Goal: Submit feedback/report problem: Submit feedback/report problem

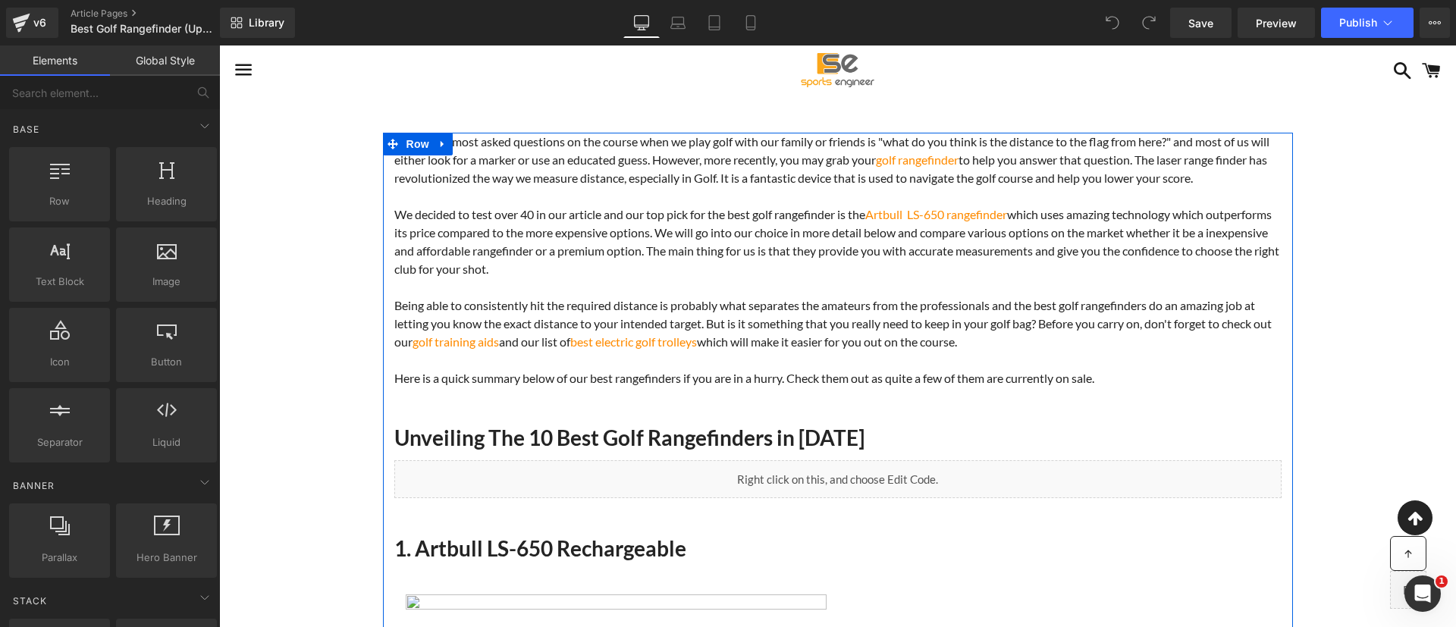
scroll to position [411, 0]
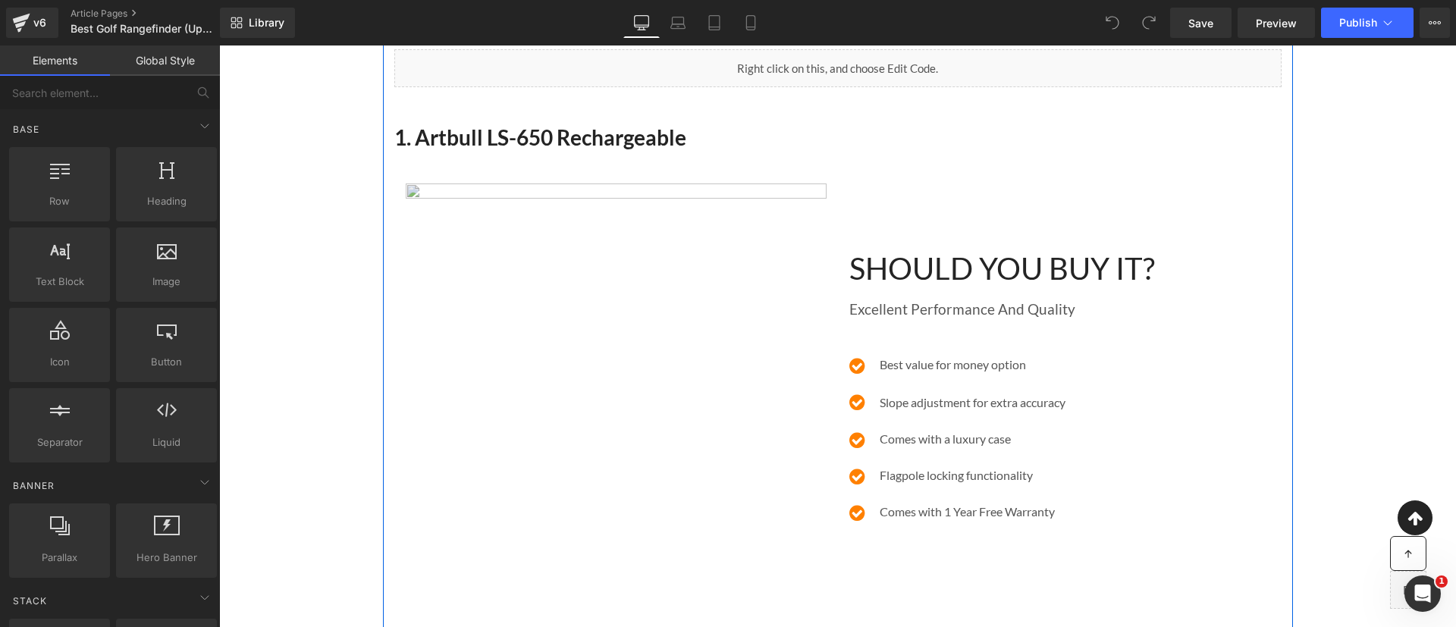
click at [629, 309] on img at bounding box center [616, 394] width 421 height 421
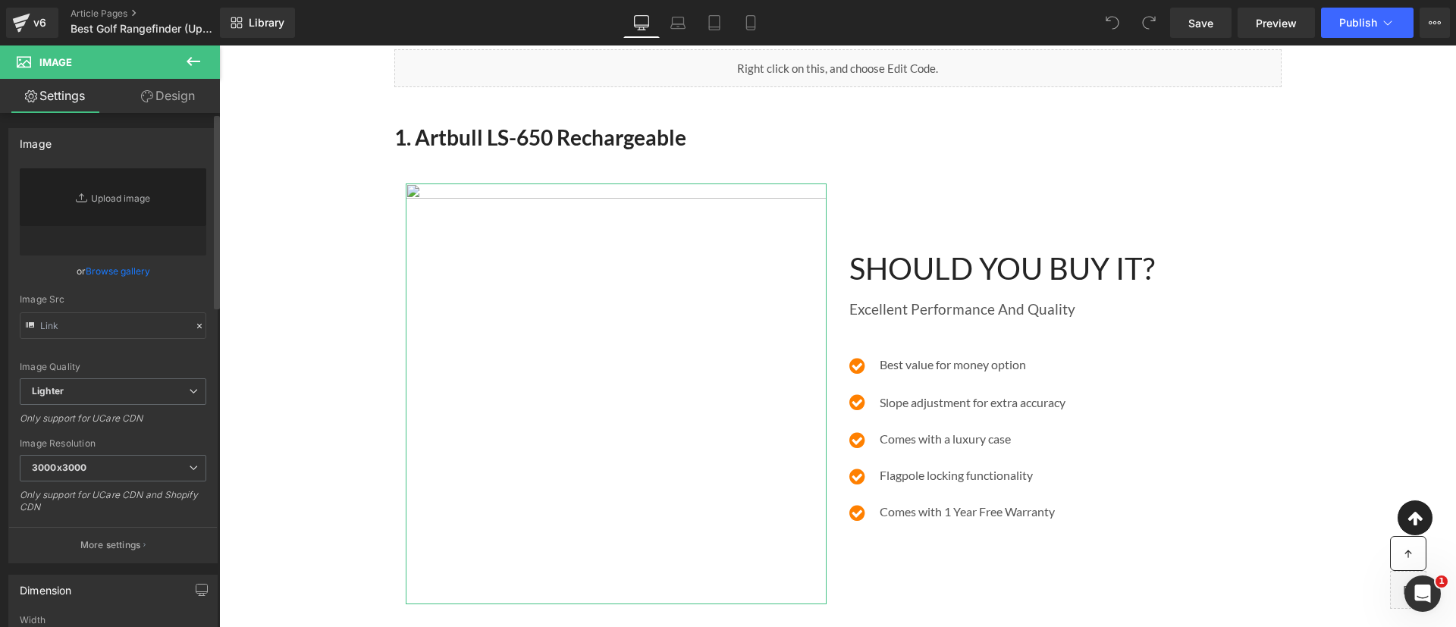
click at [123, 272] on link "Browse gallery" at bounding box center [118, 271] width 64 height 27
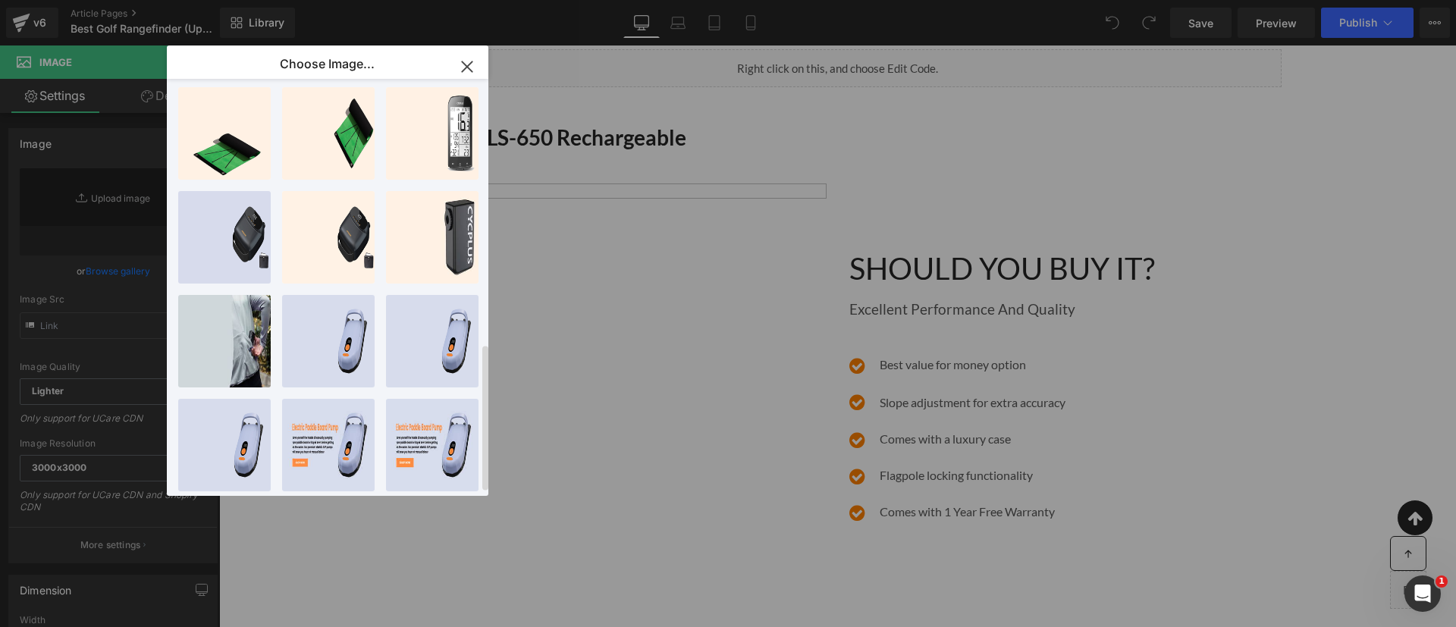
scroll to position [755, 0]
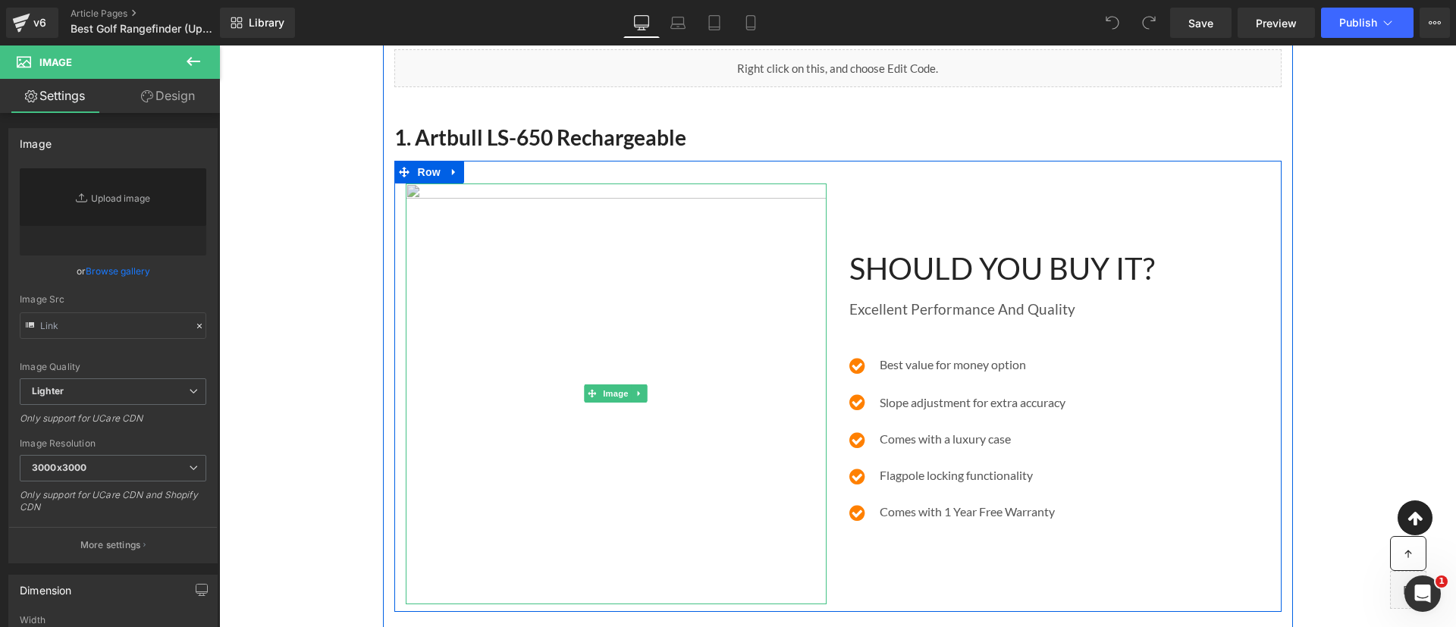
click at [484, 398] on img at bounding box center [616, 394] width 421 height 421
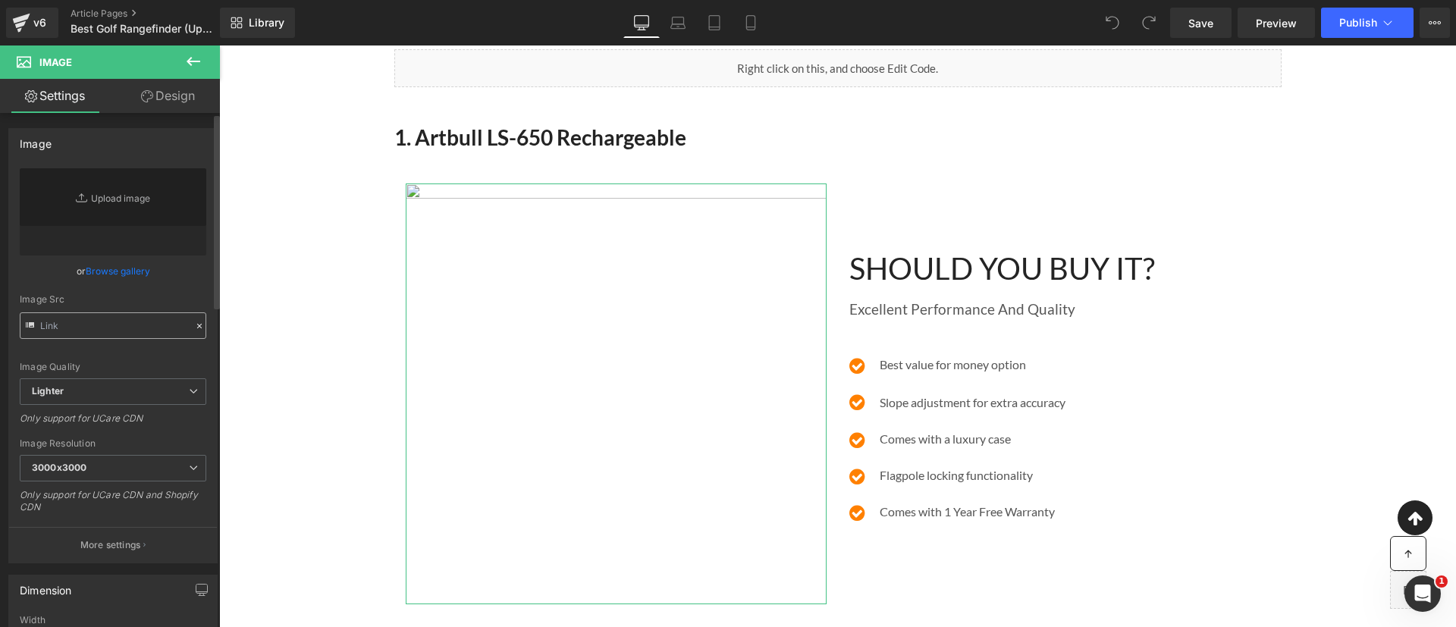
click at [66, 331] on input "text" at bounding box center [113, 325] width 187 height 27
type input "v"
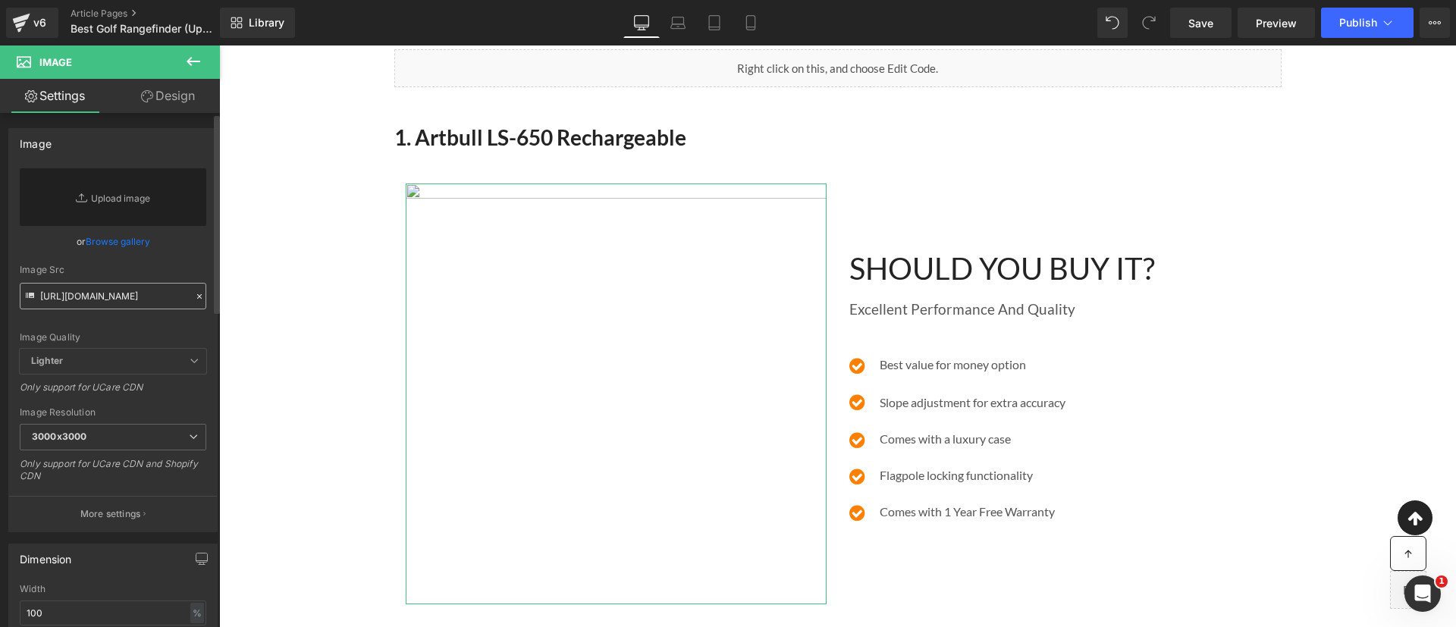
scroll to position [0, 618]
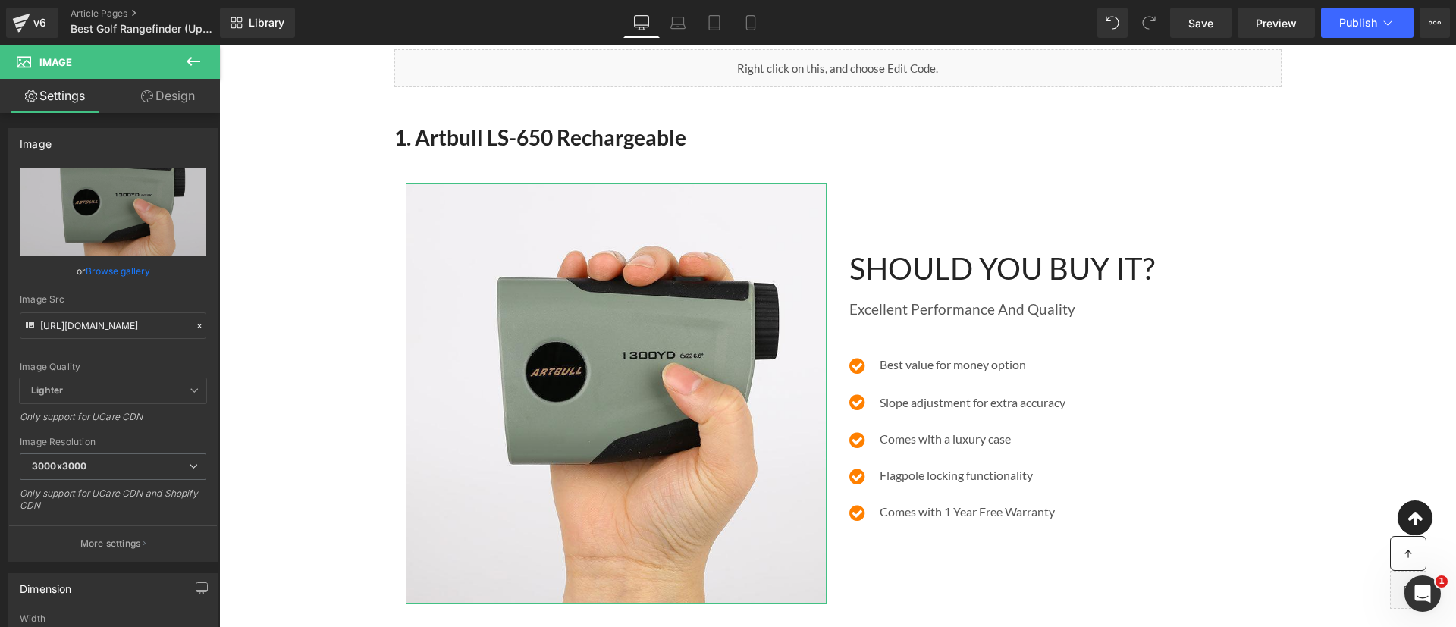
drag, startPoint x: 381, startPoint y: 367, endPoint x: 304, endPoint y: 340, distance: 82.0
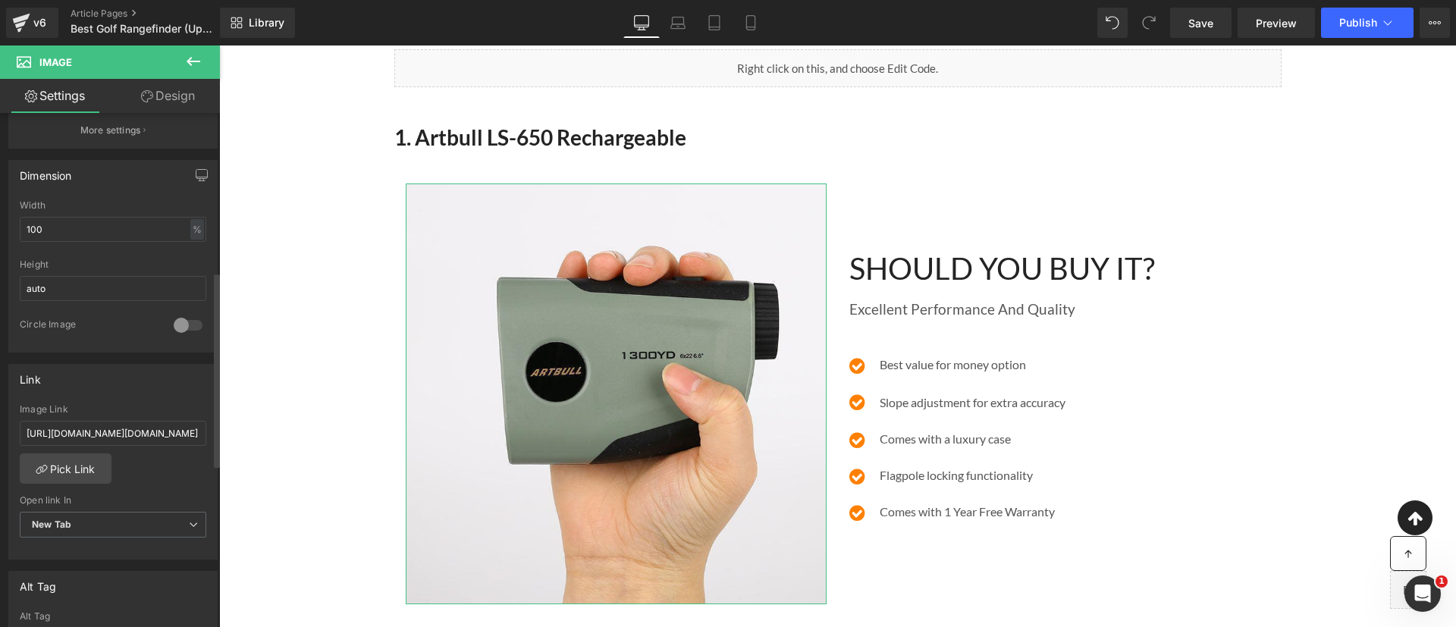
scroll to position [414, 0]
type input "[URL][DOMAIN_NAME]"
click at [86, 467] on link "Pick Link" at bounding box center [66, 468] width 92 height 30
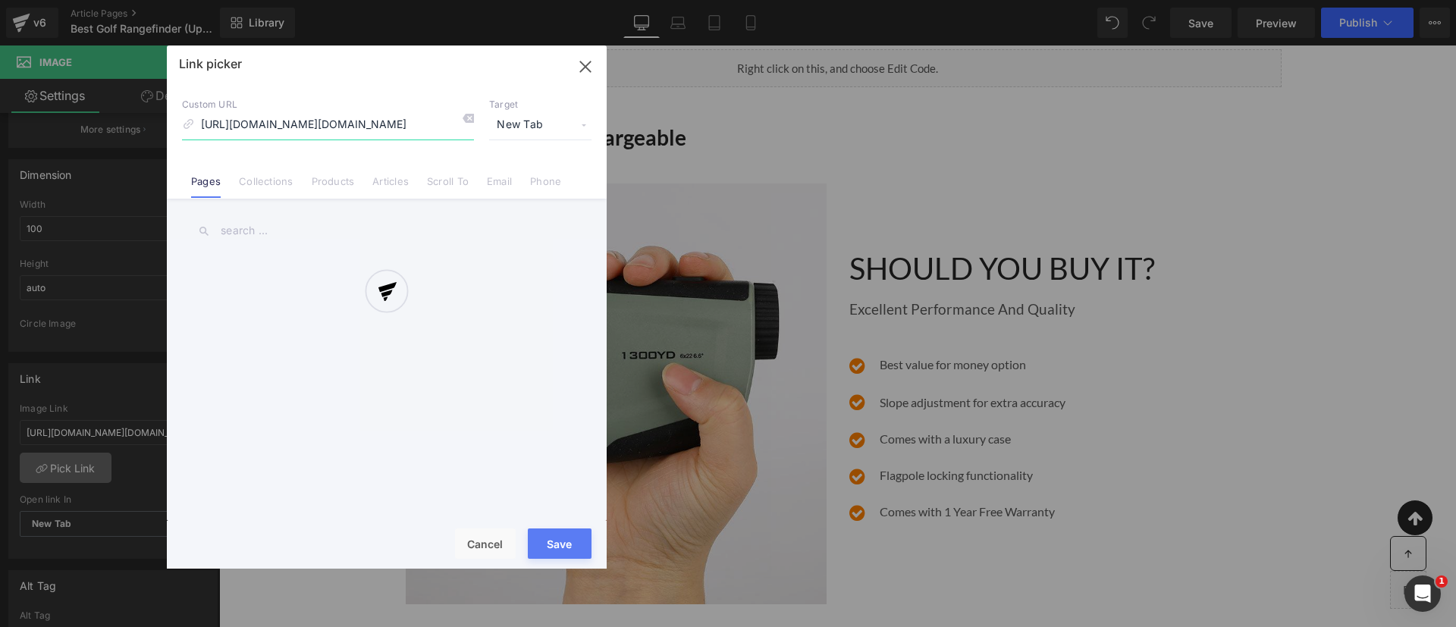
scroll to position [0, 784]
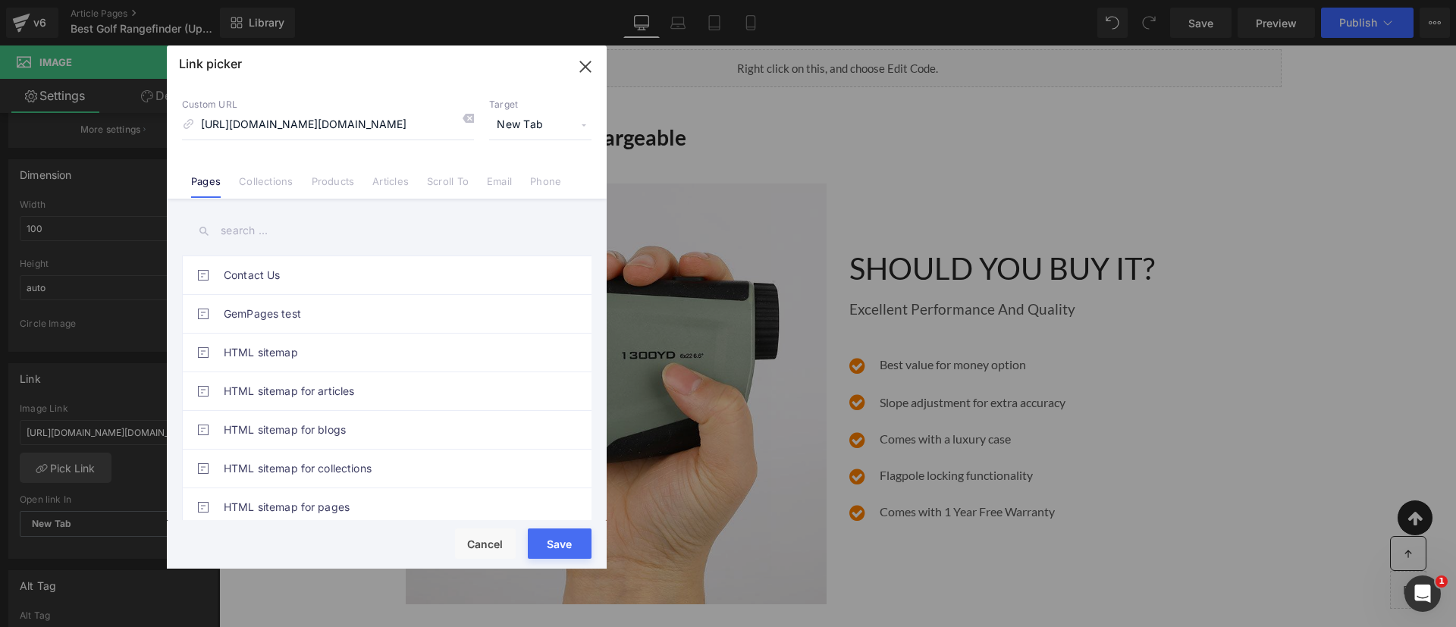
click at [358, 171] on li "Products" at bounding box center [333, 175] width 61 height 27
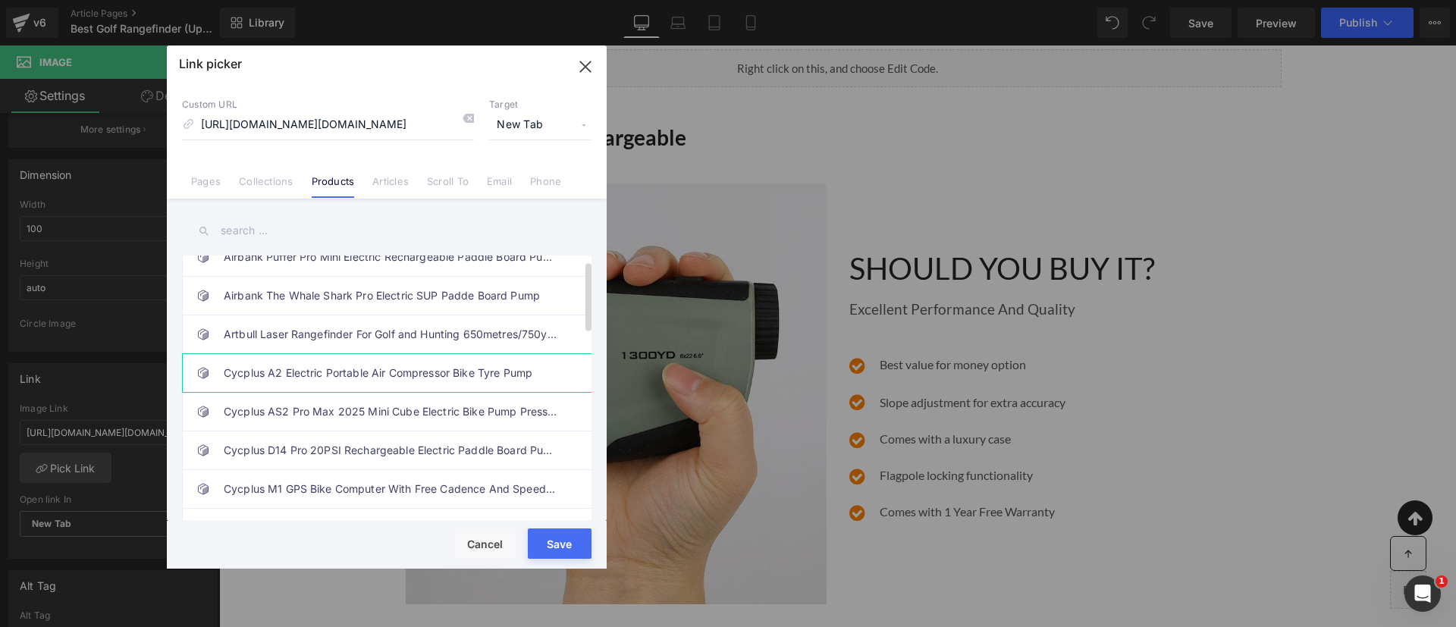
scroll to position [0, 0]
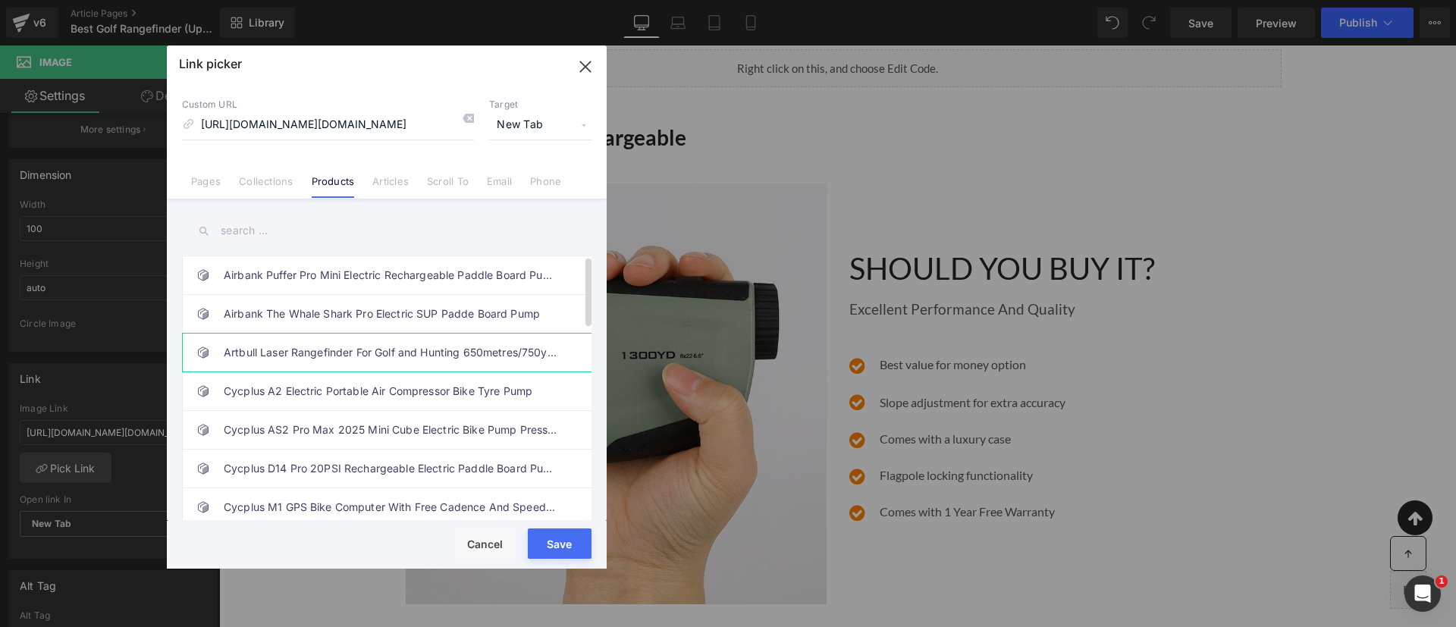
click at [361, 358] on link "Artbull Laser Rangefinder For Golf and Hunting 650metres/750yards" at bounding box center [391, 353] width 334 height 38
click at [560, 532] on button "Save" at bounding box center [560, 544] width 64 height 30
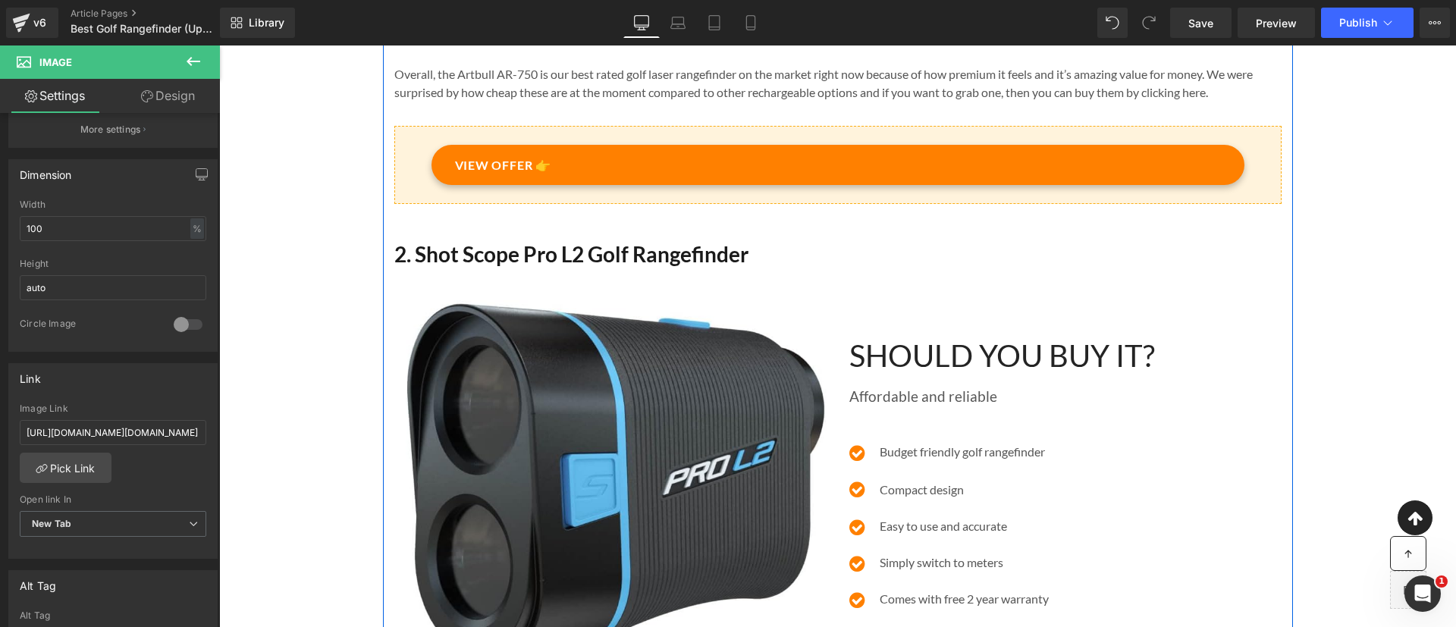
scroll to position [1266, 0]
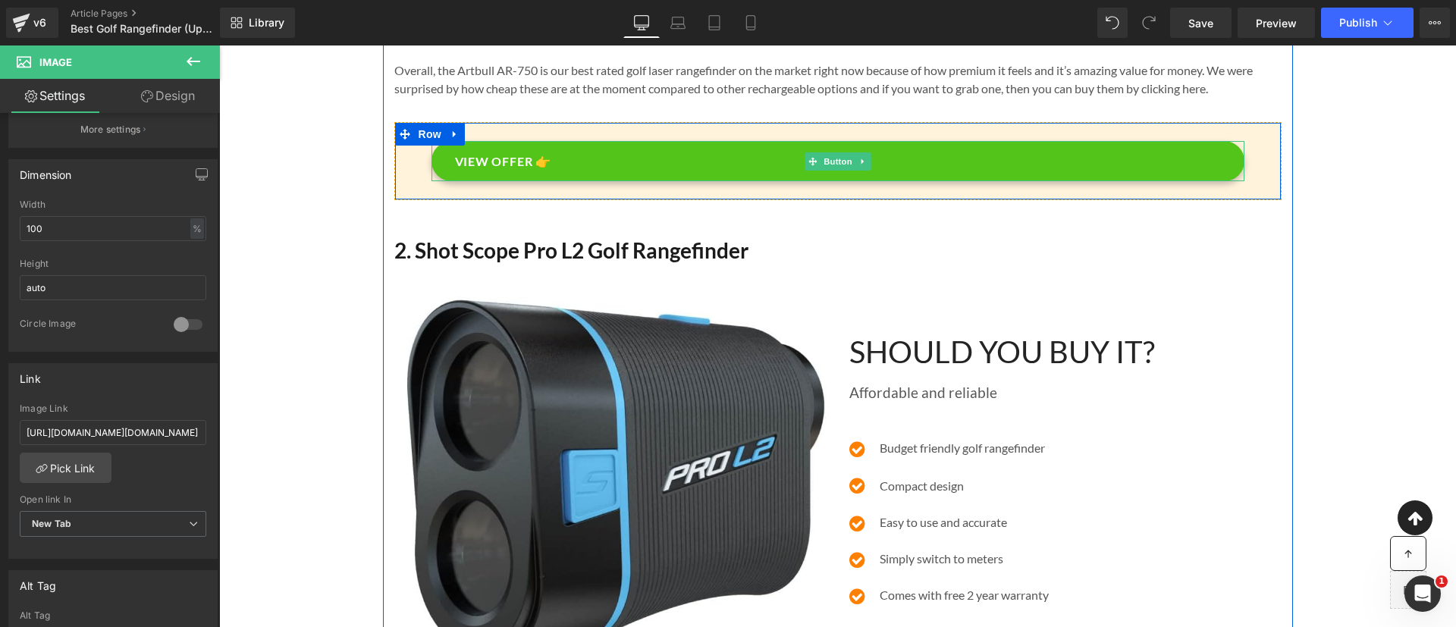
click at [767, 177] on link "VIEW OFFER 👉" at bounding box center [838, 161] width 813 height 41
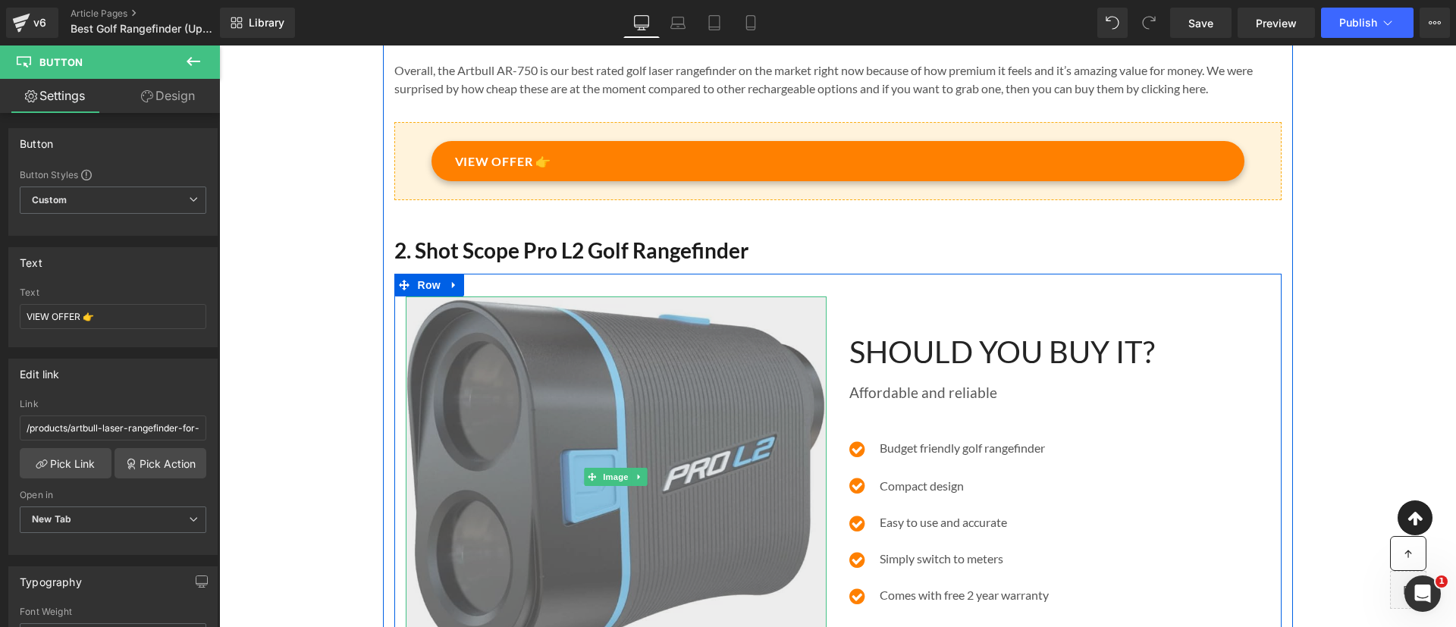
click at [651, 441] on img at bounding box center [616, 478] width 421 height 362
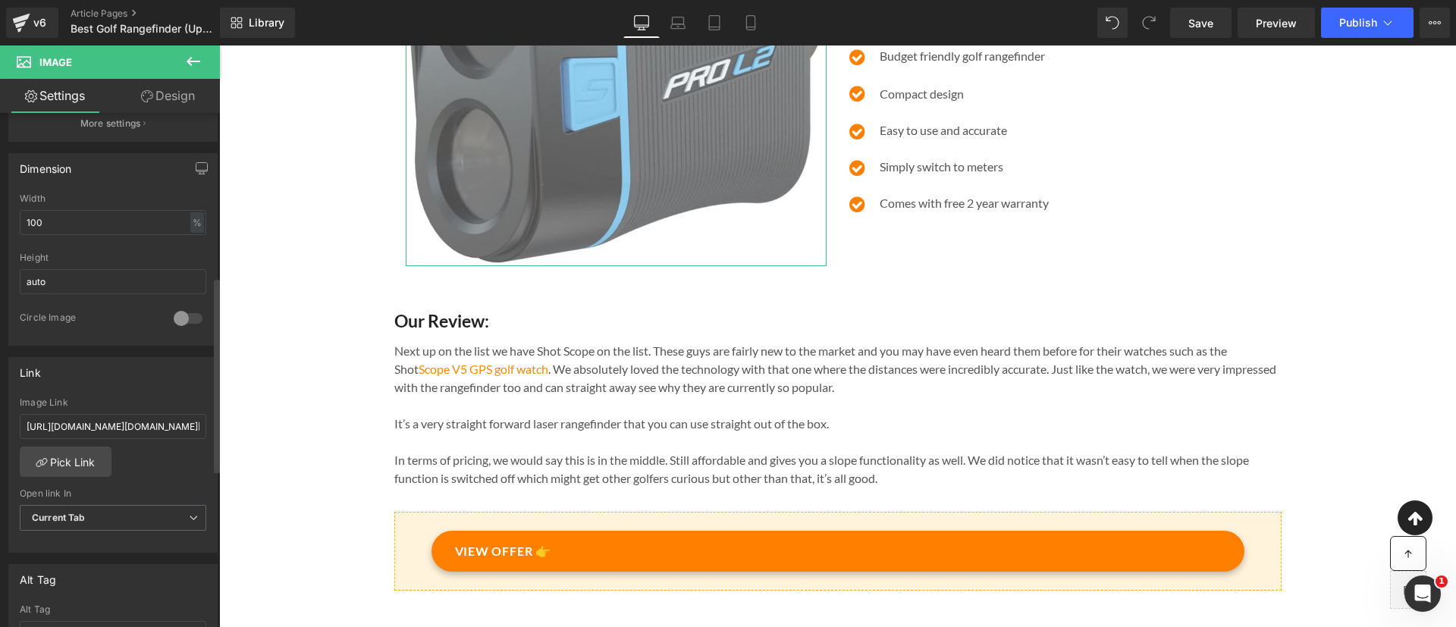
scroll to position [427, 0]
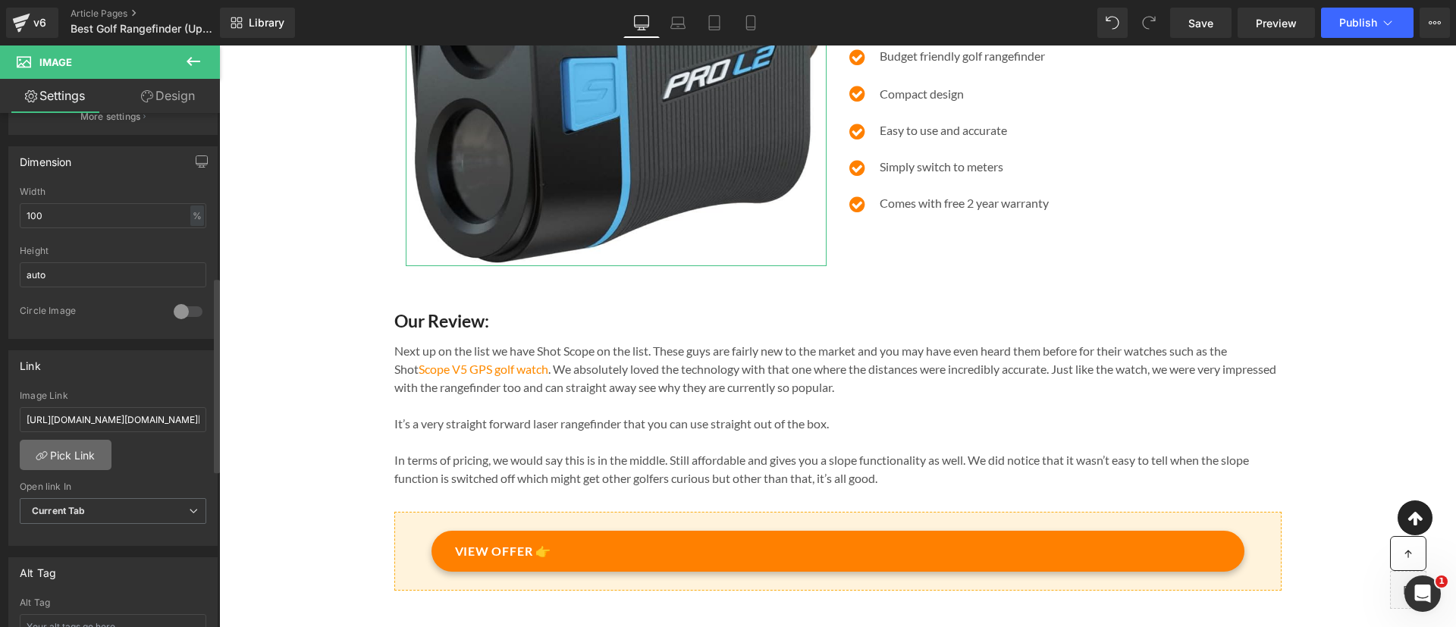
click at [69, 459] on link "Pick Link" at bounding box center [66, 455] width 92 height 30
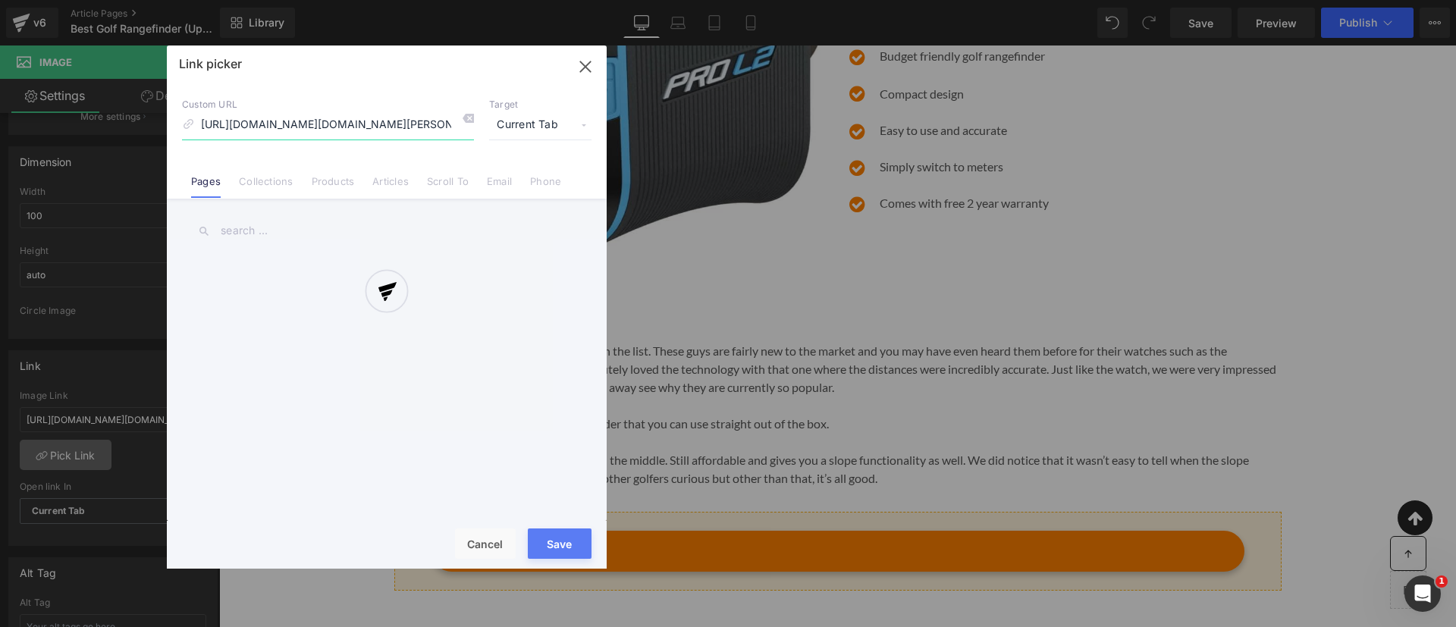
scroll to position [0, 868]
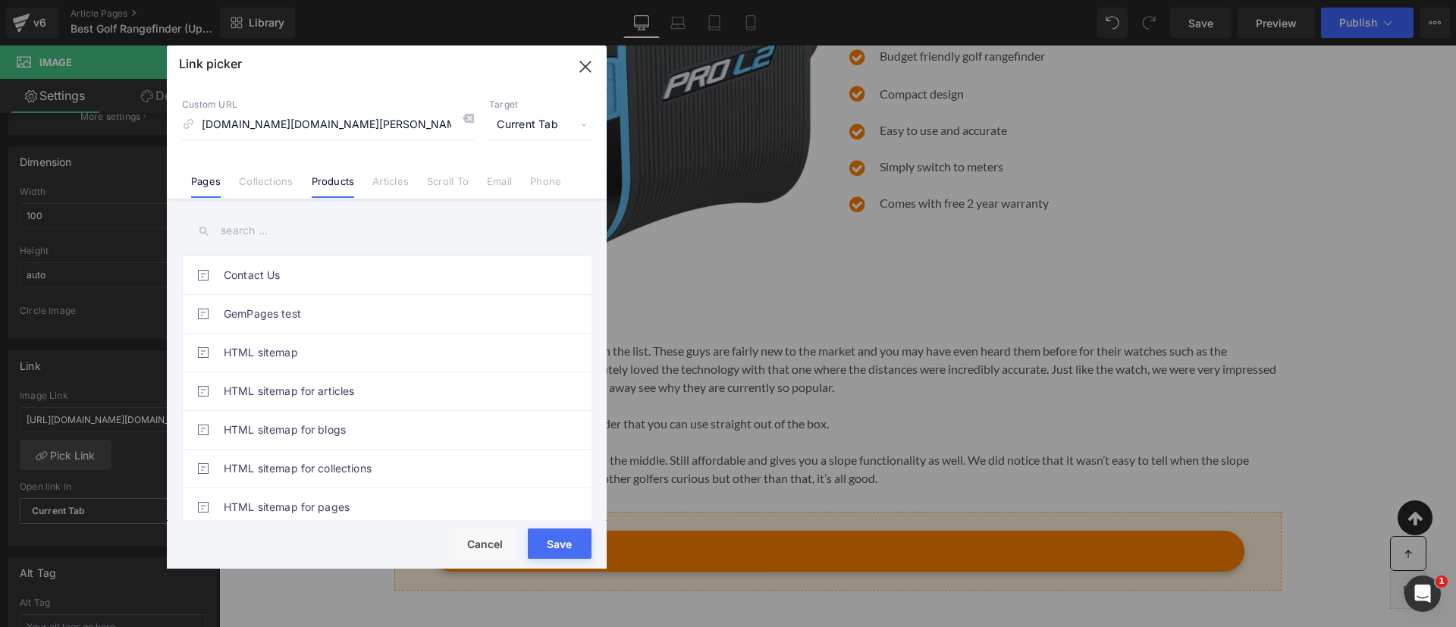
click at [344, 175] on link "Products" at bounding box center [333, 186] width 43 height 23
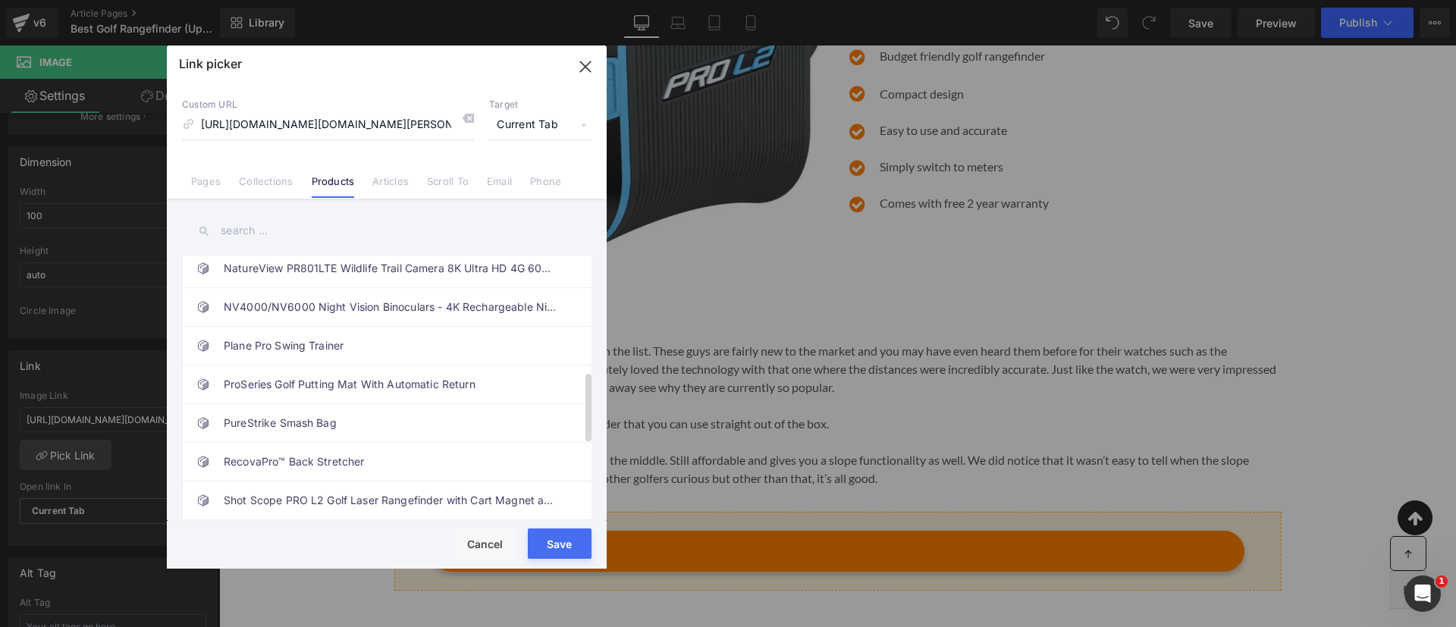
scroll to position [511, 0]
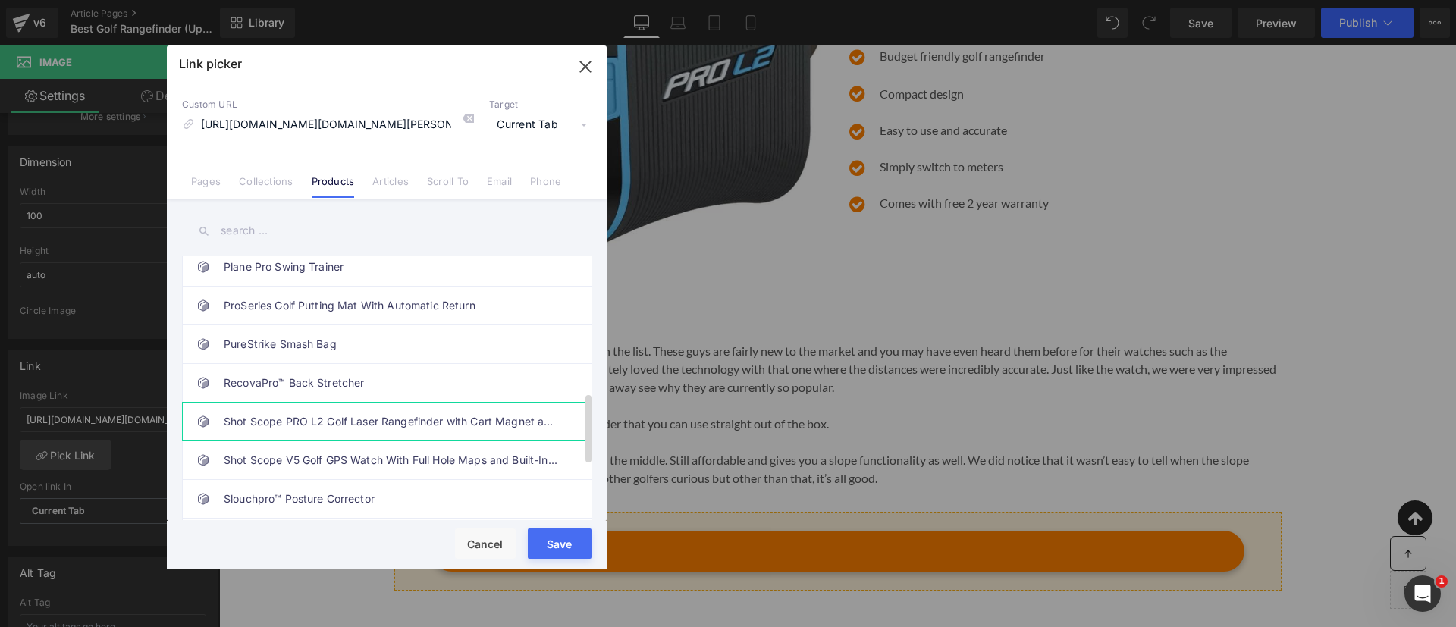
click at [296, 422] on link "Shot Scope PRO L2 Golf Laser Rangefinder with Cart Magnet and Target Vibration" at bounding box center [391, 422] width 334 height 38
click at [547, 541] on button "Save" at bounding box center [560, 544] width 64 height 30
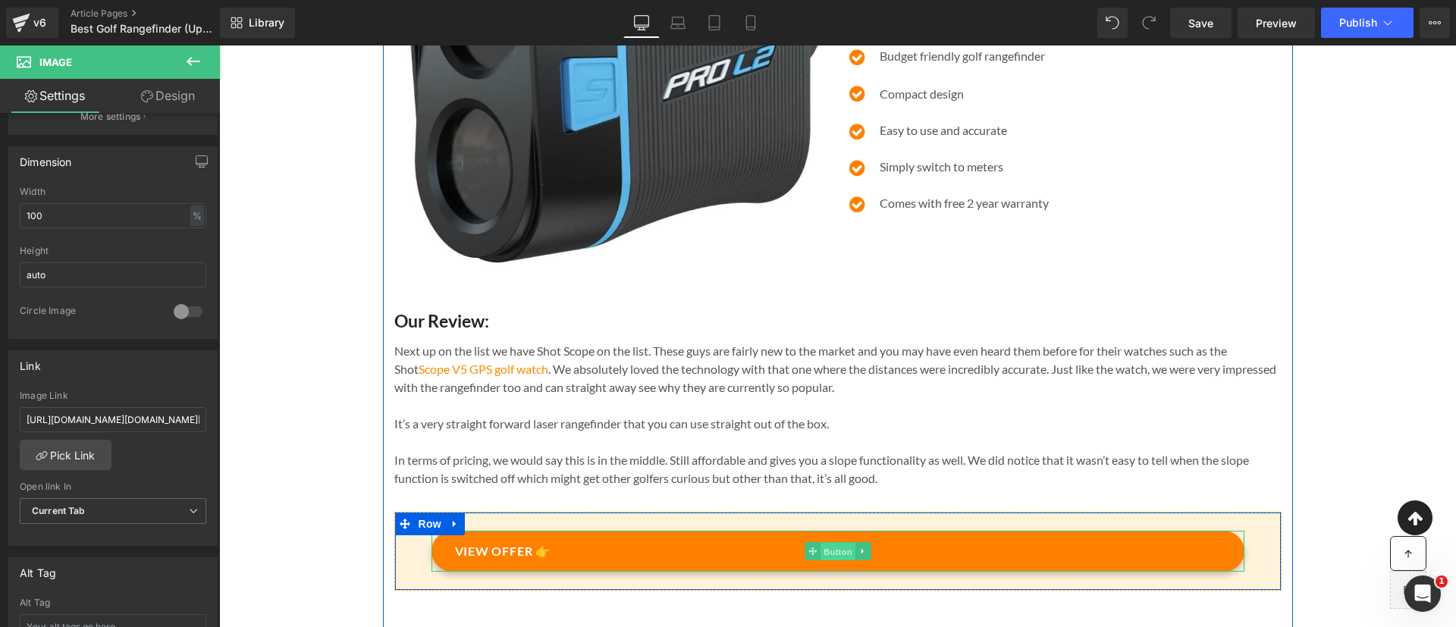
click at [838, 560] on link "Button" at bounding box center [830, 551] width 50 height 18
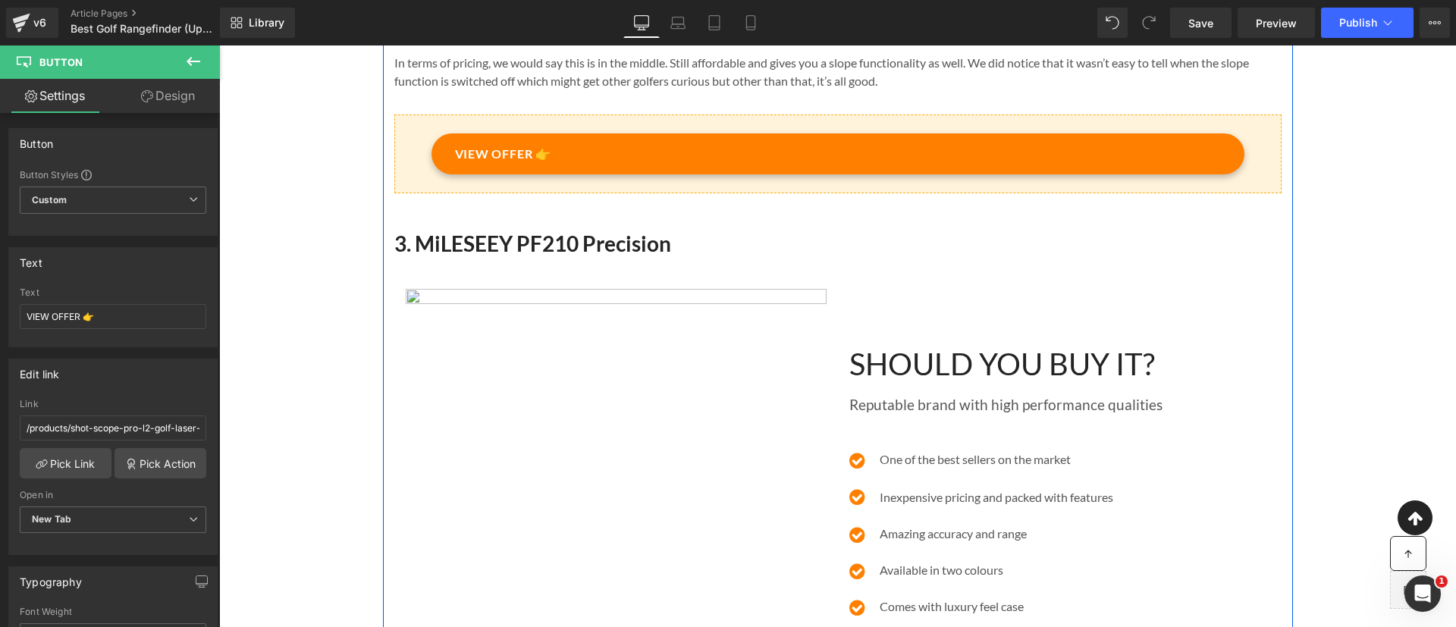
scroll to position [2058, 0]
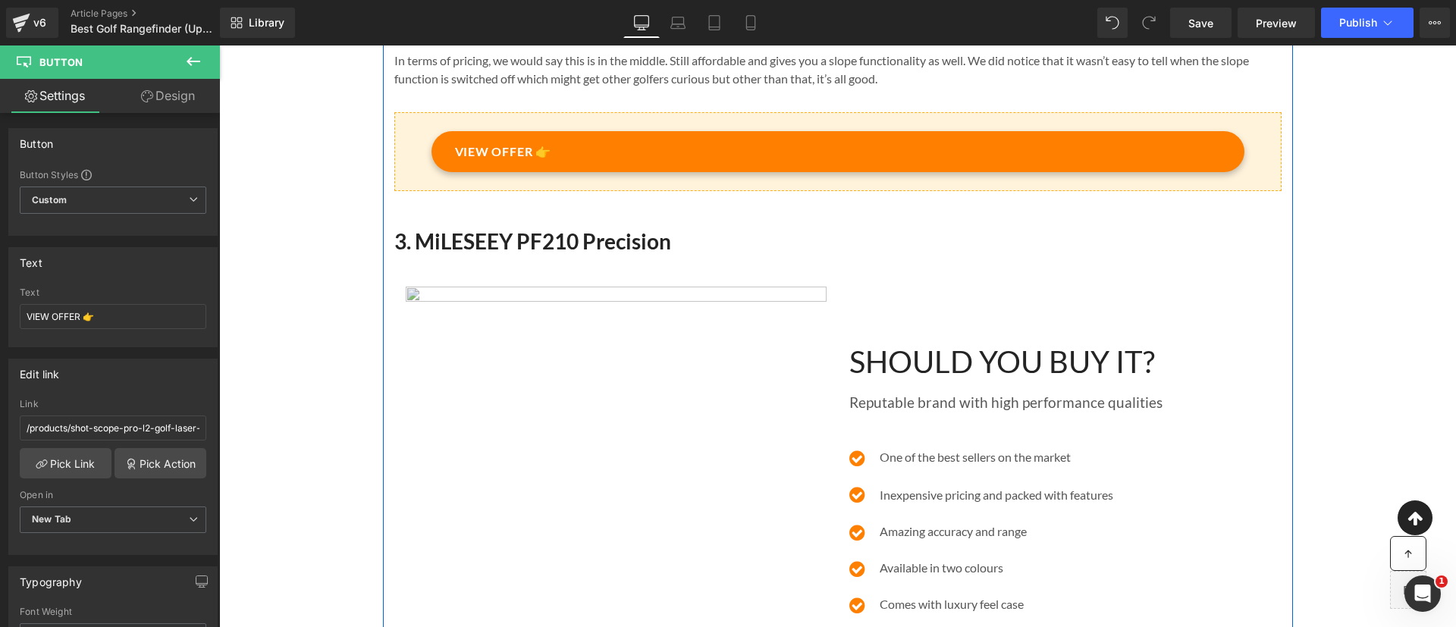
click at [536, 360] on img at bounding box center [616, 487] width 421 height 400
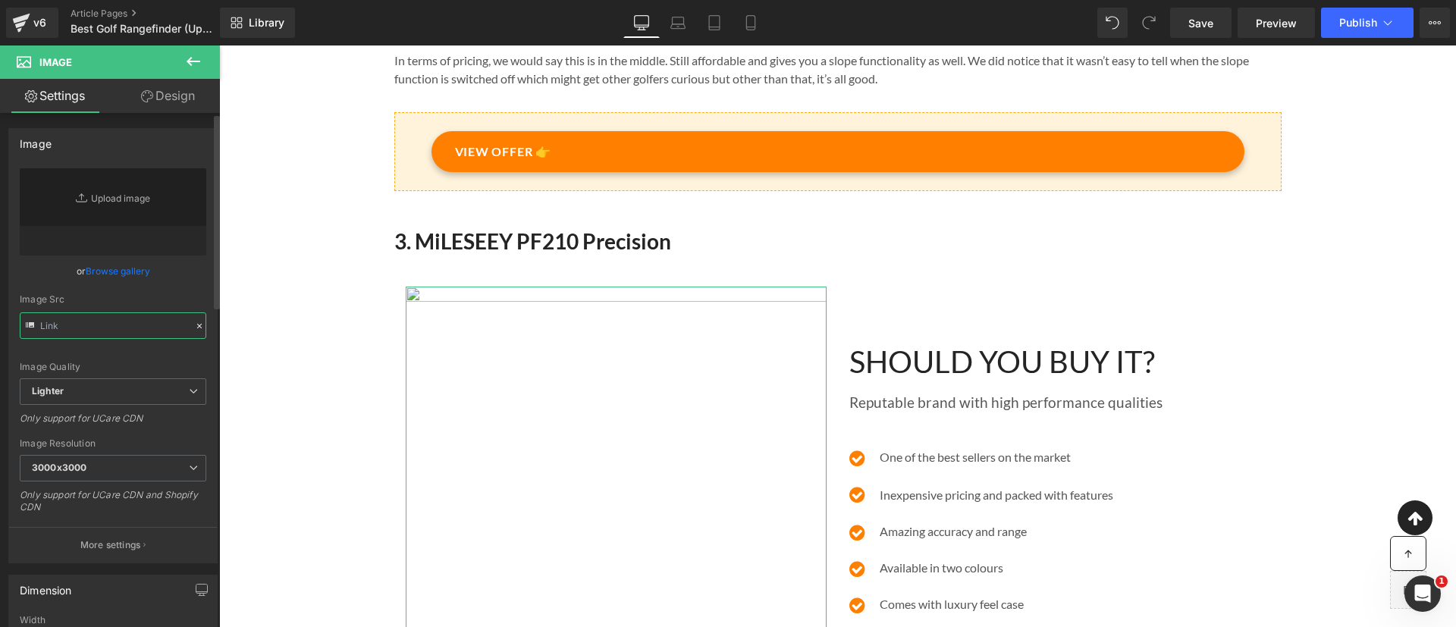
click at [94, 327] on input "text" at bounding box center [113, 325] width 187 height 27
type input "v"
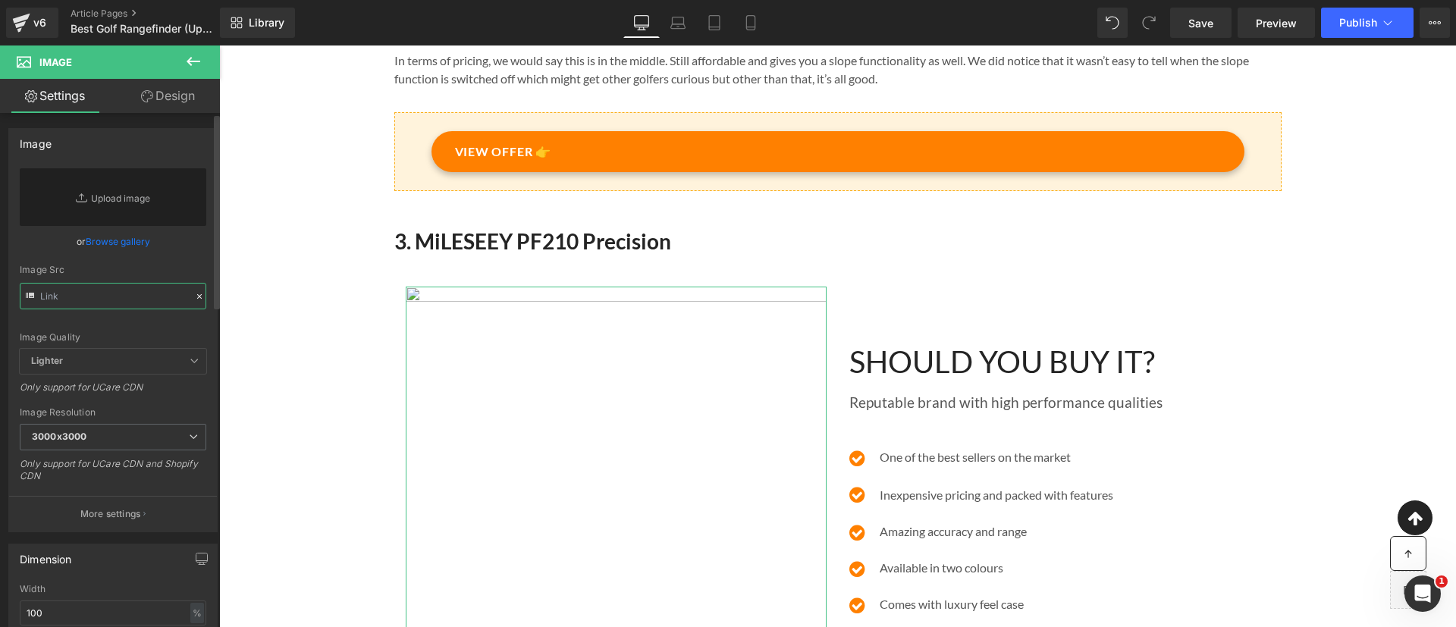
paste input "[URL][DOMAIN_NAME]"
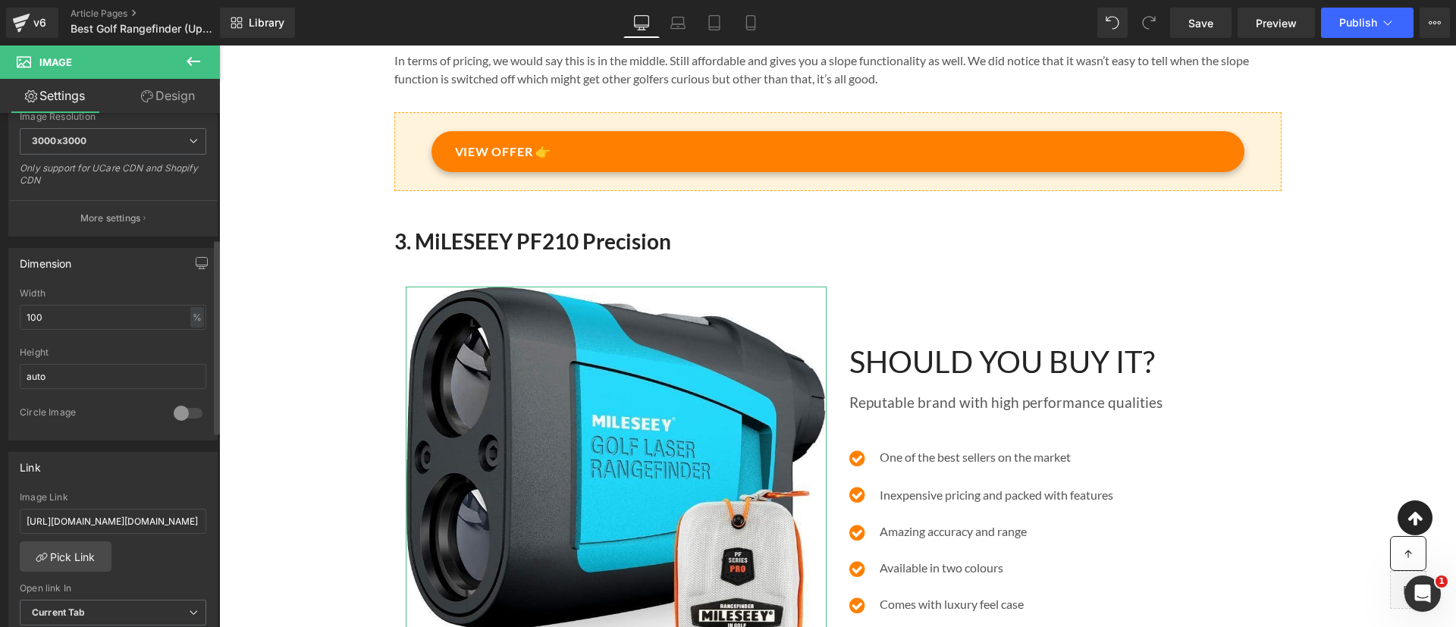
scroll to position [328, 0]
type input "[URL][DOMAIN_NAME]"
click at [65, 548] on link "Pick Link" at bounding box center [66, 554] width 92 height 30
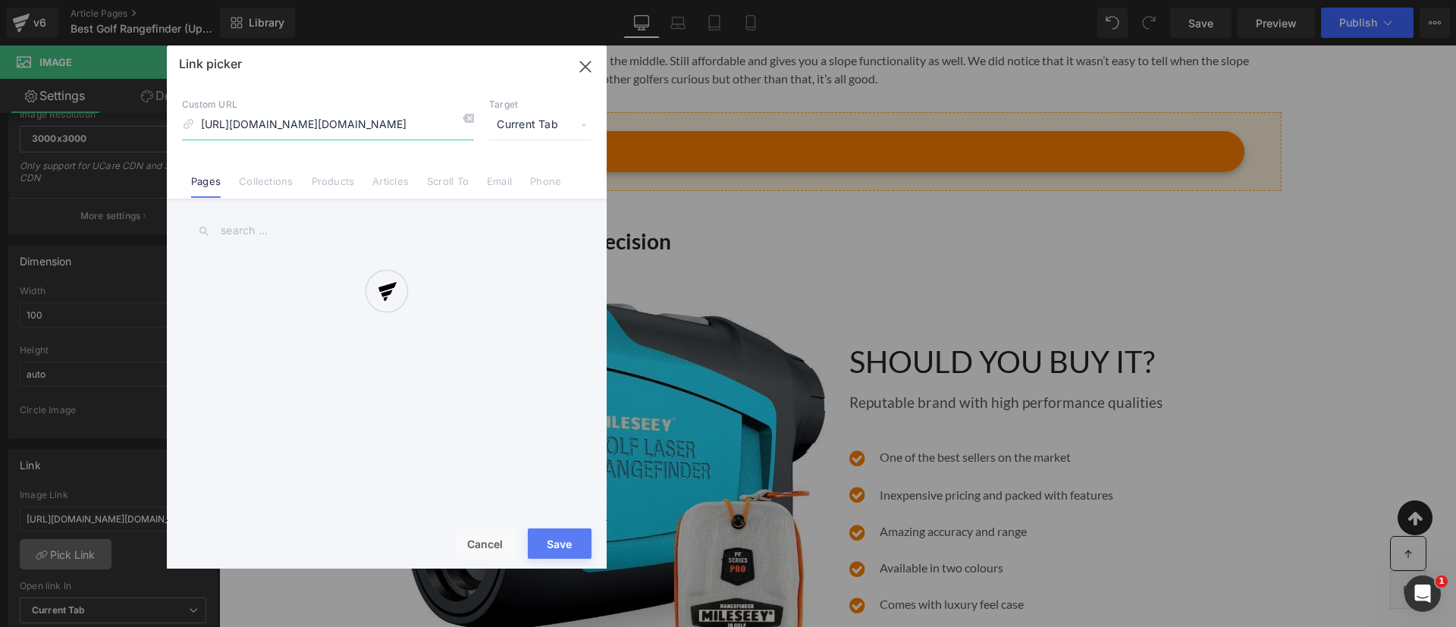
scroll to position [0, 802]
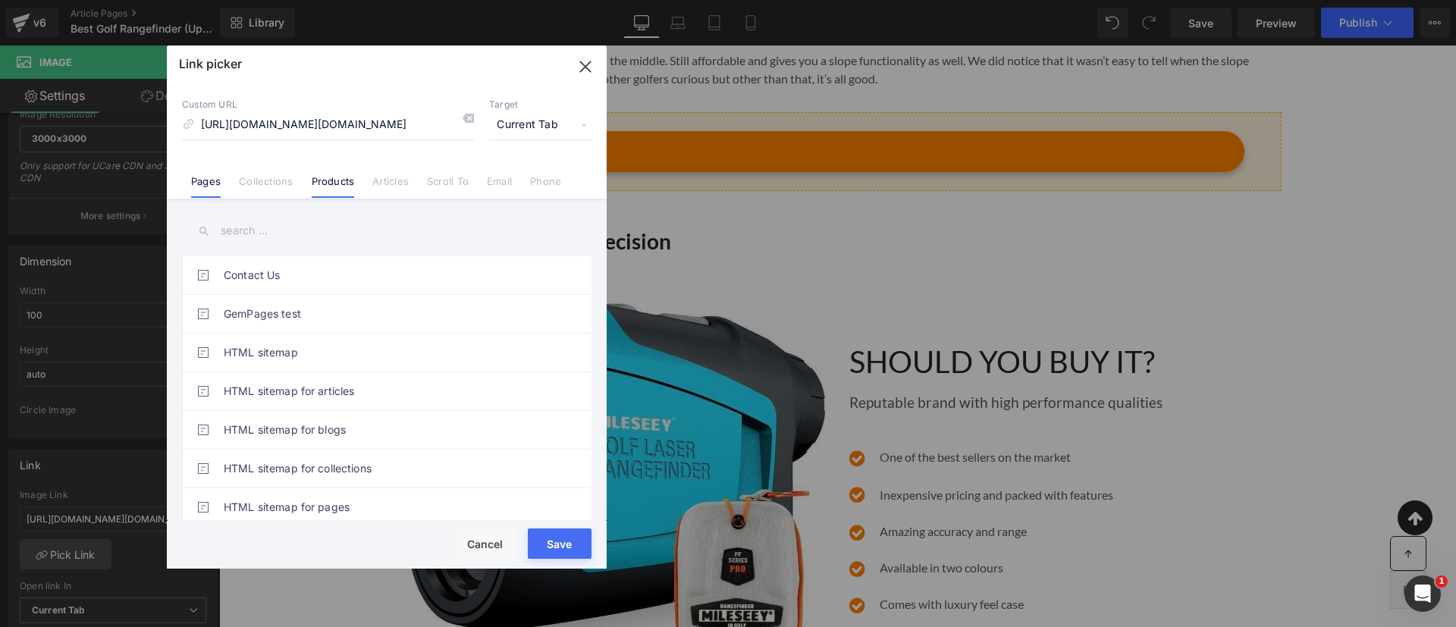
click at [327, 188] on link "Products" at bounding box center [333, 186] width 43 height 23
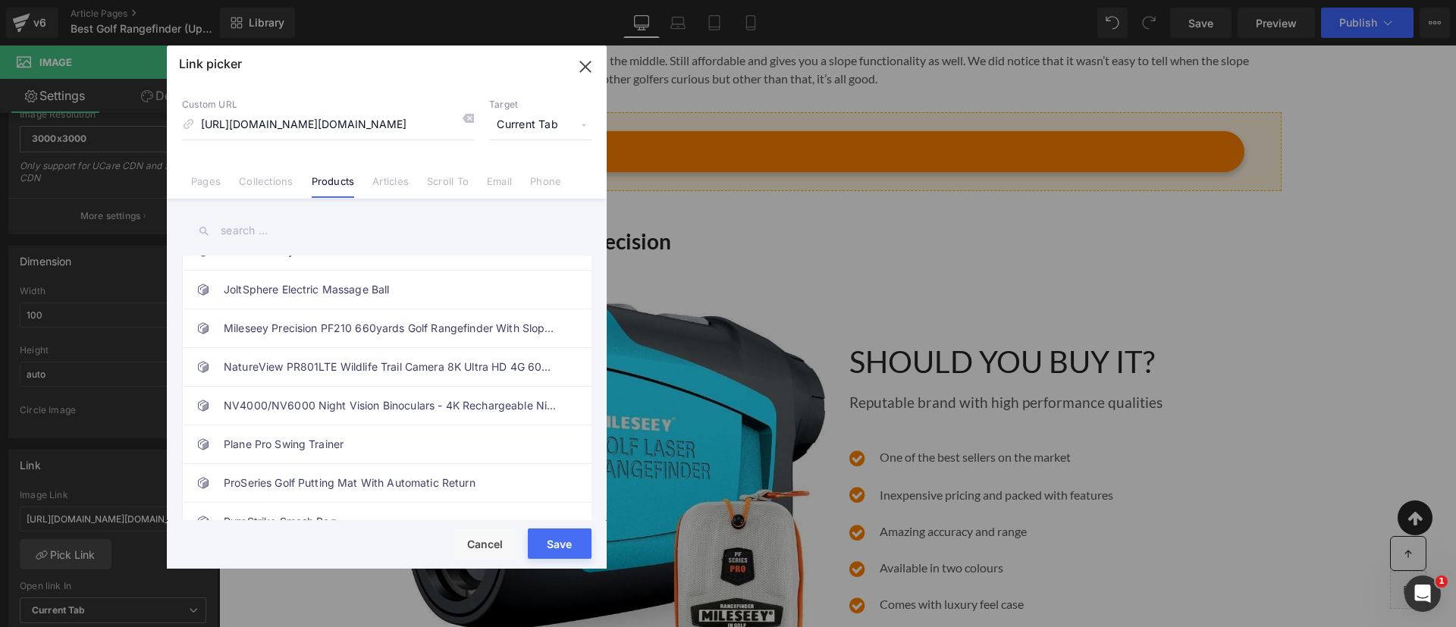
scroll to position [332, 0]
click at [347, 344] on link "Mileseey Precision PF210 660yards Golf Rangefinder With Slope Compensation and …" at bounding box center [391, 330] width 334 height 38
click at [563, 538] on button "Save" at bounding box center [560, 544] width 64 height 30
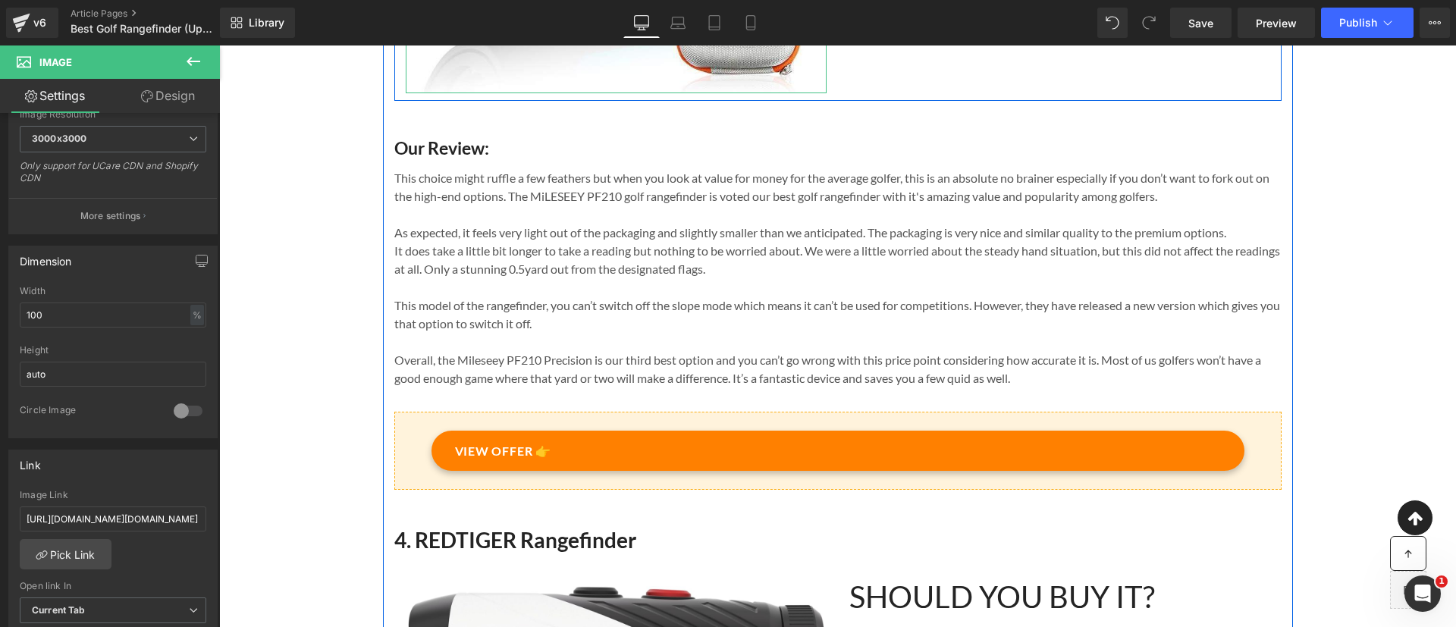
scroll to position [2663, 0]
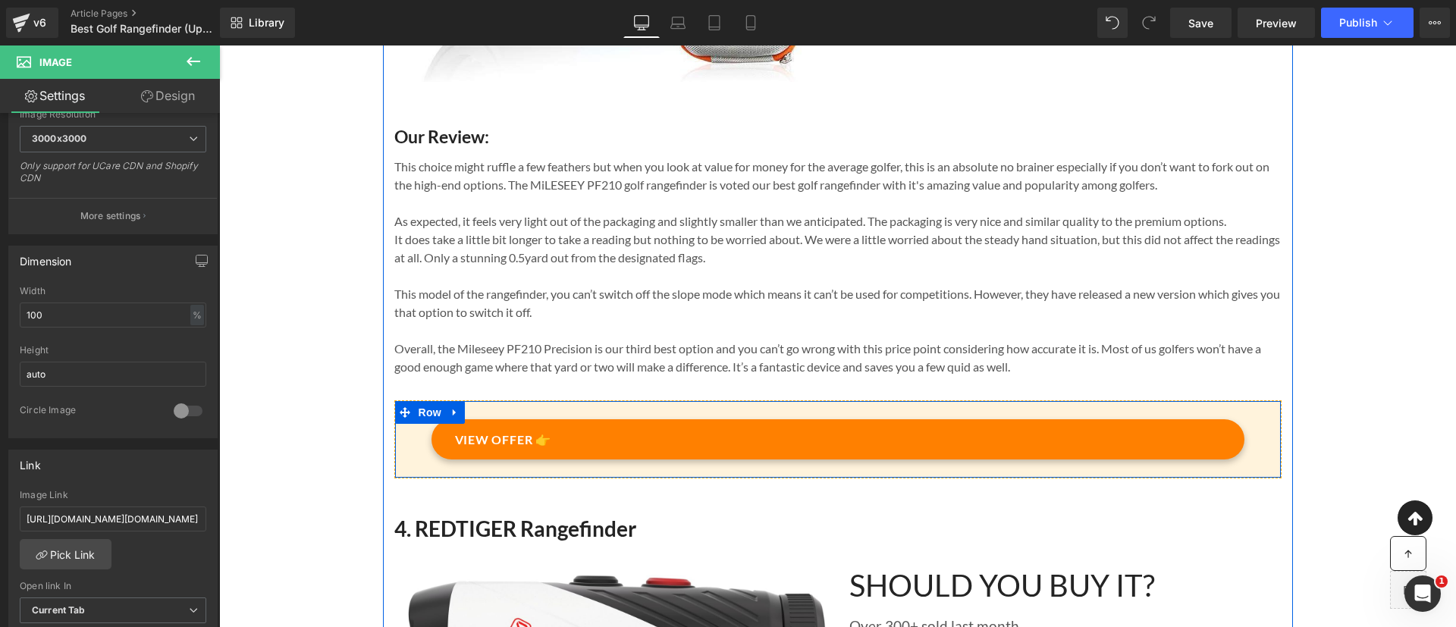
click at [821, 449] on span "Button" at bounding box center [838, 440] width 35 height 18
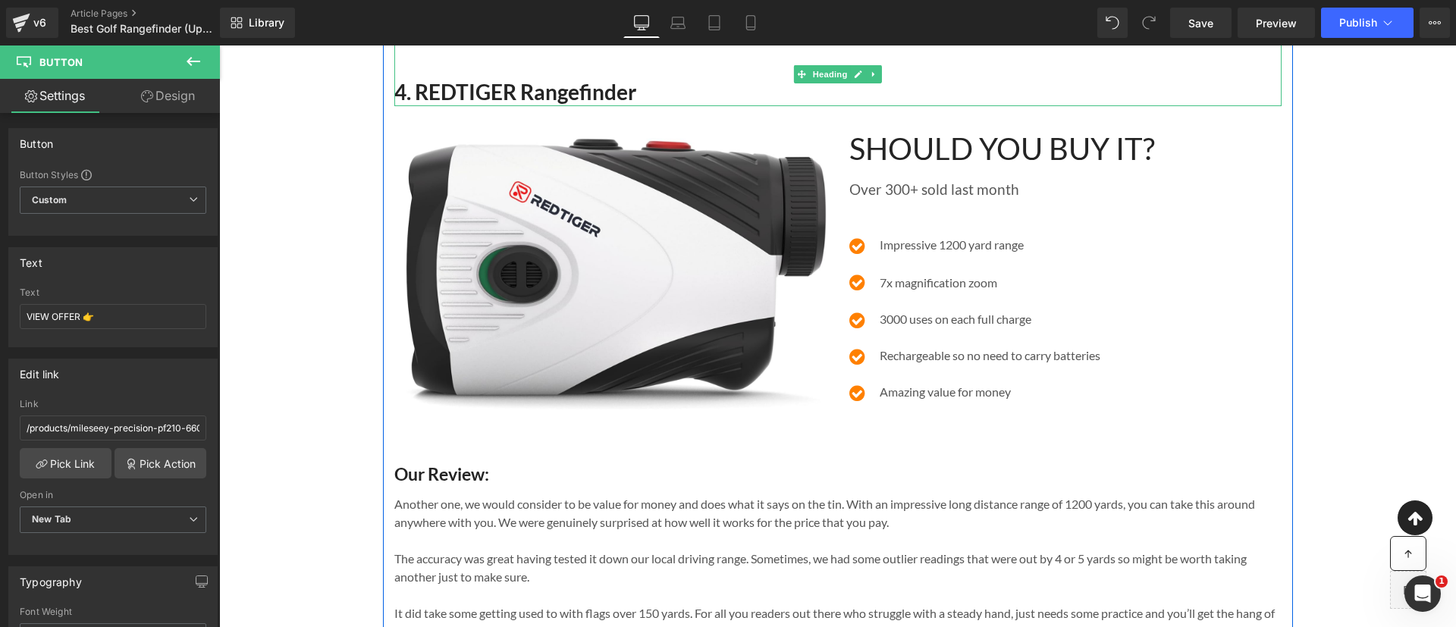
scroll to position [3105, 0]
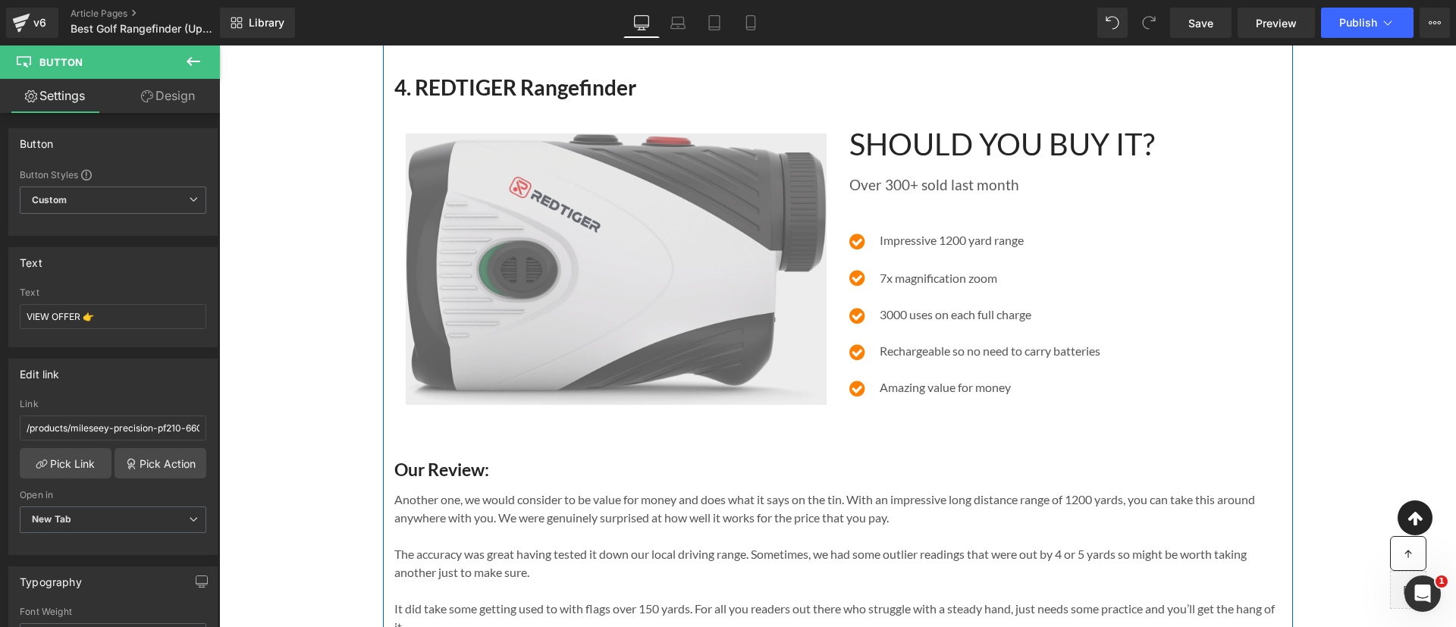
click at [625, 253] on img at bounding box center [616, 268] width 421 height 271
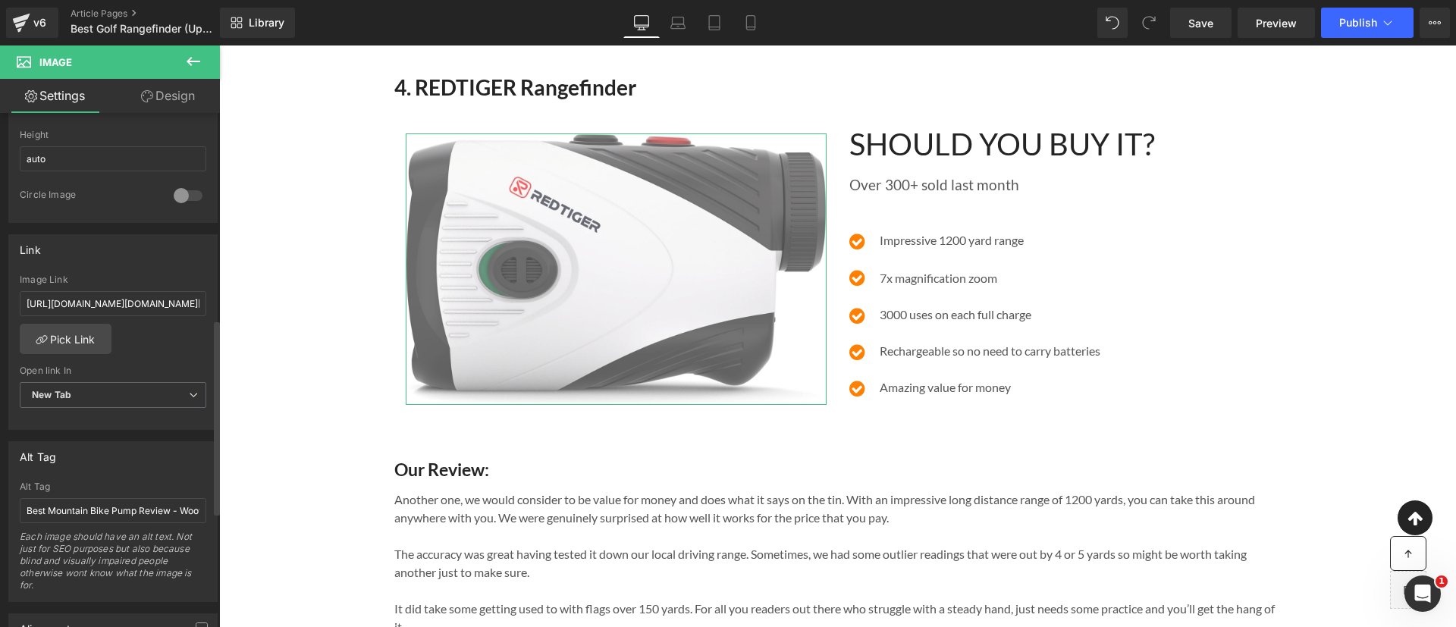
scroll to position [544, 0]
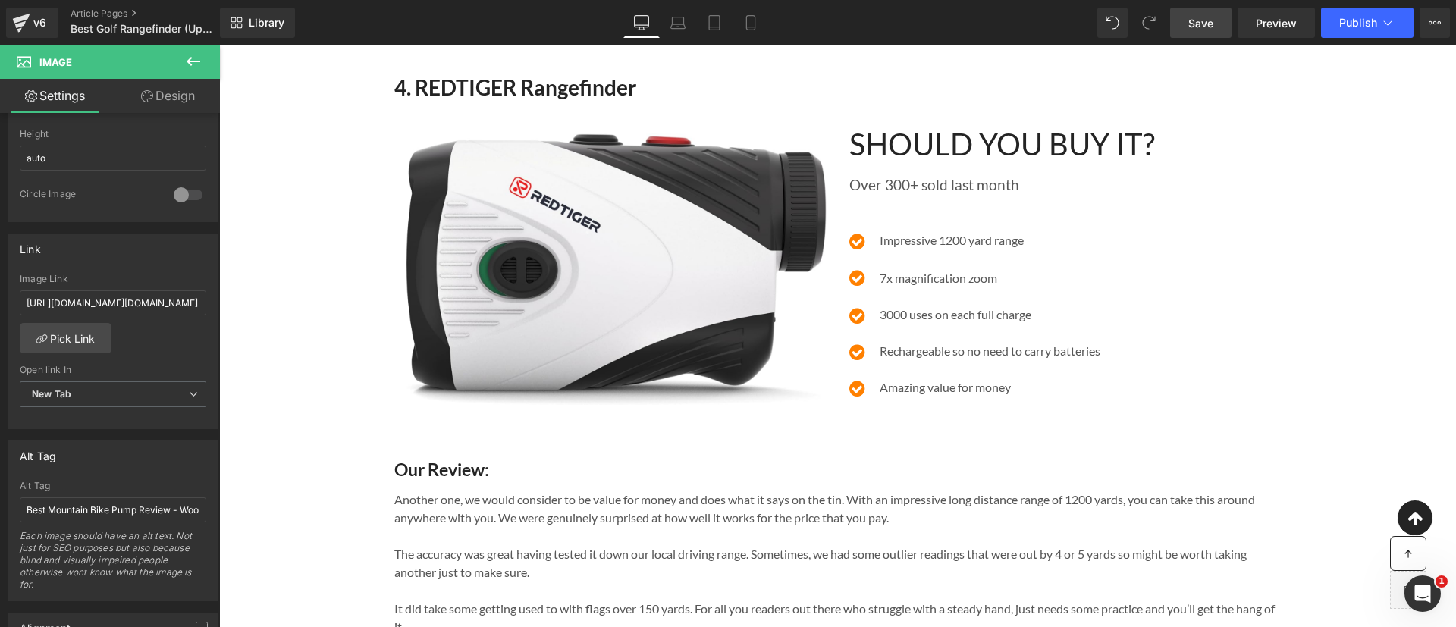
drag, startPoint x: 1209, startPoint y: 17, endPoint x: 1006, endPoint y: 236, distance: 298.3
click at [1209, 17] on span "Save" at bounding box center [1200, 23] width 25 height 16
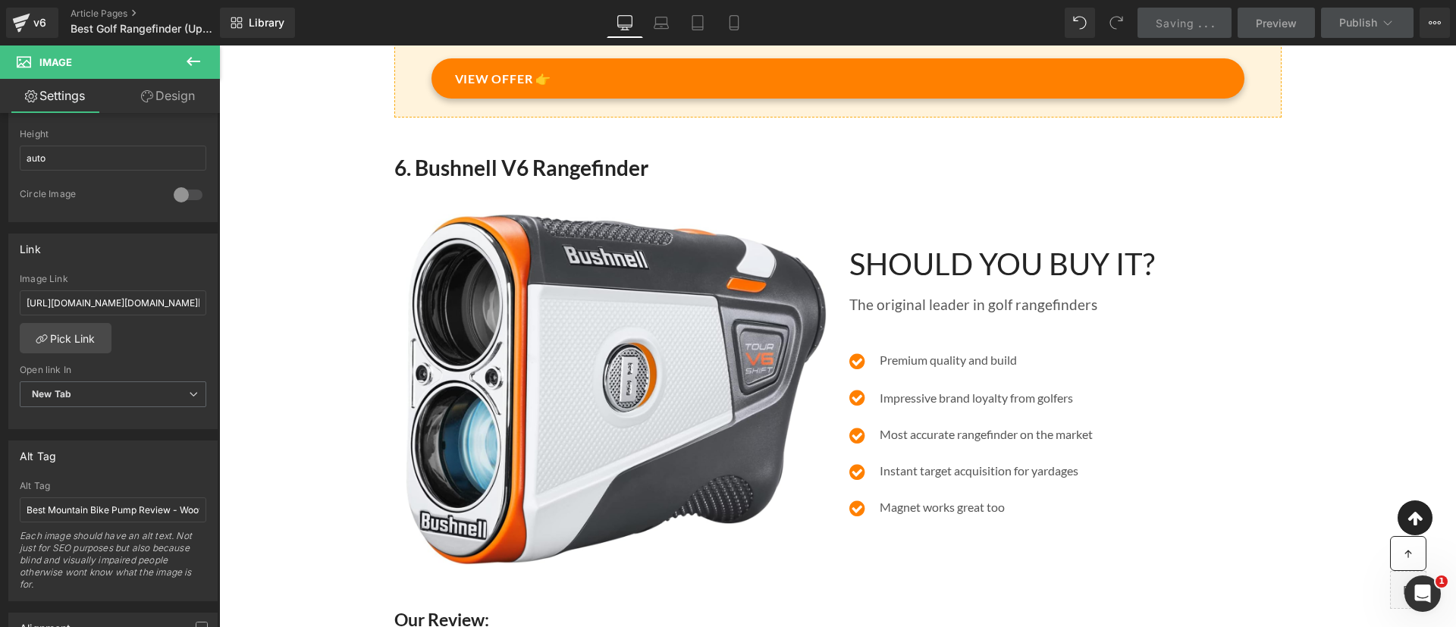
scroll to position [4570, 0]
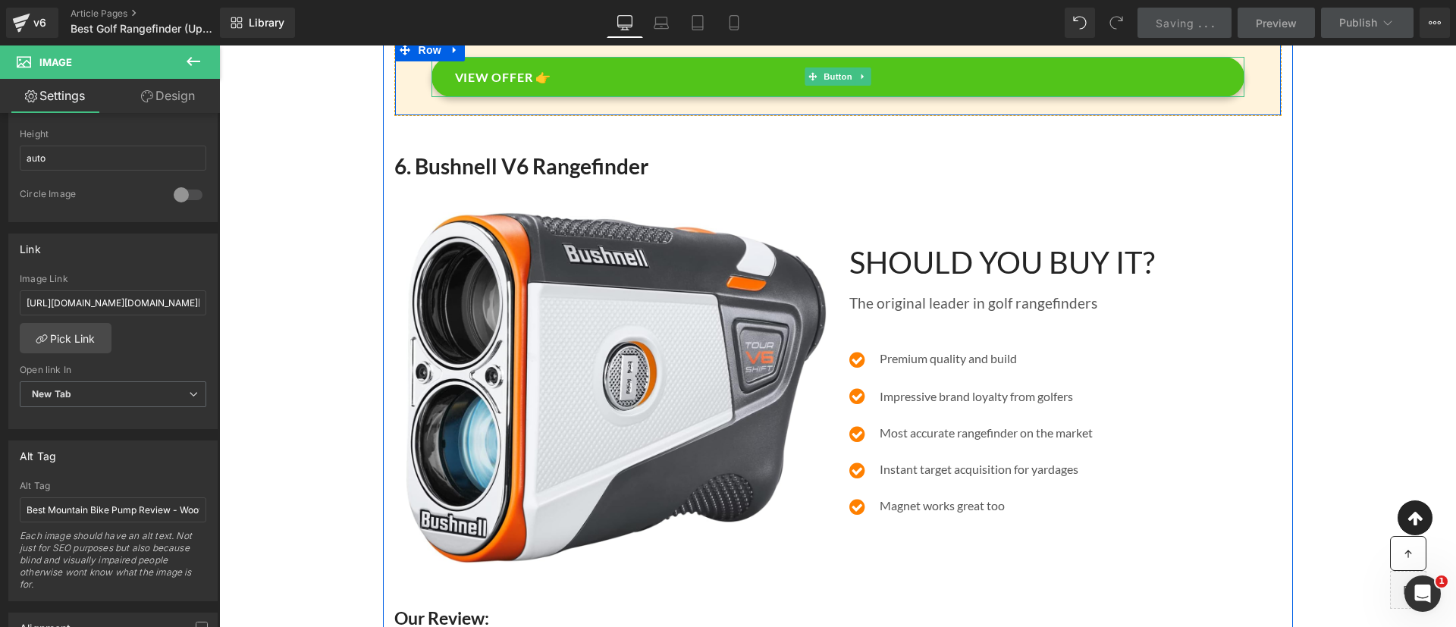
click at [880, 90] on link "VIEW OFFER 👉" at bounding box center [838, 77] width 813 height 41
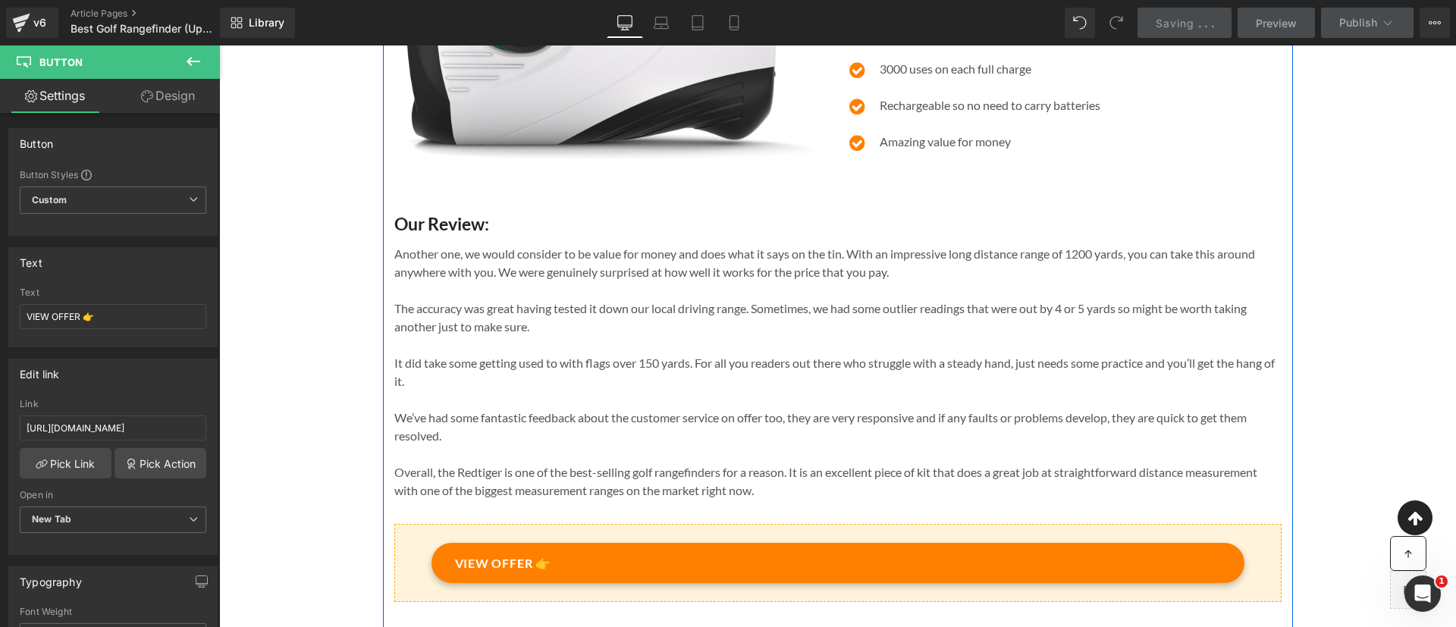
scroll to position [3364, 0]
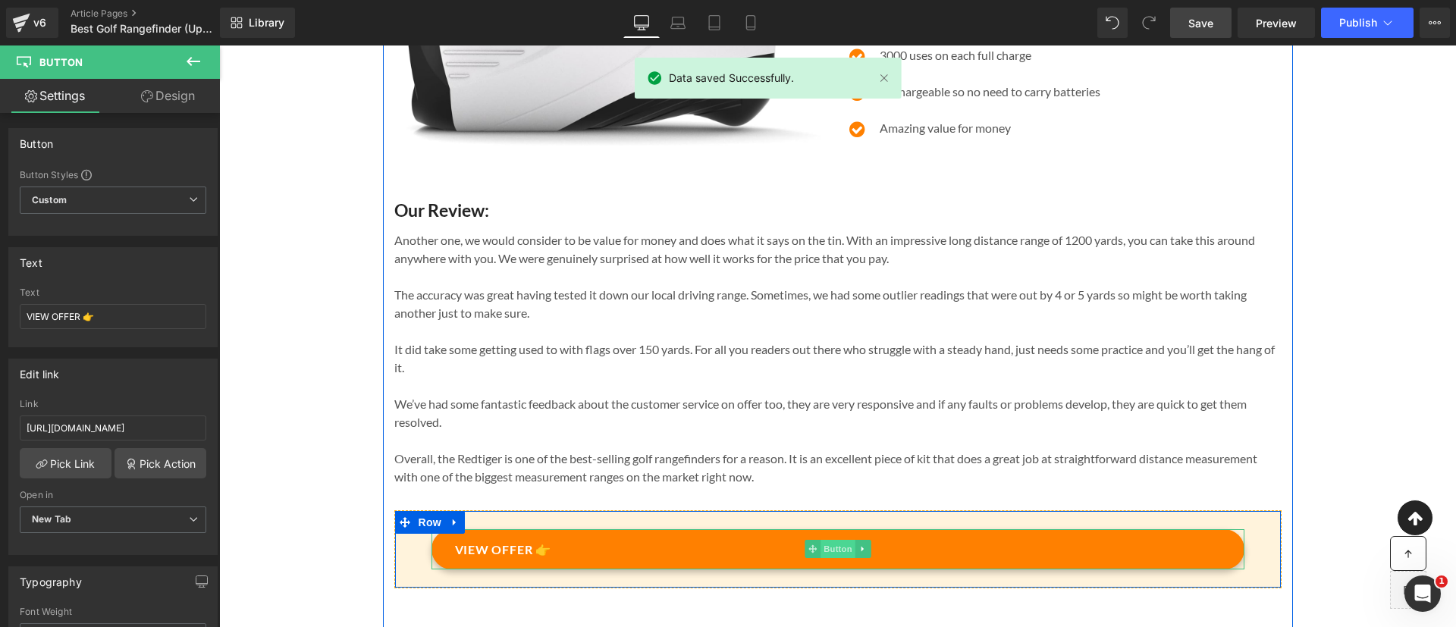
click at [838, 558] on span "Button" at bounding box center [838, 549] width 35 height 18
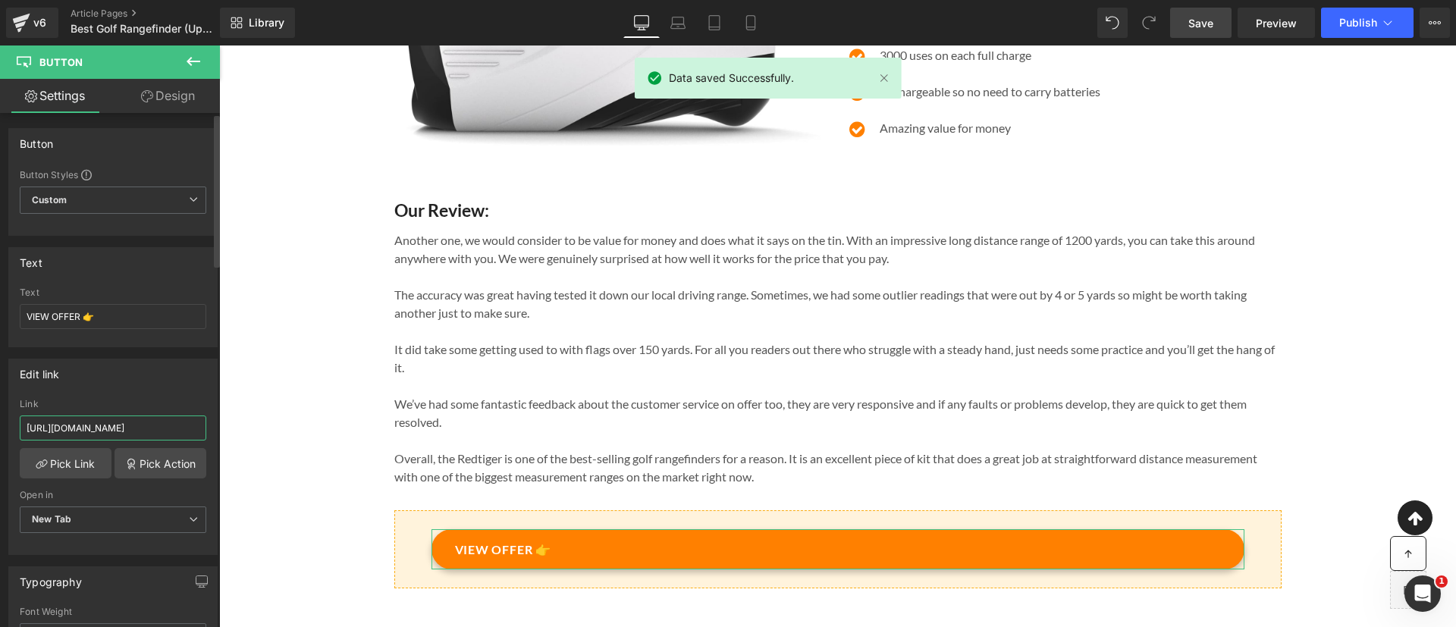
click at [171, 435] on input "[URL][DOMAIN_NAME]" at bounding box center [113, 428] width 187 height 25
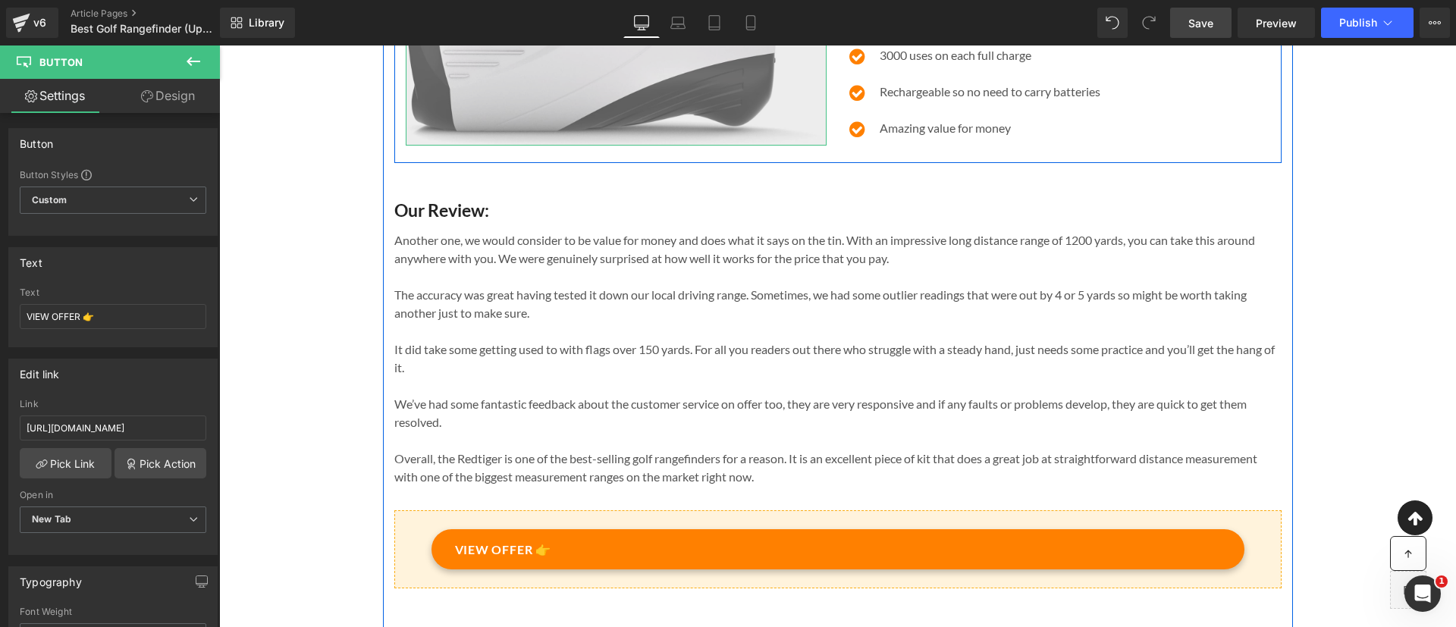
click at [461, 107] on img at bounding box center [616, 9] width 421 height 271
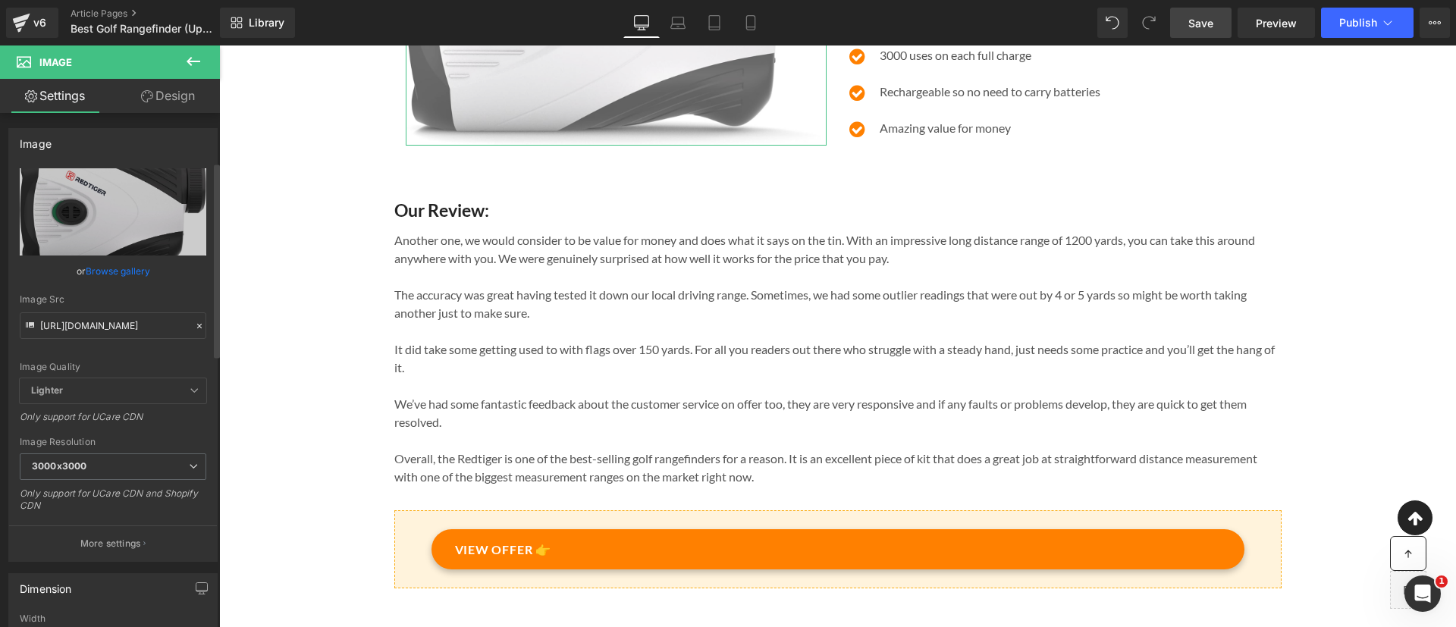
scroll to position [325, 0]
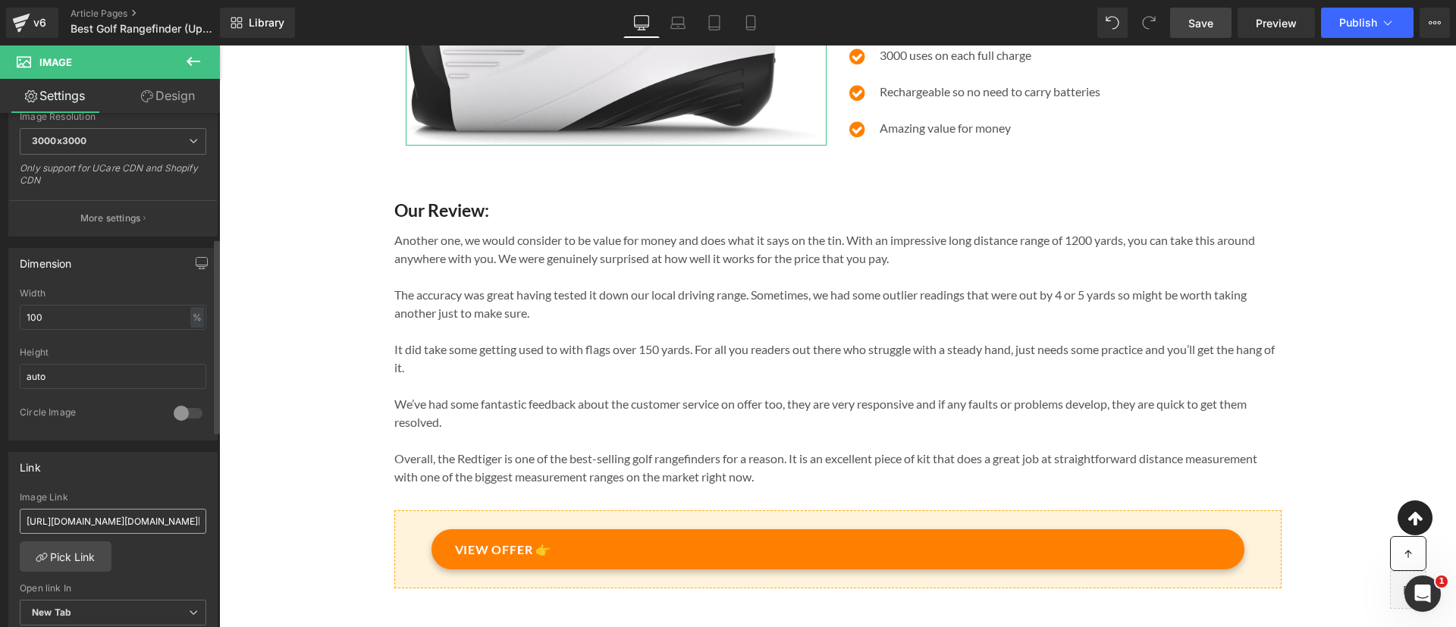
click at [160, 529] on input "[URL][DOMAIN_NAME][DOMAIN_NAME][PERSON_NAME]" at bounding box center [113, 521] width 187 height 25
type input "[URL][DOMAIN_NAME]"
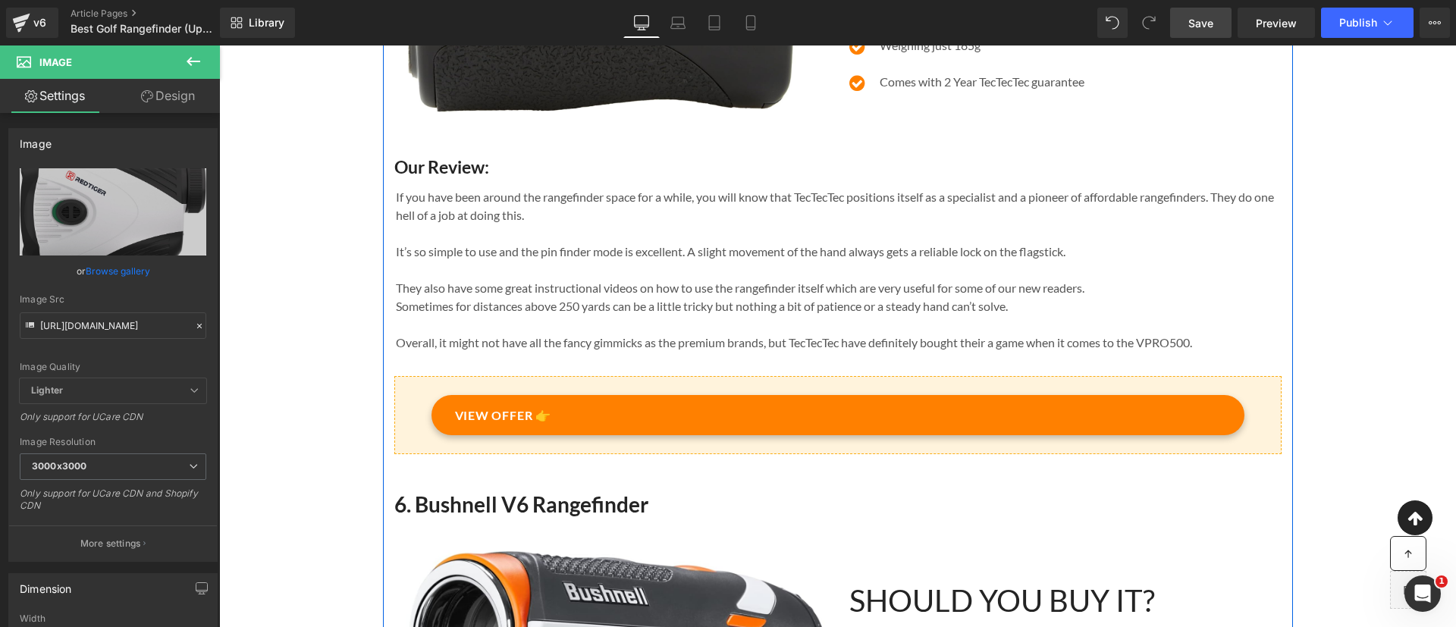
scroll to position [4231, 0]
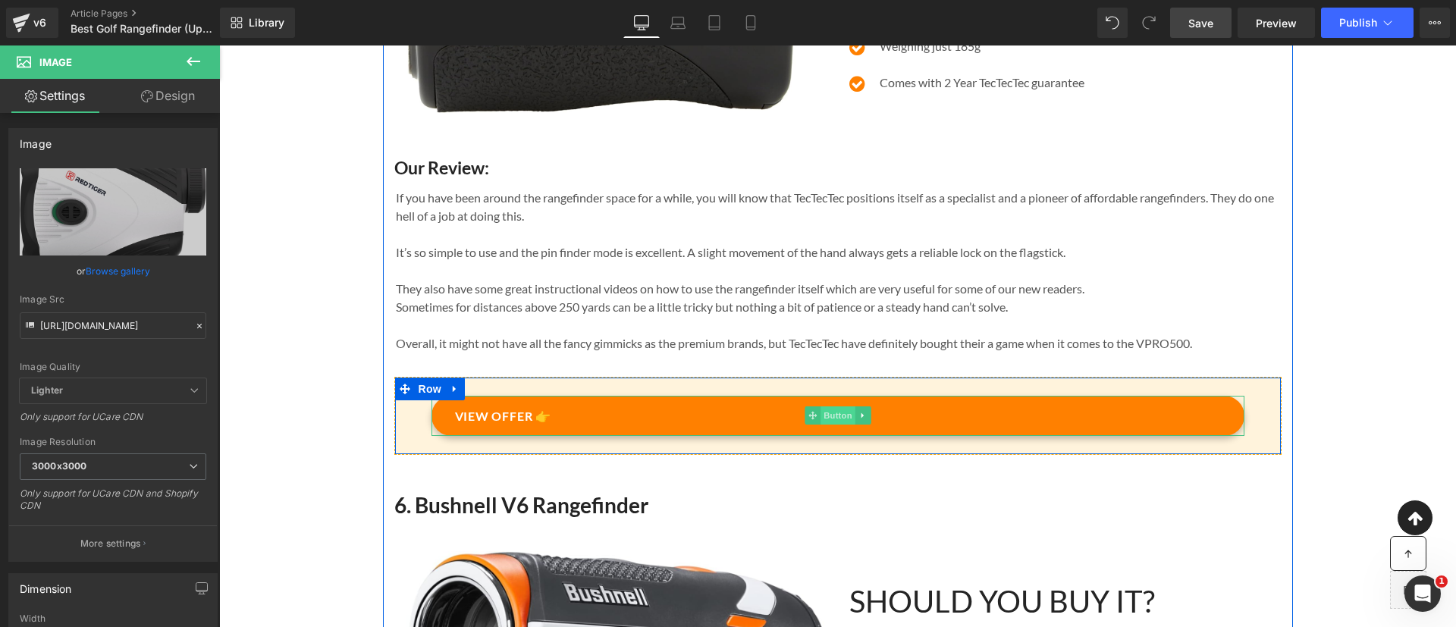
click at [843, 425] on span "Button" at bounding box center [838, 415] width 35 height 18
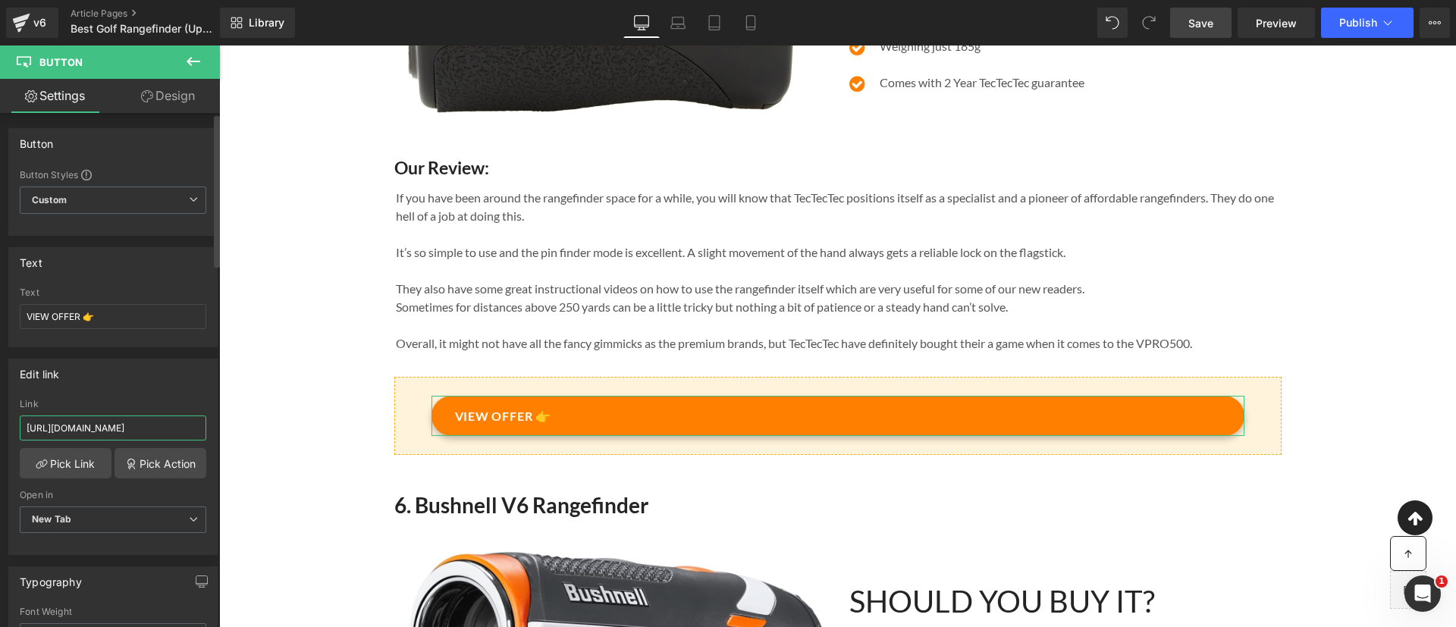
click at [163, 429] on input "[URL][DOMAIN_NAME]" at bounding box center [113, 428] width 187 height 25
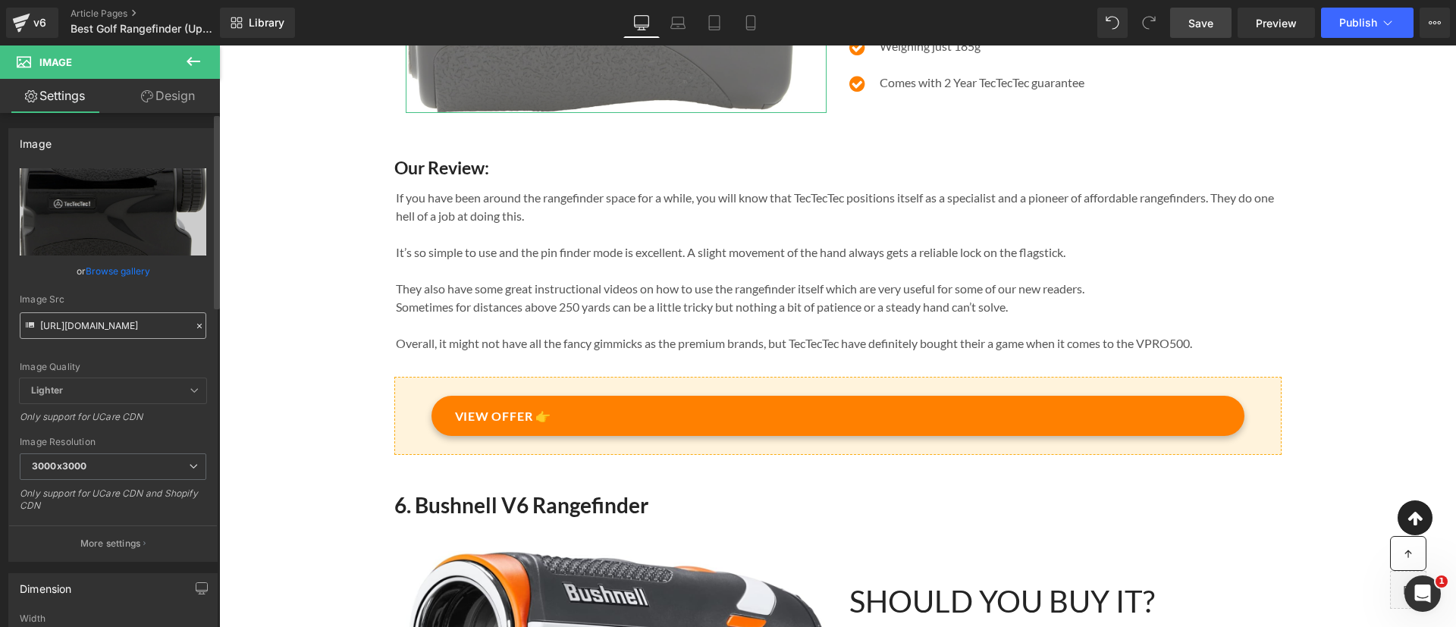
scroll to position [329, 0]
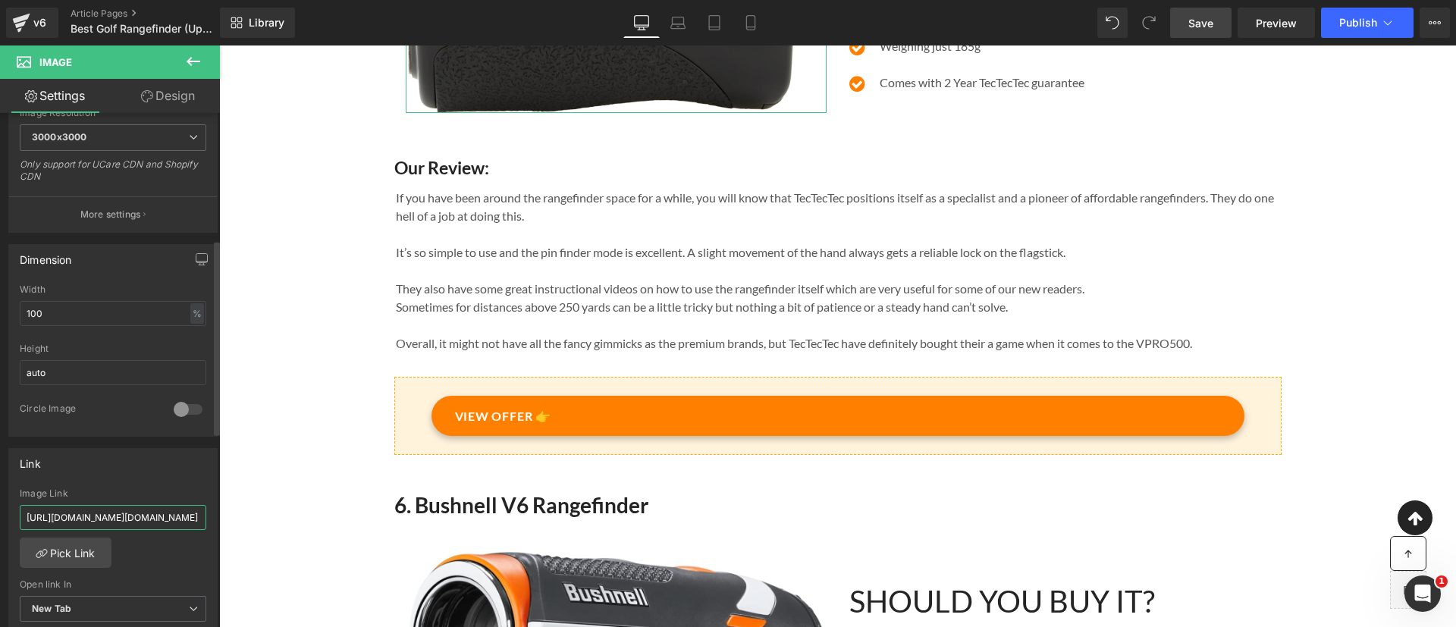
click at [111, 514] on input "[URL][DOMAIN_NAME][DOMAIN_NAME]" at bounding box center [113, 517] width 187 height 25
paste input "[DOMAIN_NAME][URL]"
type input "[URL][DOMAIN_NAME]"
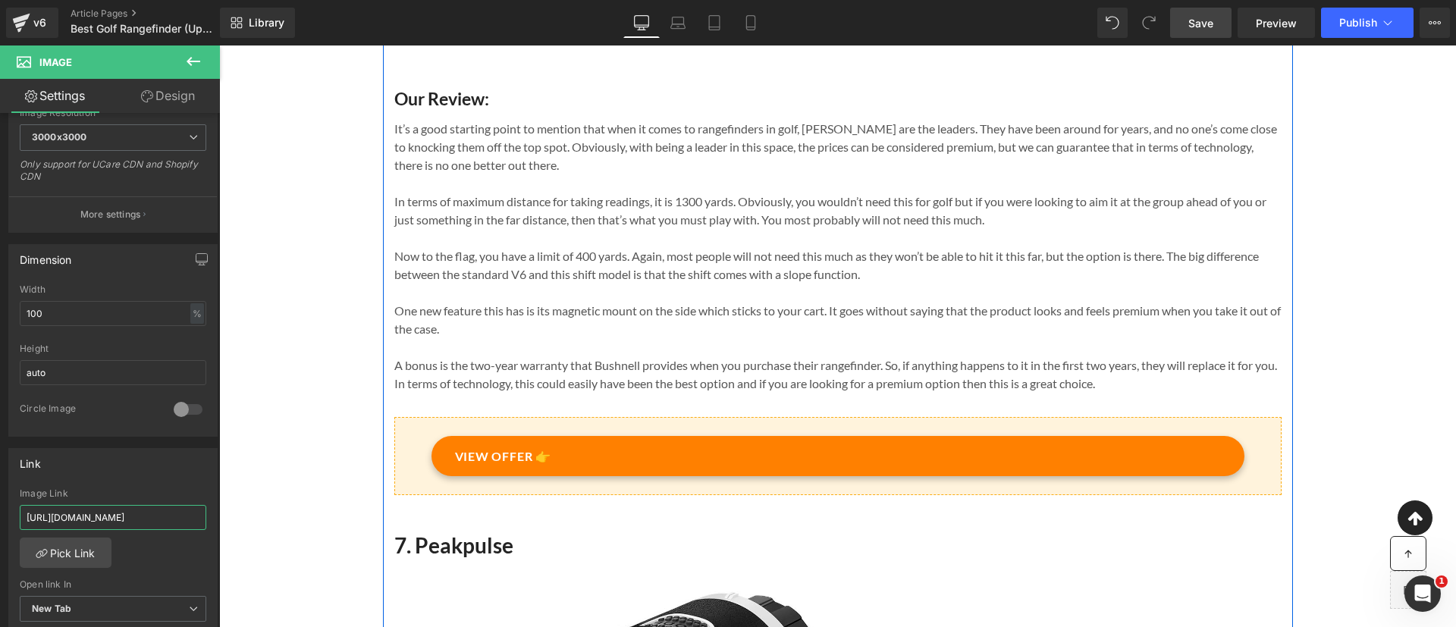
scroll to position [5109, 0]
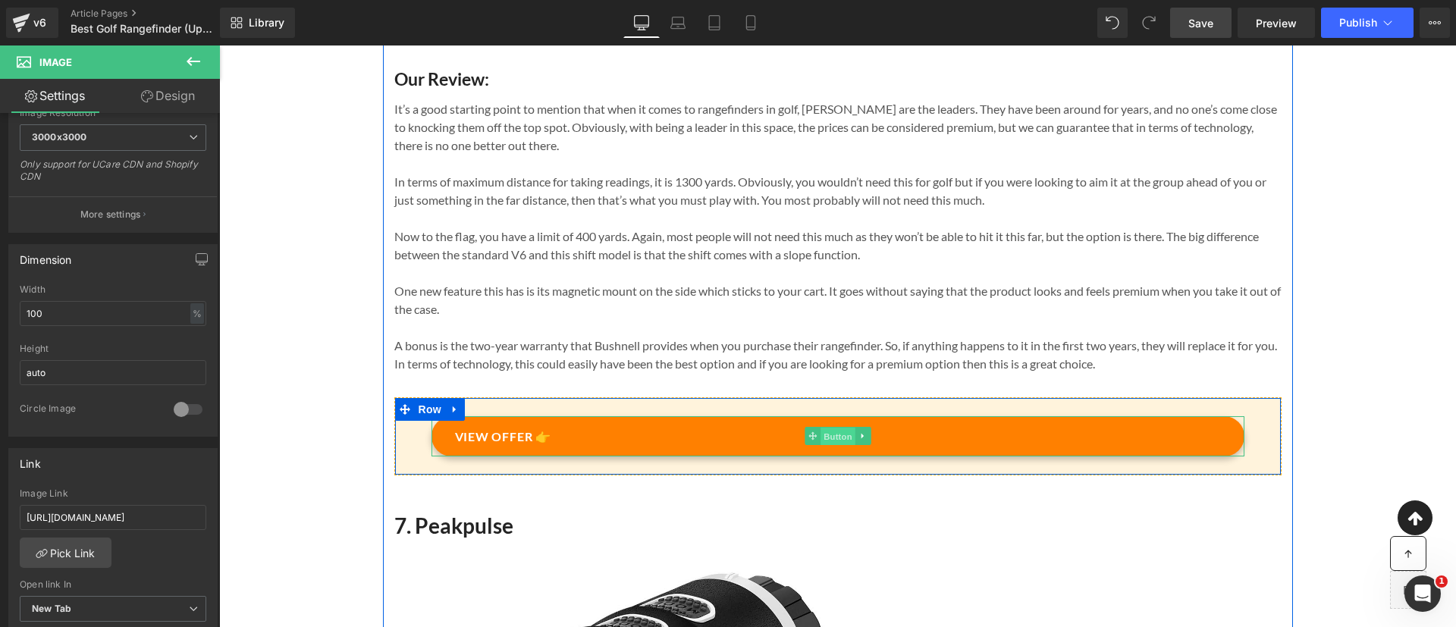
click at [824, 446] on span "Button" at bounding box center [838, 437] width 35 height 18
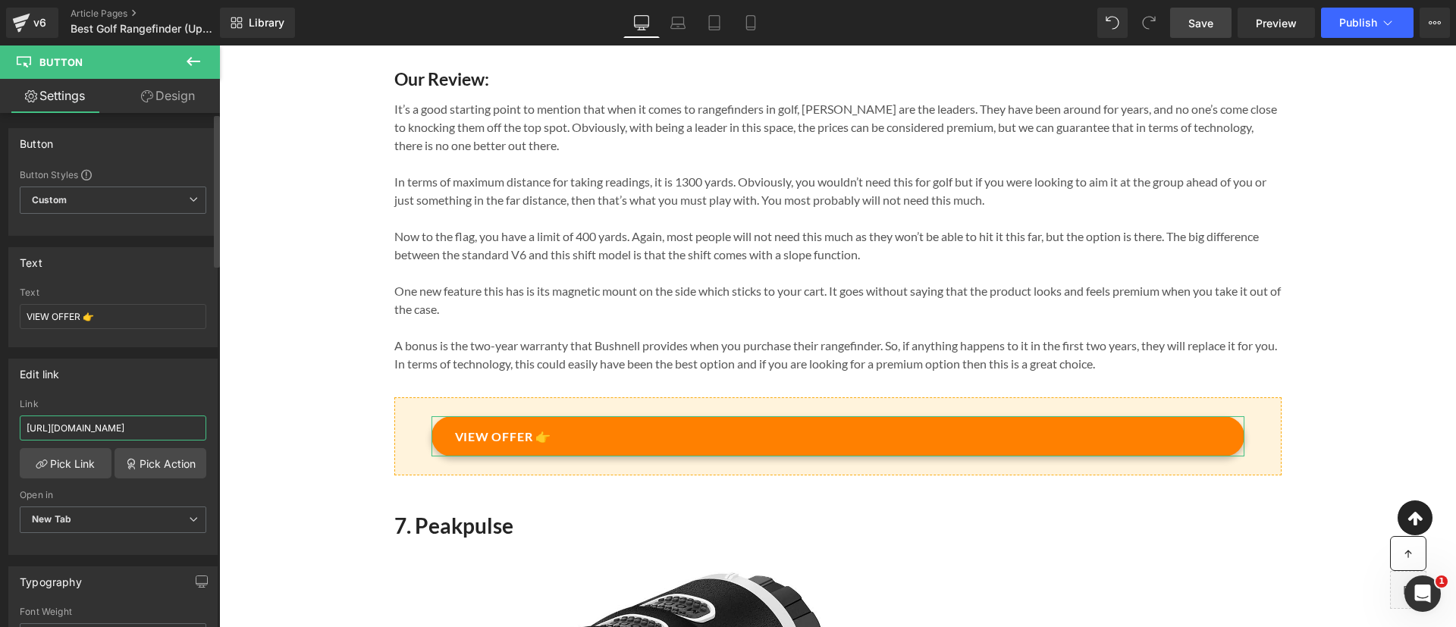
click at [121, 438] on input "[URL][DOMAIN_NAME]" at bounding box center [113, 428] width 187 height 25
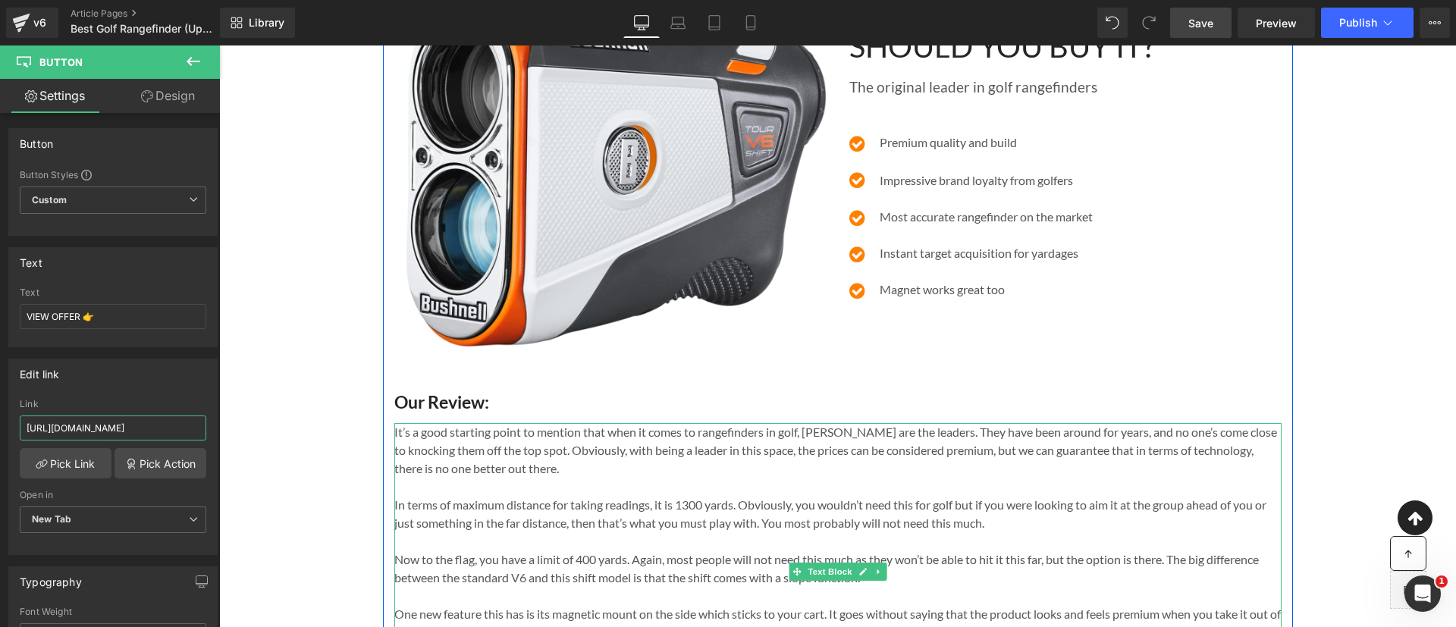
scroll to position [4747, 0]
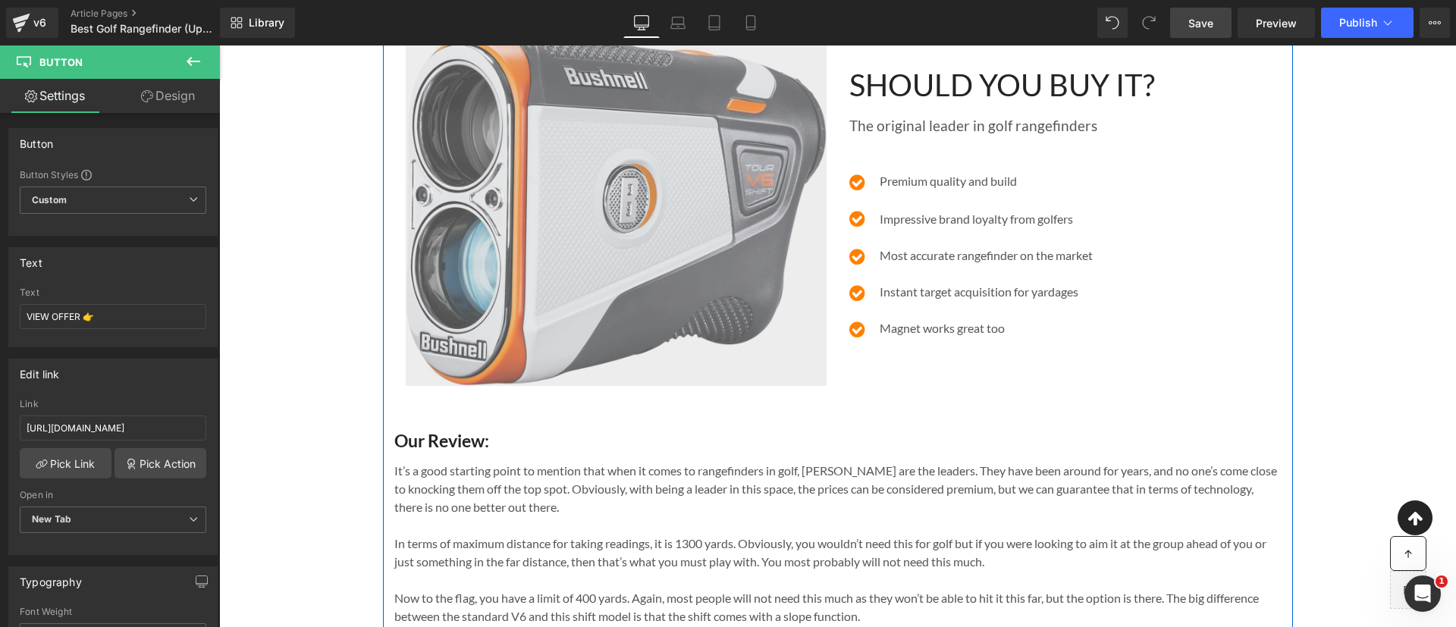
click at [615, 275] on img at bounding box center [616, 210] width 421 height 351
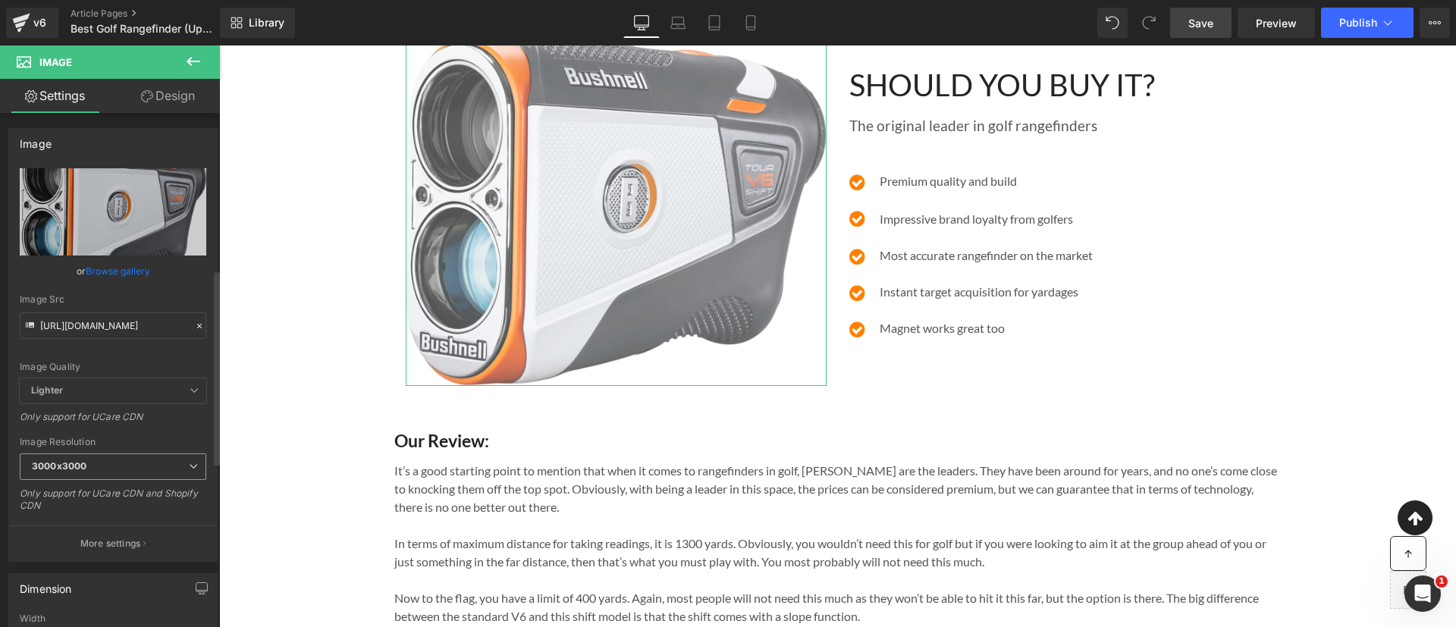
scroll to position [437, 0]
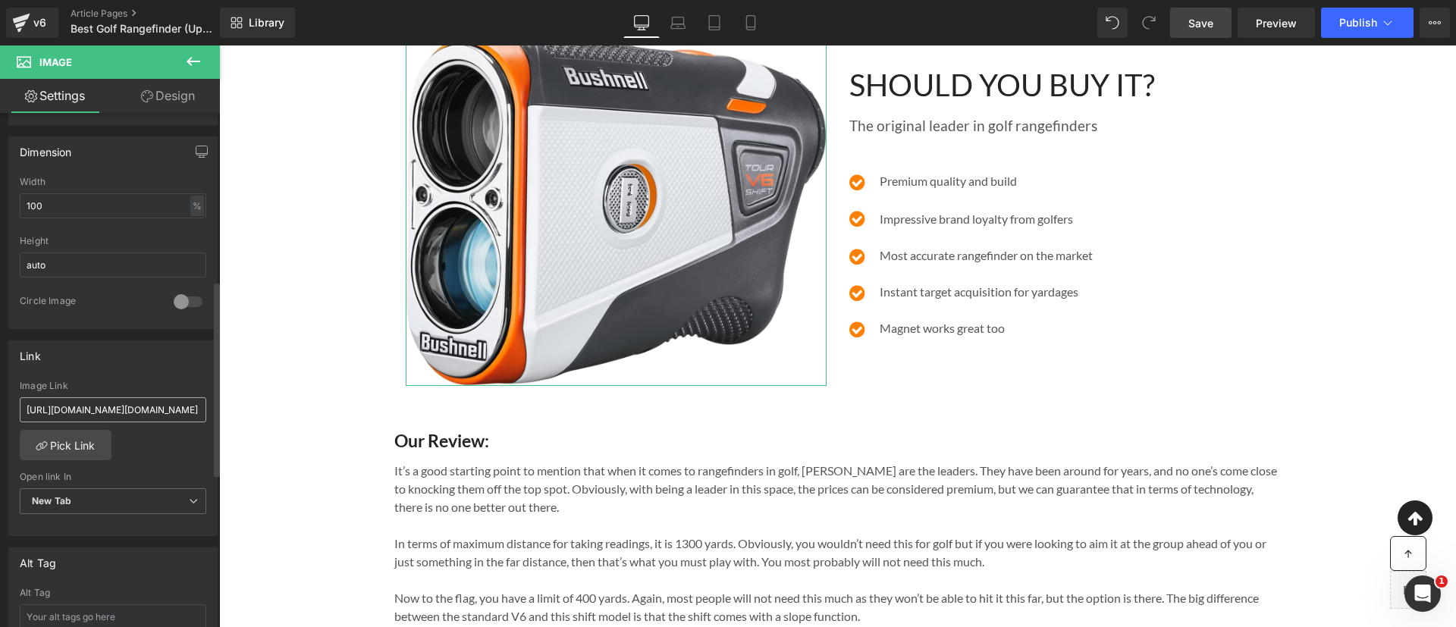
click at [103, 411] on input "[URL][DOMAIN_NAME][DOMAIN_NAME]" at bounding box center [113, 409] width 187 height 25
type input "[URL][DOMAIN_NAME]"
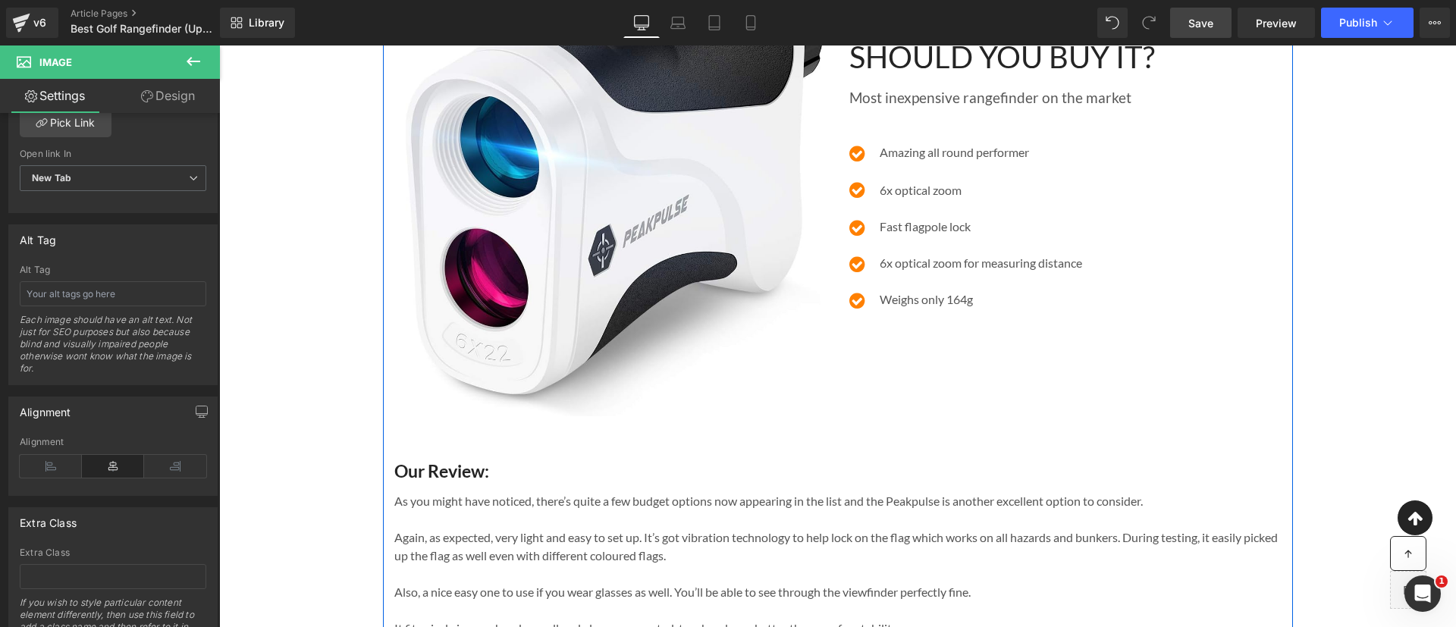
scroll to position [5733, 0]
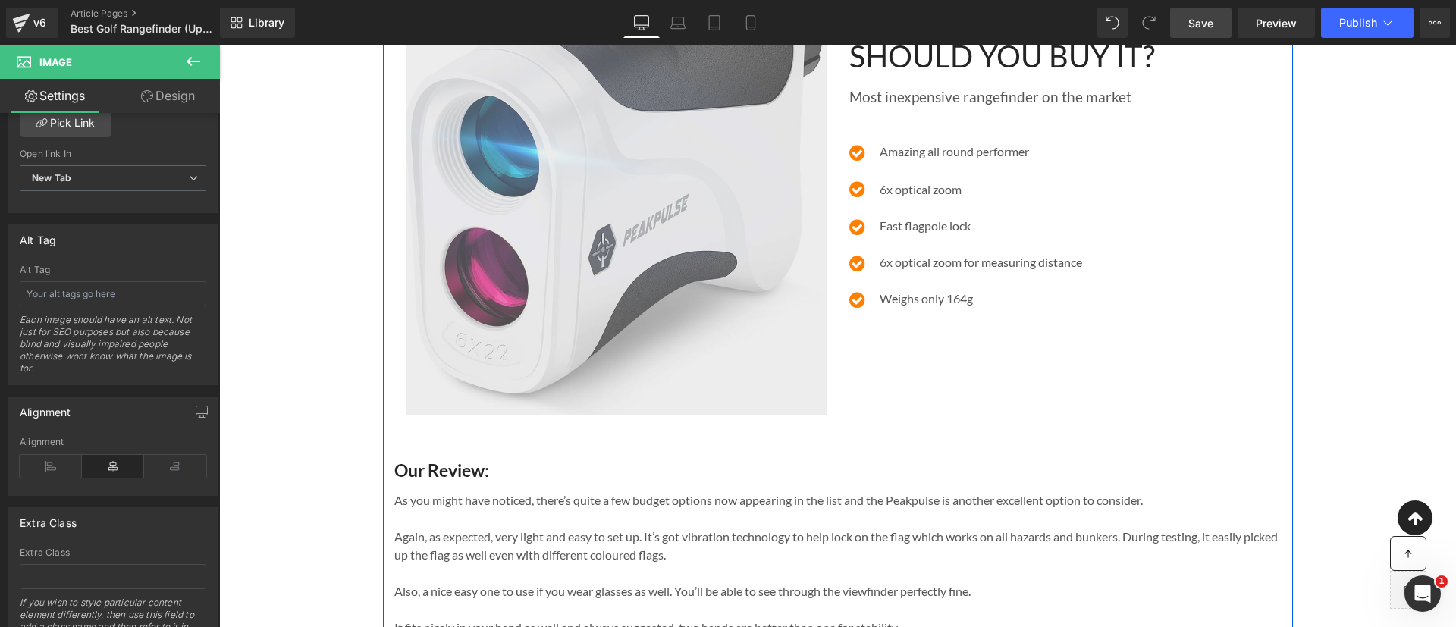
click at [659, 231] on img at bounding box center [616, 182] width 421 height 468
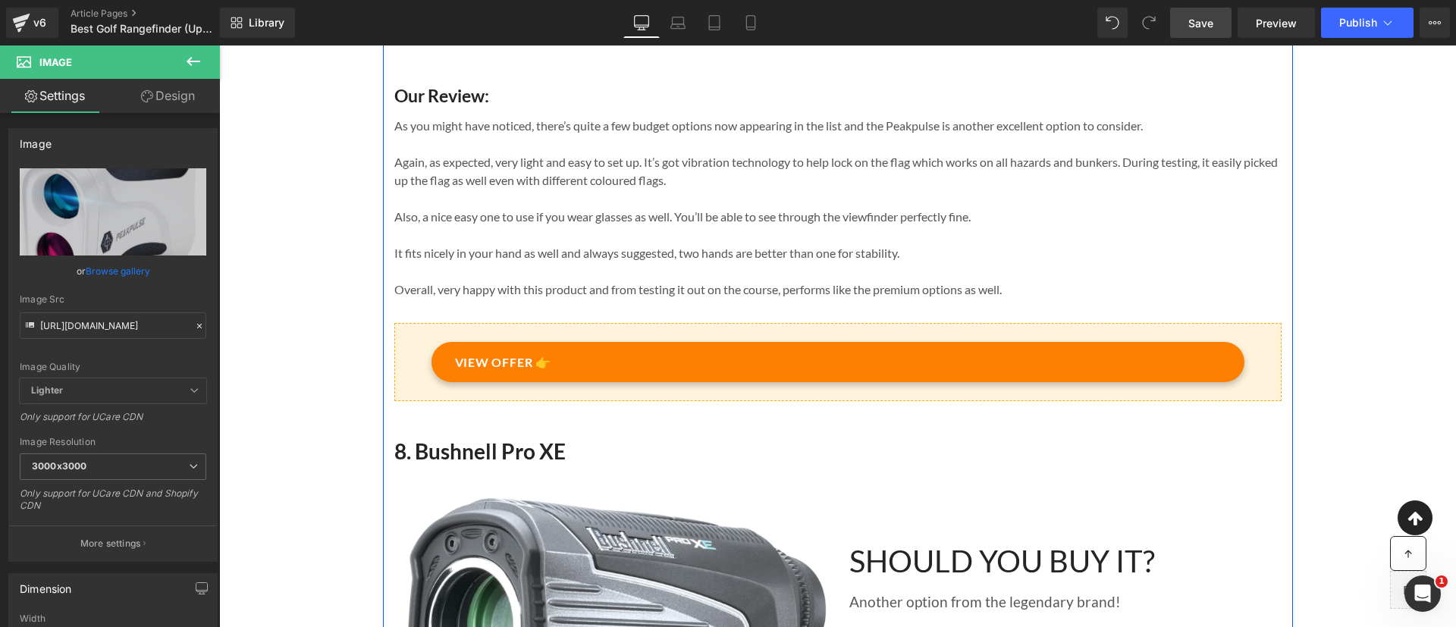
scroll to position [6111, 0]
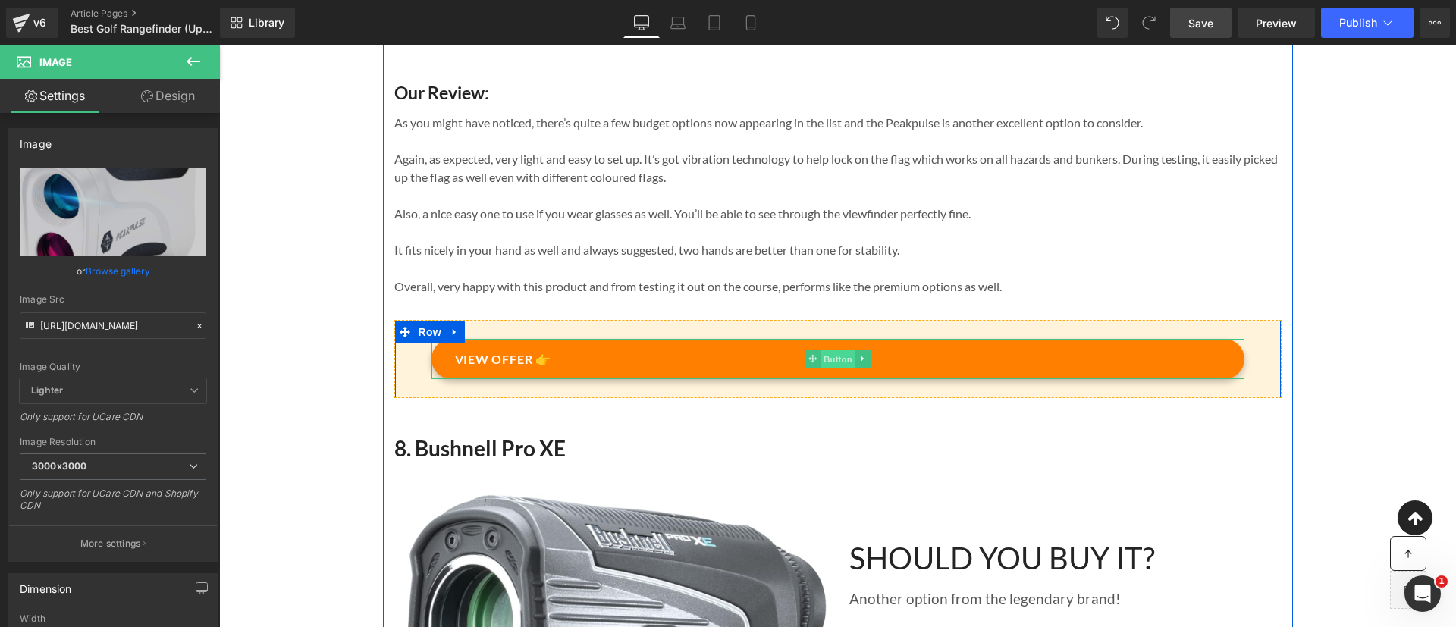
click at [822, 369] on span "Button" at bounding box center [838, 359] width 35 height 18
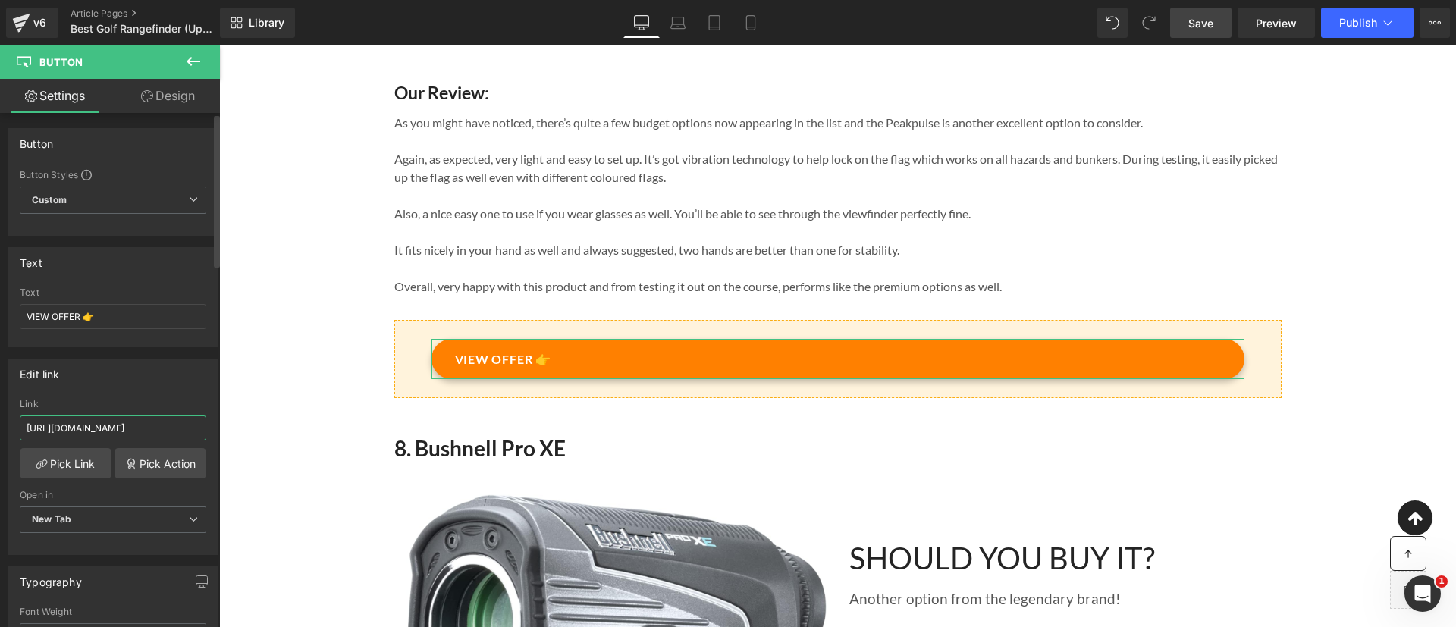
click at [77, 421] on input "[URL][DOMAIN_NAME]" at bounding box center [113, 428] width 187 height 25
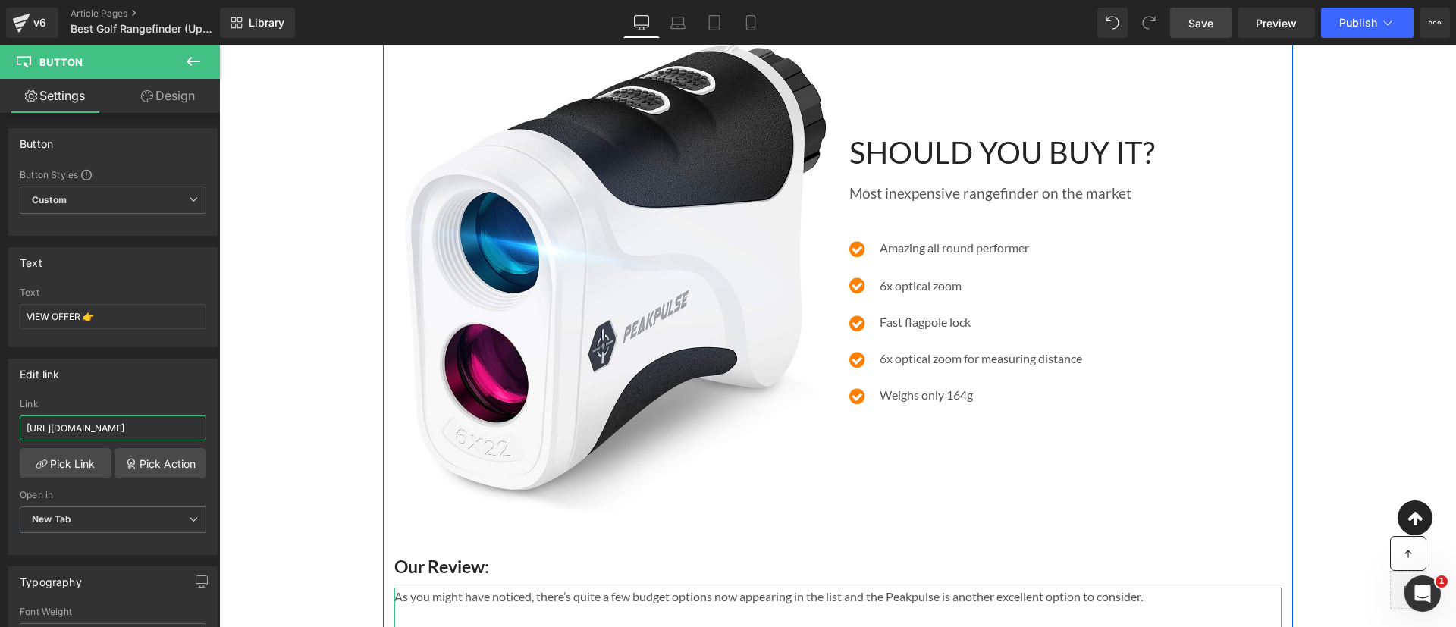
scroll to position [5631, 0]
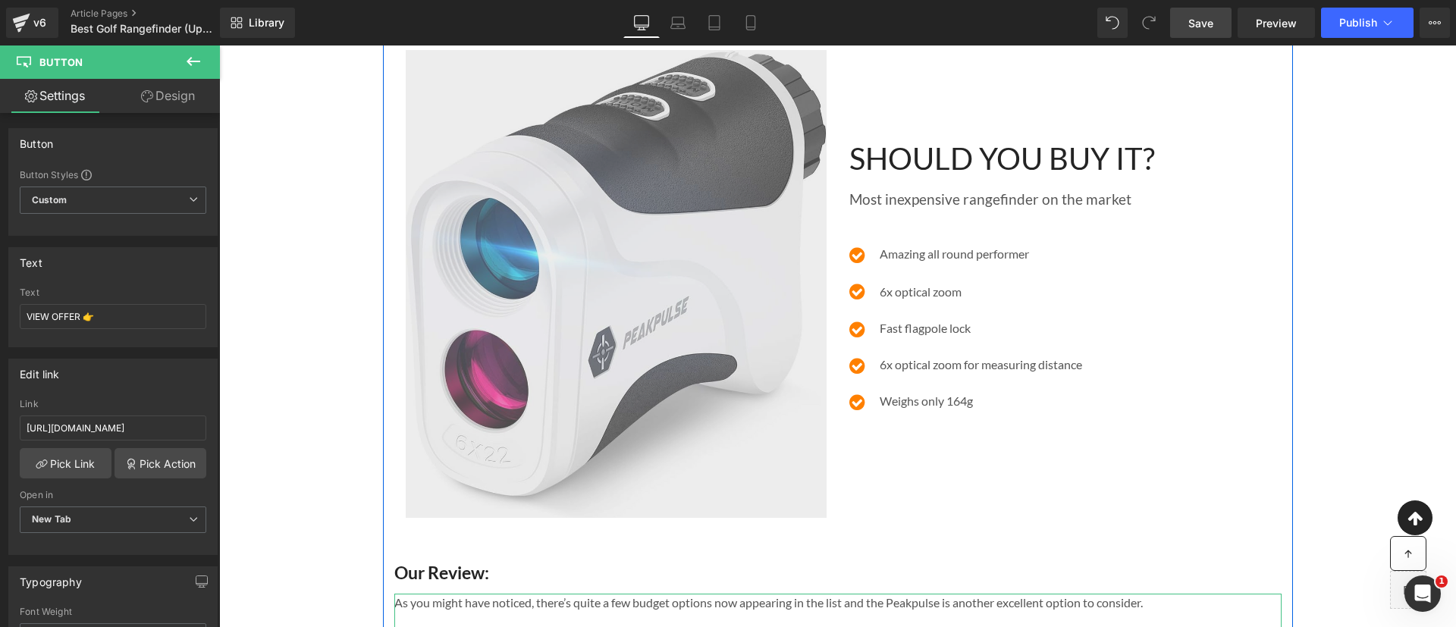
click at [538, 297] on img at bounding box center [616, 284] width 421 height 468
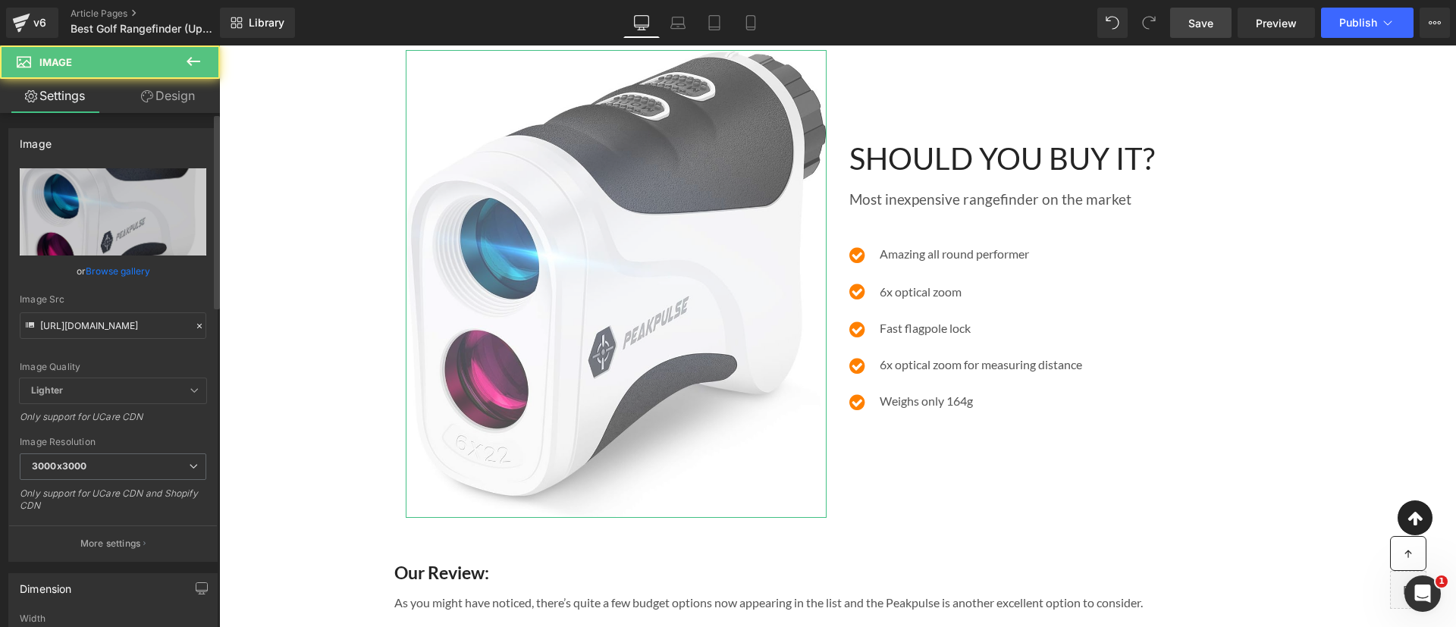
scroll to position [343, 0]
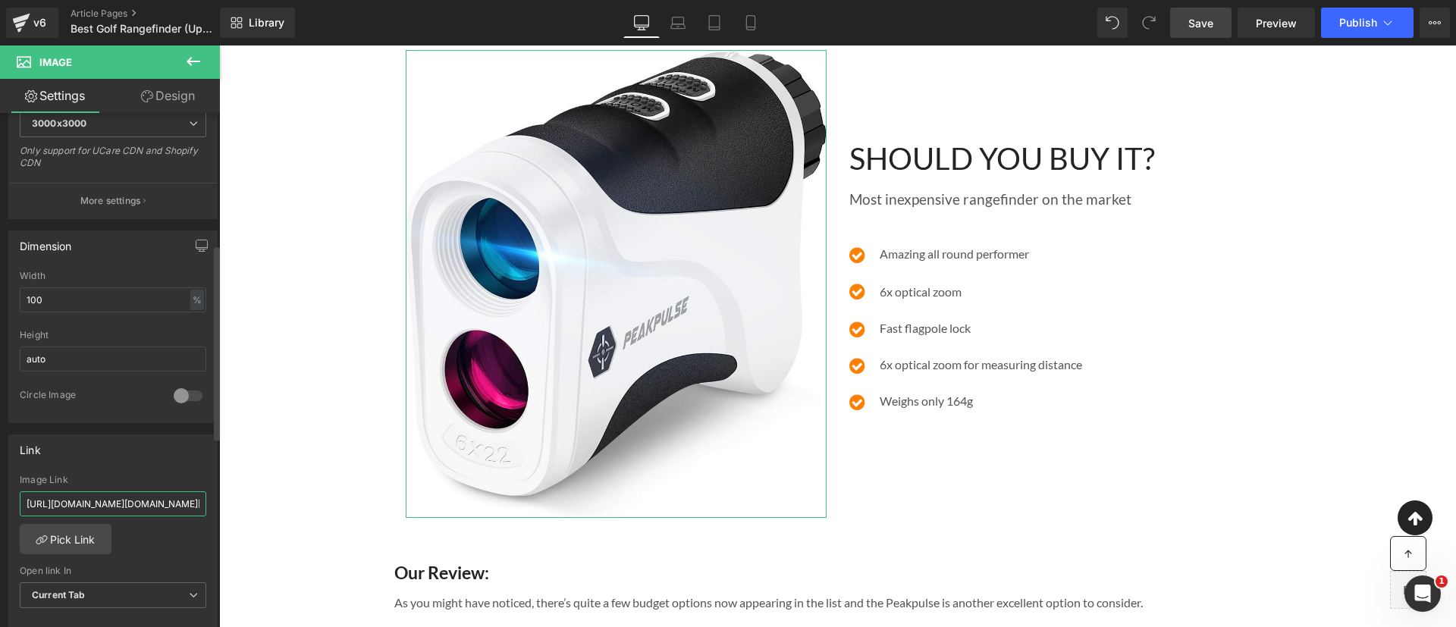
click at [139, 495] on input "[URL][DOMAIN_NAME][DOMAIN_NAME][PERSON_NAME]" at bounding box center [113, 503] width 187 height 25
type input "[URL][DOMAIN_NAME]"
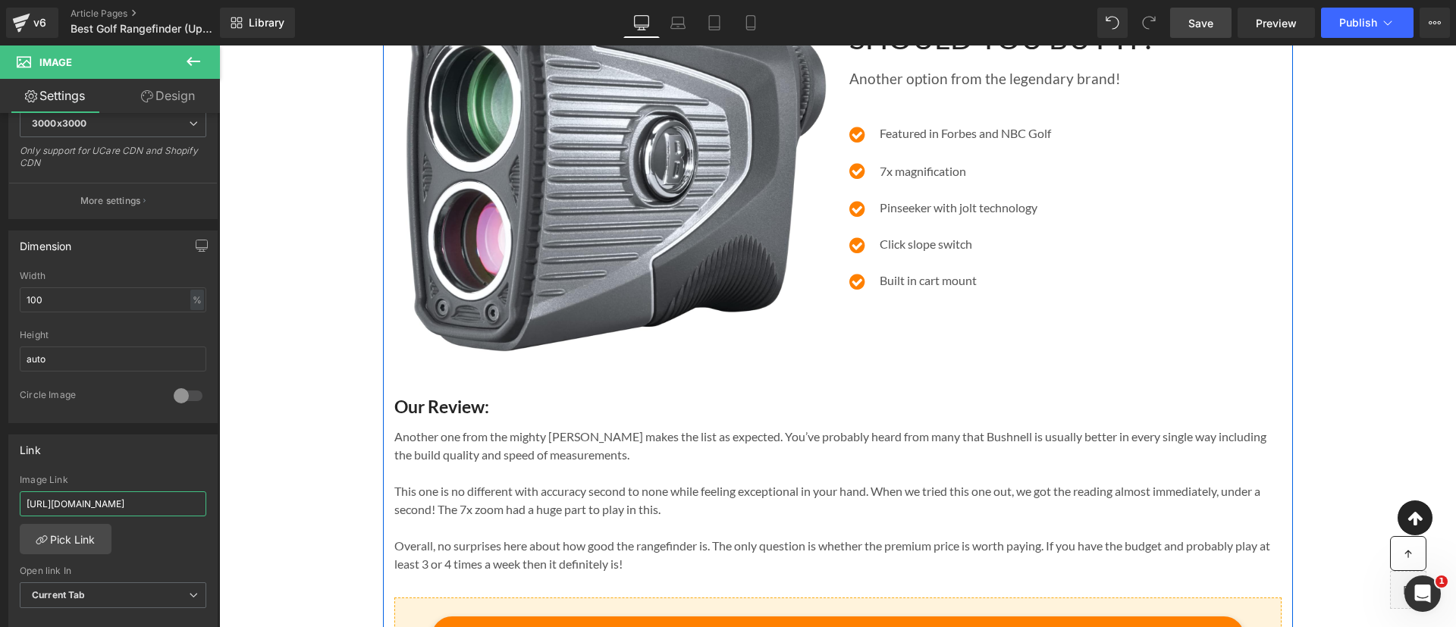
scroll to position [6854, 0]
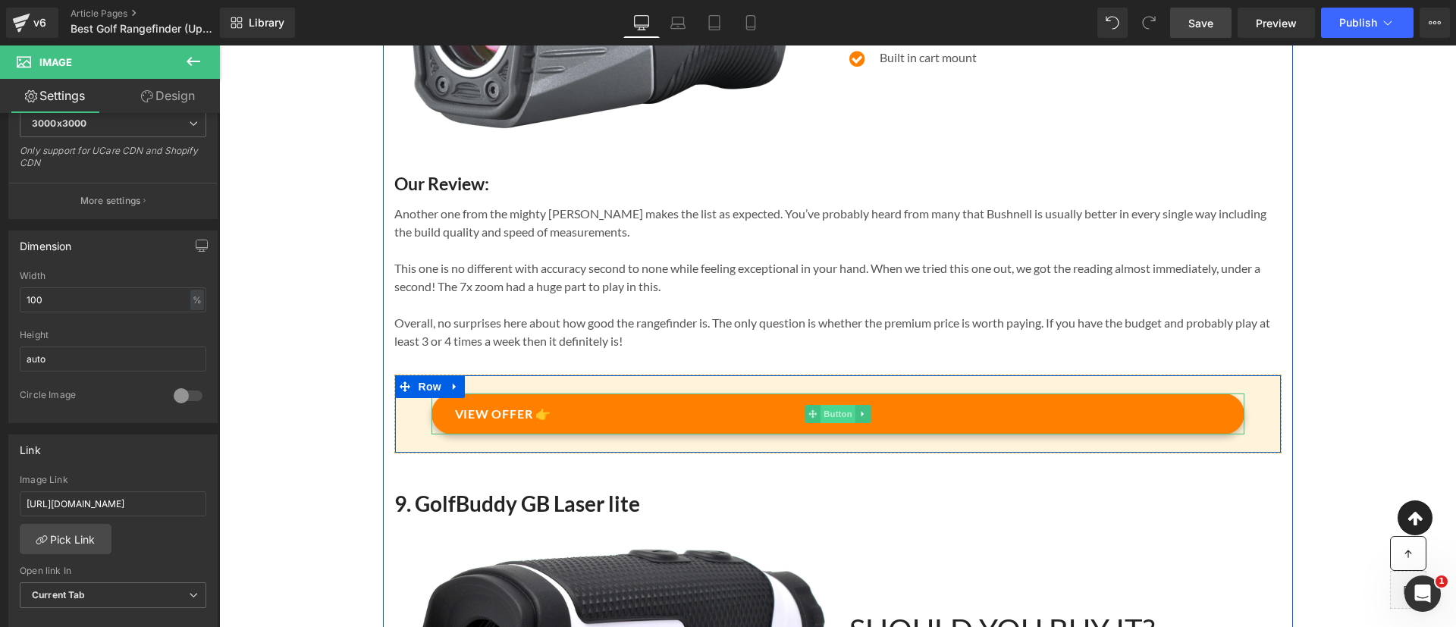
click at [827, 423] on span "Button" at bounding box center [838, 414] width 35 height 18
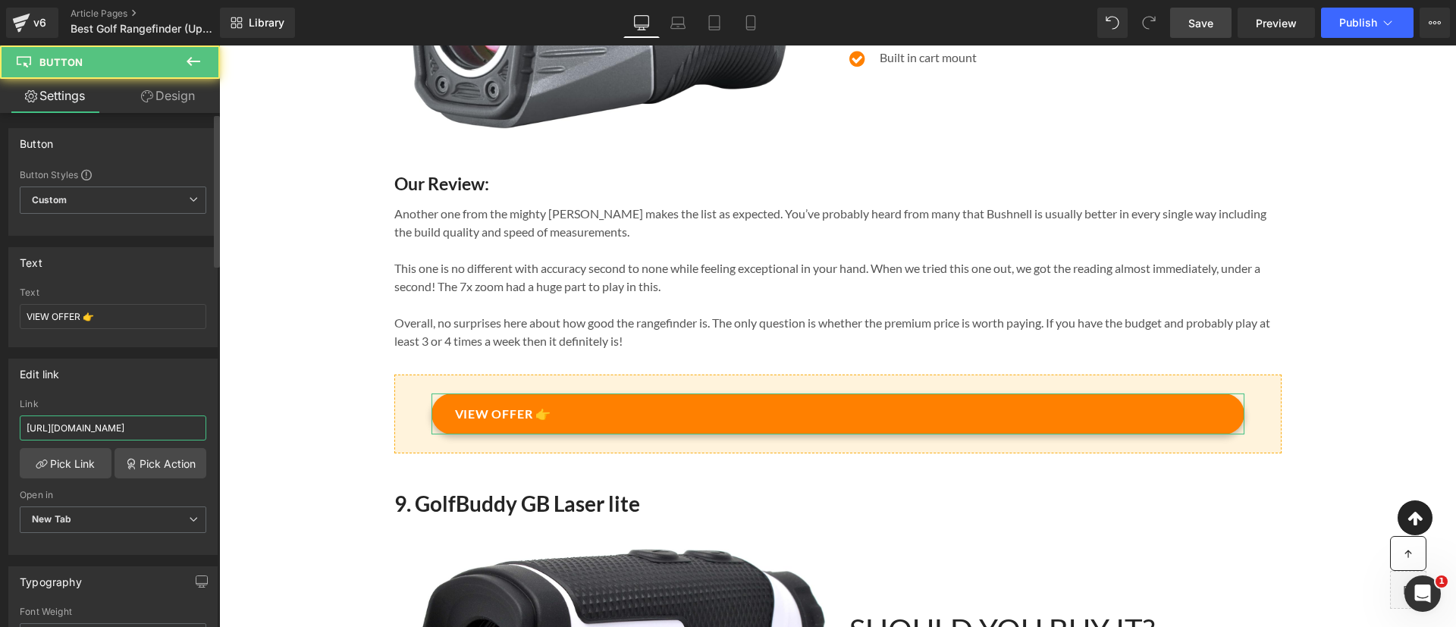
click at [162, 430] on input "[URL][DOMAIN_NAME]" at bounding box center [113, 428] width 187 height 25
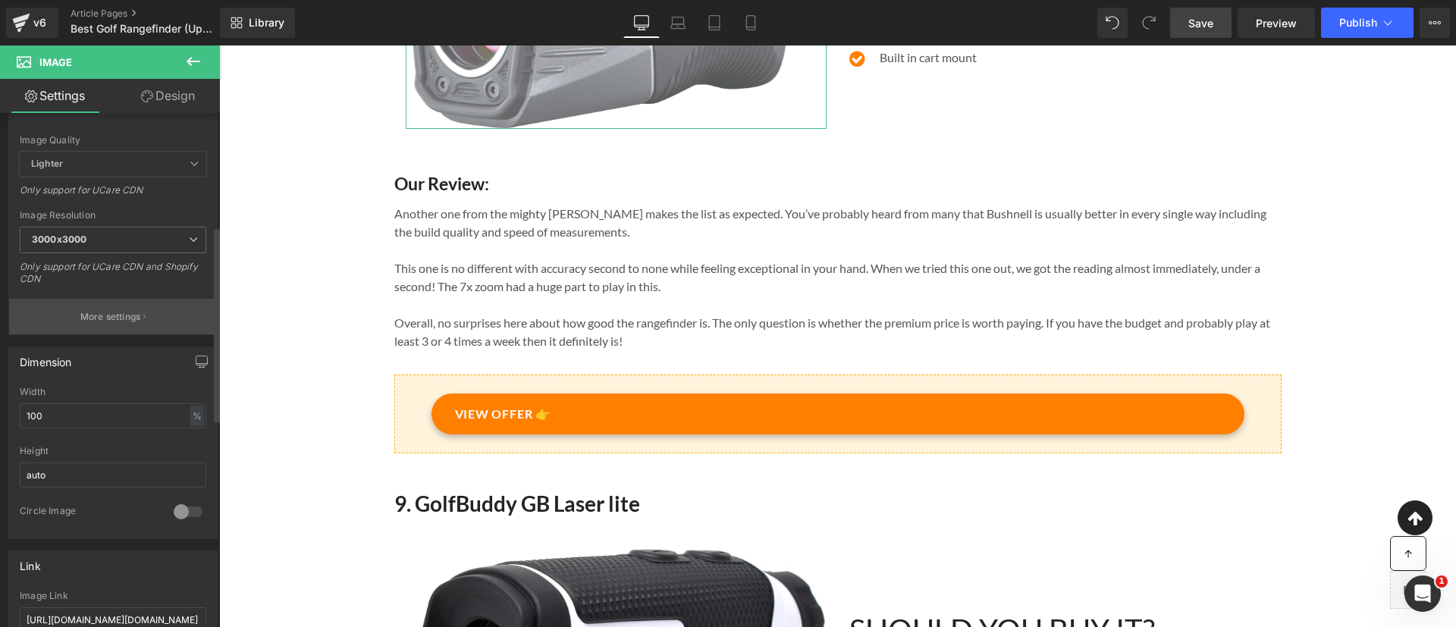
scroll to position [393, 0]
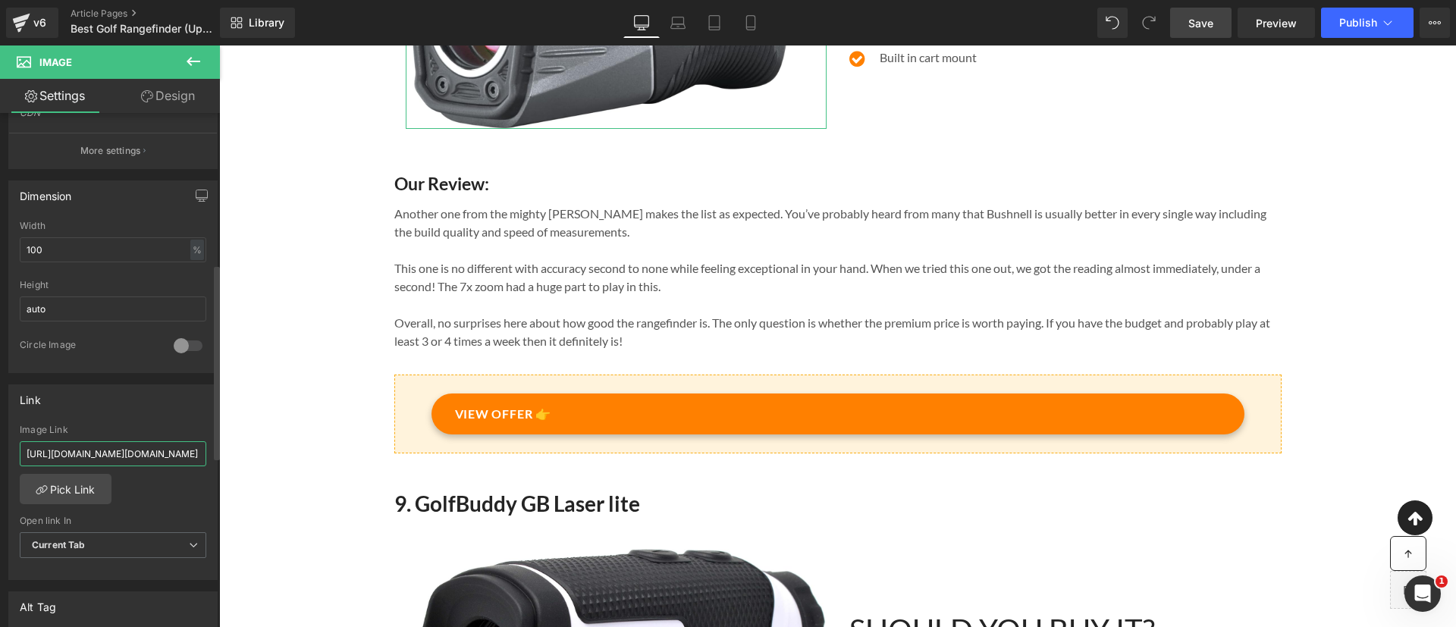
click at [124, 460] on input "[URL][DOMAIN_NAME][DOMAIN_NAME]" at bounding box center [113, 453] width 187 height 25
paste input "[DOMAIN_NAME][URL]"
type input "[URL][DOMAIN_NAME]"
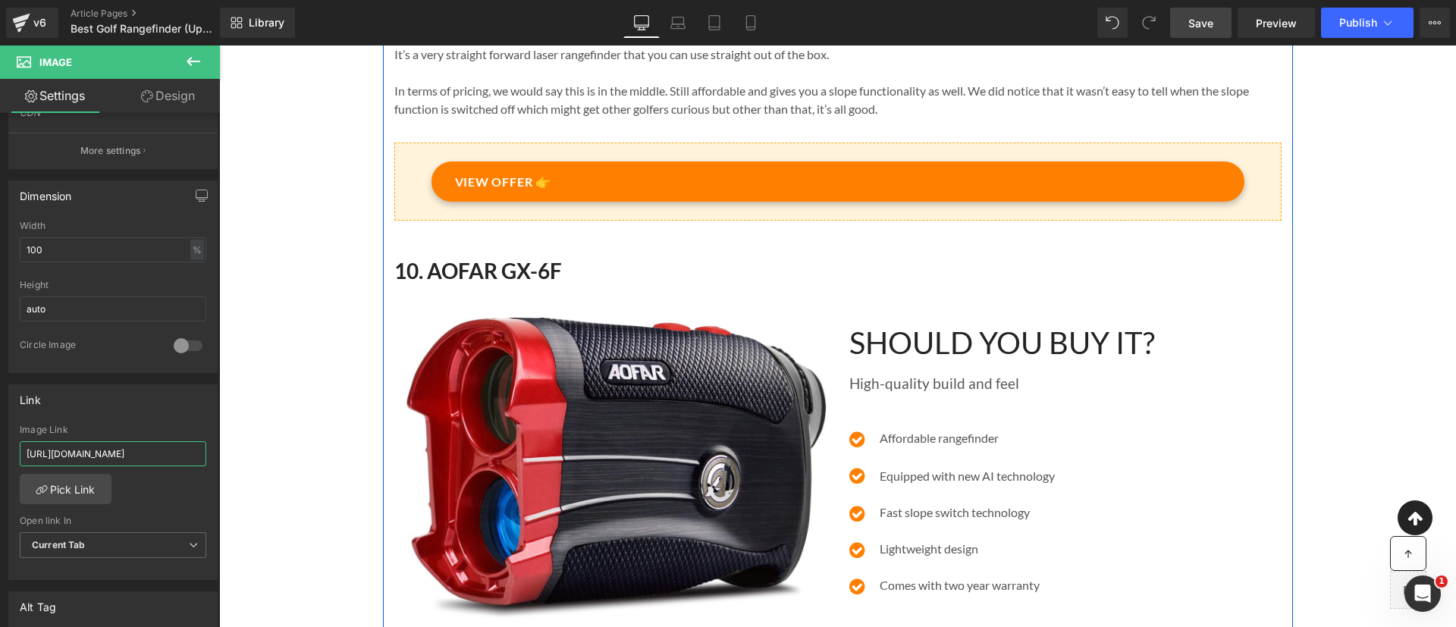
scroll to position [7908, 0]
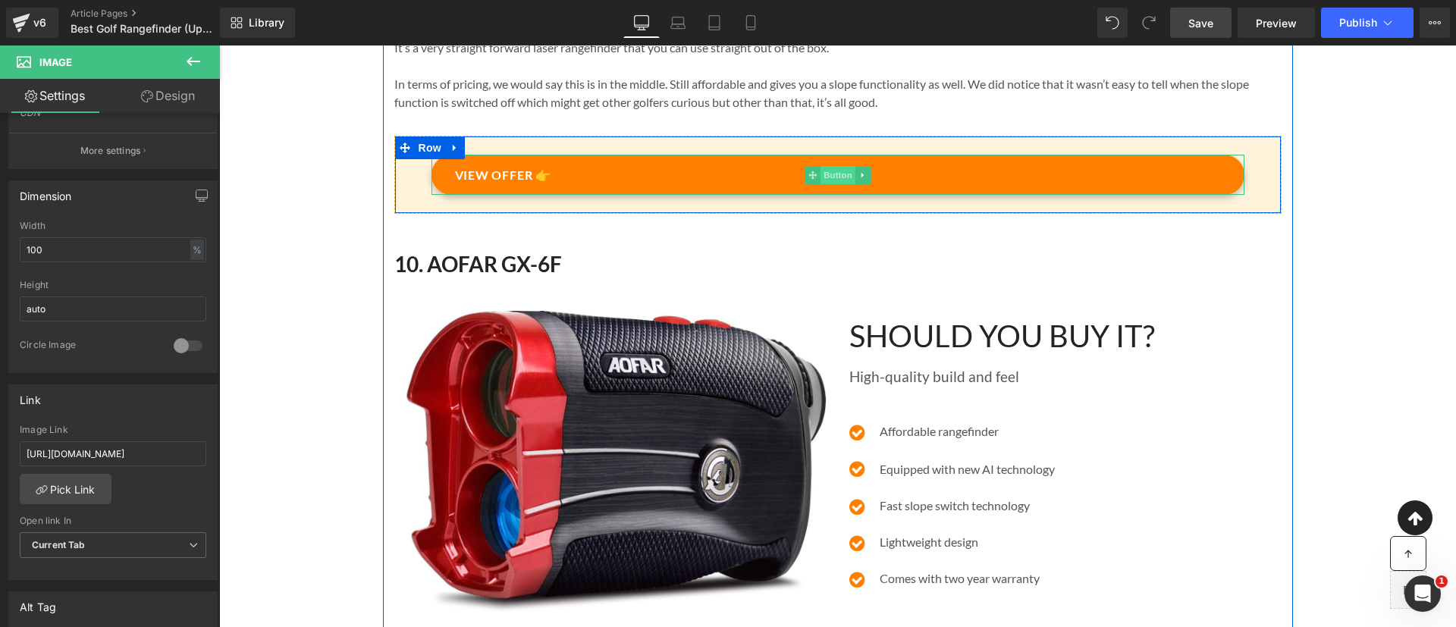
click at [837, 184] on span "Button" at bounding box center [838, 175] width 35 height 18
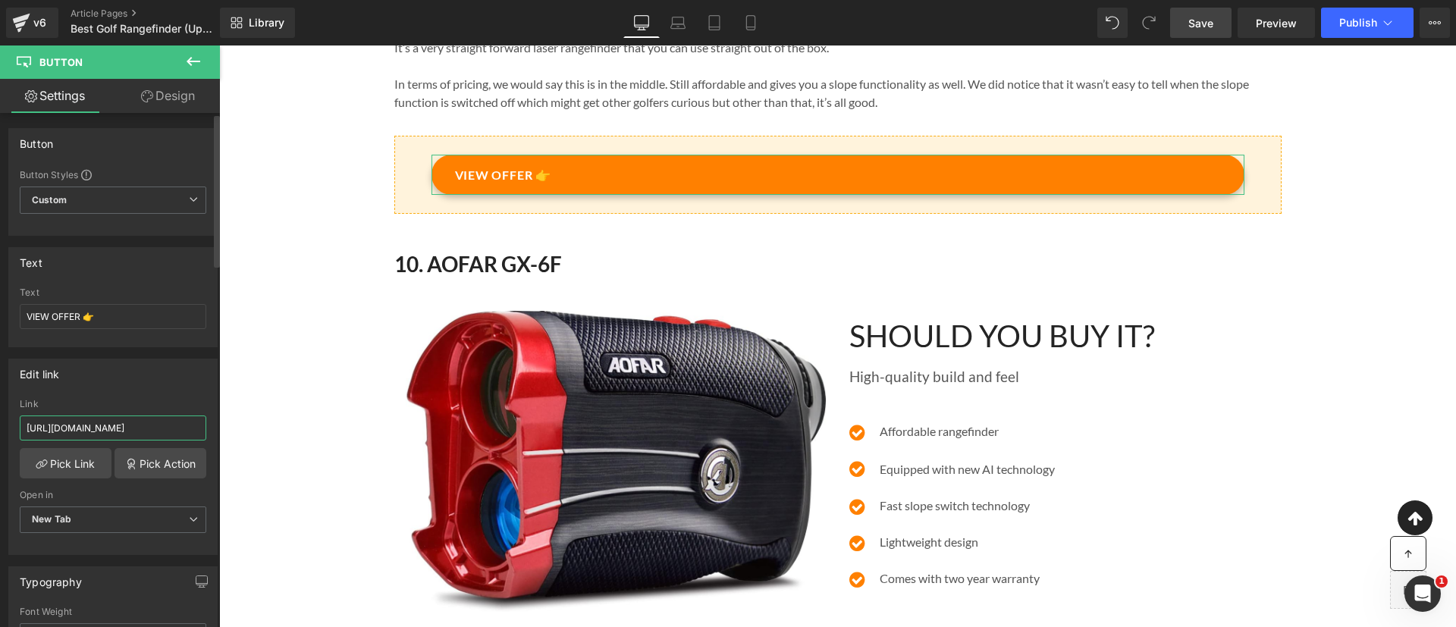
click at [111, 432] on input "[URL][DOMAIN_NAME]" at bounding box center [113, 428] width 187 height 25
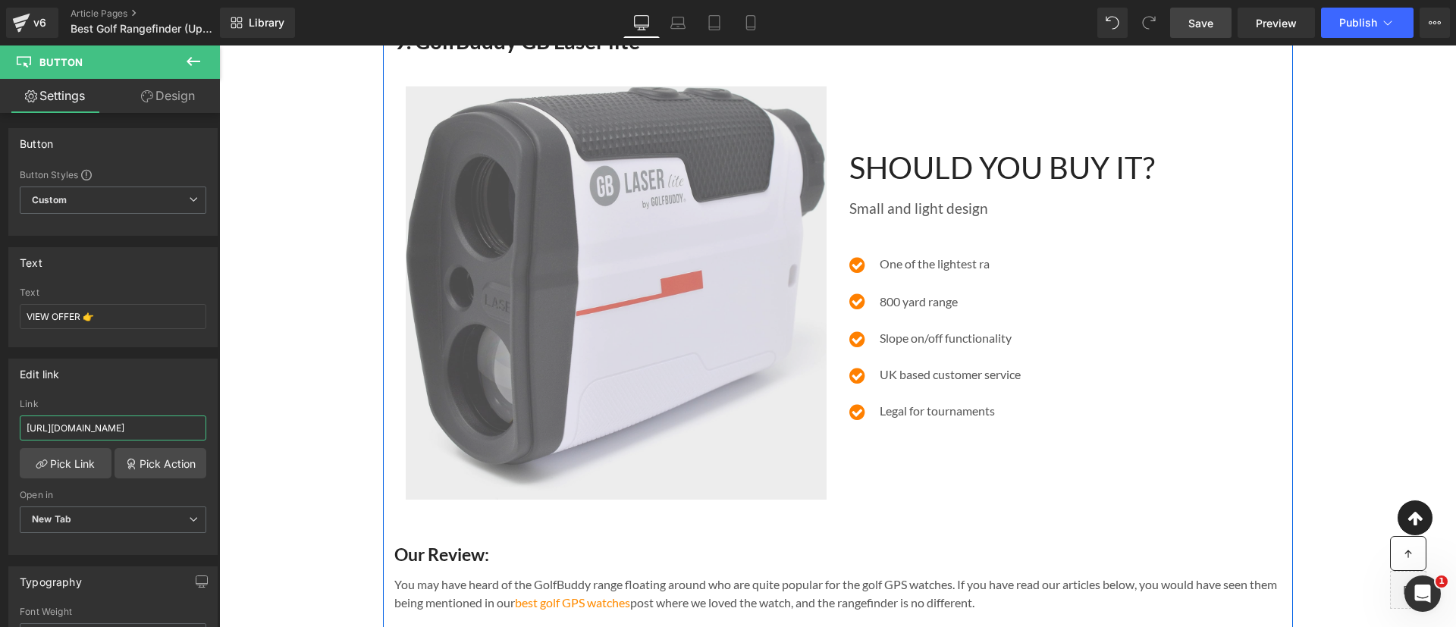
scroll to position [7292, 0]
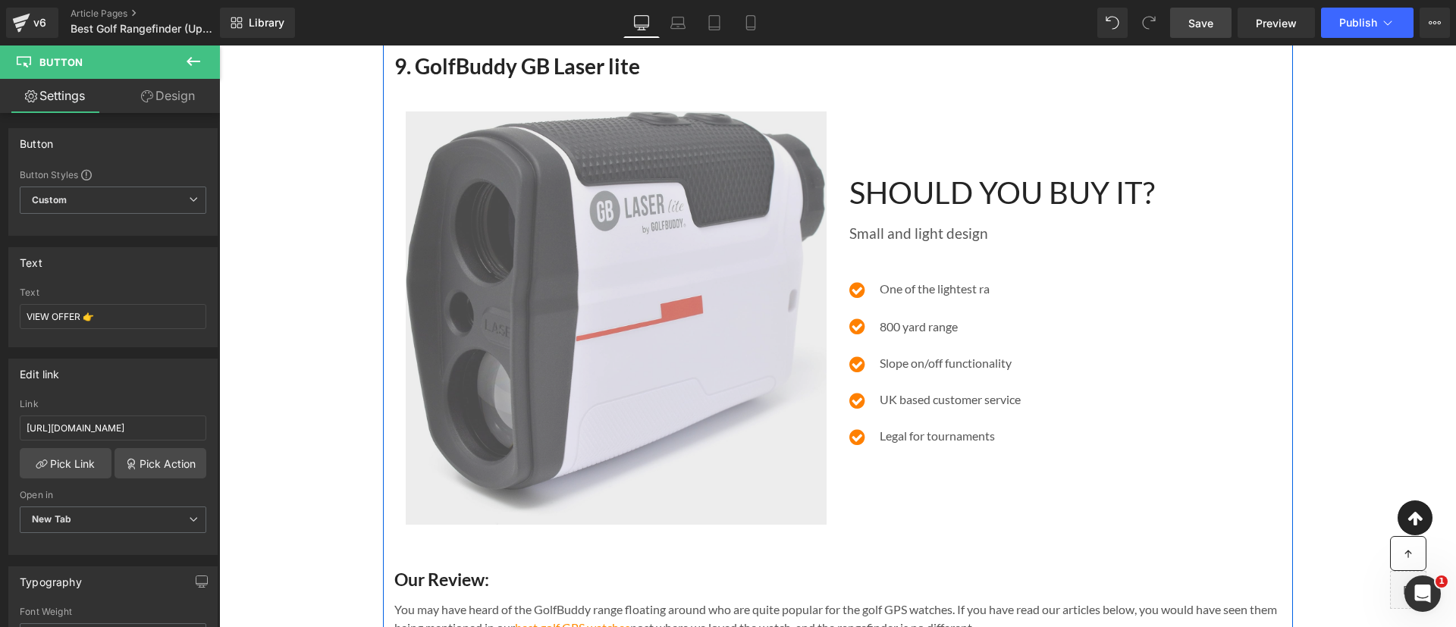
click at [566, 300] on img at bounding box center [616, 317] width 421 height 413
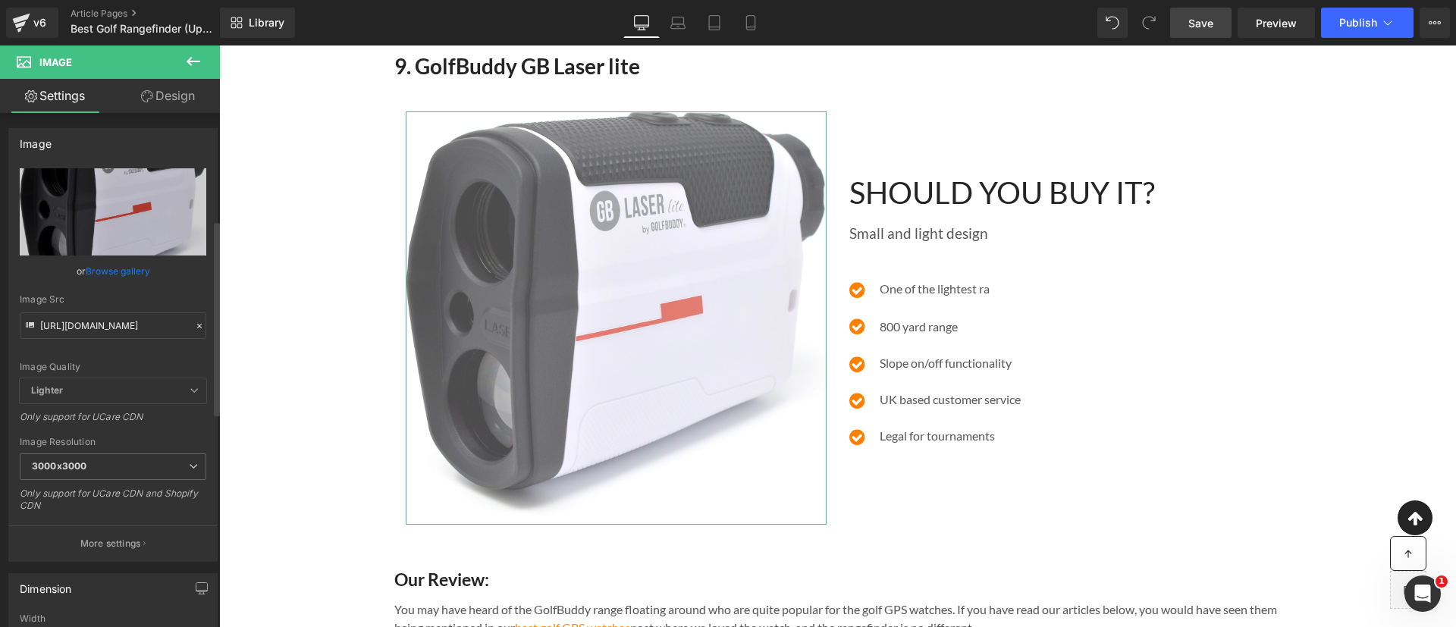
scroll to position [457, 0]
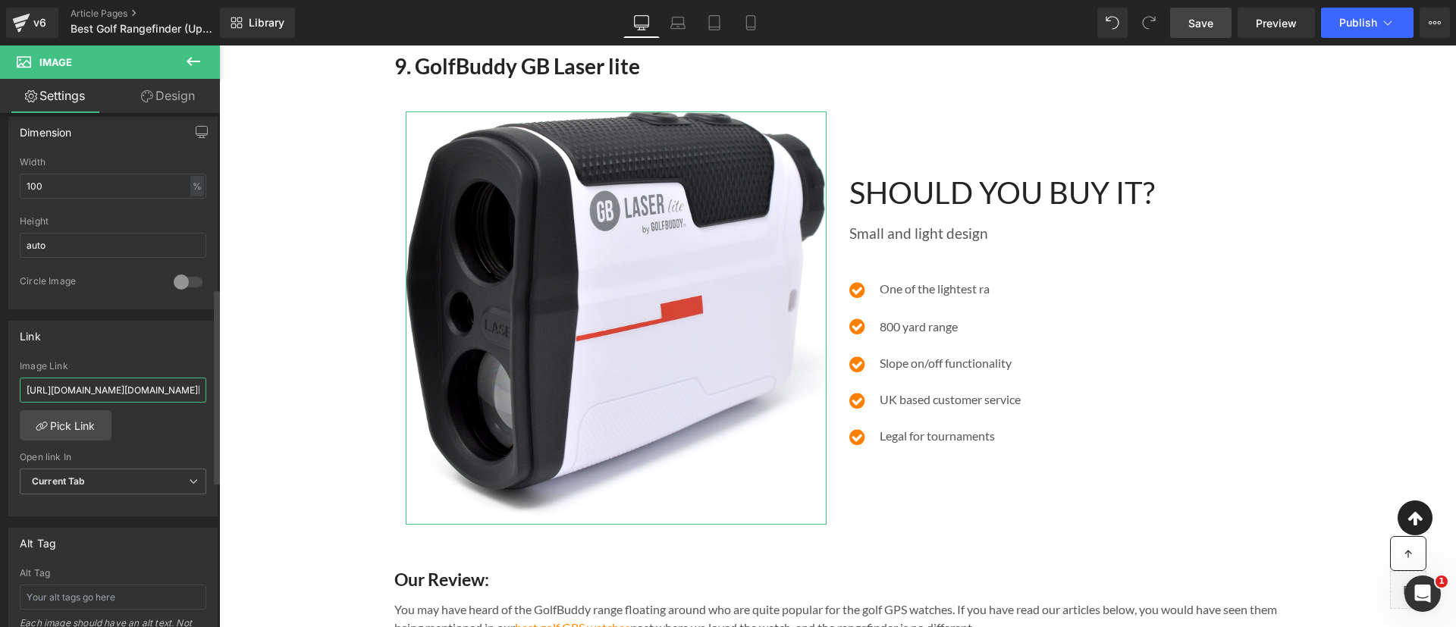
click at [108, 391] on input "[URL][DOMAIN_NAME][DOMAIN_NAME][PERSON_NAME]" at bounding box center [113, 390] width 187 height 25
type input "[URL][DOMAIN_NAME]"
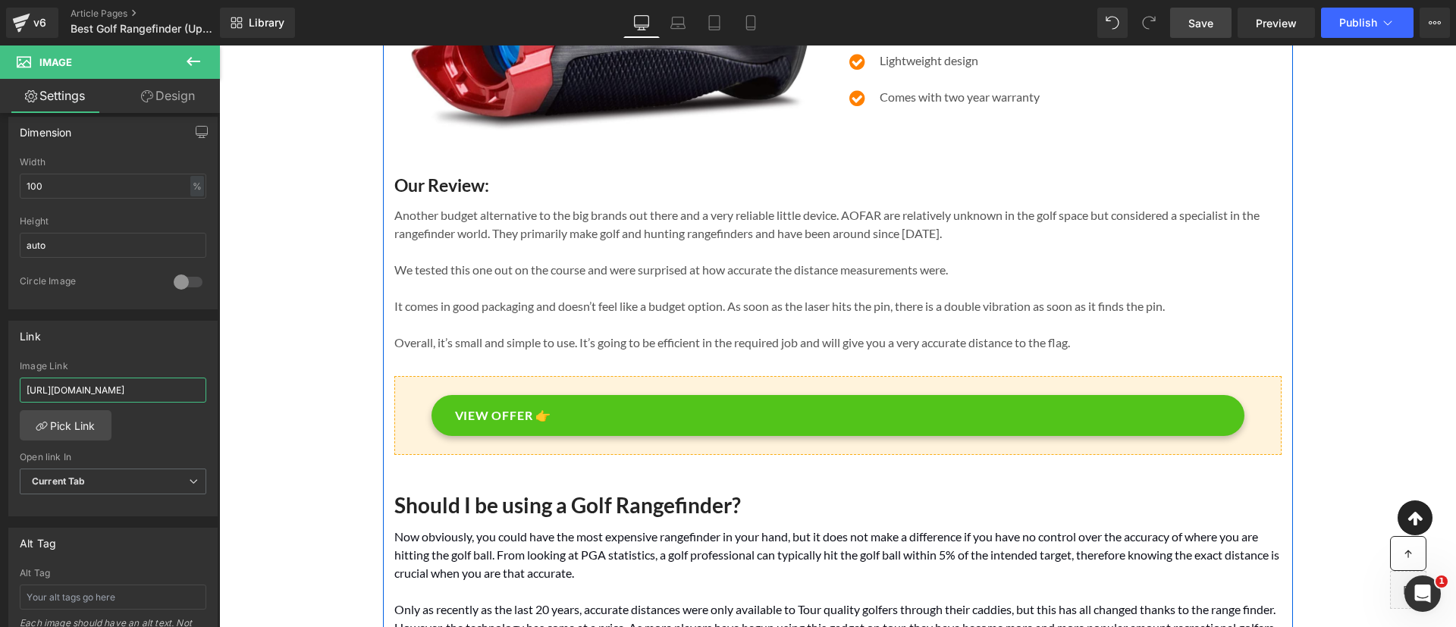
scroll to position [8390, 0]
click at [830, 435] on link "VIEW OFFER 👉" at bounding box center [838, 414] width 813 height 41
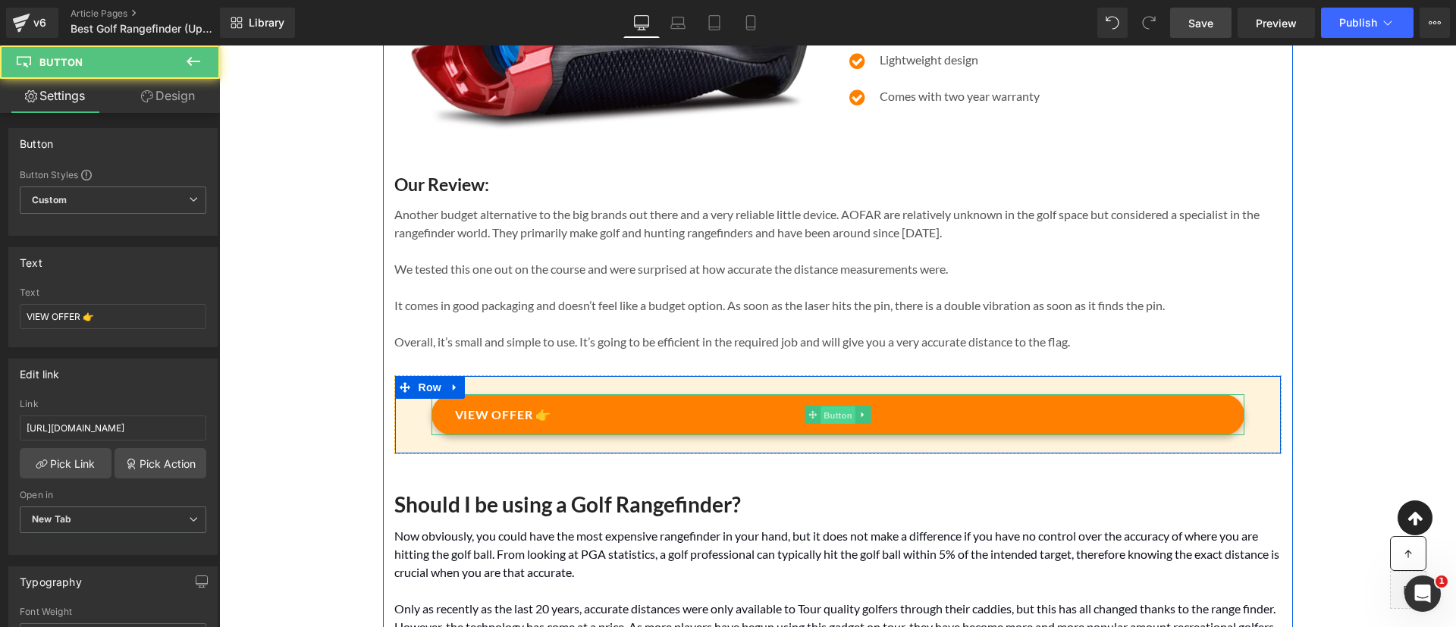
click at [823, 425] on span "Button" at bounding box center [838, 415] width 35 height 18
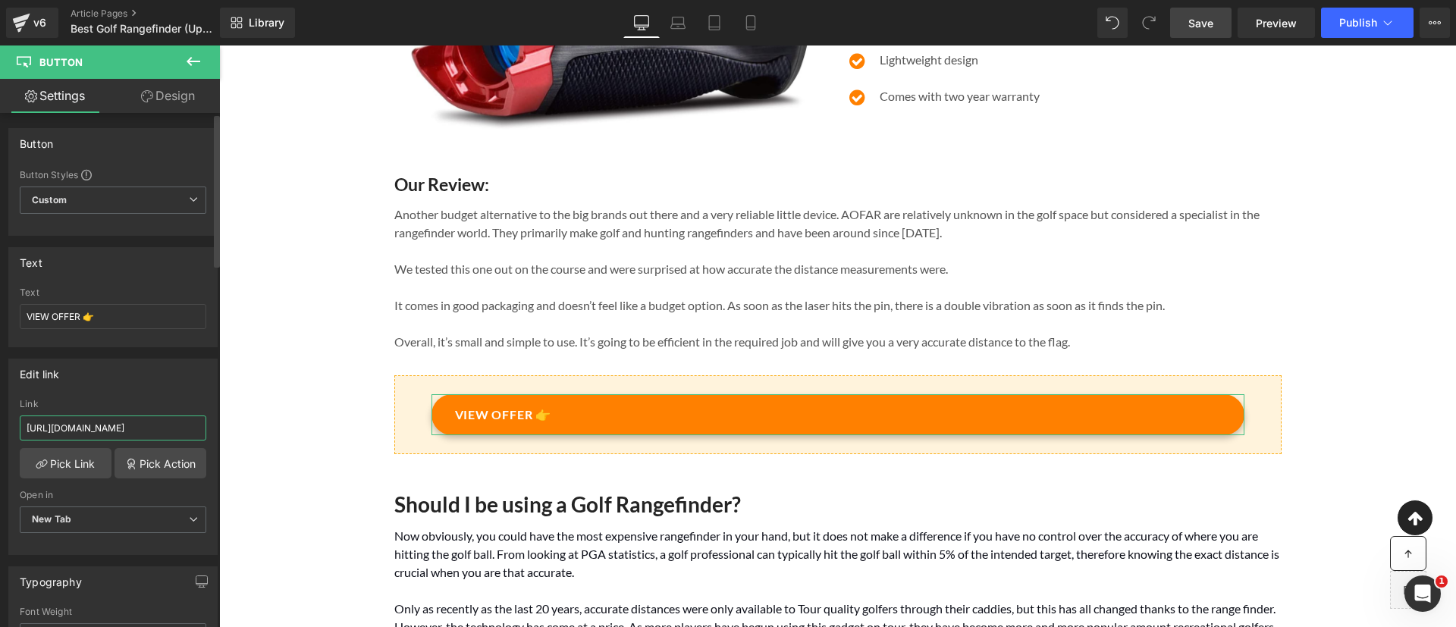
click at [130, 422] on input "[URL][DOMAIN_NAME]" at bounding box center [113, 428] width 187 height 25
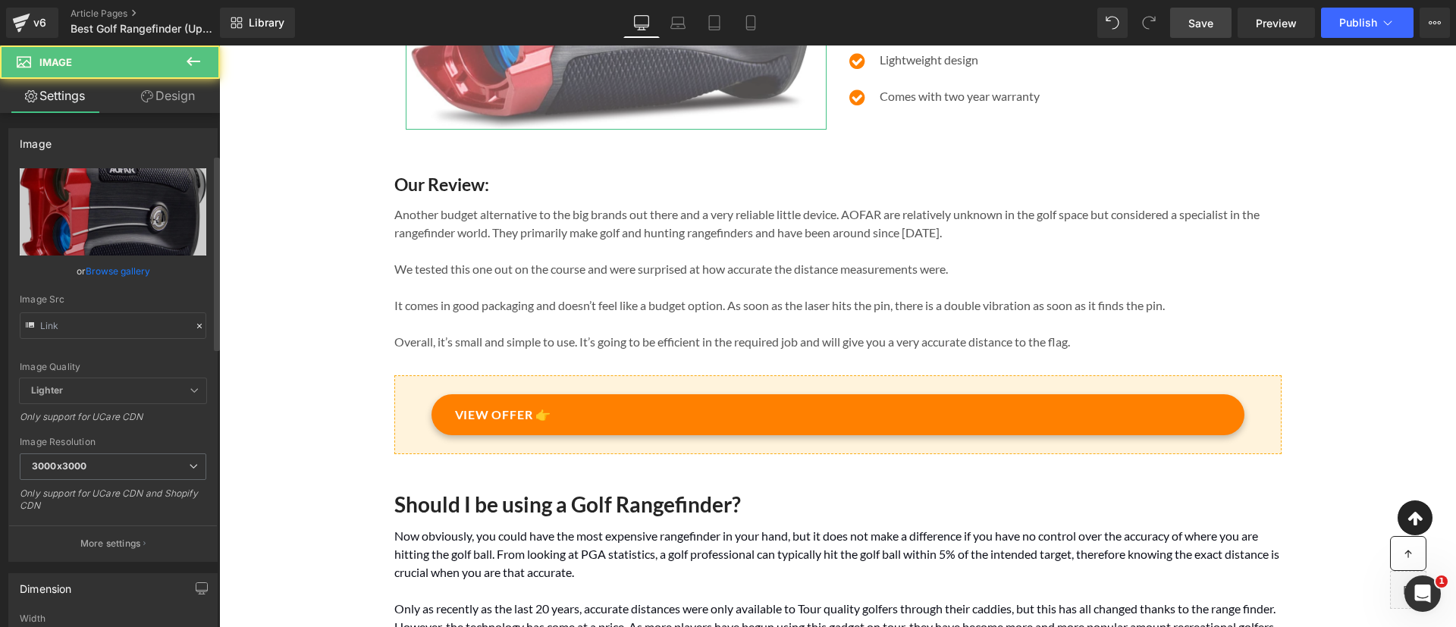
scroll to position [350, 0]
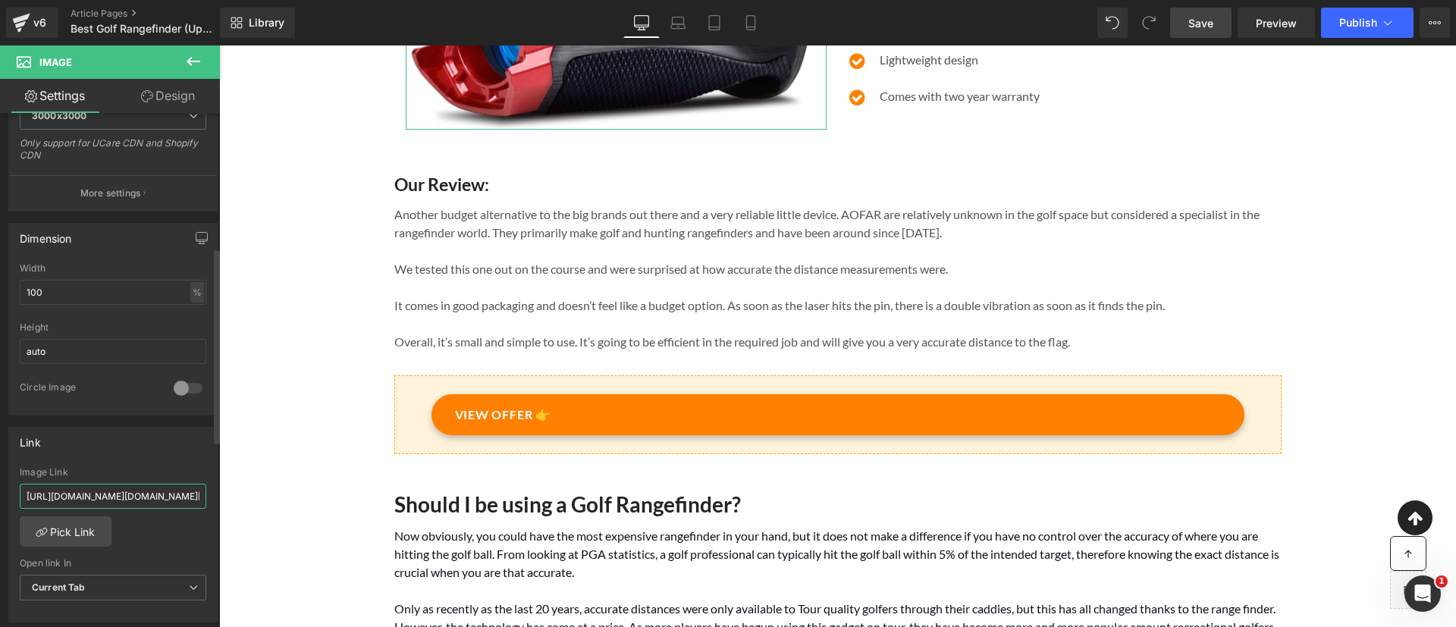
click at [143, 492] on input "[URL][DOMAIN_NAME][DOMAIN_NAME][PERSON_NAME]" at bounding box center [113, 496] width 187 height 25
paste input "[DOMAIN_NAME][URL]"
type input "[URL][DOMAIN_NAME]"
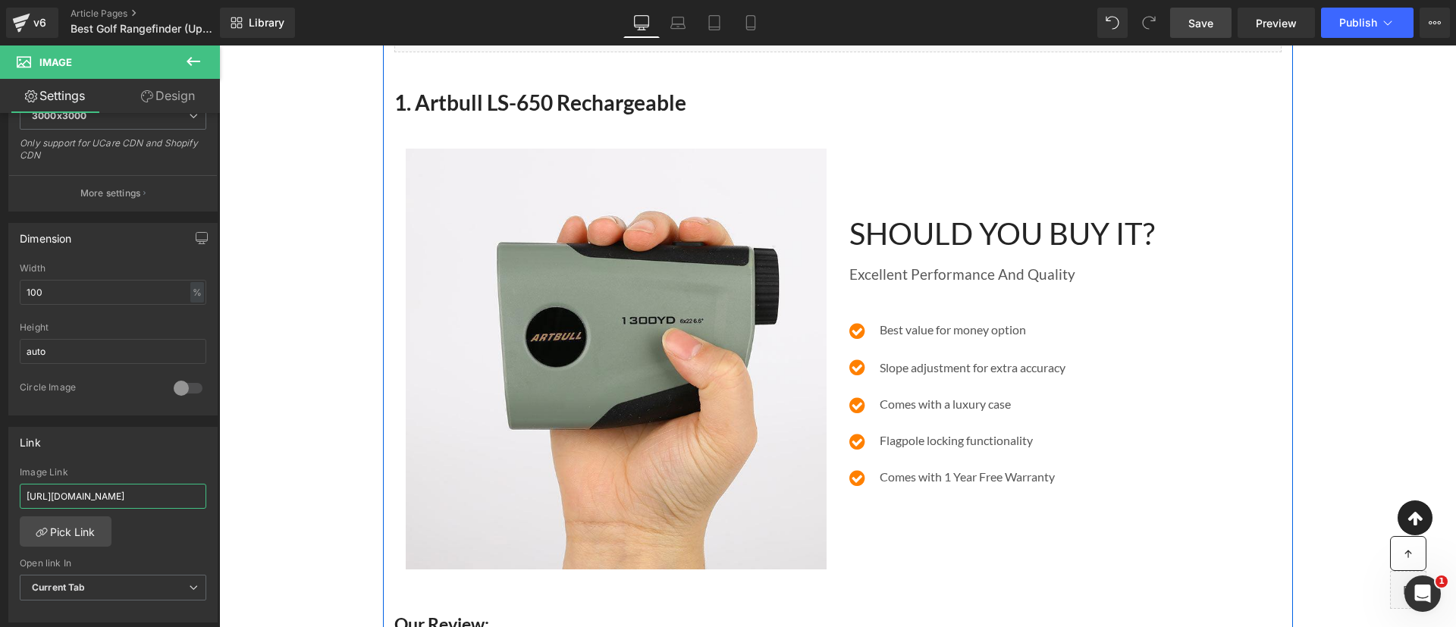
scroll to position [216, 0]
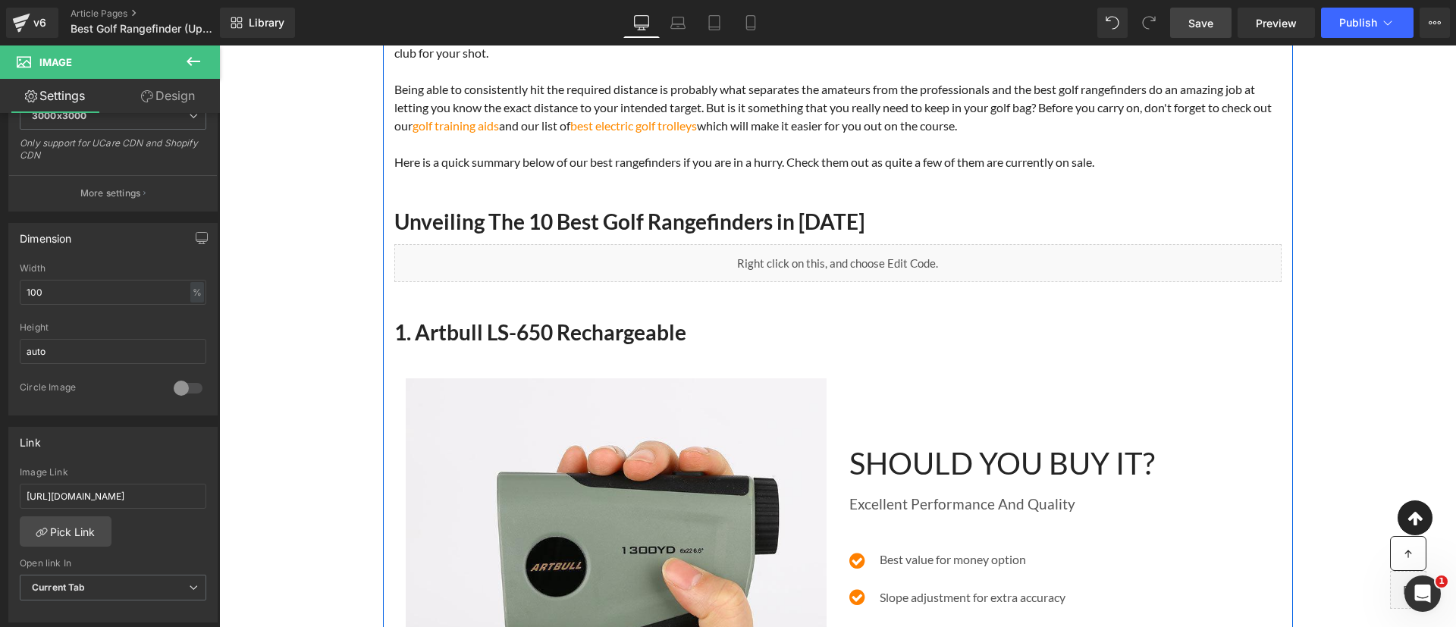
click at [585, 323] on h2 "1. Artbull LS-650 Rechargeable" at bounding box center [837, 332] width 887 height 27
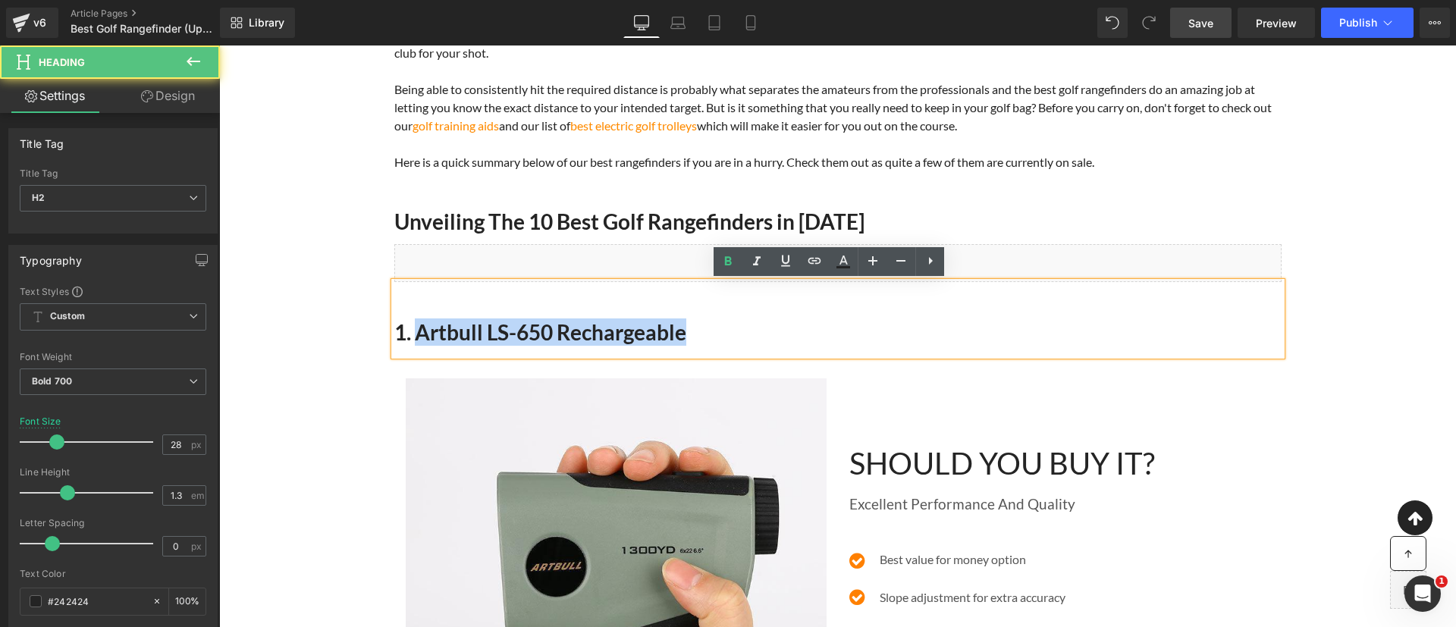
drag, startPoint x: 413, startPoint y: 333, endPoint x: 736, endPoint y: 317, distance: 324.2
click at [736, 317] on div "1. Artbull LS-650 Rechargeable" at bounding box center [837, 318] width 887 height 73
copy h2 "Artbull LS-650 Rechargeable"
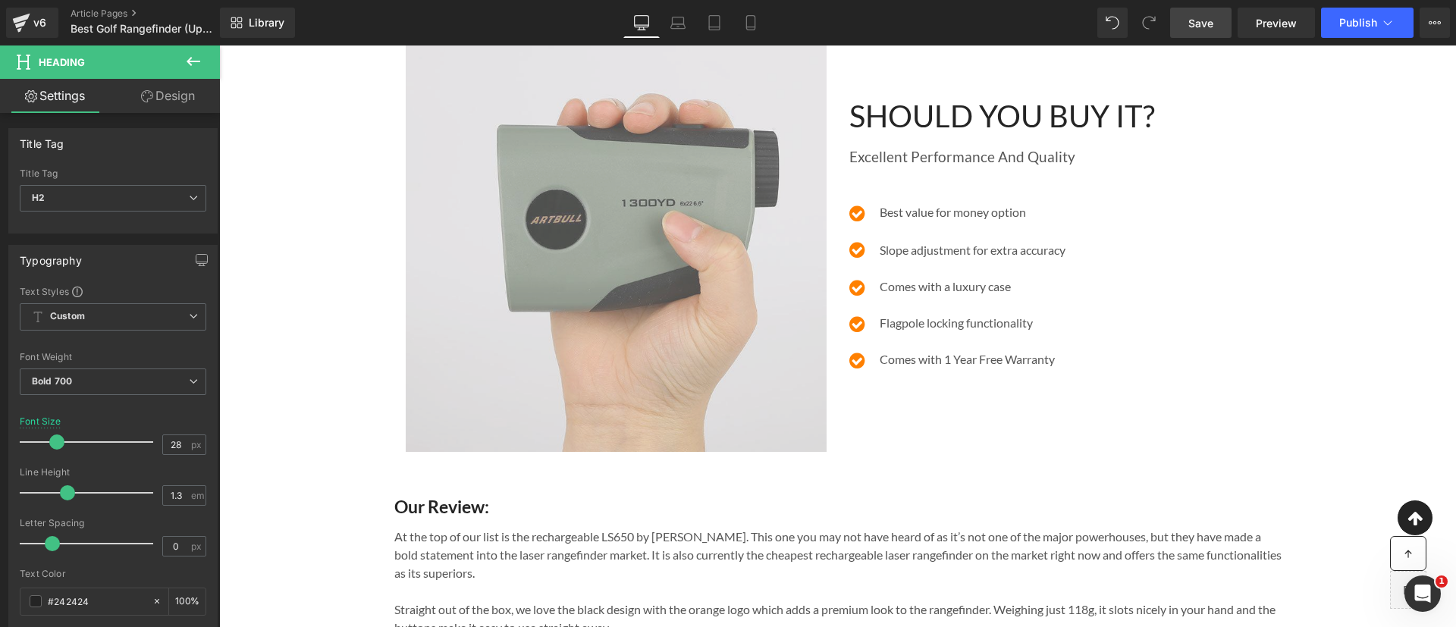
scroll to position [562, 0]
click at [634, 273] on img at bounding box center [616, 243] width 421 height 421
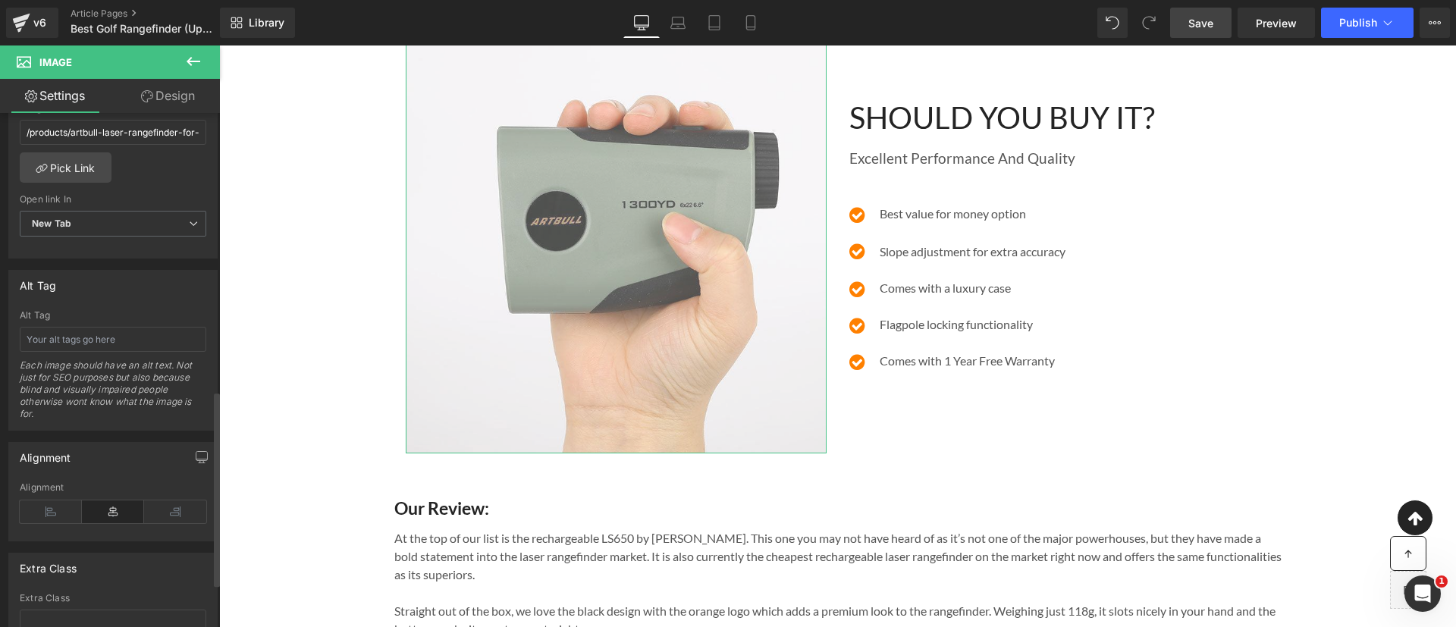
scroll to position [723, 0]
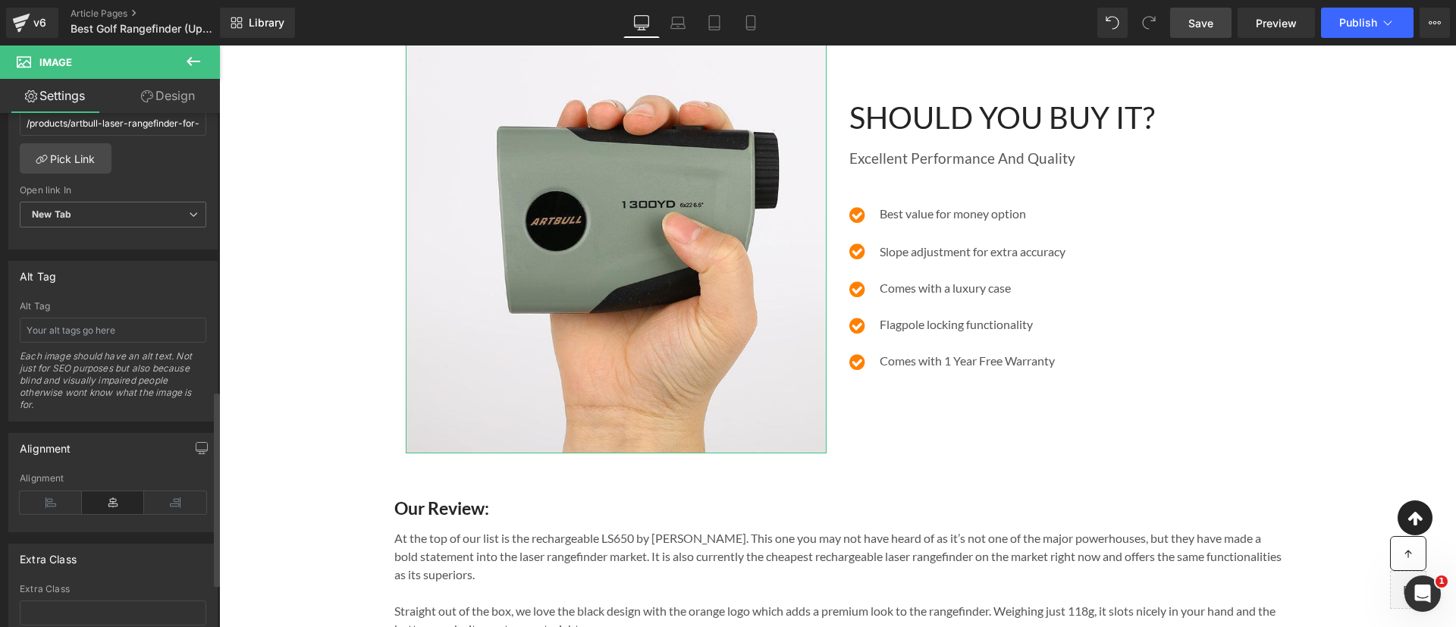
click at [74, 354] on div "Each image should have an alt text. Not just for SEO purposes but also because …" at bounding box center [113, 385] width 187 height 71
click at [56, 337] on input "text" at bounding box center [113, 330] width 187 height 25
paste input "Artbull LS-650 Rechargeable"
click at [155, 331] on input "Artbull LS-650 Rechargeable review" at bounding box center [113, 330] width 187 height 25
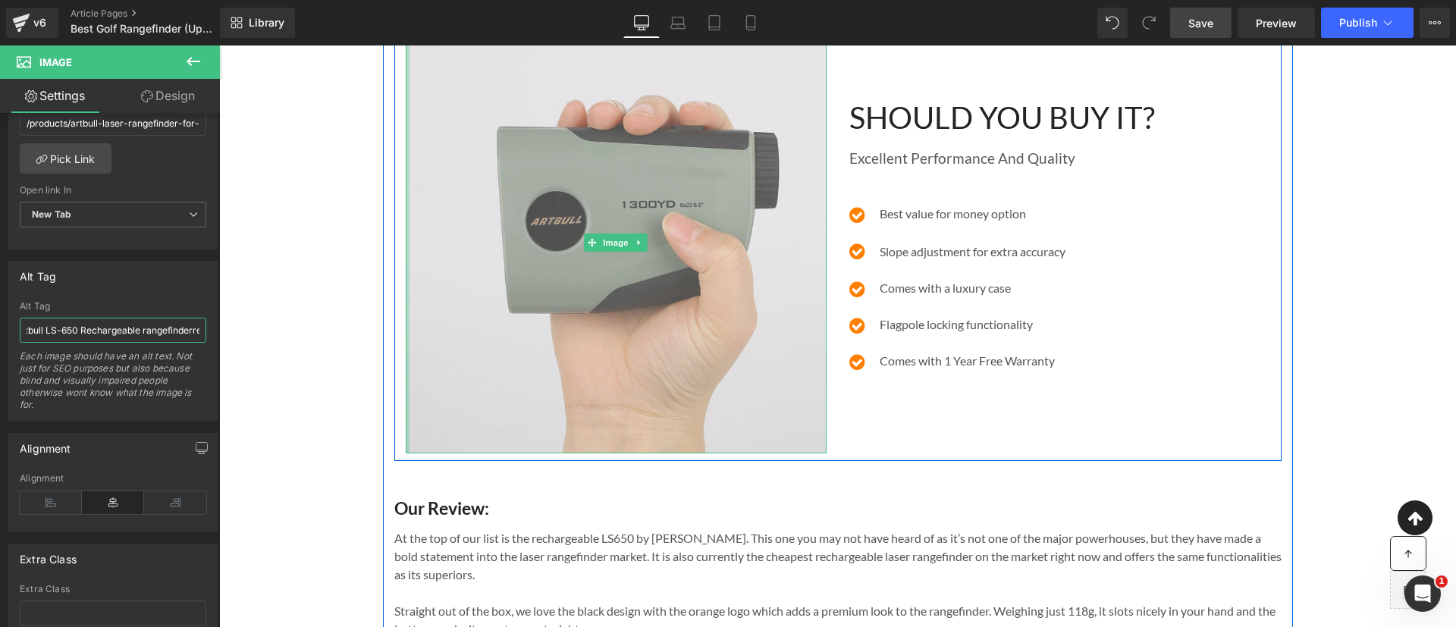
type input "Artbull LS-650 Rechargeable rangefinder review"
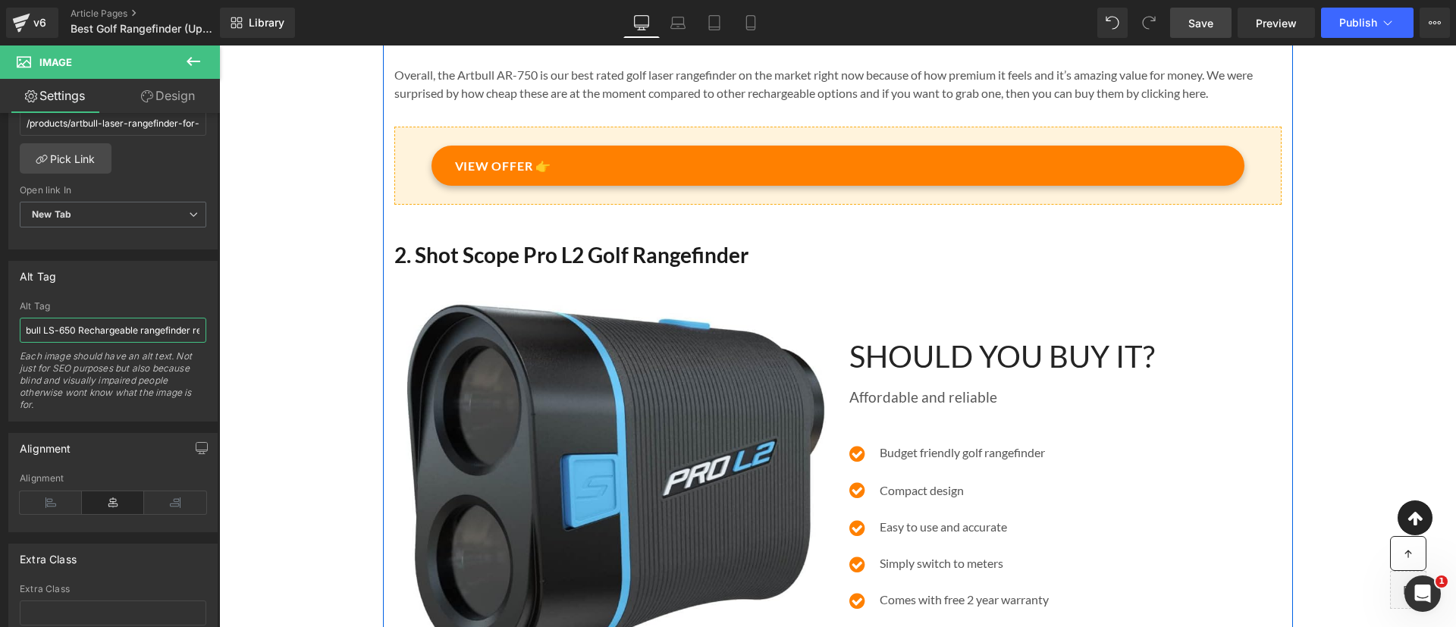
scroll to position [1342, 0]
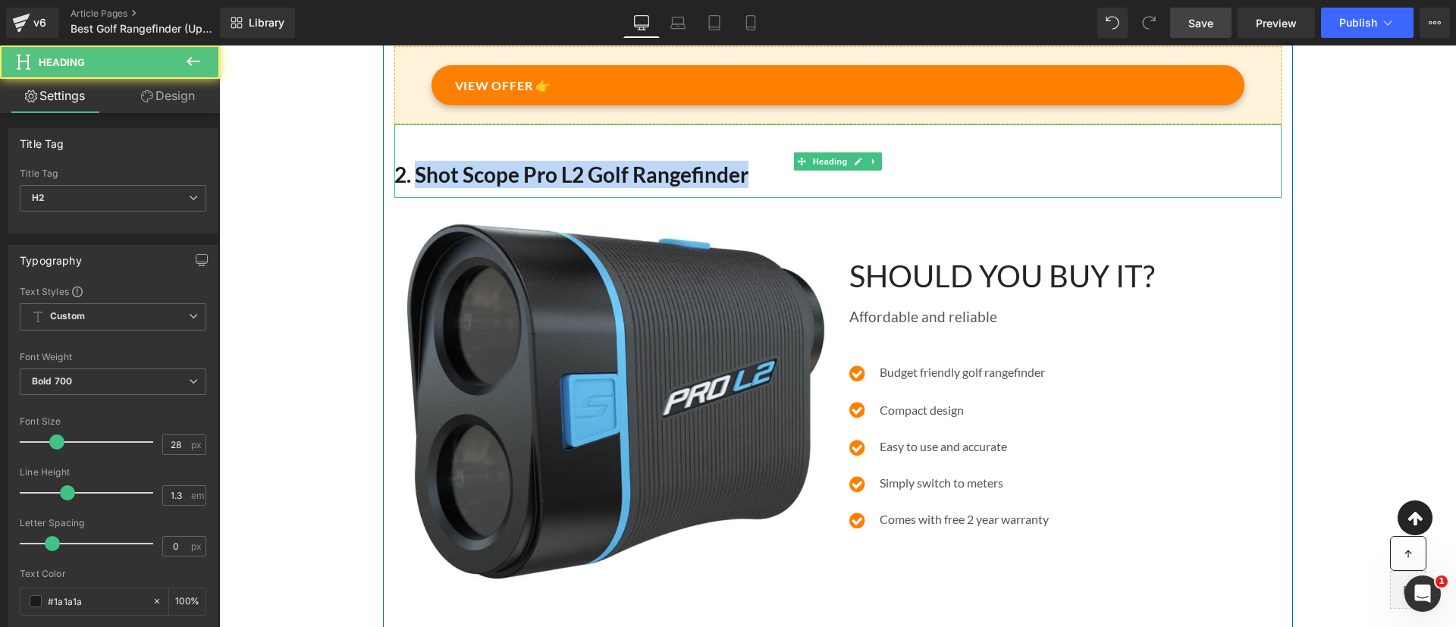
drag, startPoint x: 409, startPoint y: 193, endPoint x: 818, endPoint y: 192, distance: 408.8
click at [818, 188] on h2 "2. Shot Scope Pro L2 Golf Rangefinder" at bounding box center [837, 174] width 887 height 27
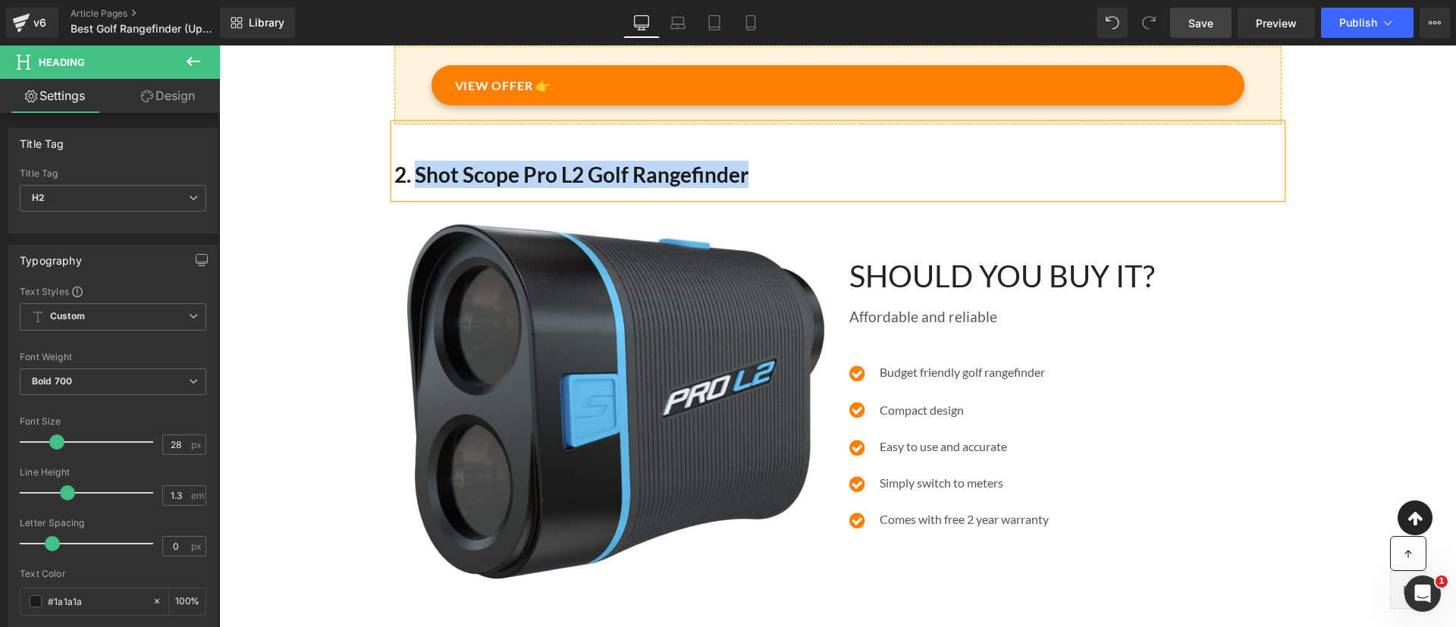
click at [818, 188] on h2 "2. Shot Scope Pro L2 Golf Rangefinder" at bounding box center [837, 174] width 887 height 27
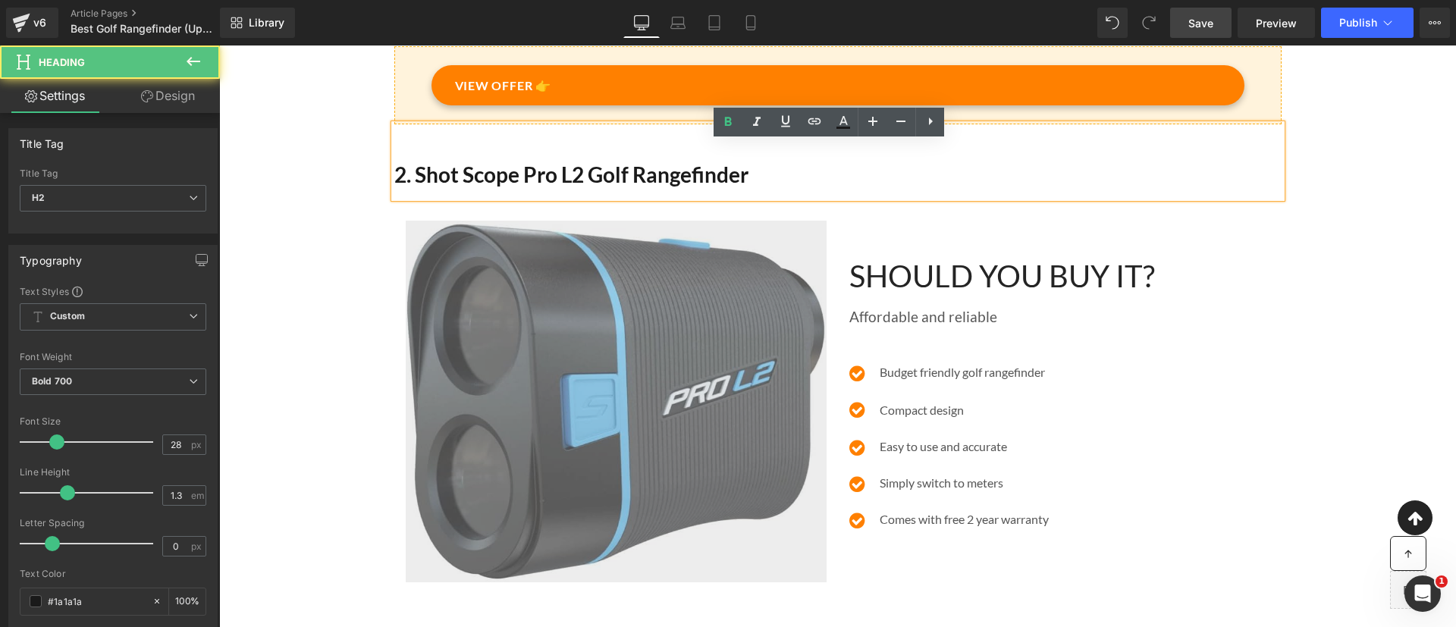
click at [694, 368] on img at bounding box center [616, 402] width 421 height 362
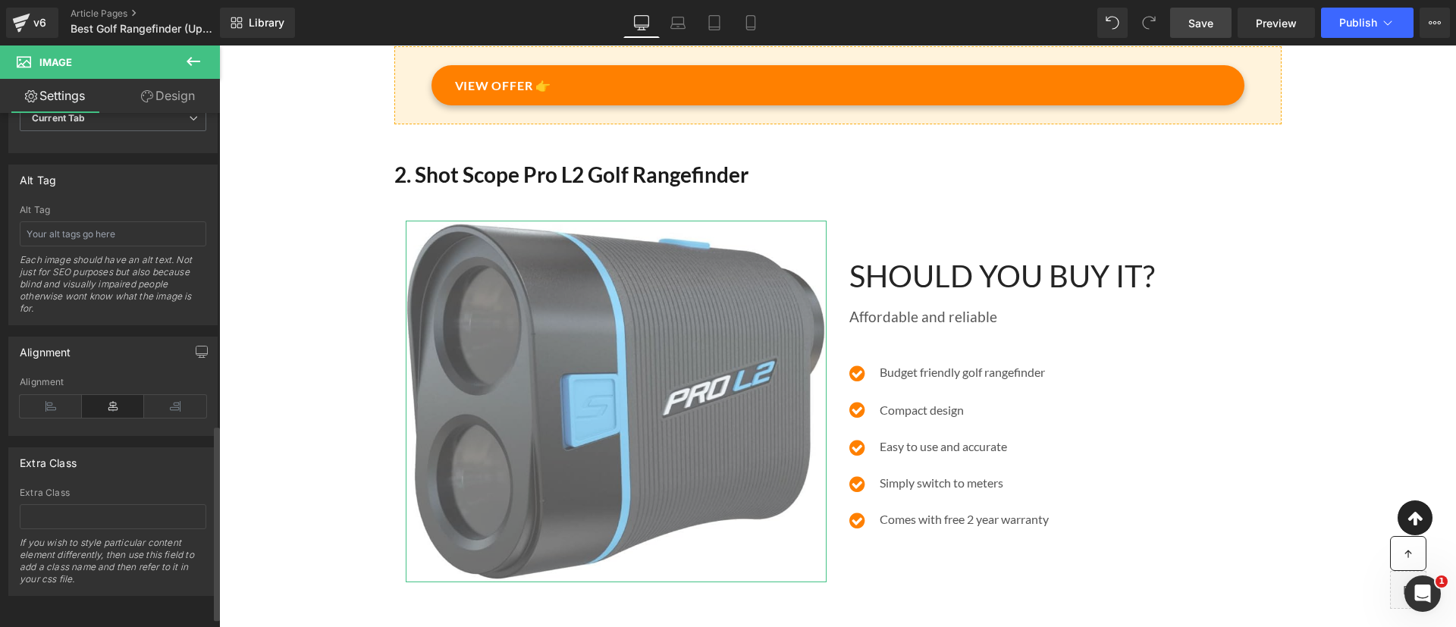
scroll to position [789, 0]
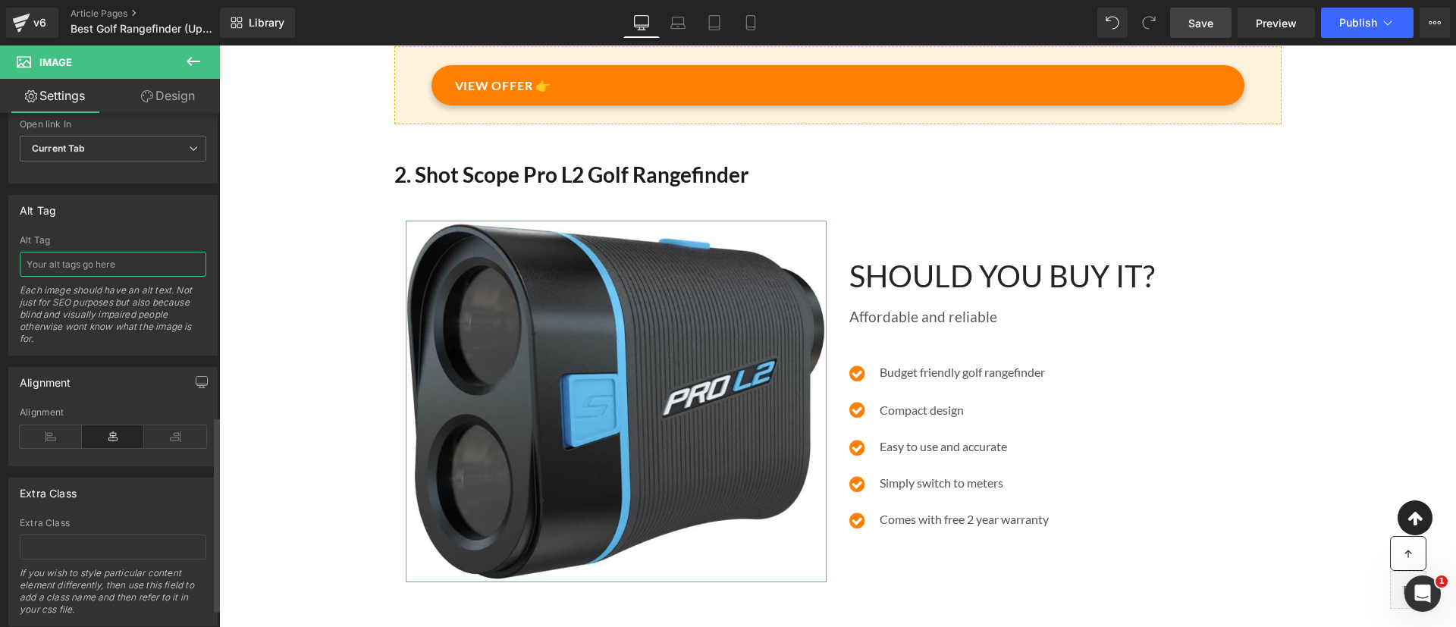
click at [82, 271] on input "text" at bounding box center [113, 264] width 187 height 25
type input "v"
paste input "Artbull LS-650 Rechargeable"
drag, startPoint x: 96, startPoint y: 265, endPoint x: 0, endPoint y: 250, distance: 97.5
click at [0, 250] on div "Alt Tag Alt Tag Artbull LS-650 Rechargeable Each image should have an alt text.…" at bounding box center [113, 270] width 227 height 172
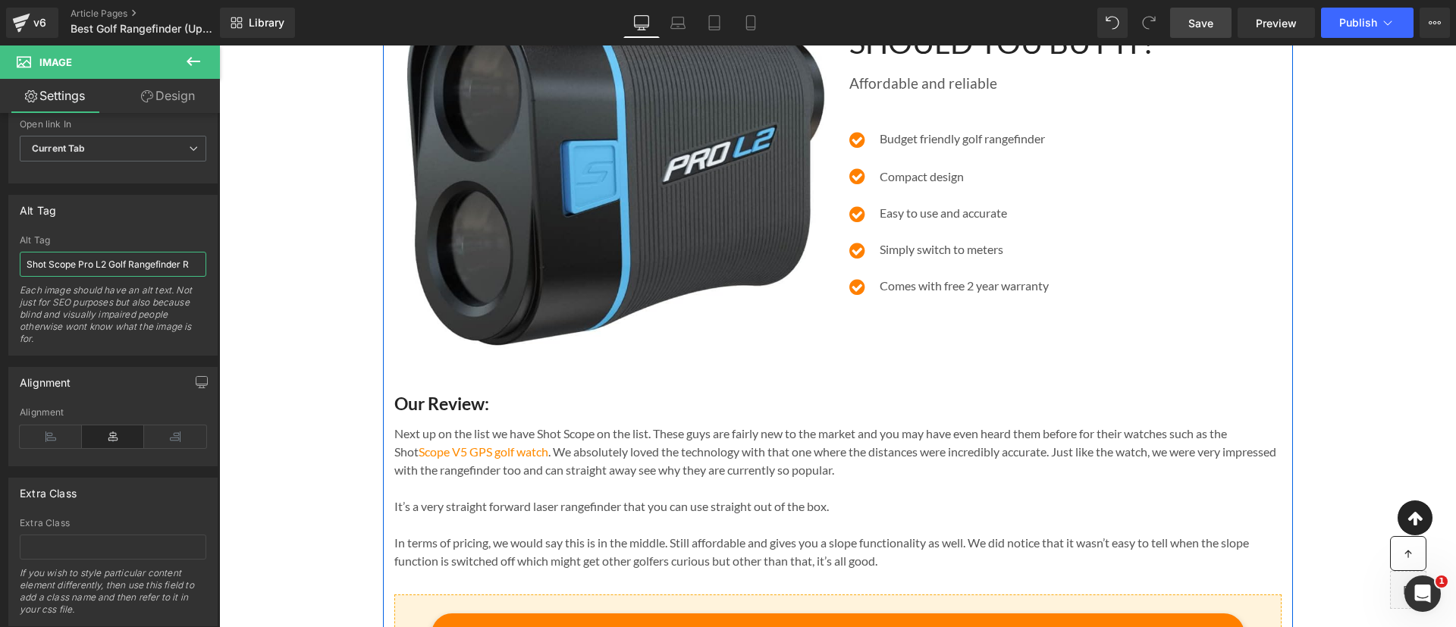
scroll to position [0, 0]
type input "Shot Scope Pro L2 Golf Rangefinder review"
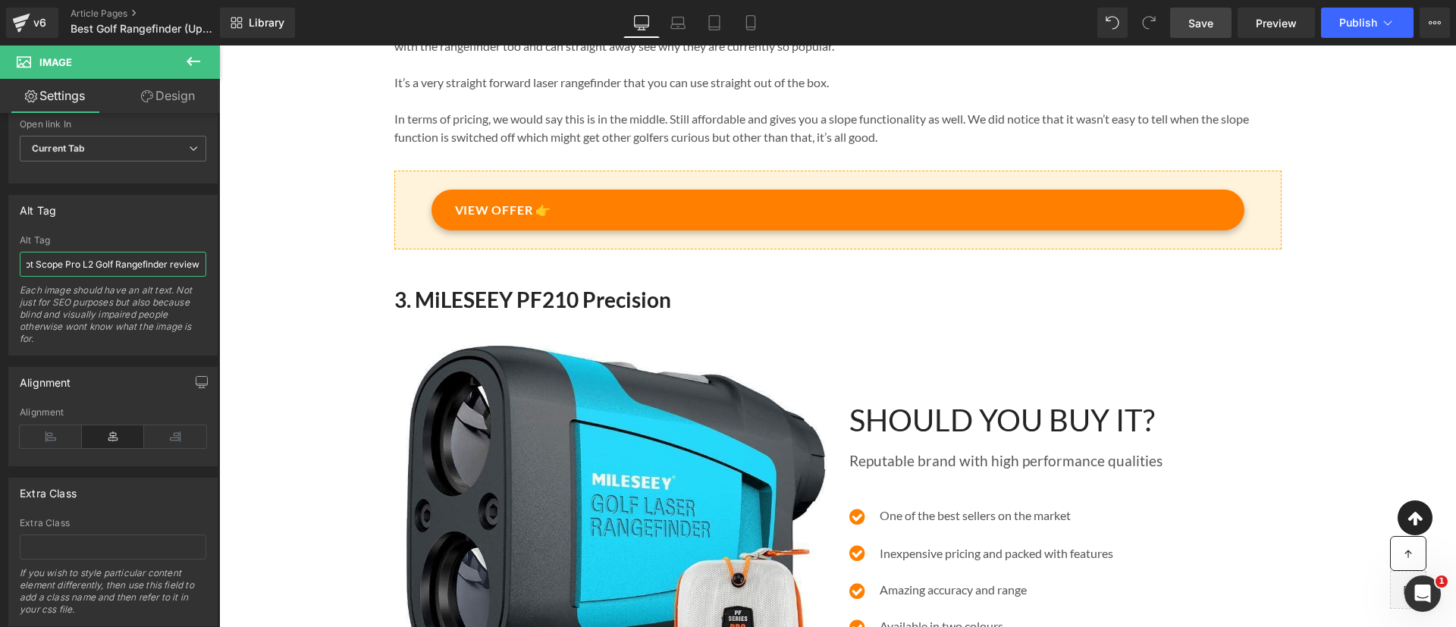
scroll to position [2001, 0]
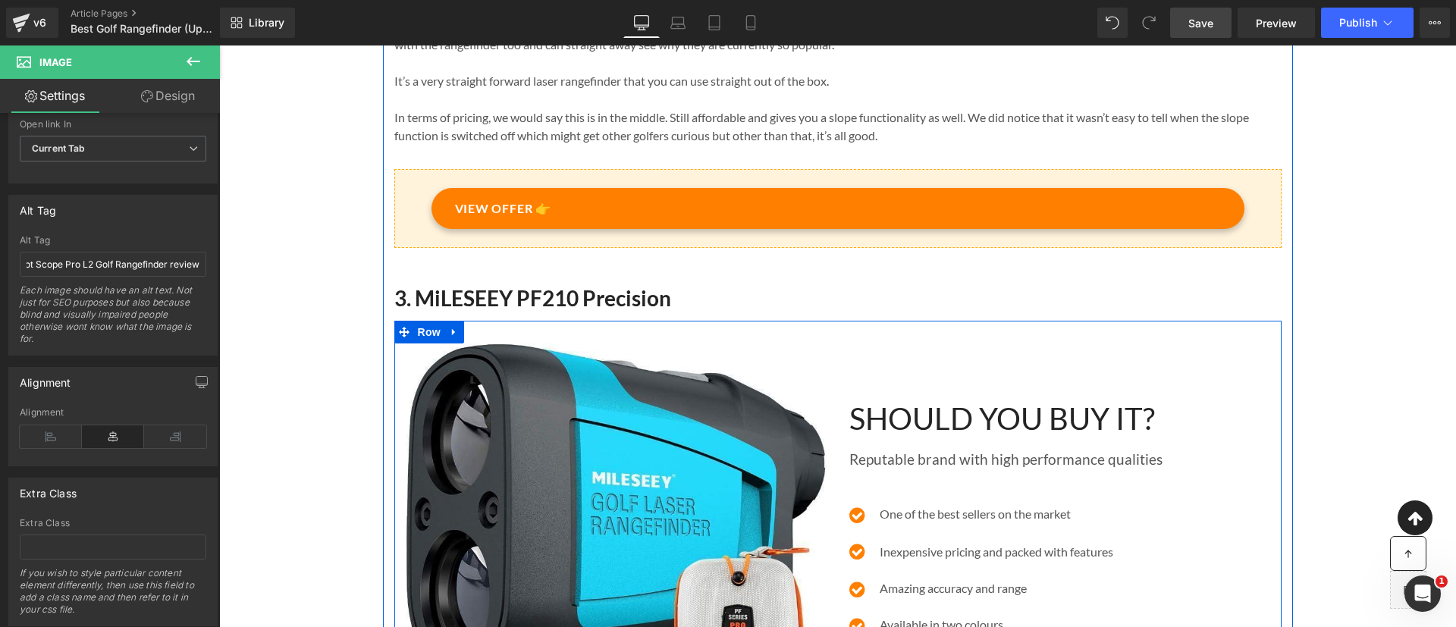
click at [395, 312] on h2 "3. MiLESEEY PF210 Precision" at bounding box center [837, 297] width 887 height 27
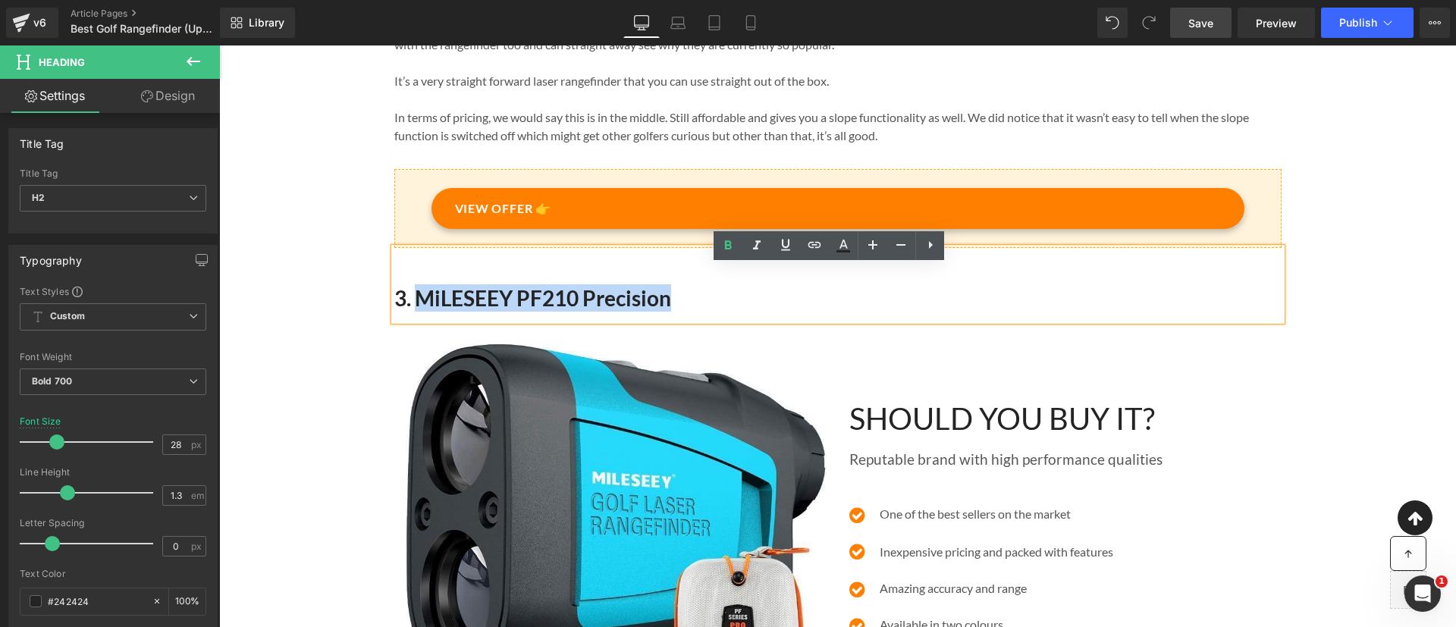
drag, startPoint x: 405, startPoint y: 321, endPoint x: 690, endPoint y: 315, distance: 285.2
click at [690, 312] on h2 "3. MiLESEEY PF210 Precision" at bounding box center [837, 297] width 887 height 27
copy h2 "MiLESEEY PF210 Precision"
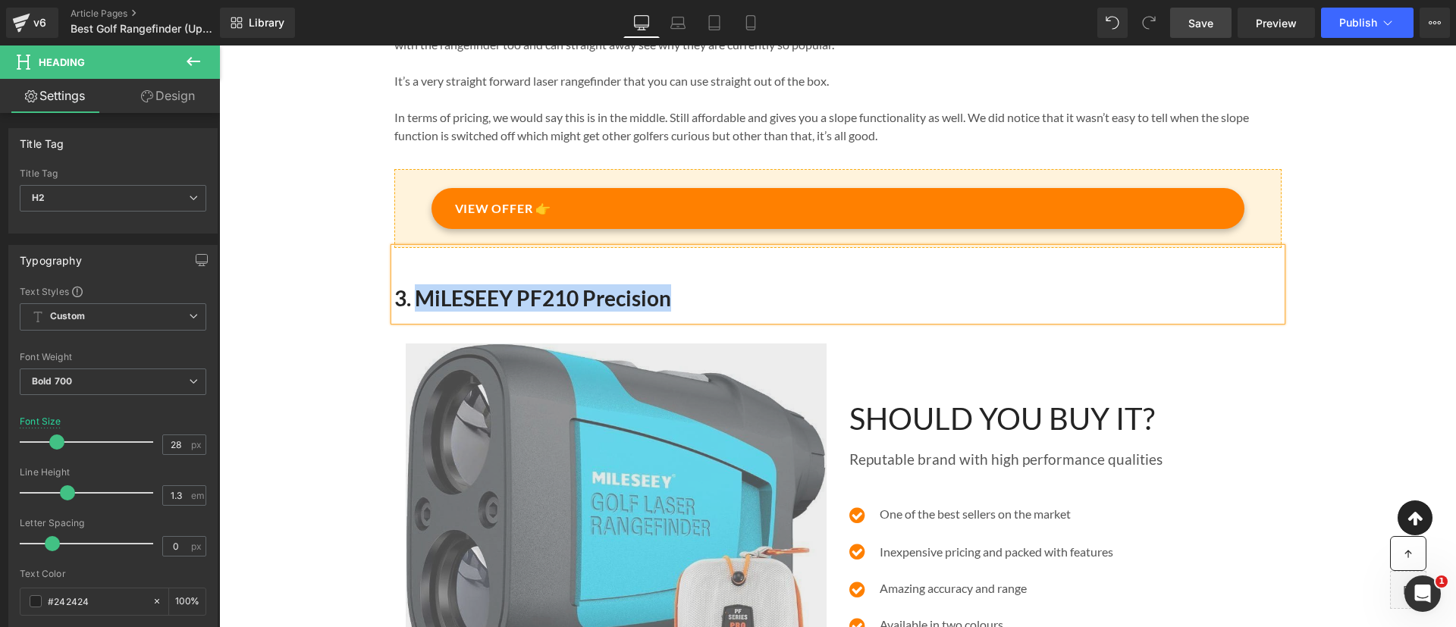
click at [614, 510] on img at bounding box center [616, 544] width 421 height 400
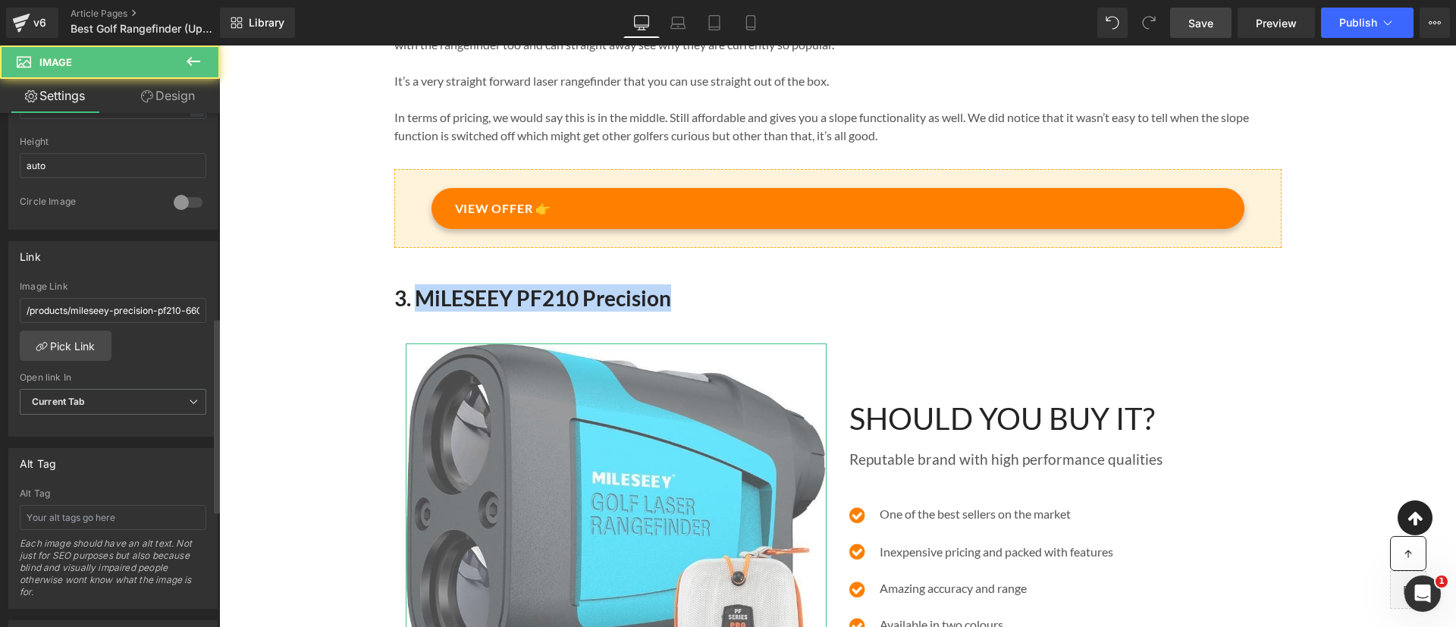
scroll to position [537, 0]
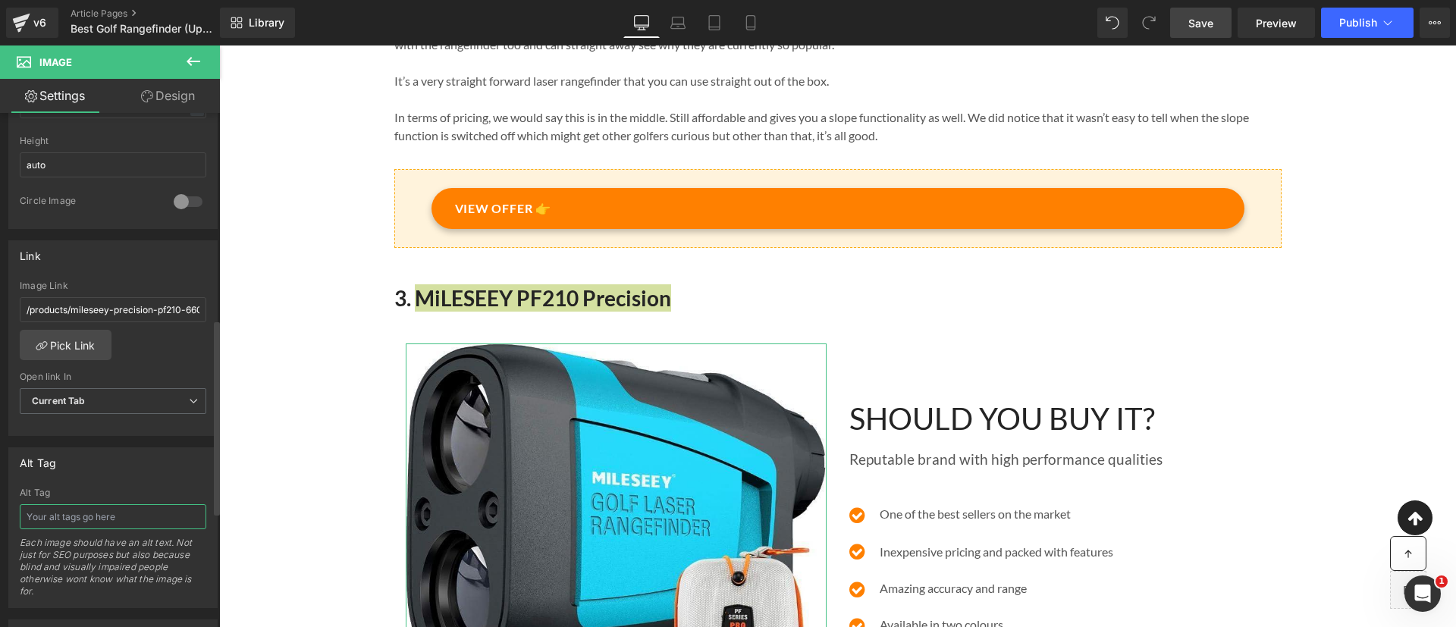
click at [146, 527] on input "text" at bounding box center [113, 516] width 187 height 25
type input "MiLESEEY PF210 Precision"
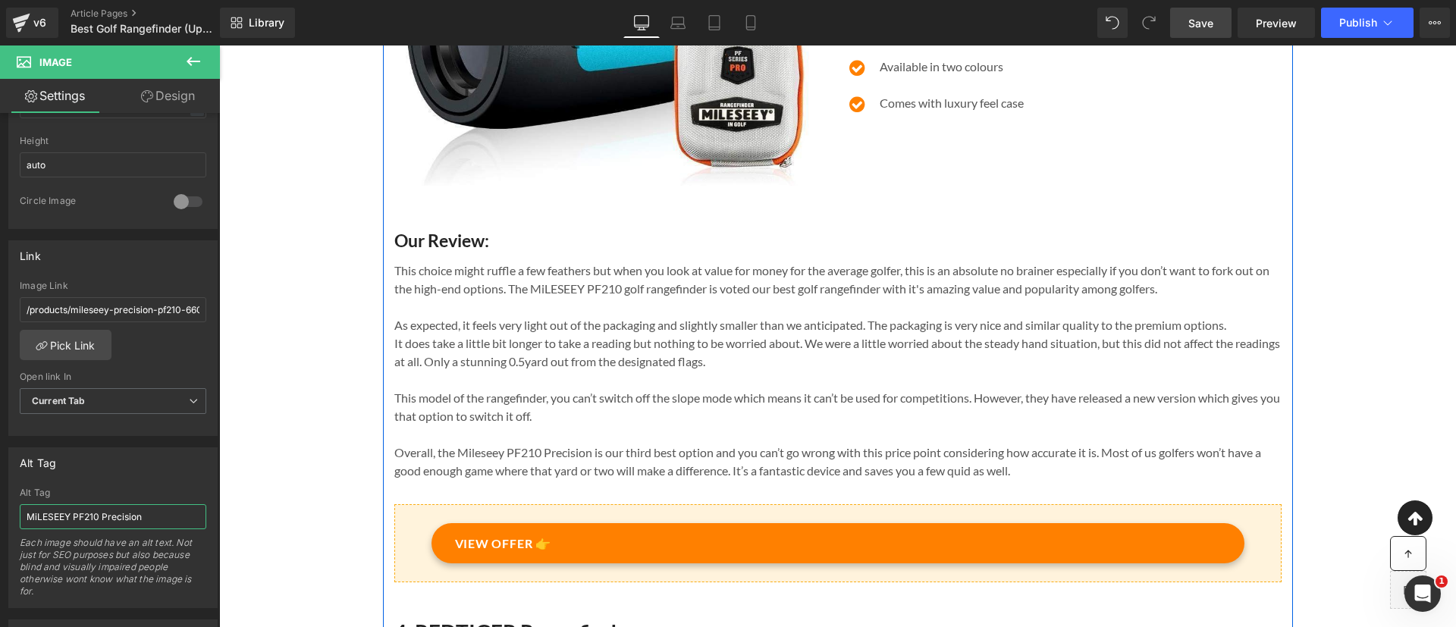
scroll to position [3005, 0]
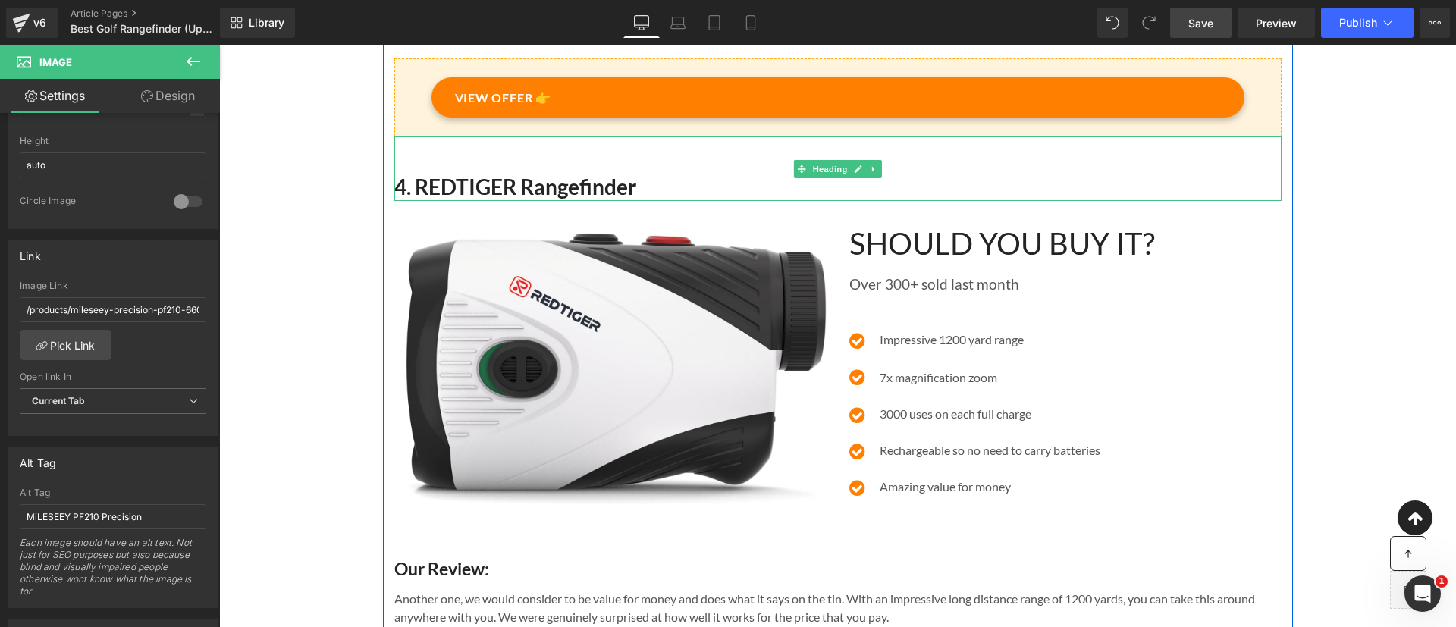
click at [414, 196] on h2 "4. REDTIGER Rangefinder" at bounding box center [837, 186] width 887 height 27
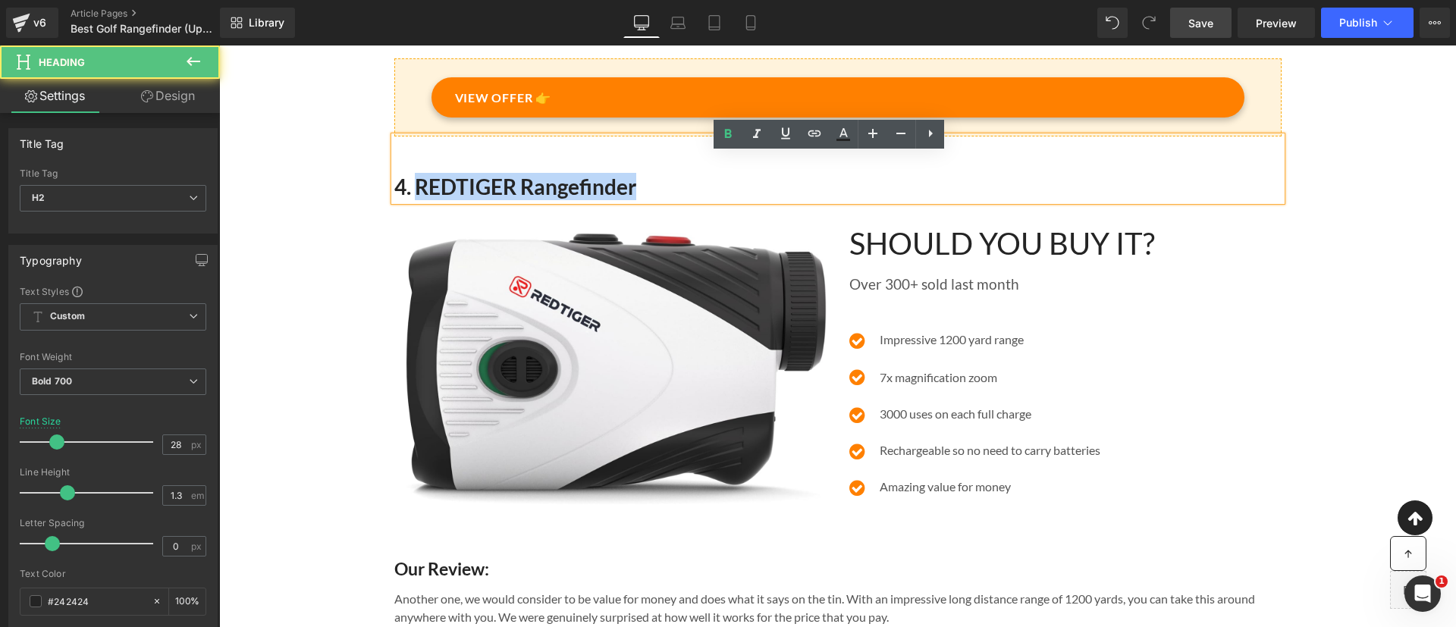
drag, startPoint x: 411, startPoint y: 210, endPoint x: 657, endPoint y: 210, distance: 246.5
click at [657, 200] on h2 "4. REDTIGER Rangefinder" at bounding box center [837, 186] width 887 height 27
copy h2 "REDTIGER Rangefinder"
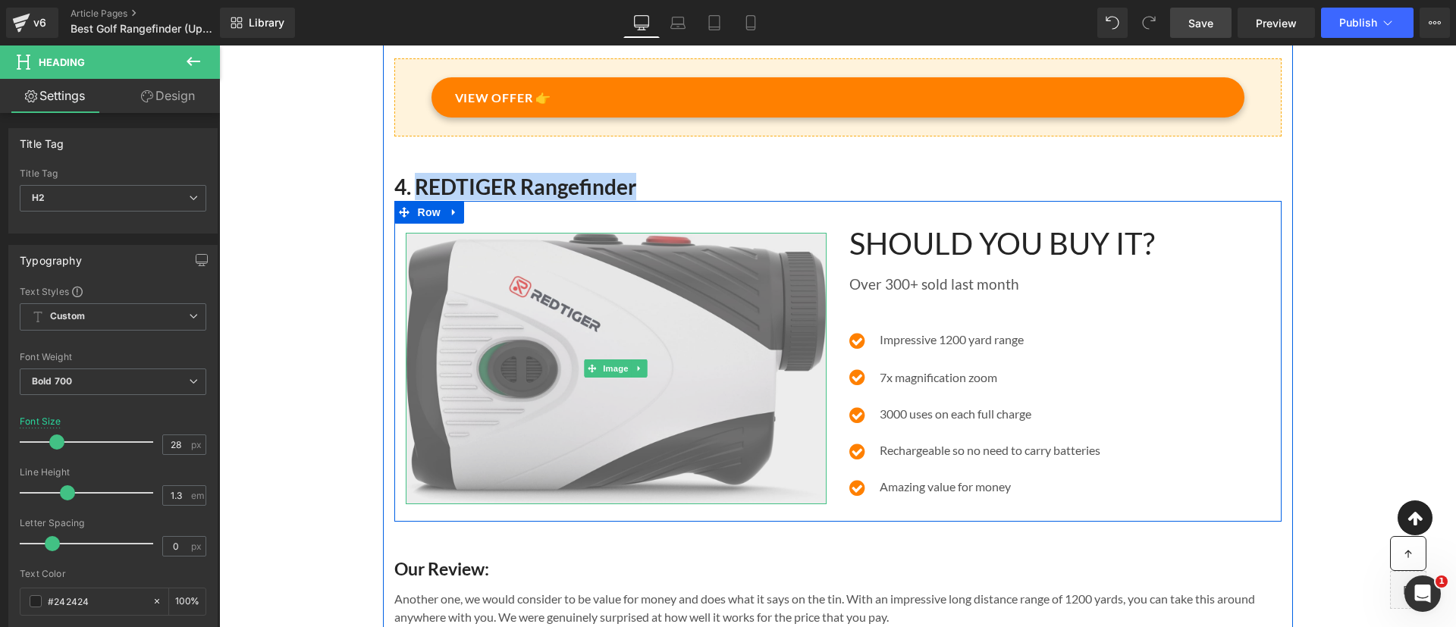
click at [428, 329] on img at bounding box center [616, 368] width 421 height 271
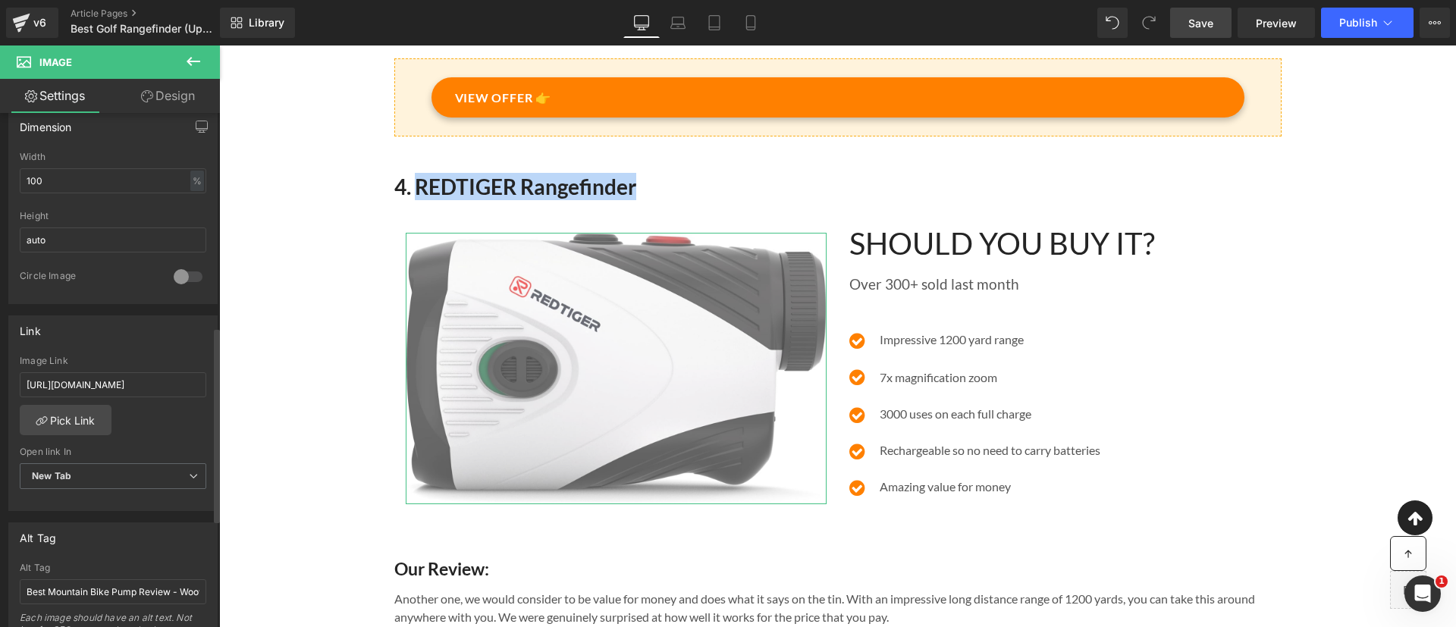
scroll to position [700, 0]
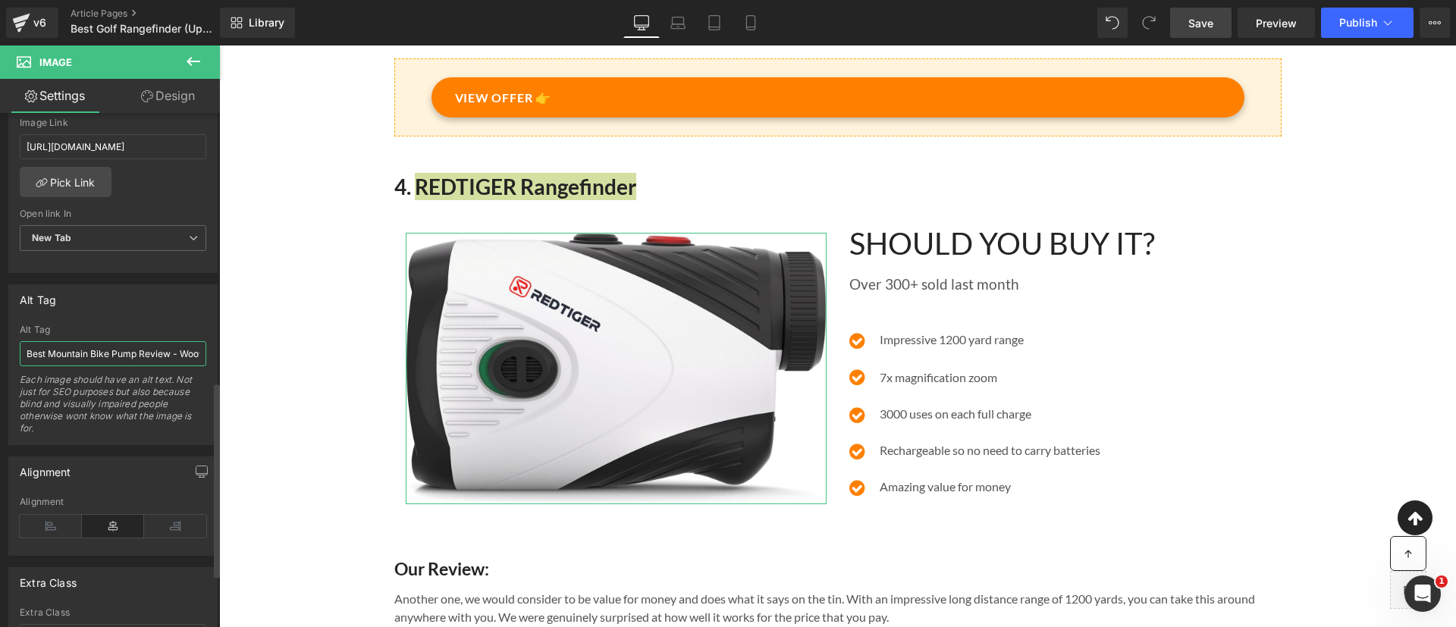
click at [71, 362] on input "Best Mountain Bike Pump Review - Woowind BP188" at bounding box center [113, 353] width 187 height 25
type input "REDTIGER Rangefinder"
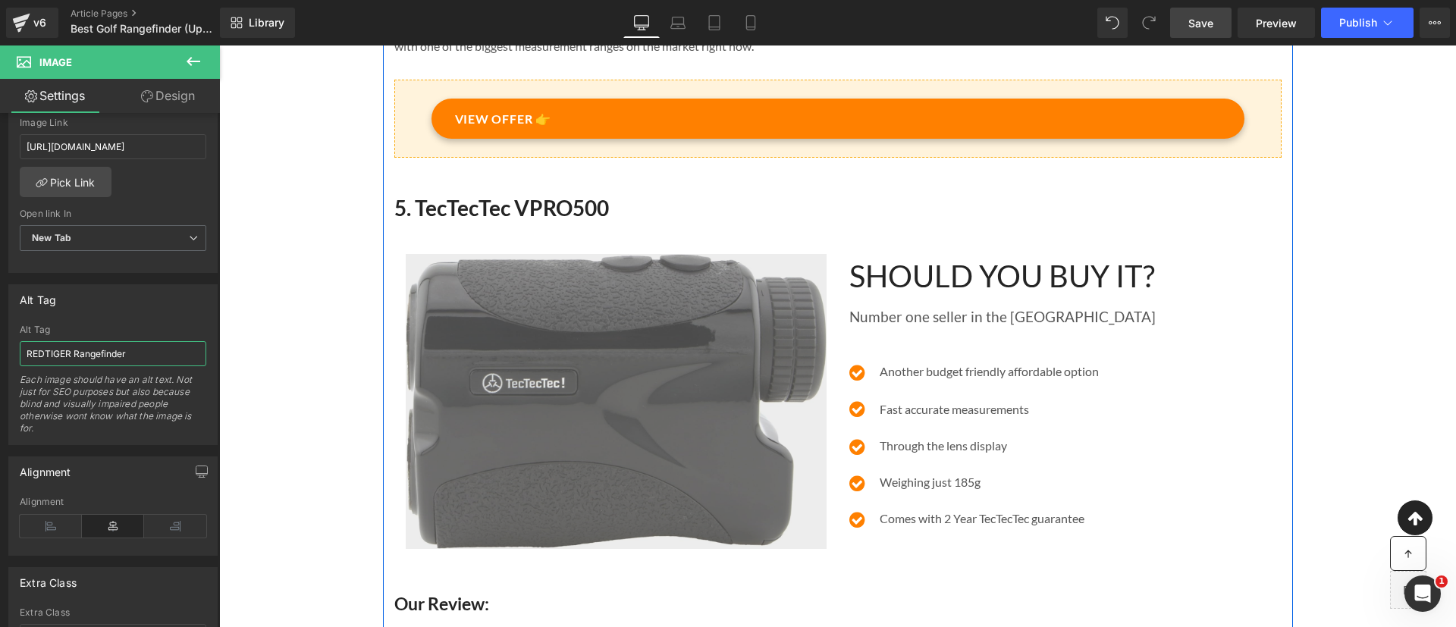
scroll to position [3796, 0]
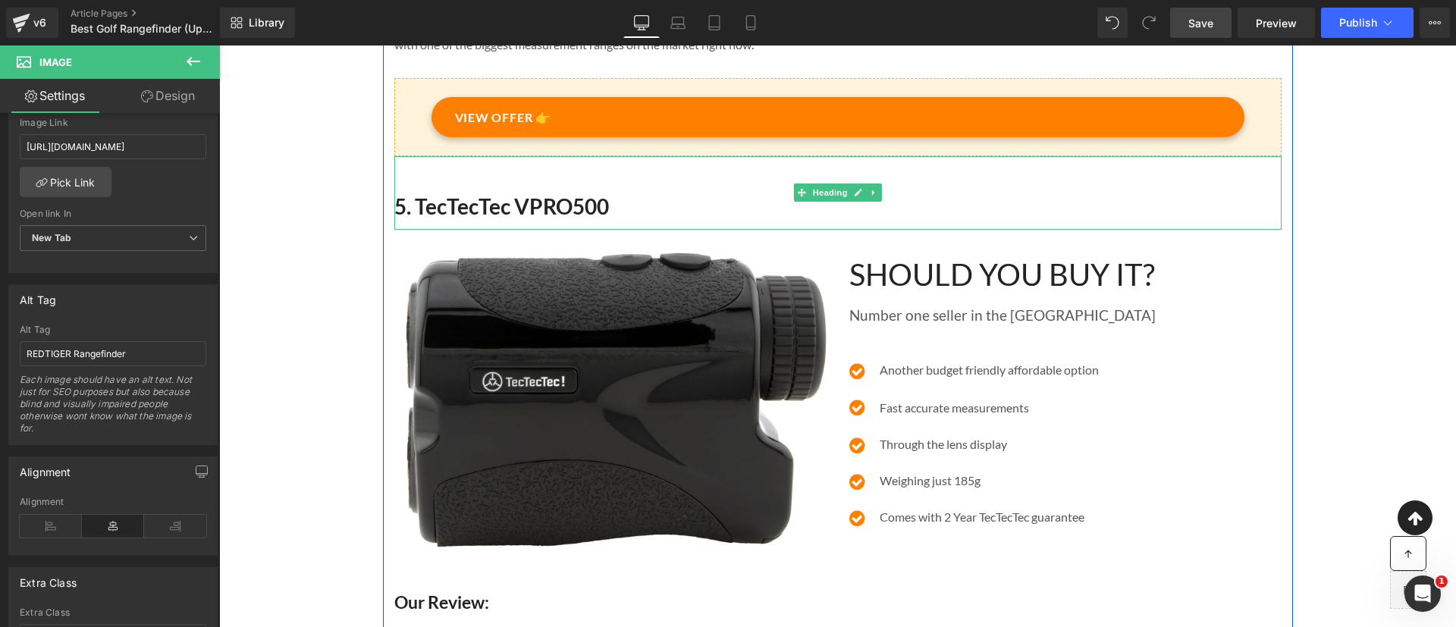
click at [421, 220] on h2 "5. TecTecTec VPRO500" at bounding box center [837, 206] width 887 height 27
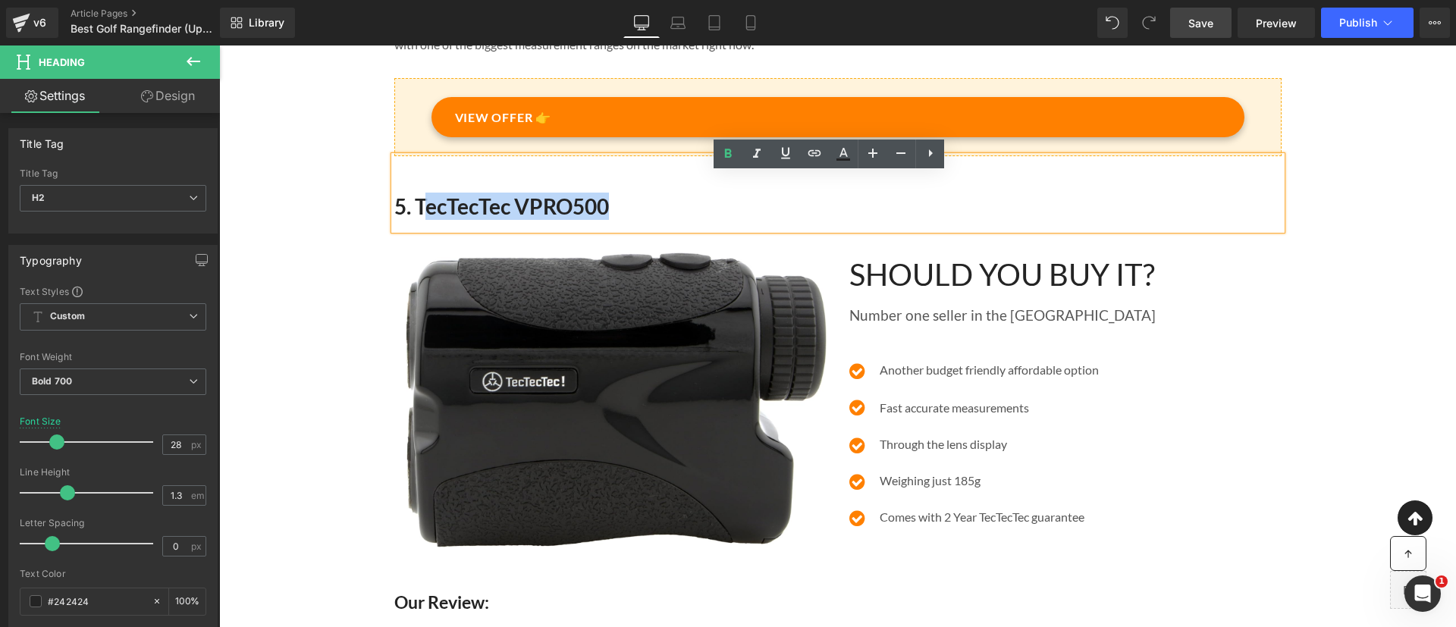
drag, startPoint x: 413, startPoint y: 224, endPoint x: 601, endPoint y: 236, distance: 189.2
click at [601, 220] on h2 "5. TecTecTec VPRO500" at bounding box center [837, 206] width 887 height 27
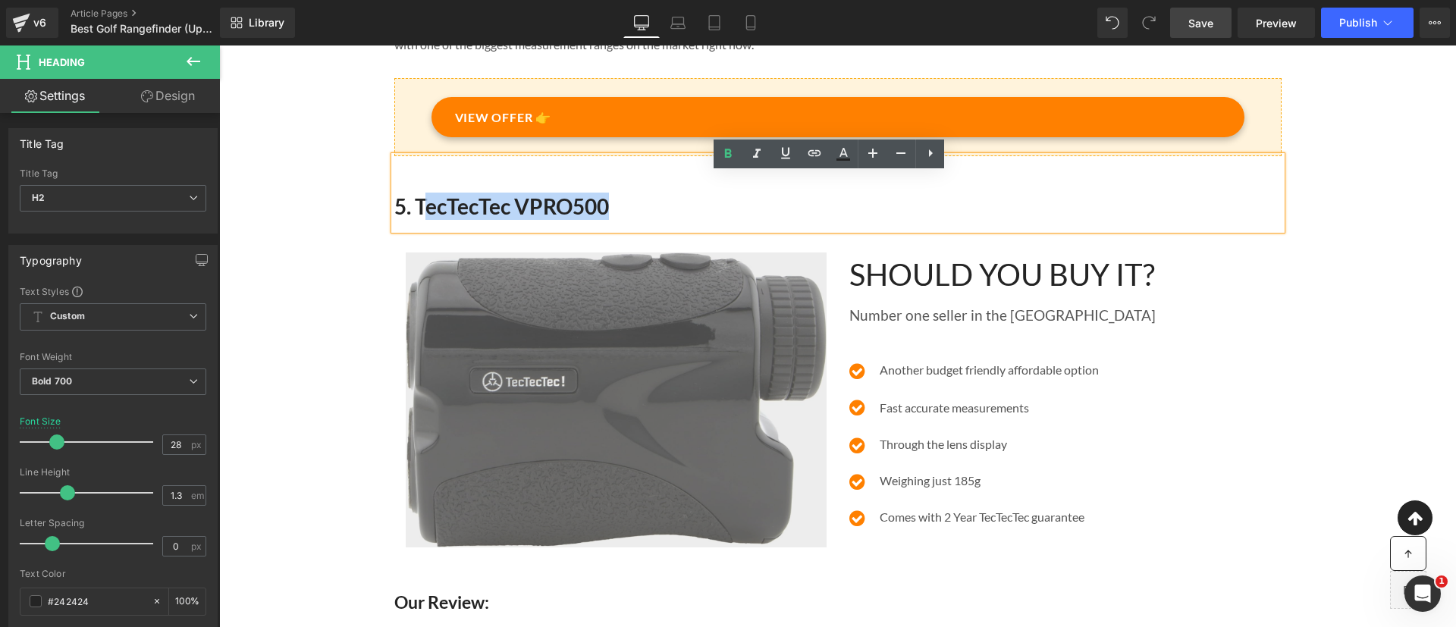
copy h2 "ecTecTec VPRO500"
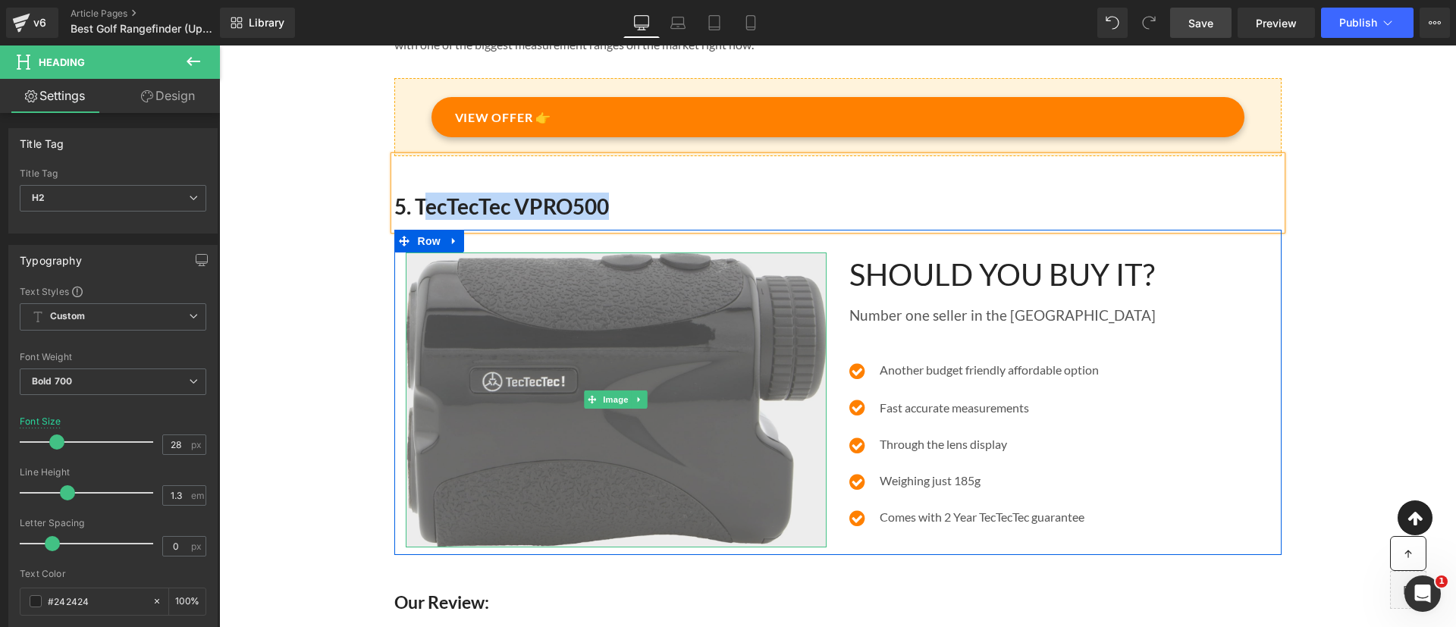
click at [588, 341] on img at bounding box center [616, 400] width 421 height 295
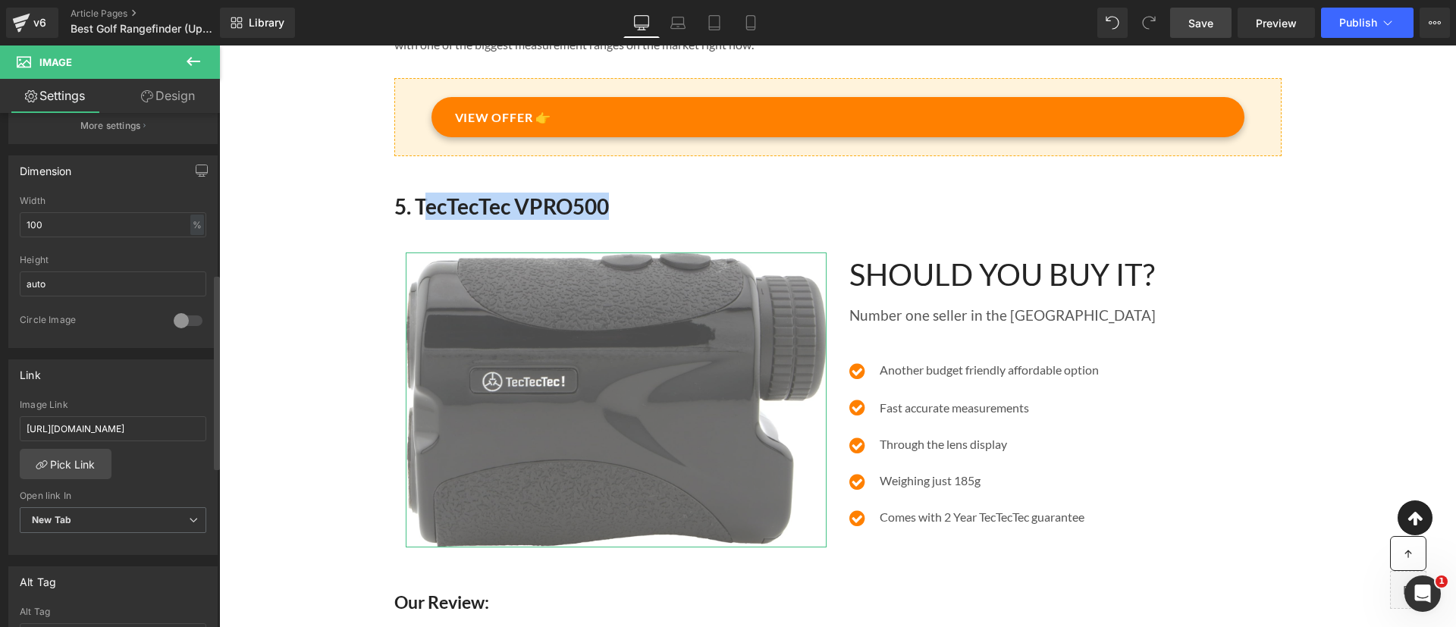
scroll to position [419, 0]
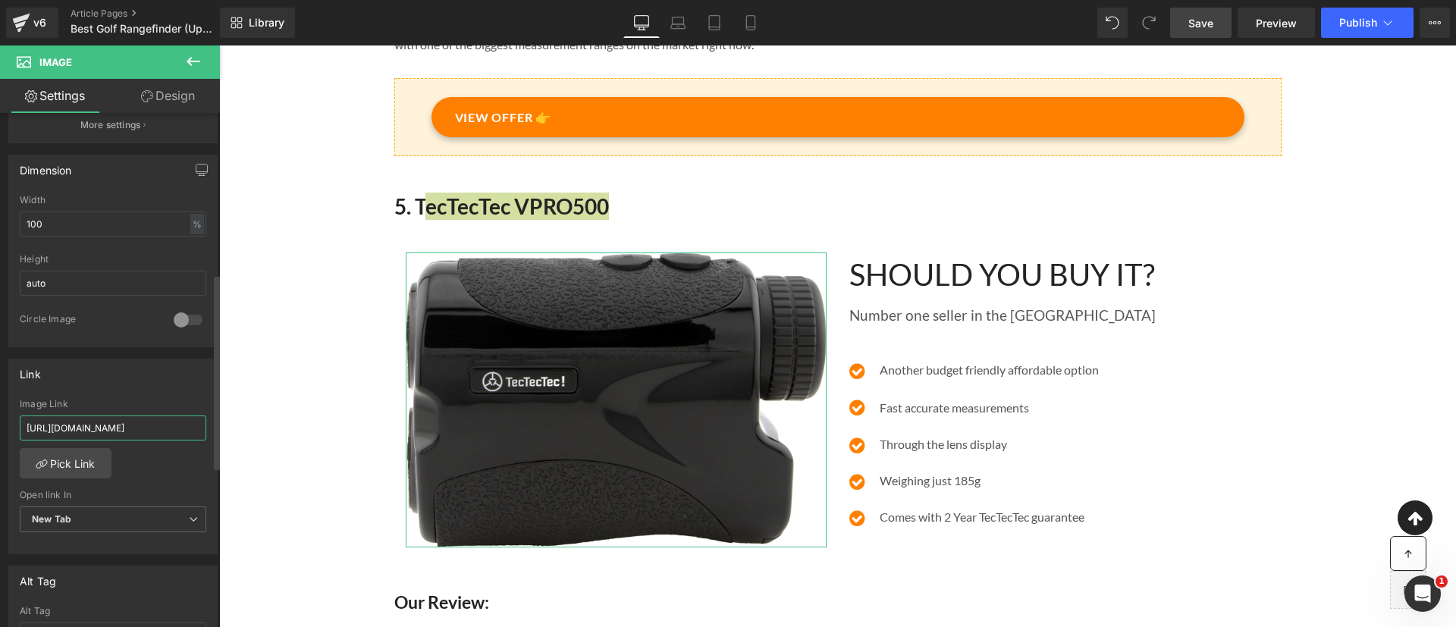
click at [131, 427] on input "[URL][DOMAIN_NAME]" at bounding box center [113, 428] width 187 height 25
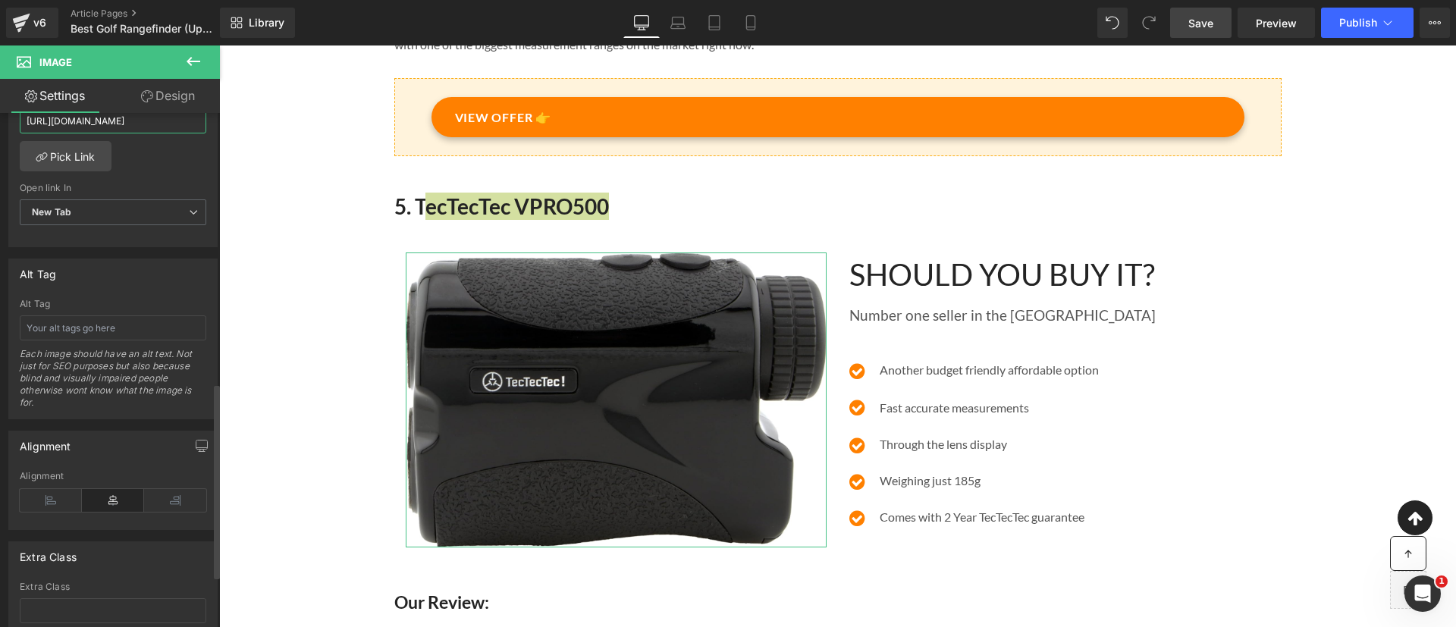
scroll to position [730, 0]
click at [62, 326] on input "text" at bounding box center [113, 323] width 187 height 25
paste input "ecTecTec VPRO500"
type input "TecTecTec VPRO500"
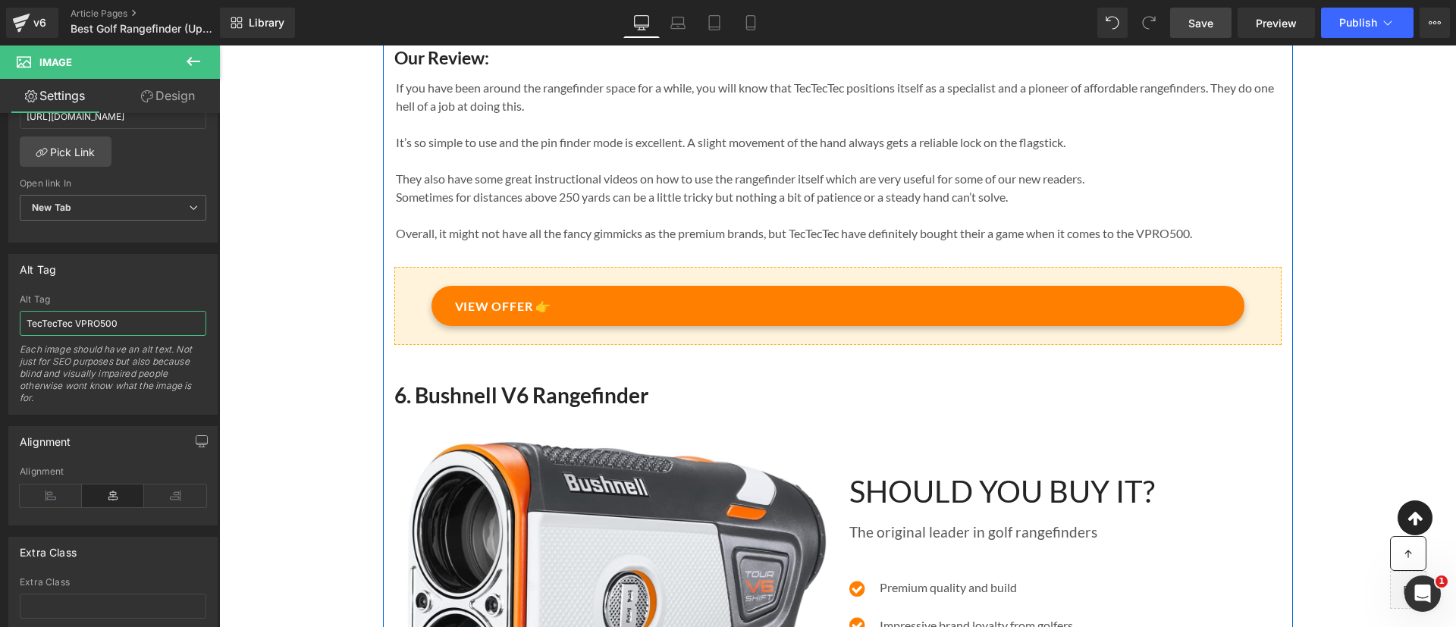
scroll to position [4342, 0]
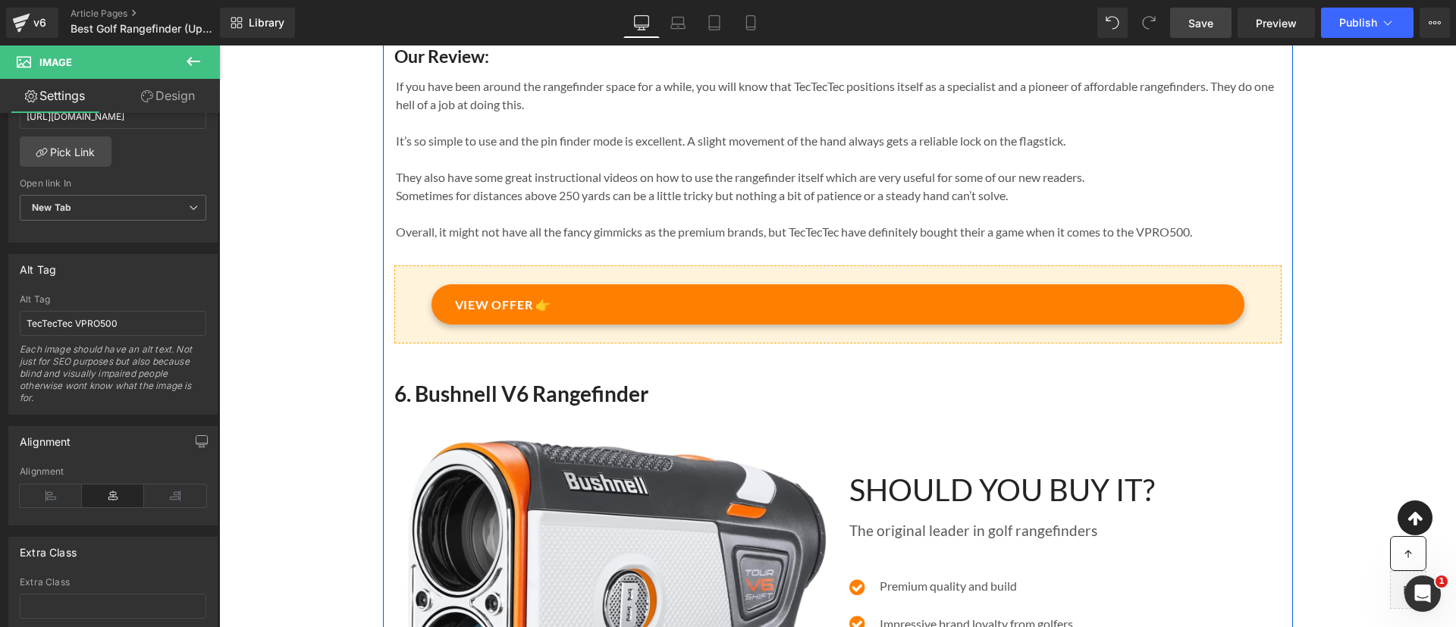
click at [413, 405] on h2 "6. Bushnell V6 Rangefinder" at bounding box center [837, 393] width 887 height 27
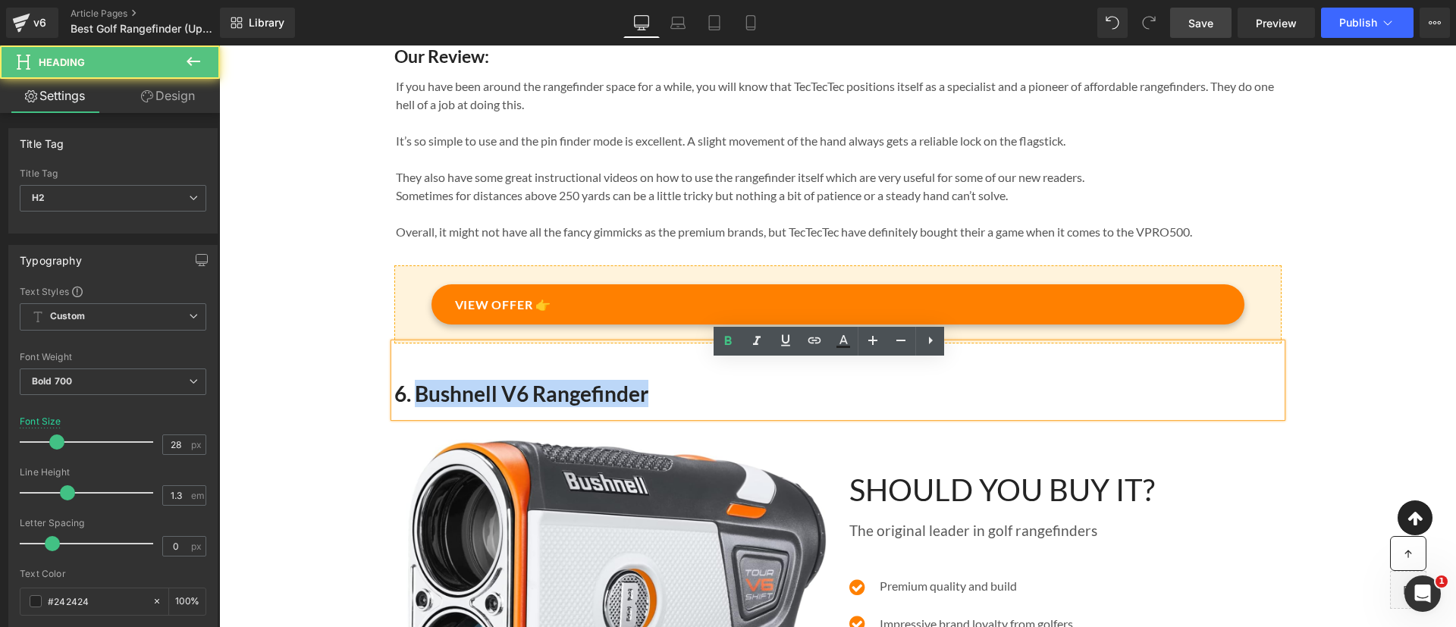
drag, startPoint x: 407, startPoint y: 413, endPoint x: 800, endPoint y: 435, distance: 393.4
click at [800, 435] on div "One of the most asked questions on the course when we play golf with our family…" at bounding box center [838, 628] width 910 height 9677
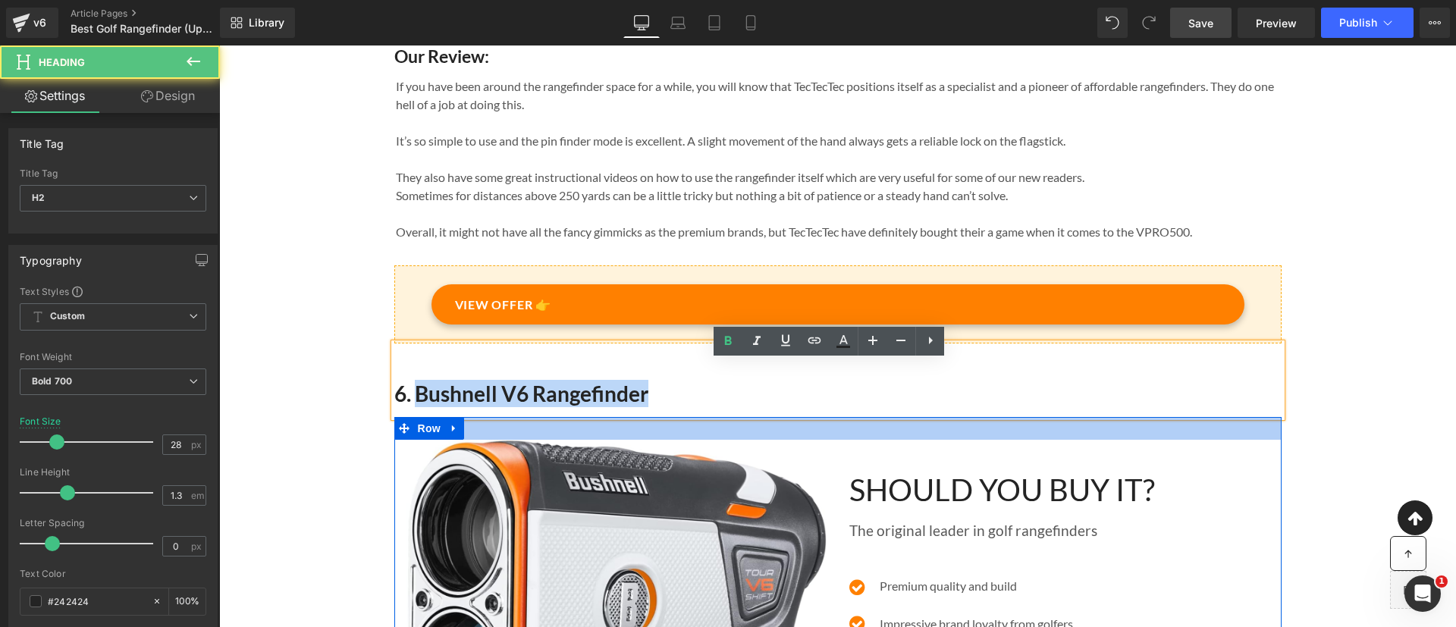
copy h2 "Bushnell V6 Rangefinder"
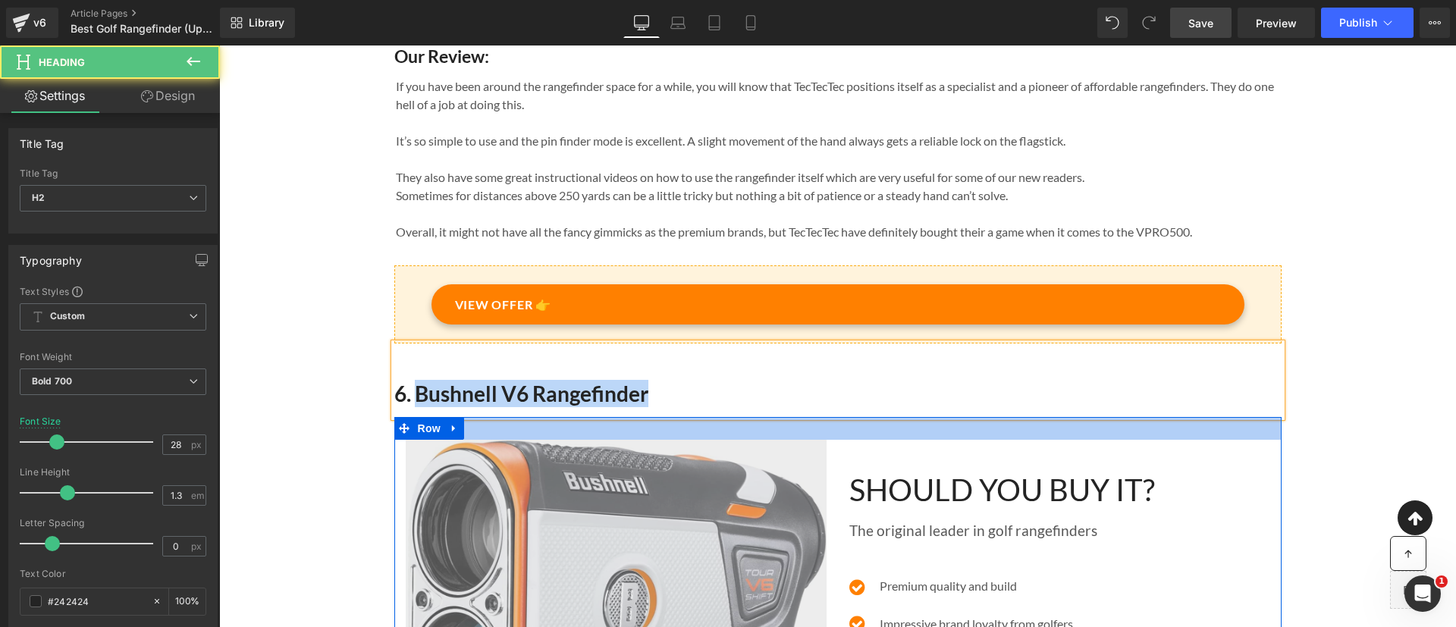
click at [709, 532] on img at bounding box center [616, 615] width 421 height 351
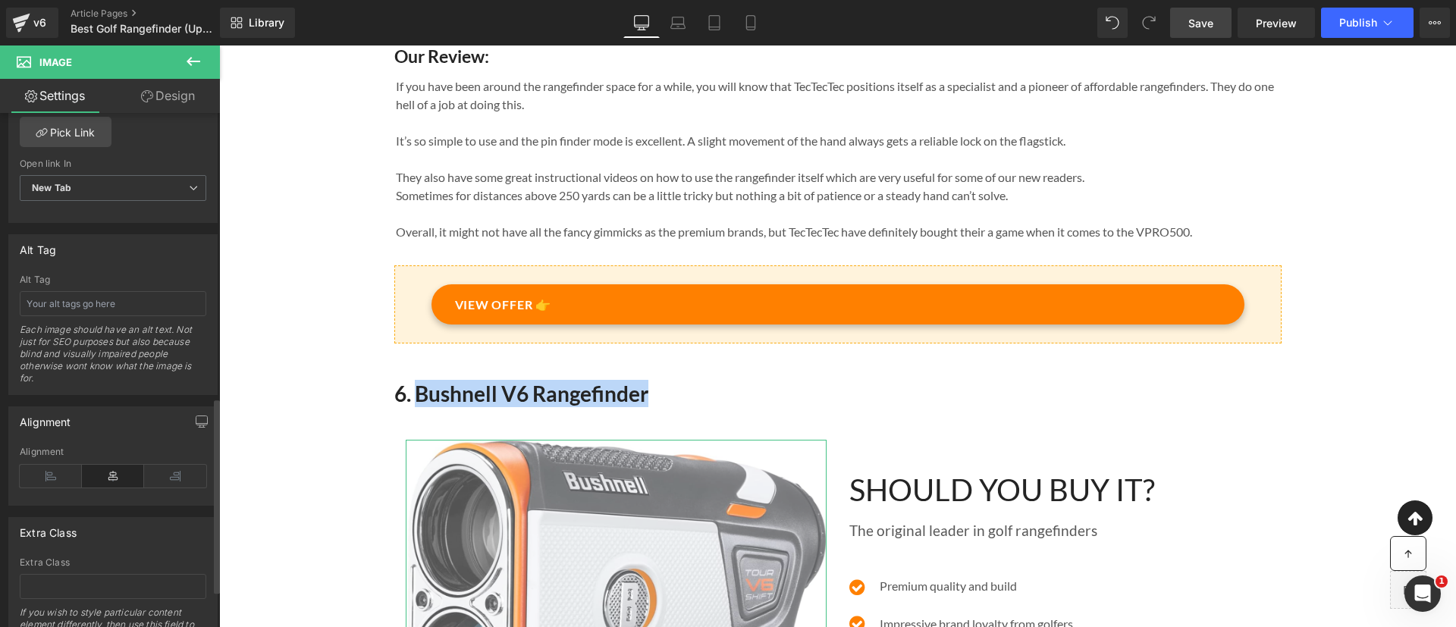
scroll to position [757, 0]
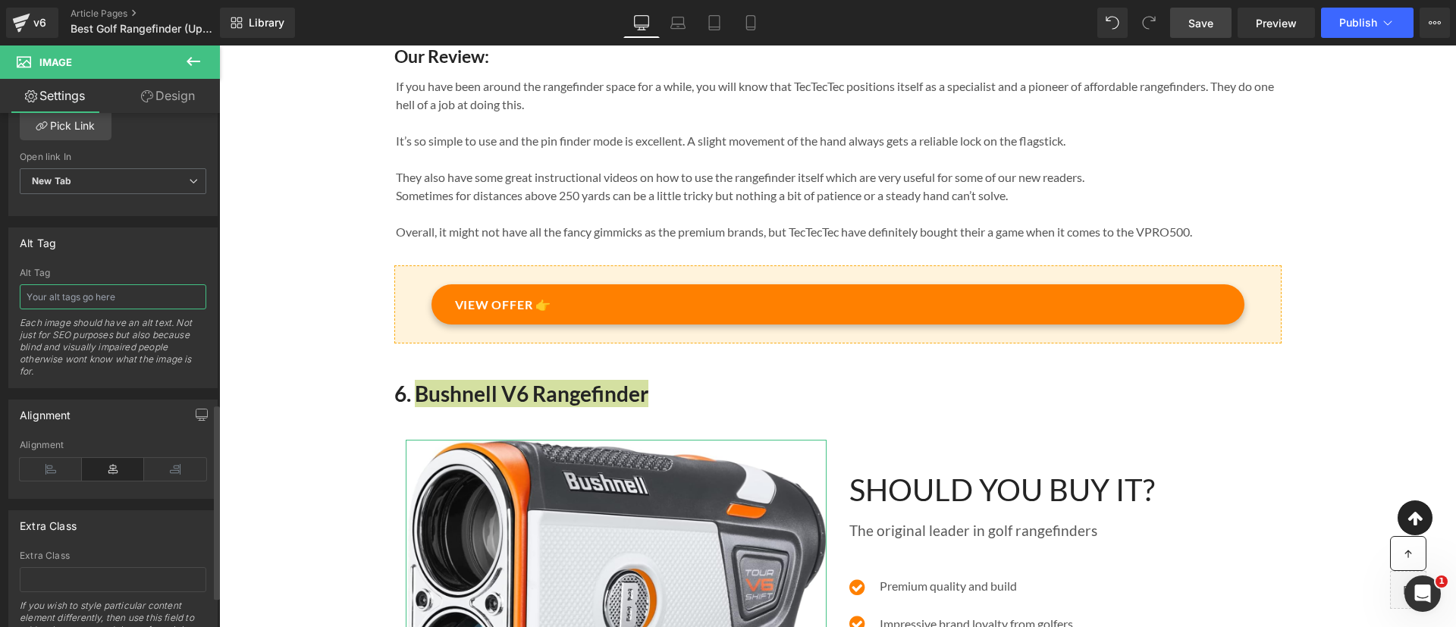
click at [45, 293] on input "text" at bounding box center [113, 296] width 187 height 25
paste input "Bushnell V6 Rangefinder"
type input "Bushnell V6 Rangefinder"
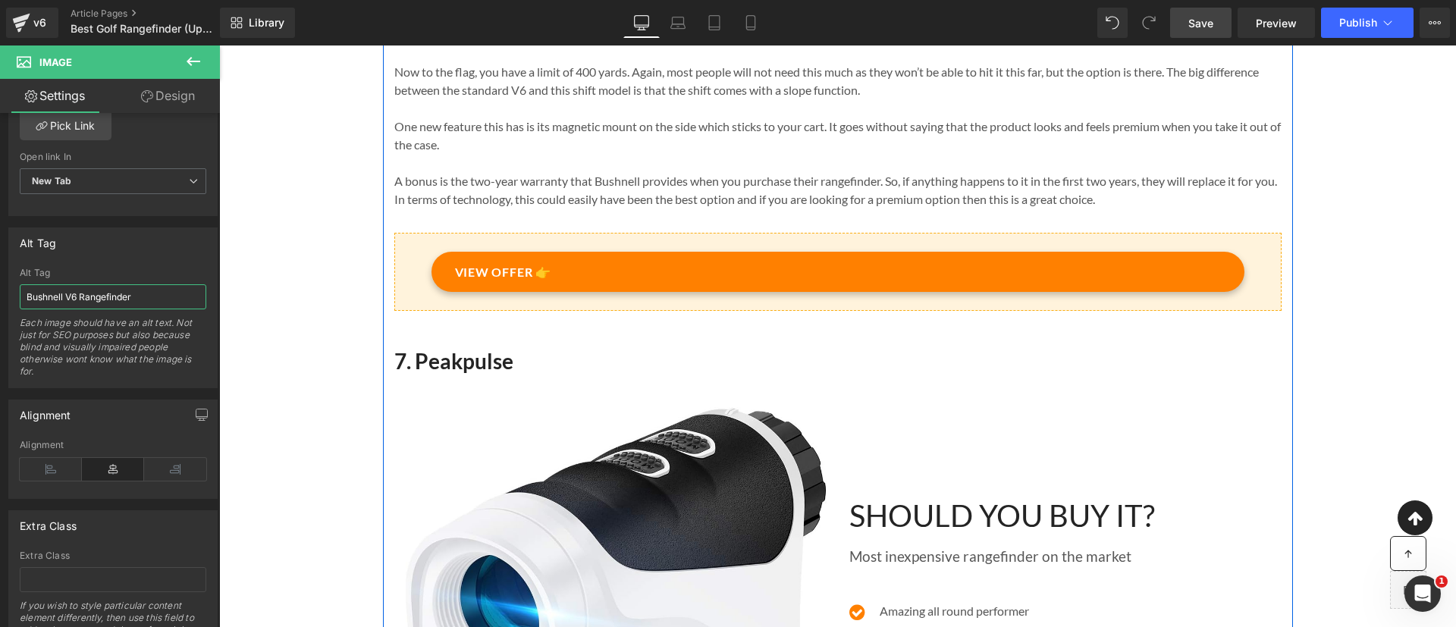
scroll to position [5275, 0]
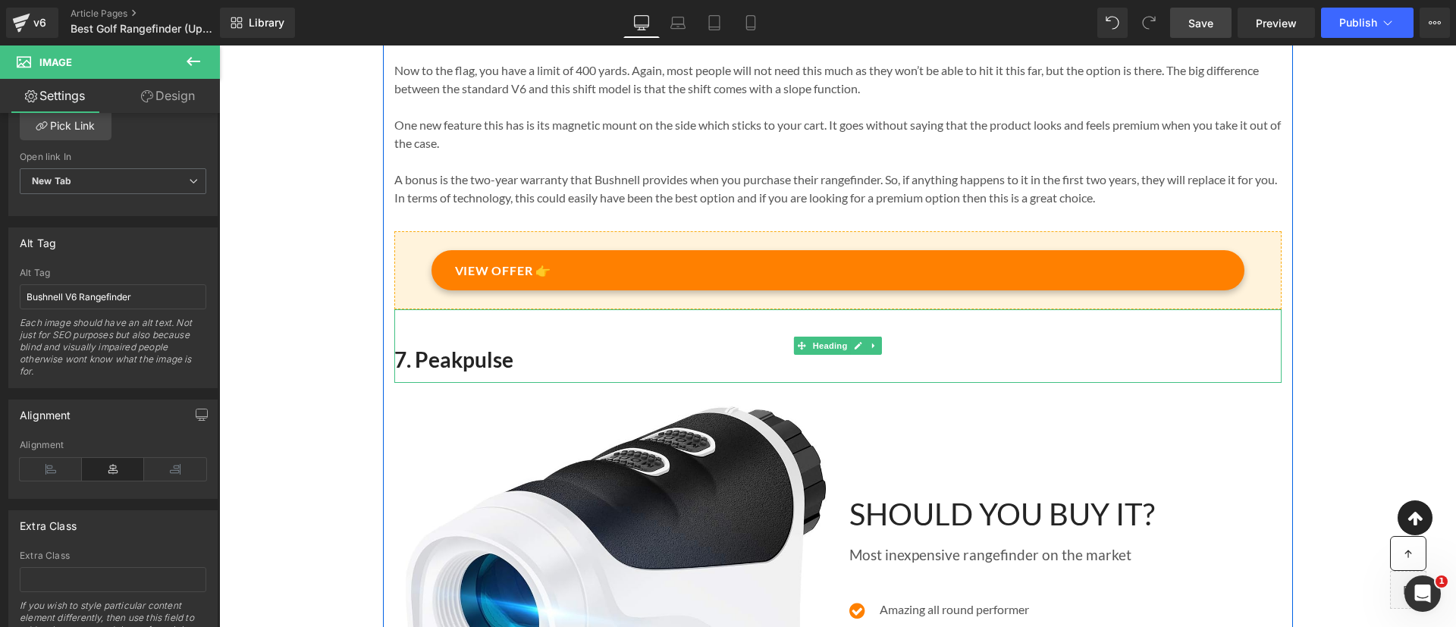
click at [416, 373] on h2 "7. Peakpulse" at bounding box center [837, 359] width 887 height 27
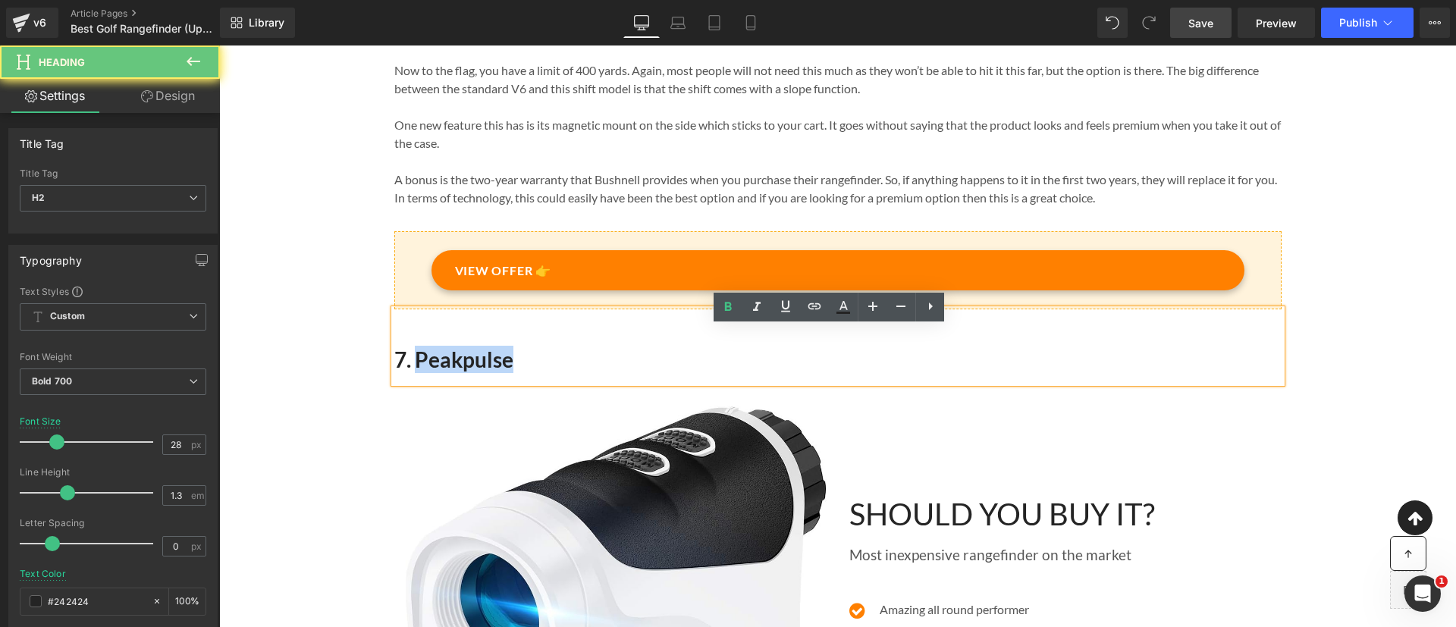
drag, startPoint x: 410, startPoint y: 378, endPoint x: 523, endPoint y: 381, distance: 113.0
click at [523, 373] on h2 "7. Peakpulse" at bounding box center [837, 359] width 887 height 27
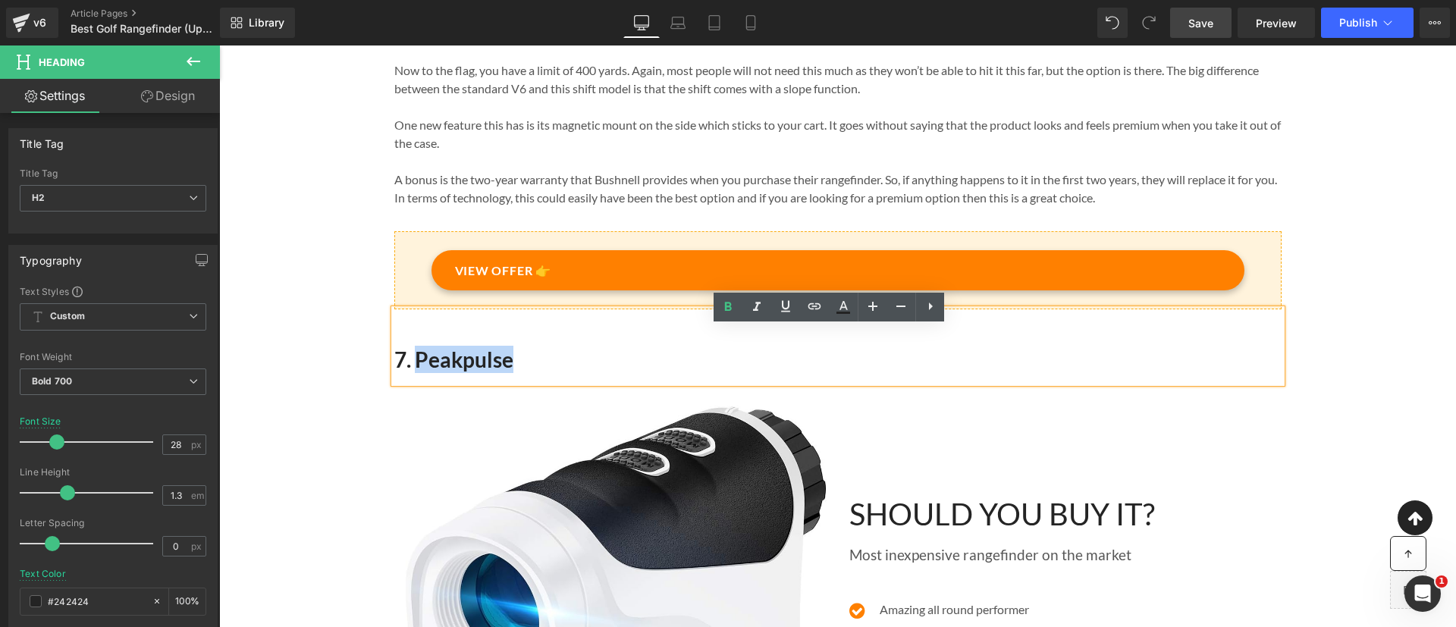
copy h2 "Peakpulse"
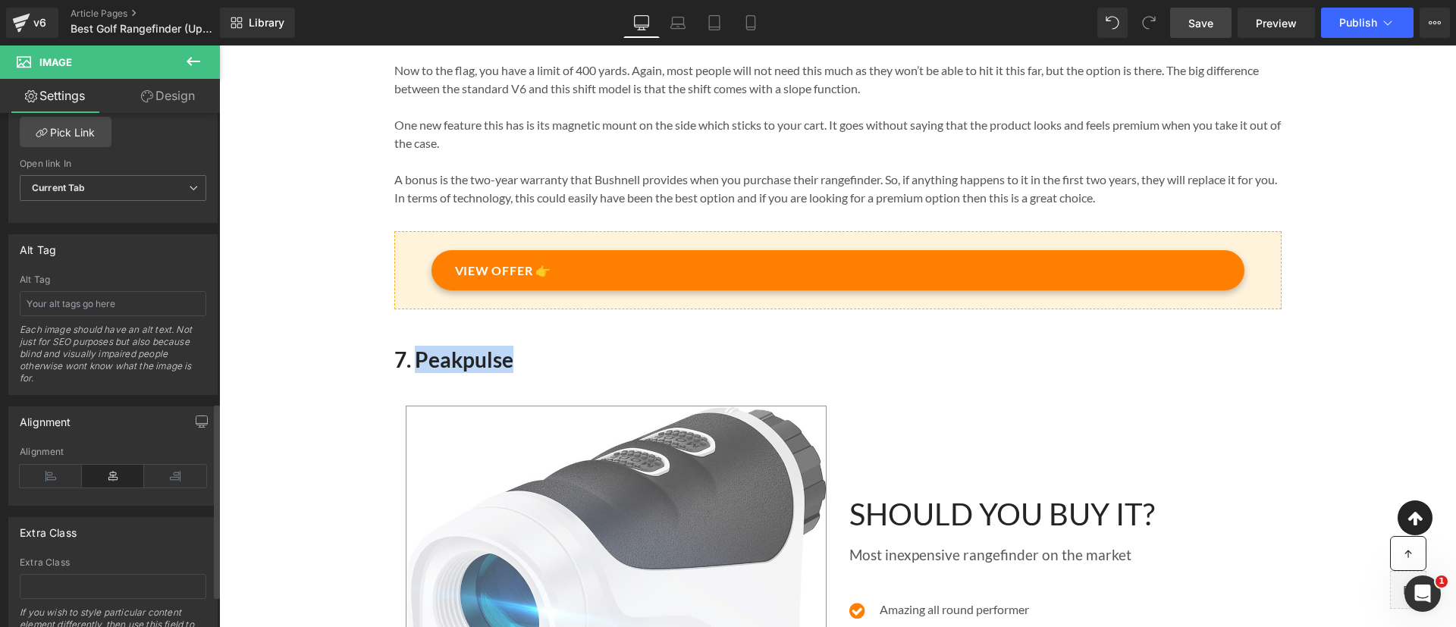
scroll to position [757, 0]
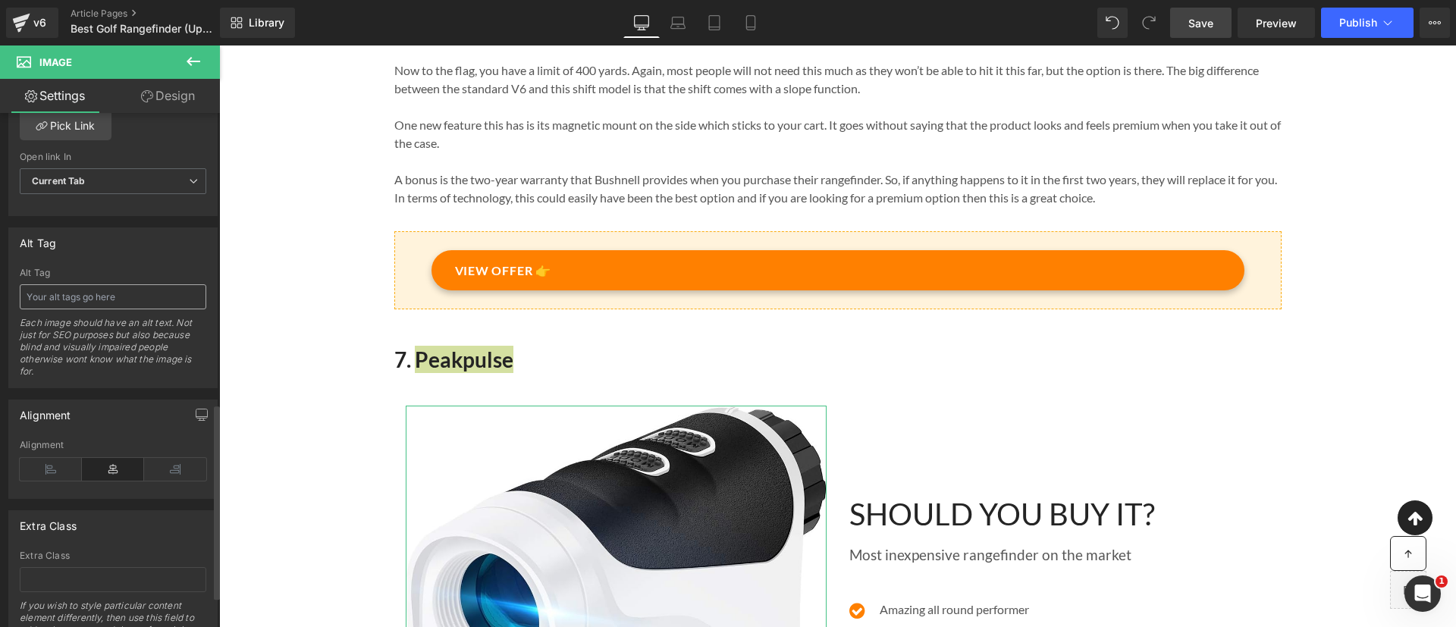
click at [76, 293] on input "text" at bounding box center [113, 296] width 187 height 25
type input "Peakpulse rangefinder review"
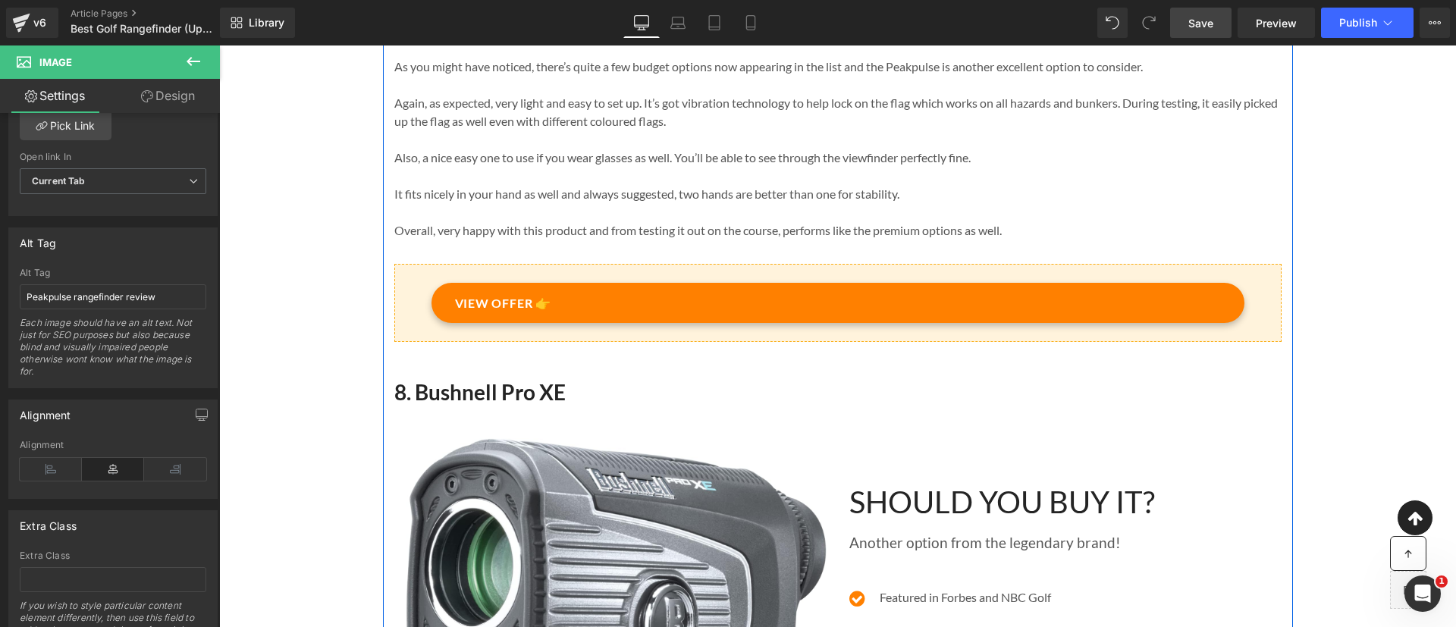
scroll to position [6170, 0]
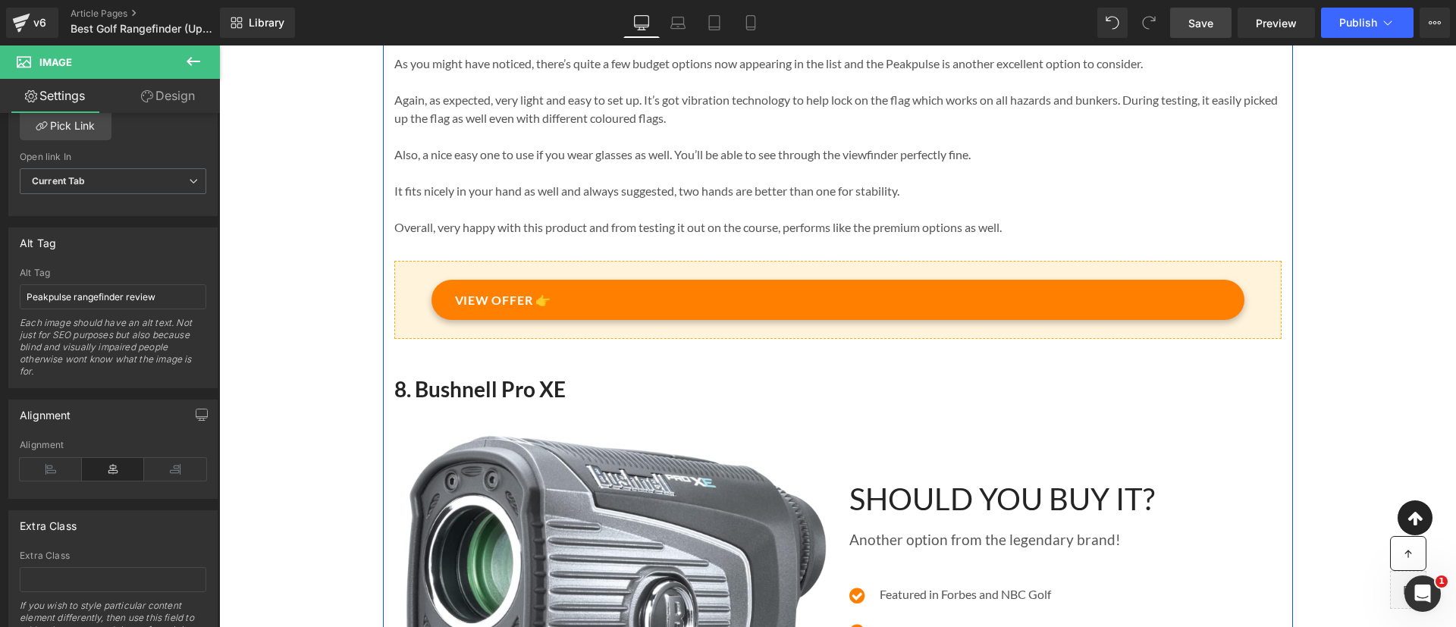
click at [422, 403] on h2 "8. Bushnell Pro XE" at bounding box center [837, 388] width 887 height 27
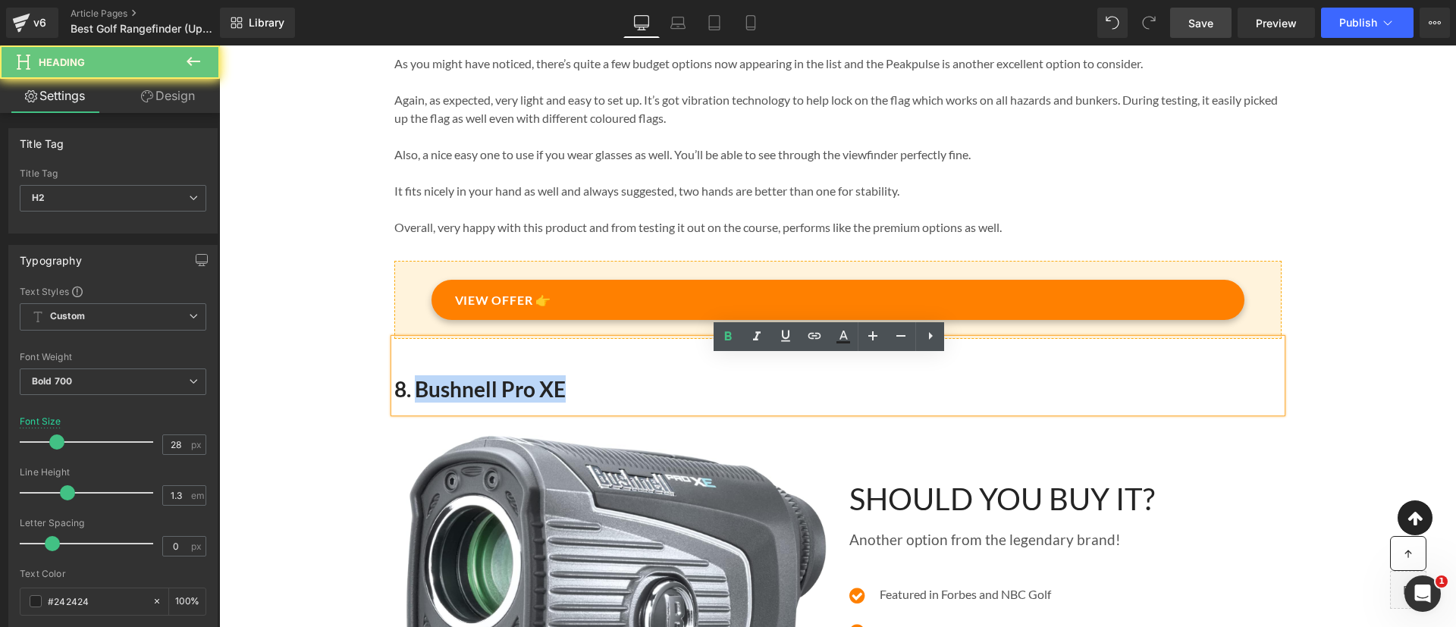
drag, startPoint x: 409, startPoint y: 410, endPoint x: 563, endPoint y: 402, distance: 154.1
click at [563, 402] on h2 "8. Bushnell Pro XE" at bounding box center [837, 388] width 887 height 27
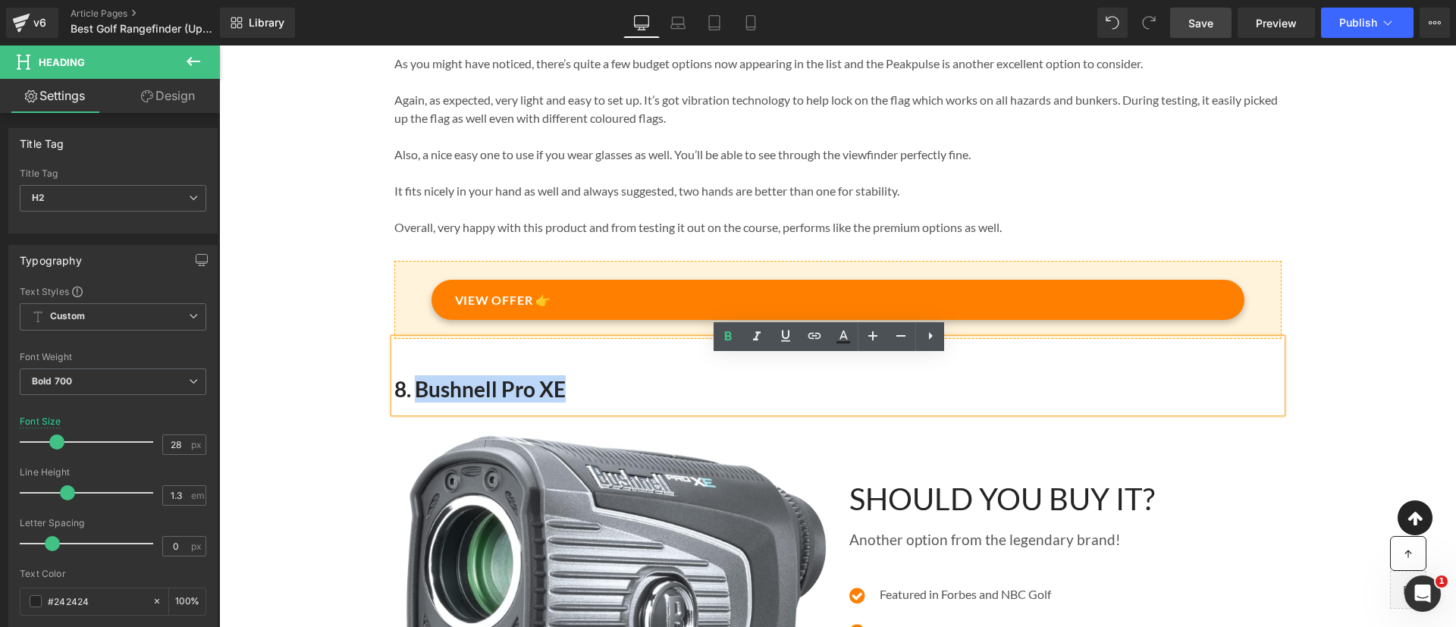
copy h2 "Bushnell Pro XE"
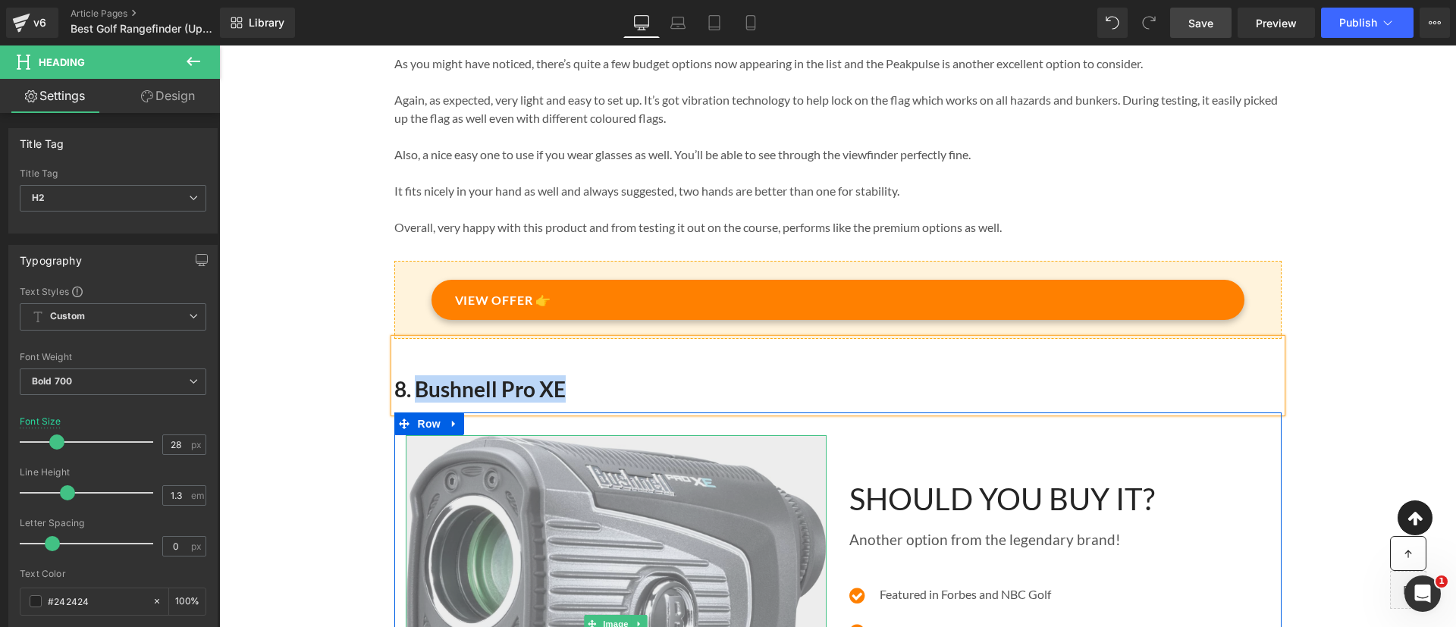
click at [636, 523] on img at bounding box center [616, 624] width 421 height 378
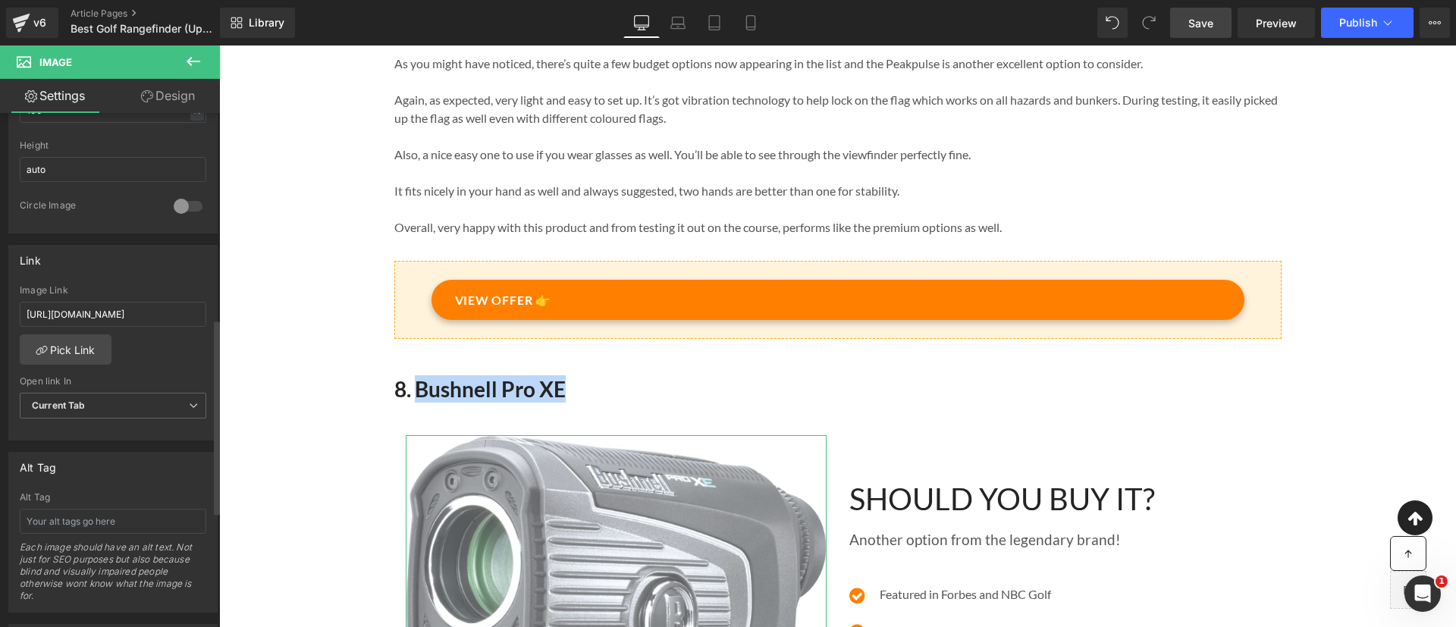
scroll to position [537, 0]
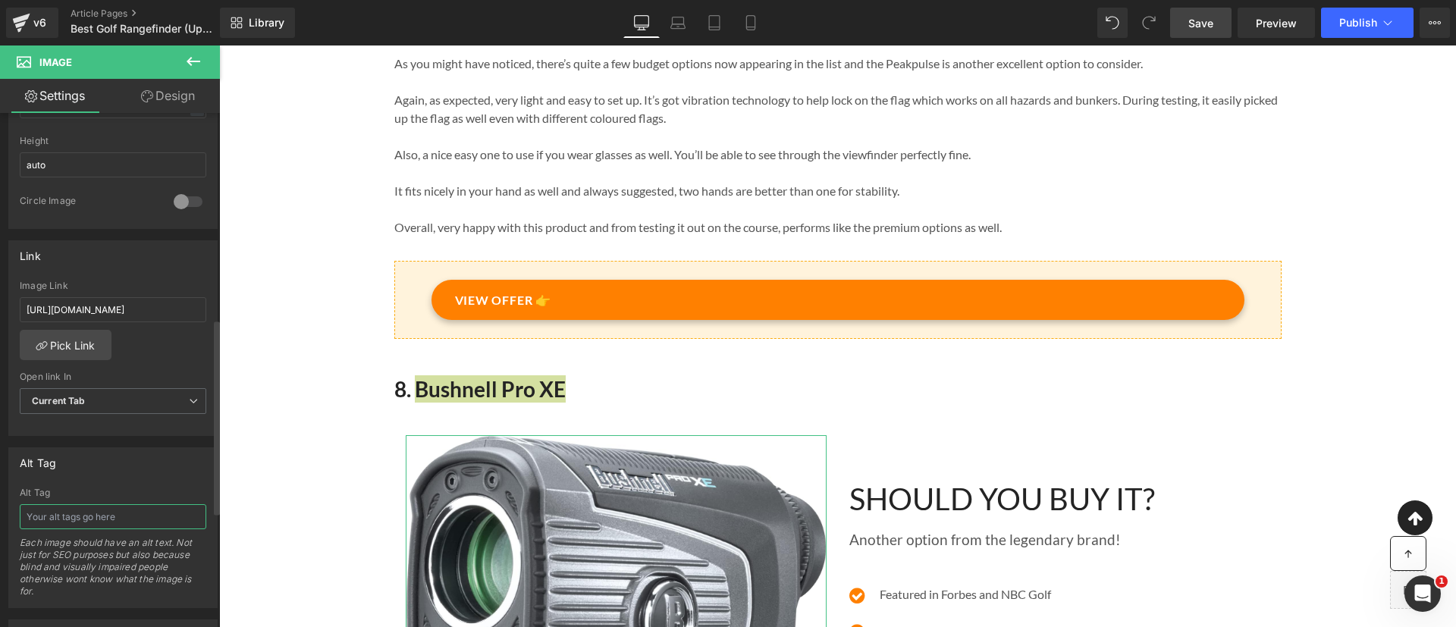
click at [137, 519] on input "text" at bounding box center [113, 516] width 187 height 25
type input "Bushnell Pro XE rangefinder review"
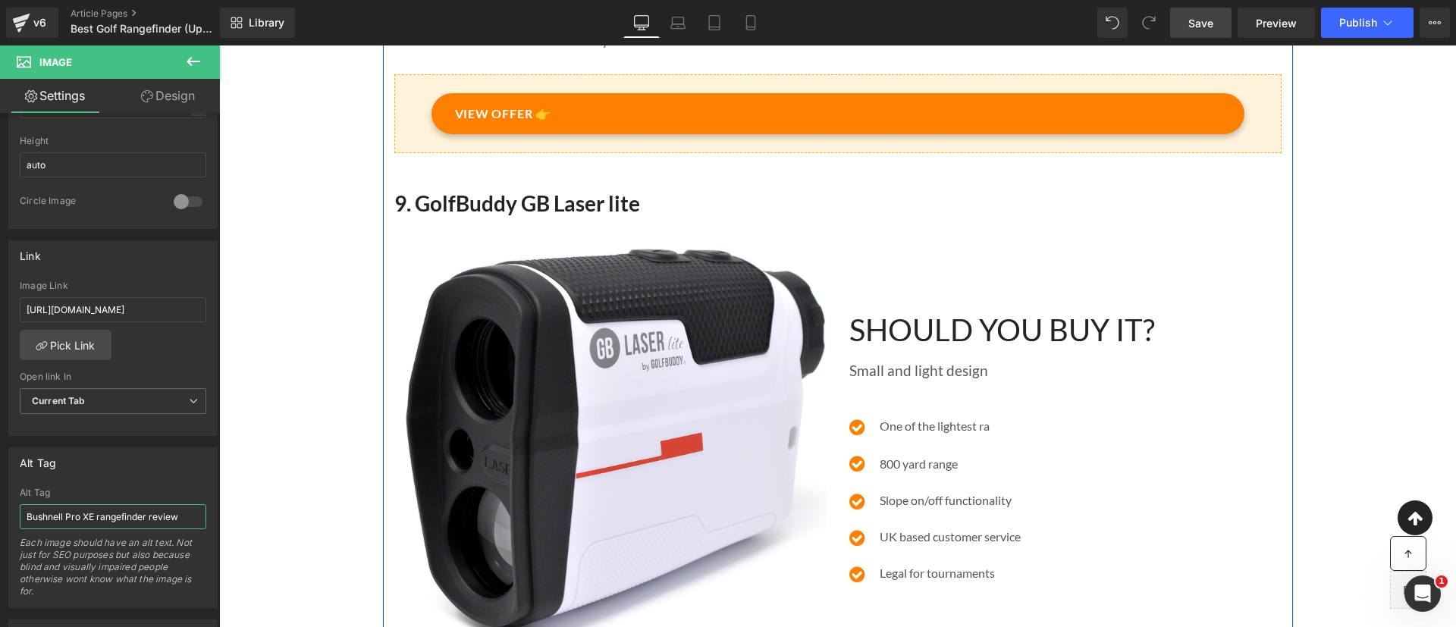
scroll to position [7155, 0]
click at [430, 212] on h2 "9. GolfBuddy GB Laser lite" at bounding box center [837, 202] width 887 height 27
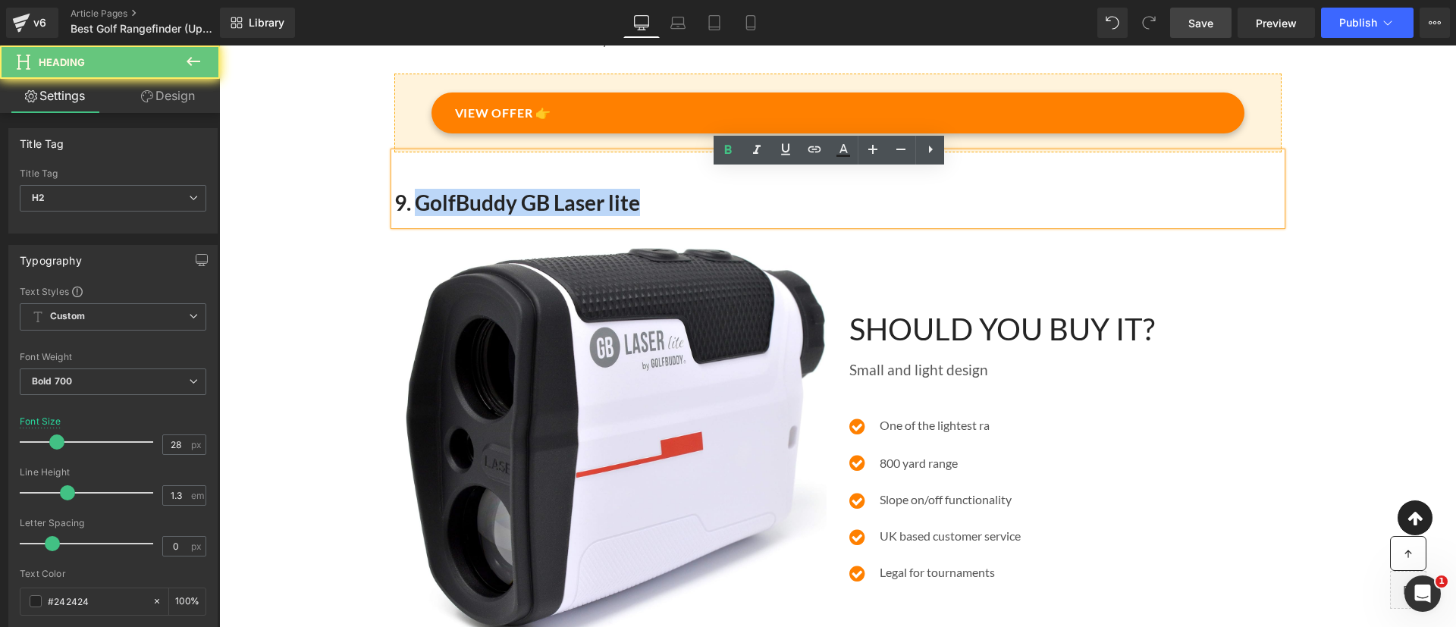
drag, startPoint x: 410, startPoint y: 219, endPoint x: 661, endPoint y: 228, distance: 250.4
click at [661, 216] on h2 "9. GolfBuddy GB Laser lite" at bounding box center [837, 202] width 887 height 27
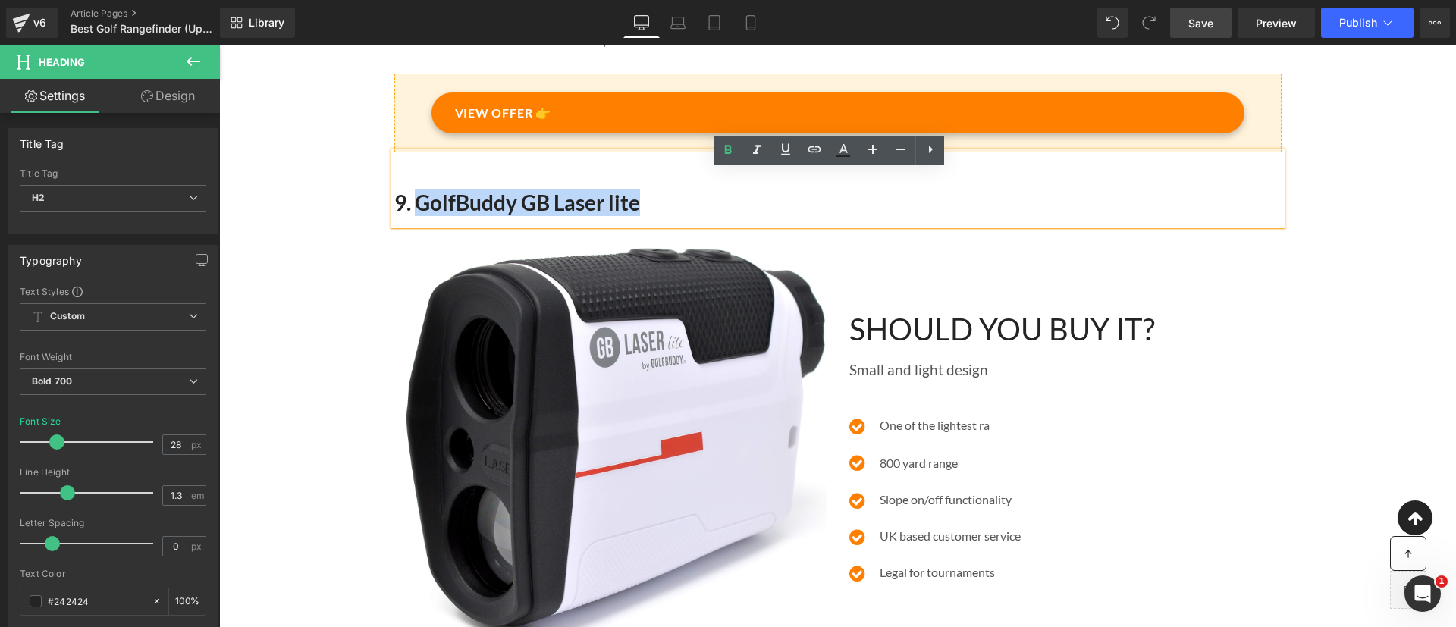
copy h2 "GolfBuddy GB Laser lite"
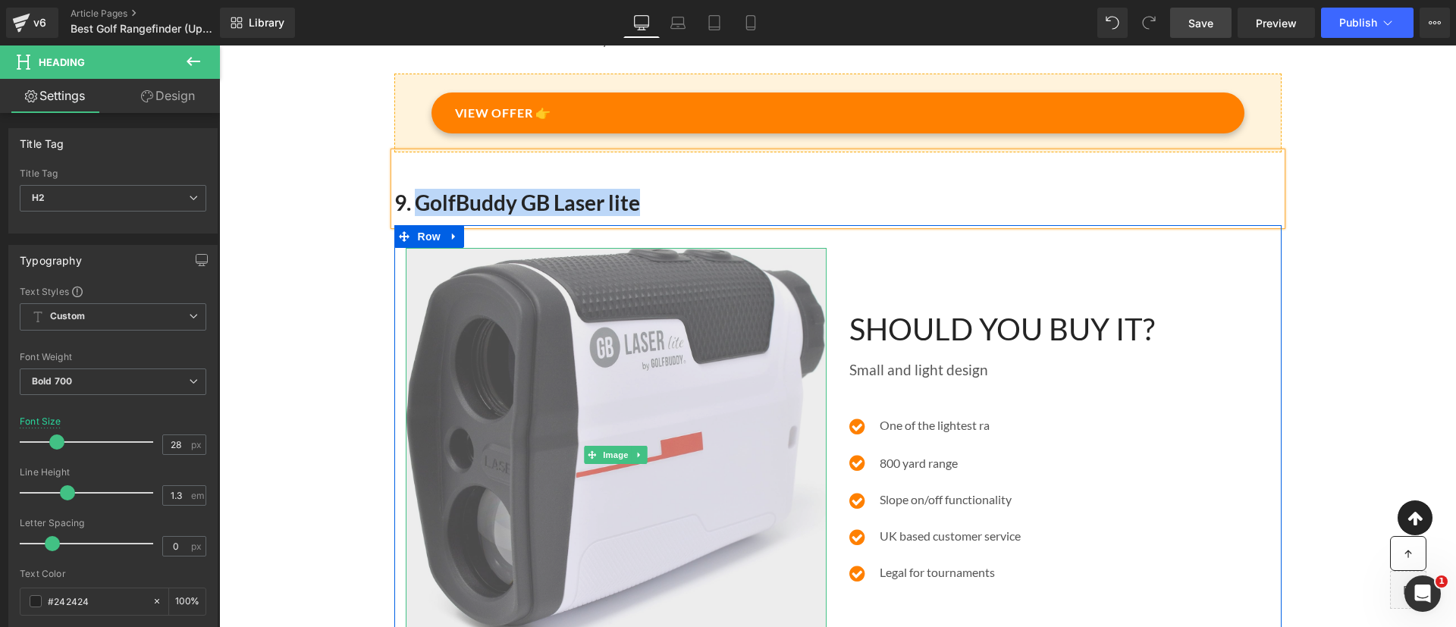
click at [627, 345] on img at bounding box center [616, 454] width 421 height 413
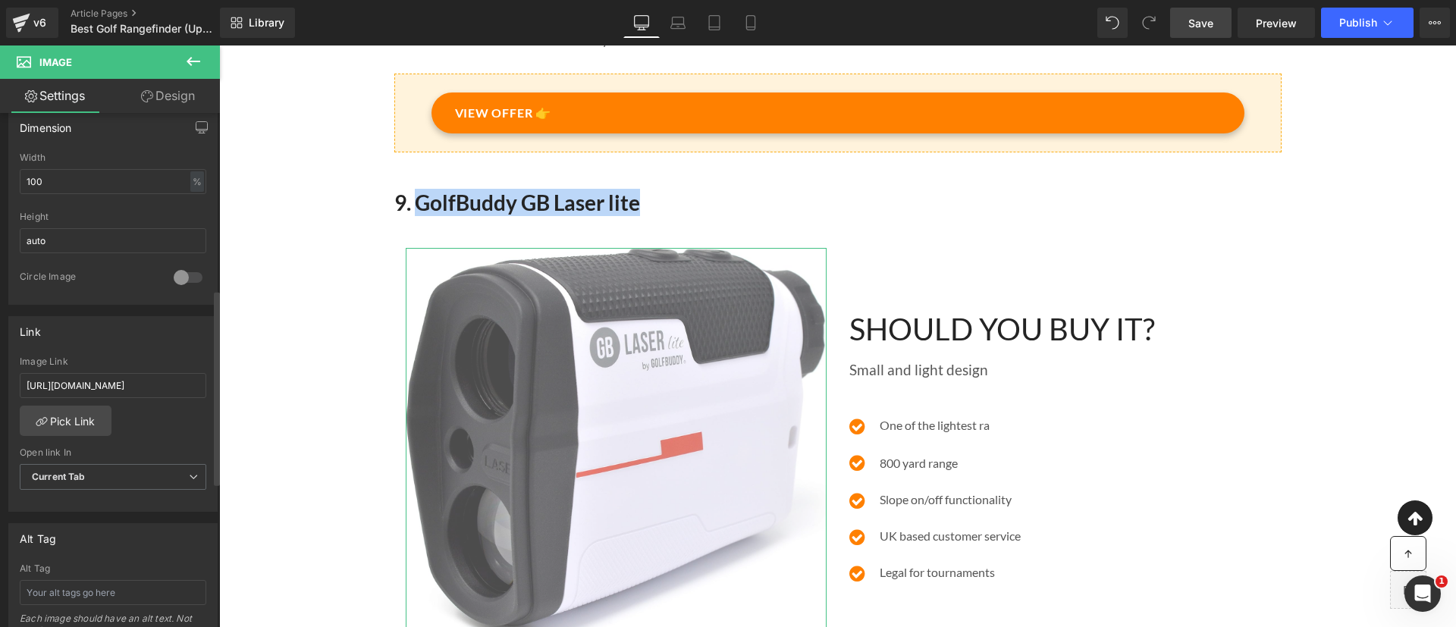
scroll to position [462, 0]
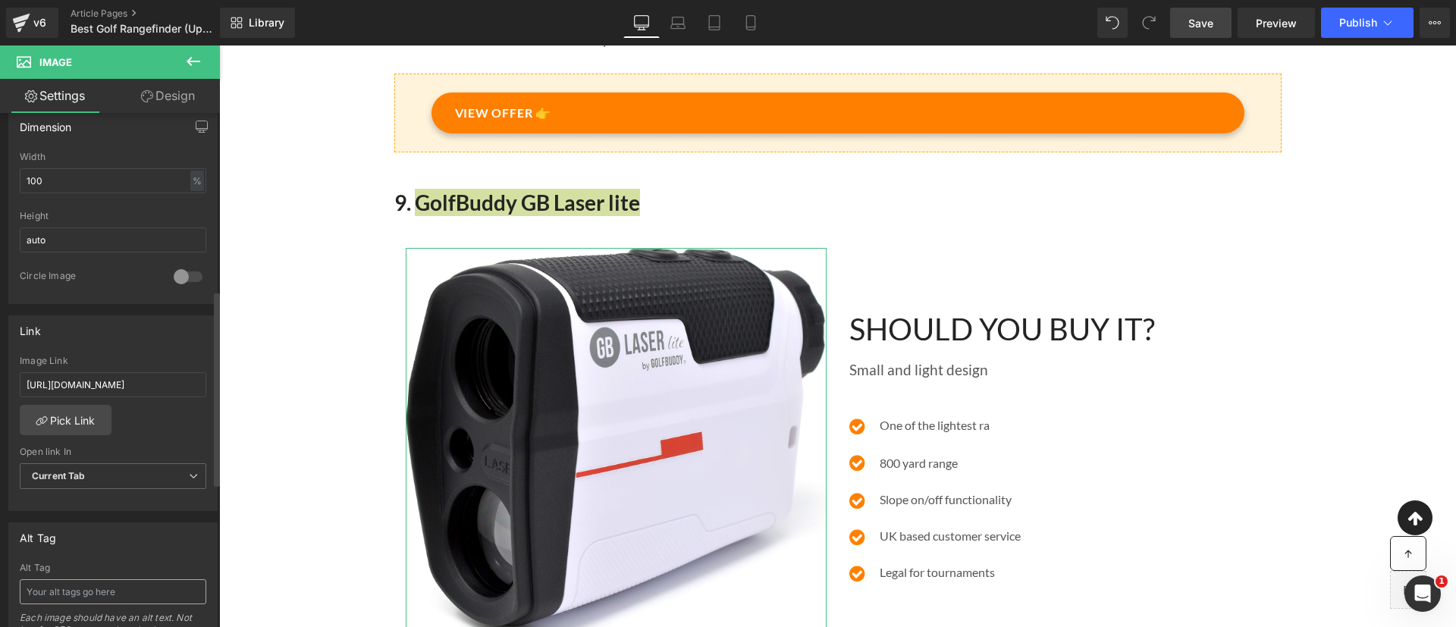
click at [115, 579] on input "text" at bounding box center [113, 591] width 187 height 25
type input "GolfBuddy GB Laser lite rangefinder review"
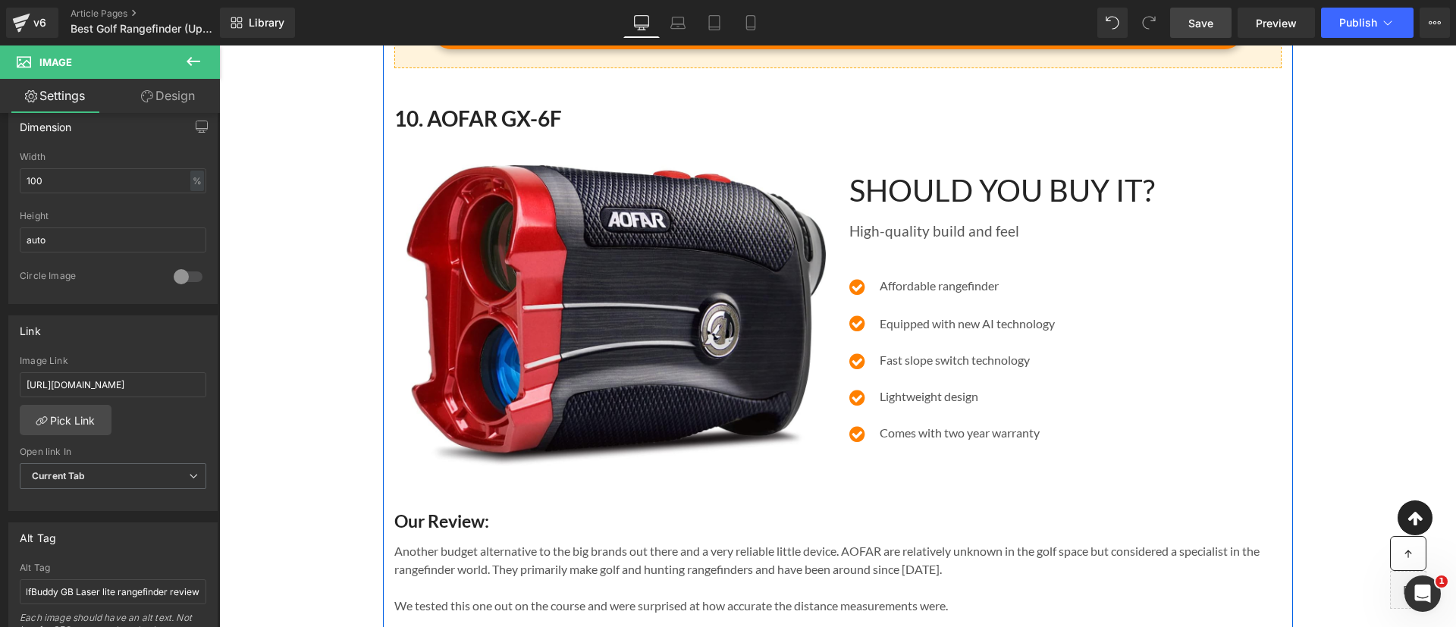
scroll to position [8058, 0]
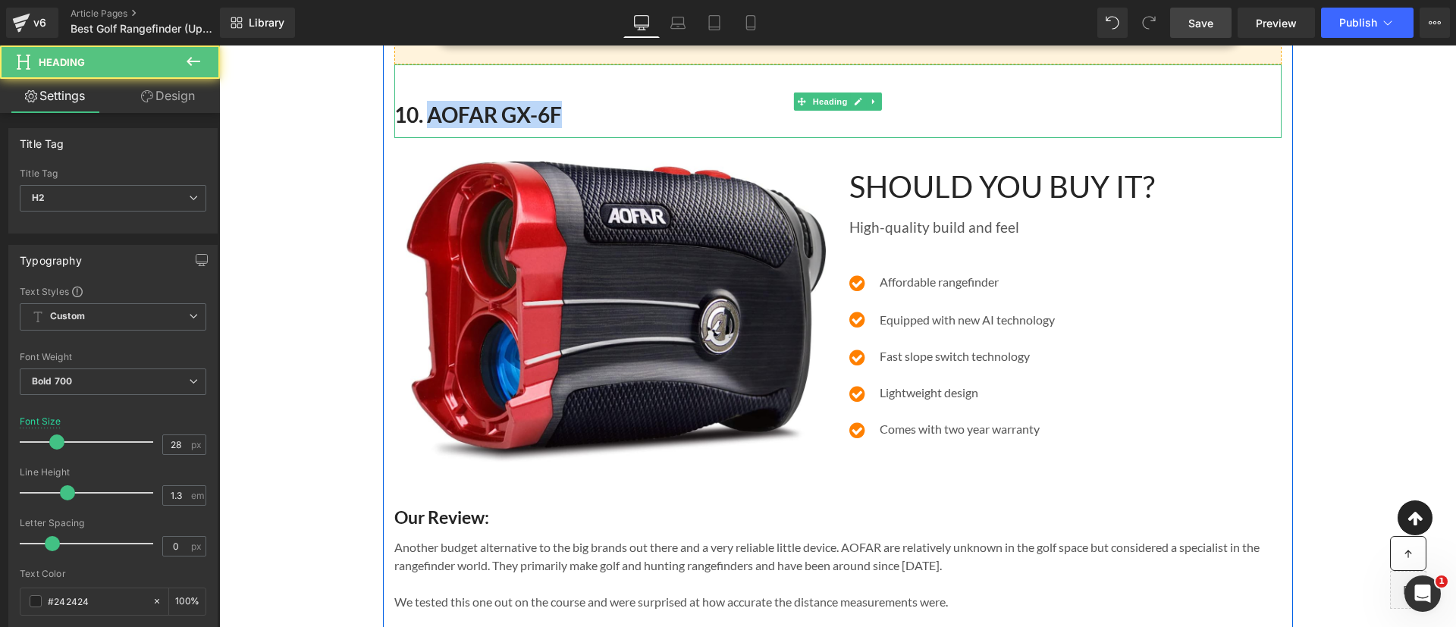
drag, startPoint x: 557, startPoint y: 134, endPoint x: 585, endPoint y: 134, distance: 28.8
click at [585, 128] on h2 "10. AOFAR GX-6F" at bounding box center [837, 114] width 887 height 27
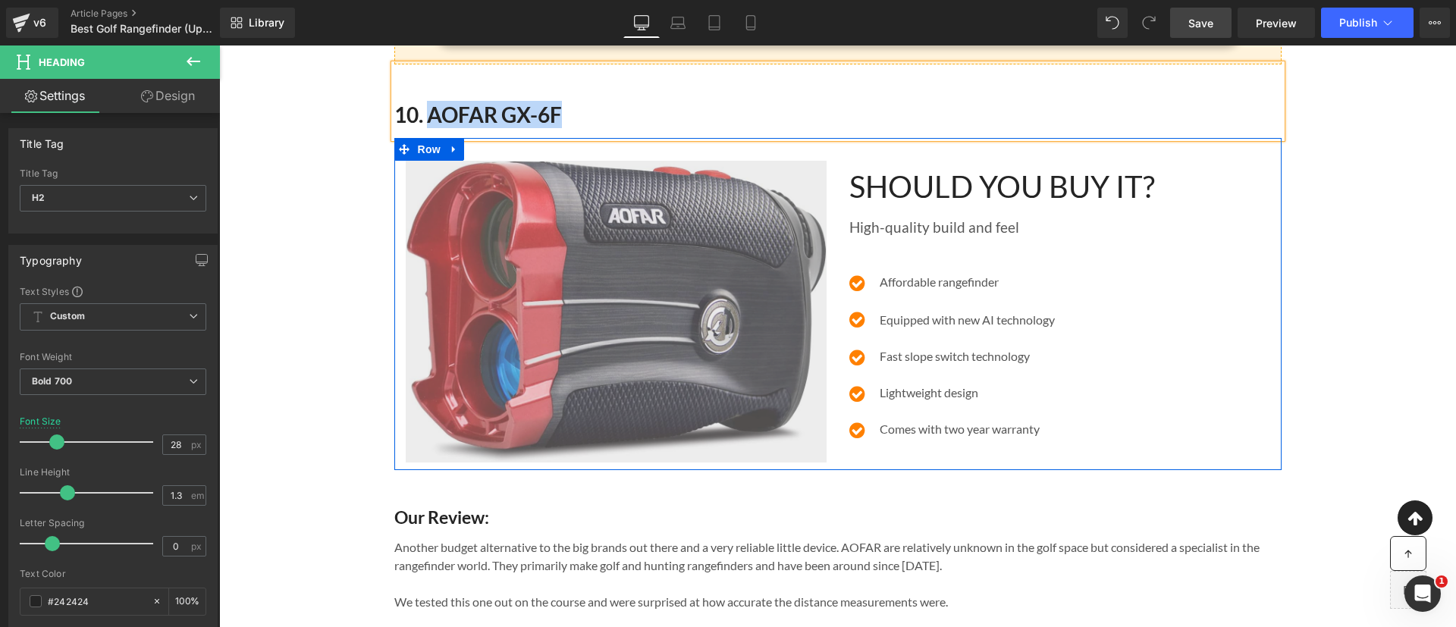
click at [579, 268] on img at bounding box center [616, 312] width 421 height 302
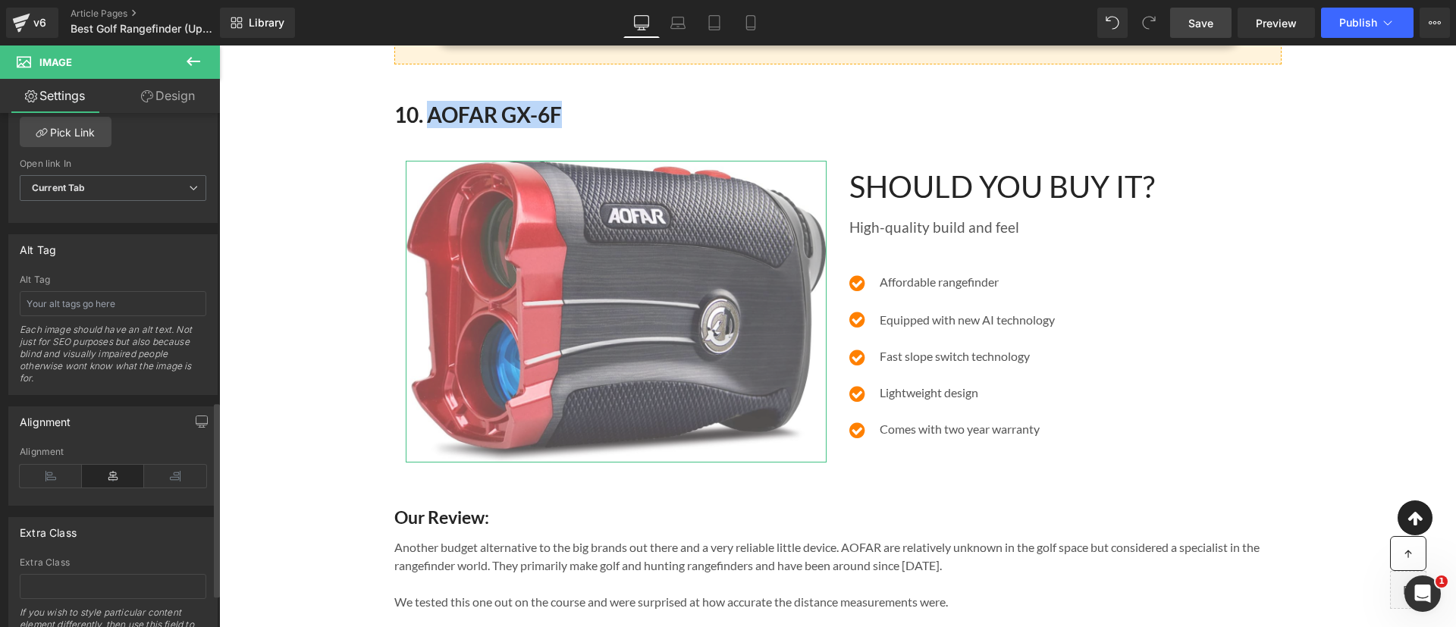
scroll to position [751, 0]
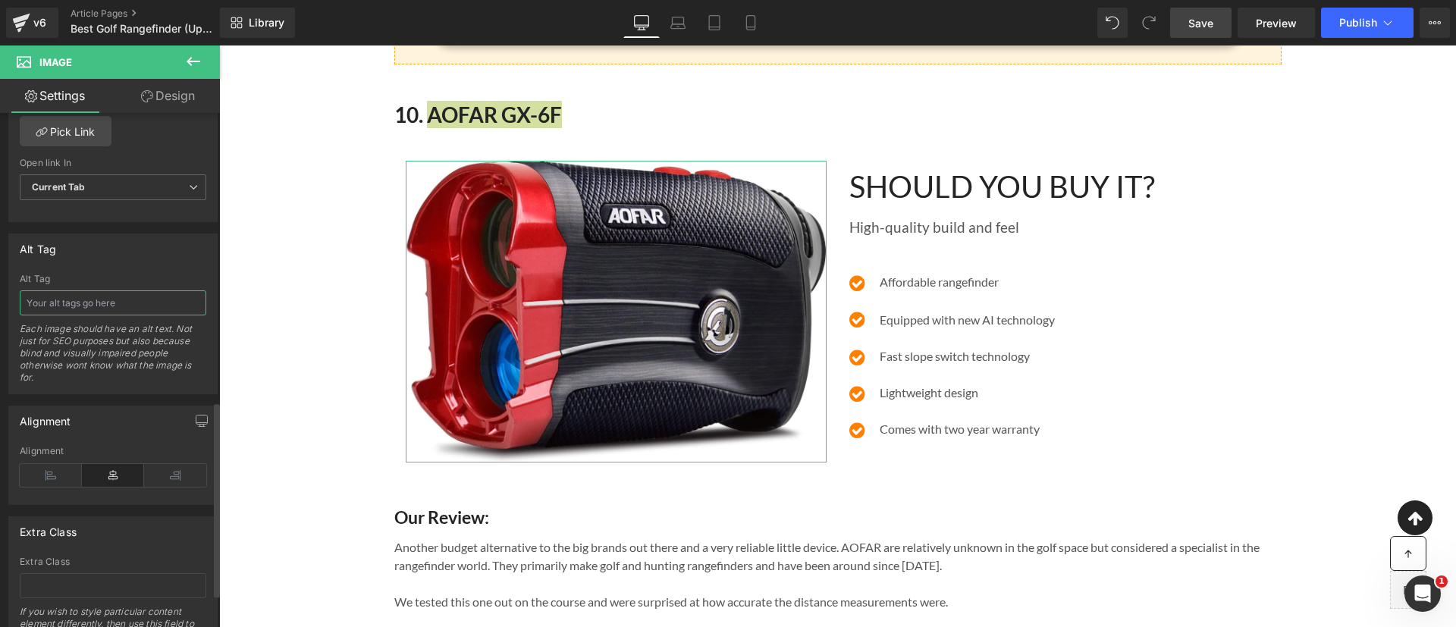
click at [76, 295] on input "text" at bounding box center [113, 302] width 187 height 25
type input "AOFAR GX-6F rangefinder review"
click at [1197, 22] on span "Save" at bounding box center [1200, 23] width 25 height 16
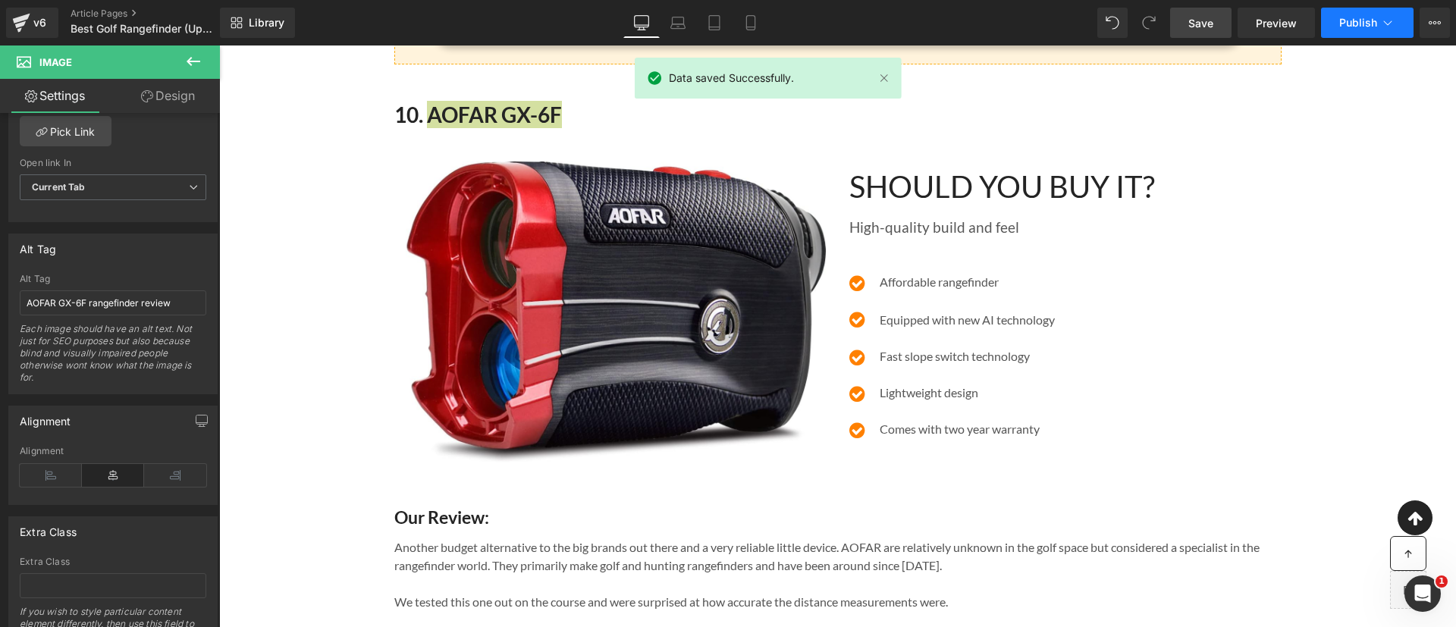
click at [1364, 17] on span "Publish" at bounding box center [1358, 23] width 38 height 12
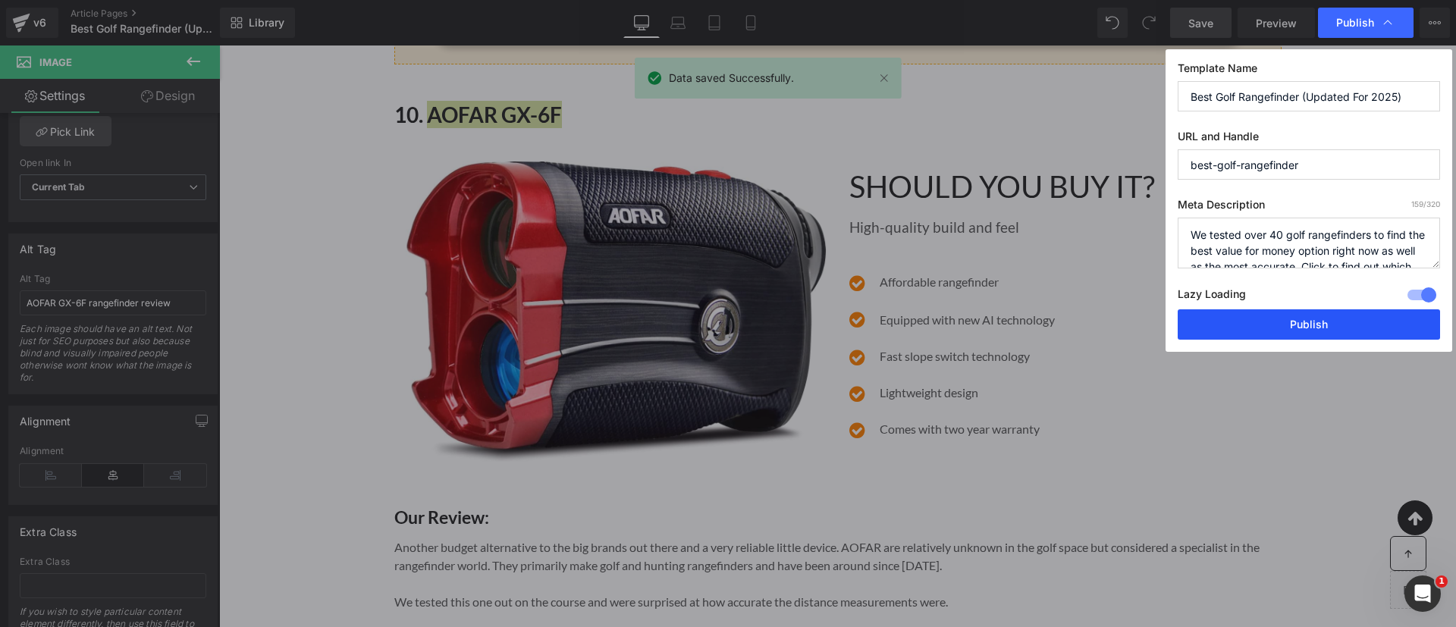
click at [1276, 328] on button "Publish" at bounding box center [1309, 324] width 262 height 30
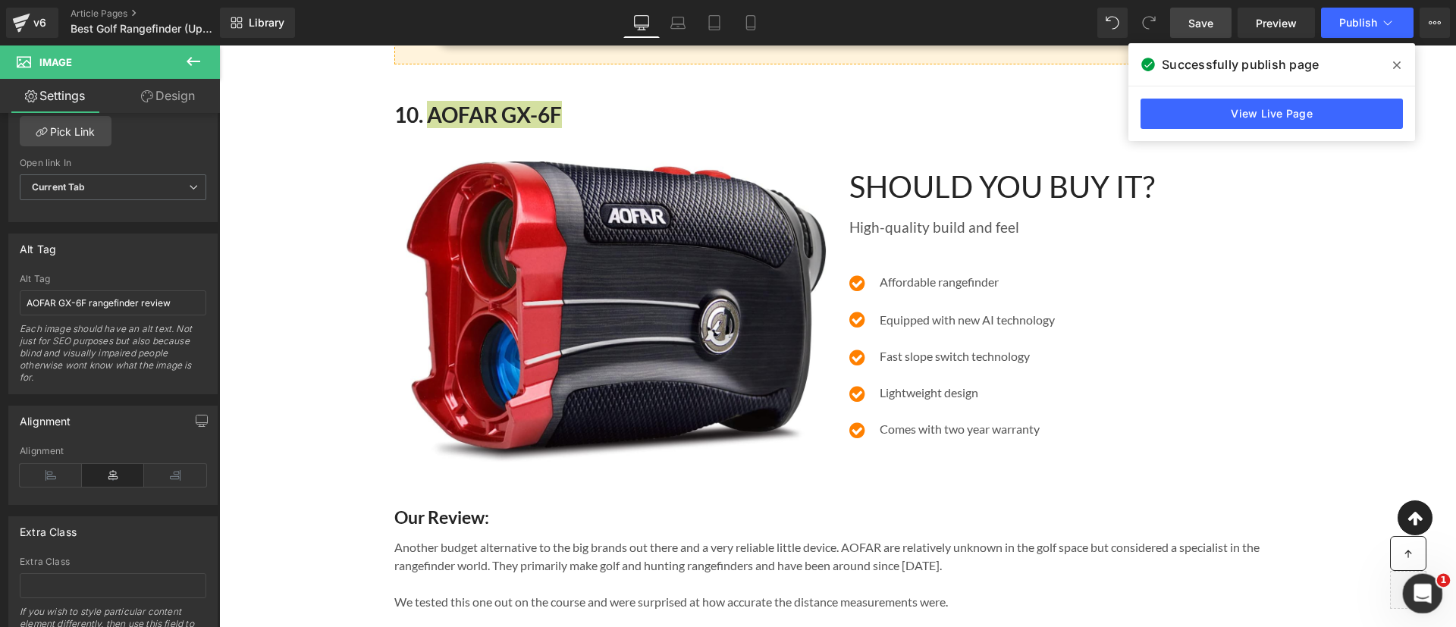
click at [1410, 592] on icon "Open Intercom Messenger" at bounding box center [1420, 591] width 25 height 25
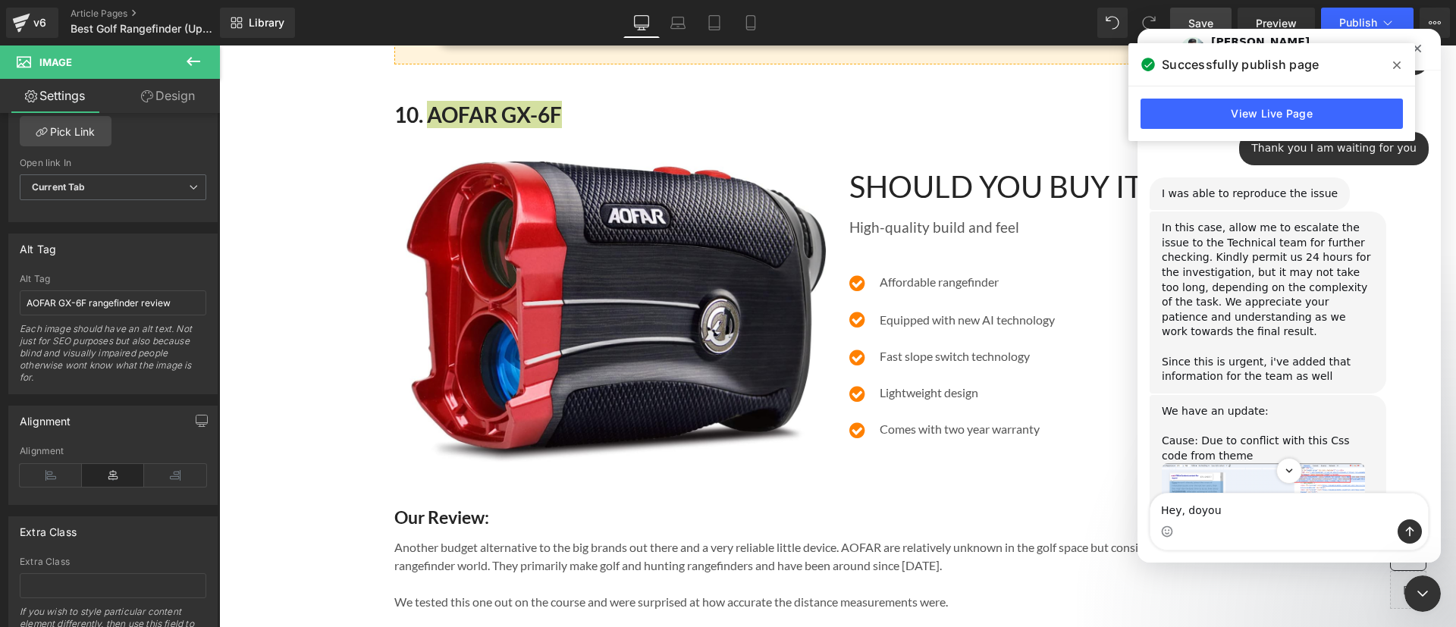
scroll to position [1649, 0]
click at [1288, 461] on img "Abiola says…" at bounding box center [1263, 529] width 203 height 137
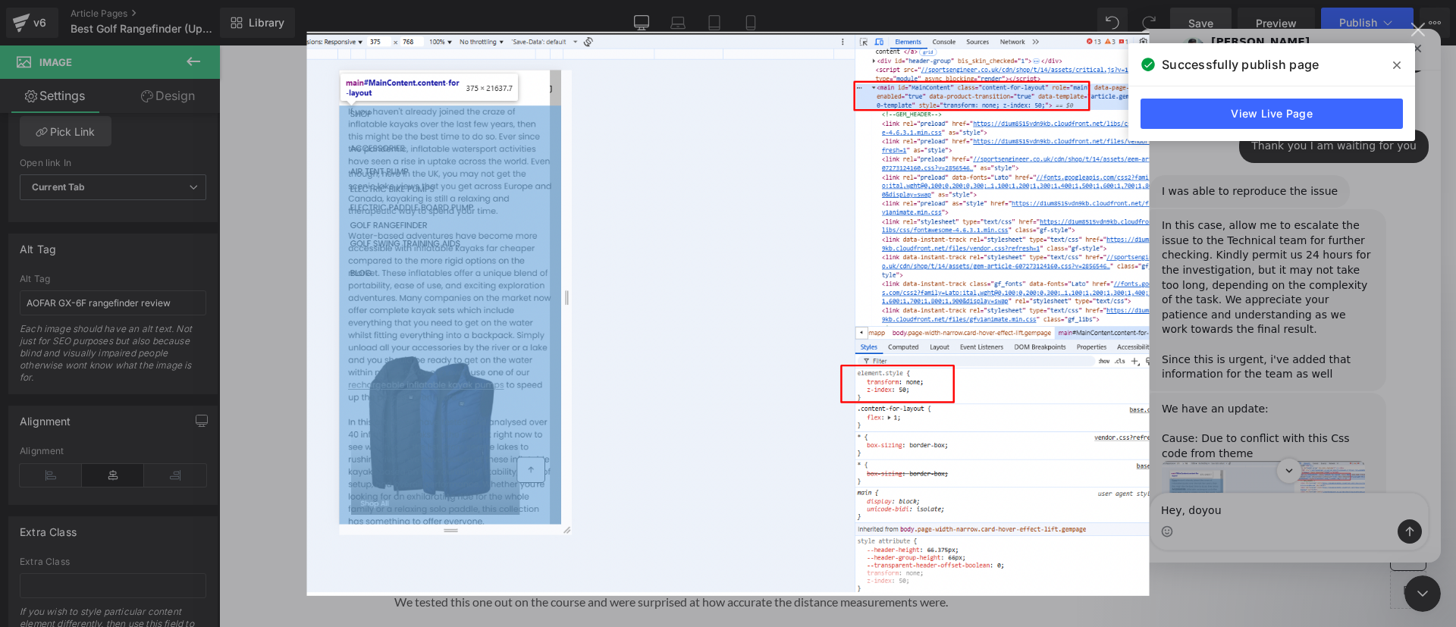
click at [1263, 356] on div "Intercom messenger" at bounding box center [728, 313] width 1456 height 627
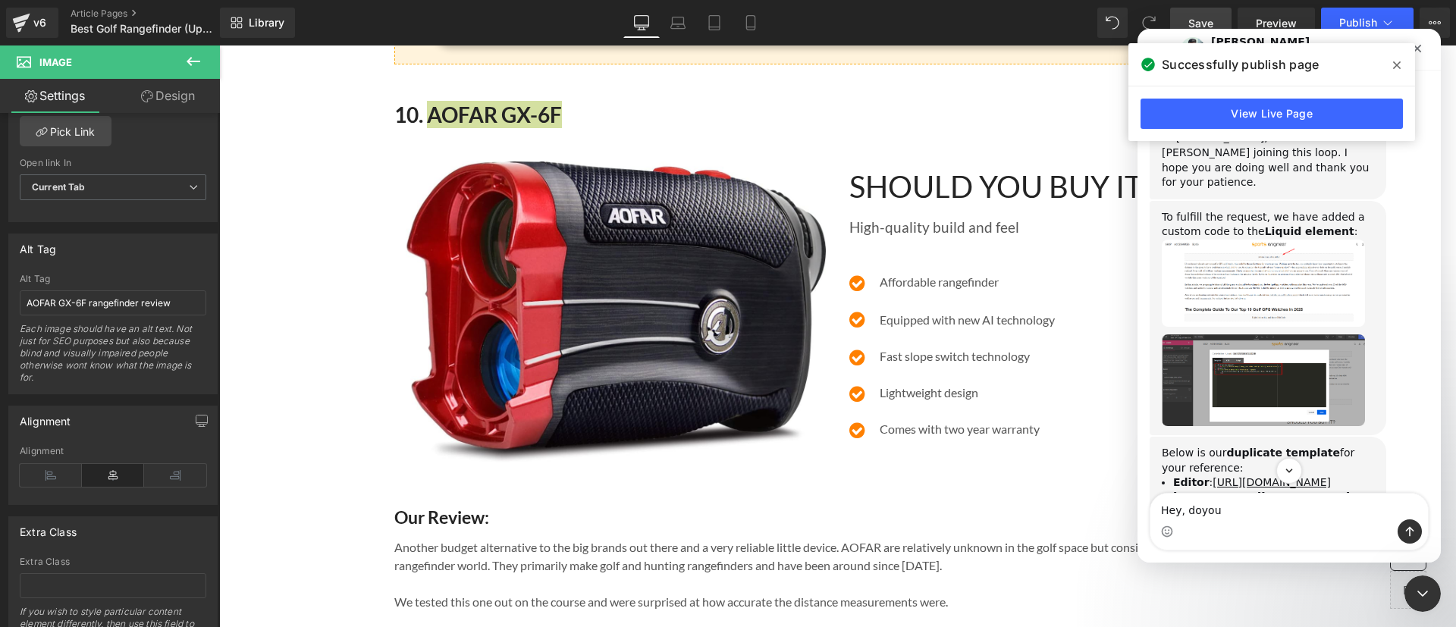
scroll to position [3494, 0]
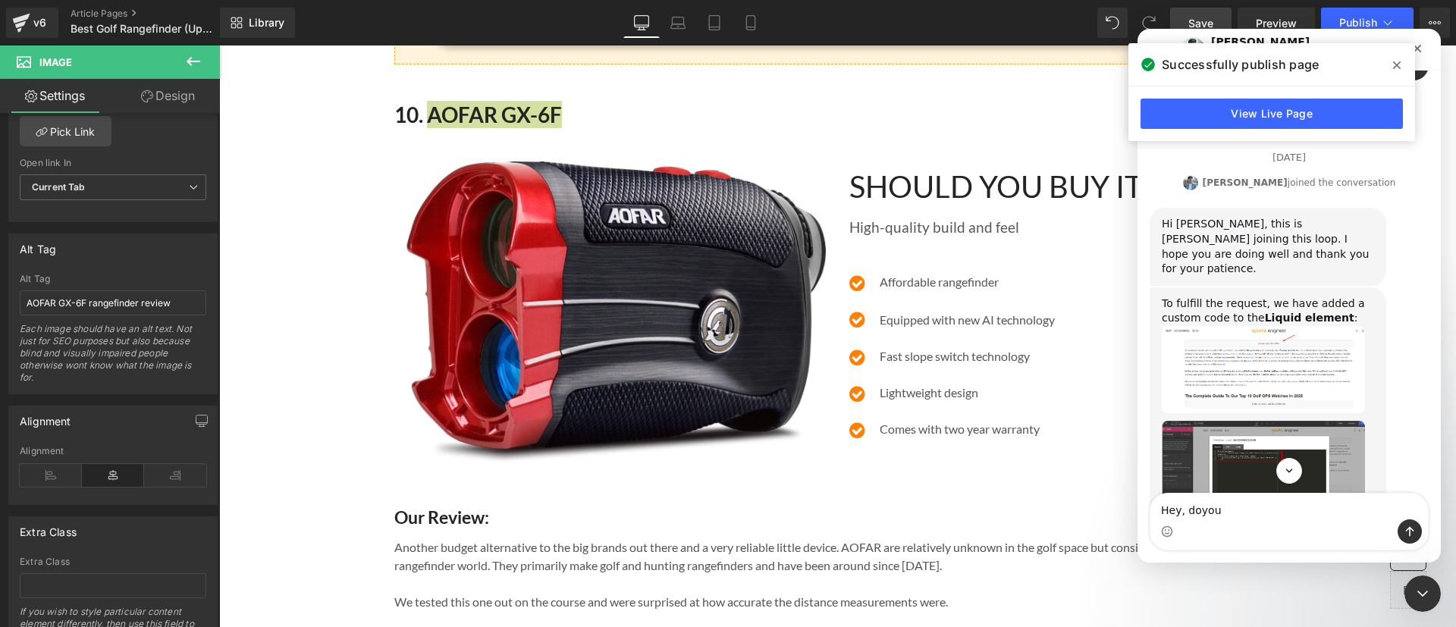
click at [1239, 326] on img "Liam says…" at bounding box center [1263, 369] width 203 height 87
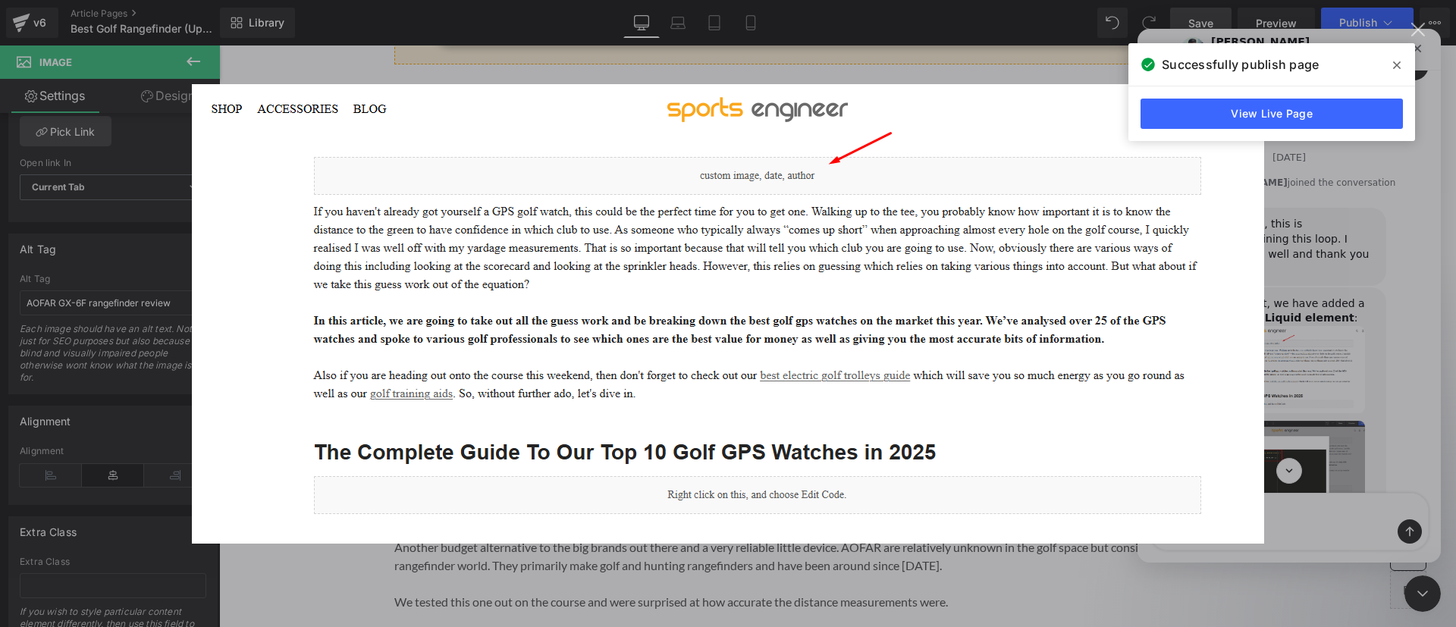
click at [1310, 284] on div "Intercom messenger" at bounding box center [728, 313] width 1456 height 627
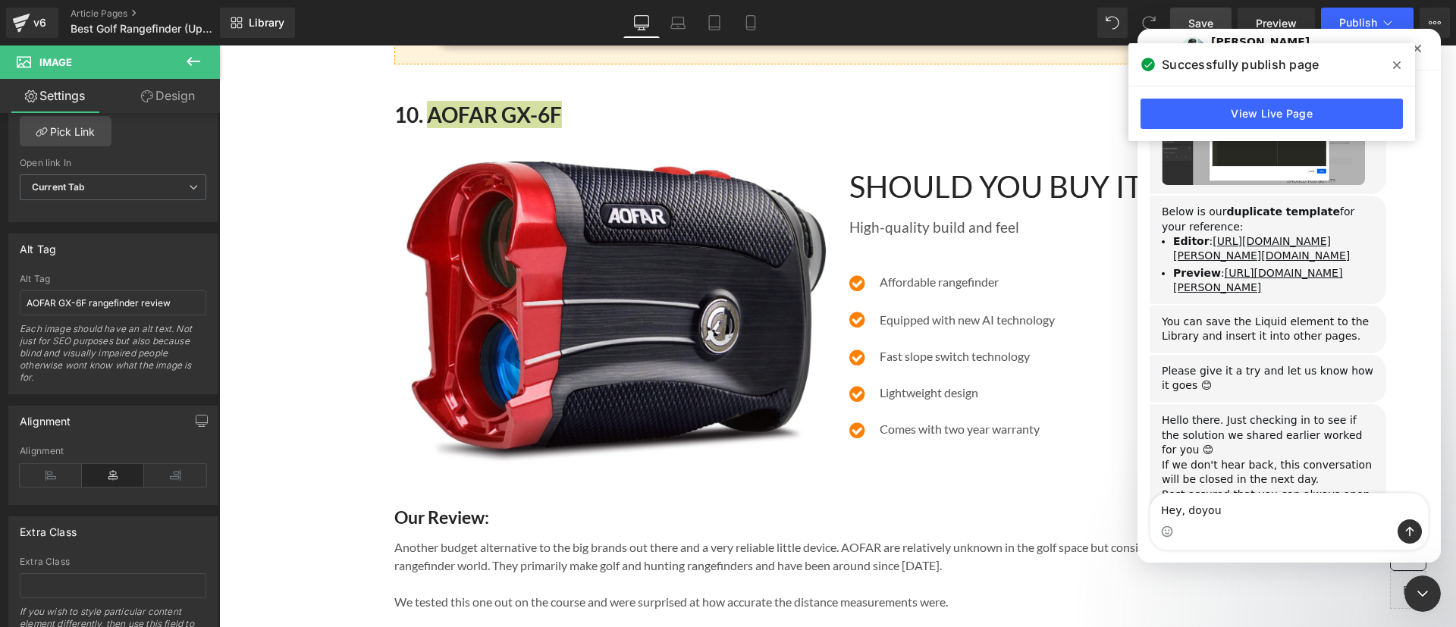
scroll to position [3837, 0]
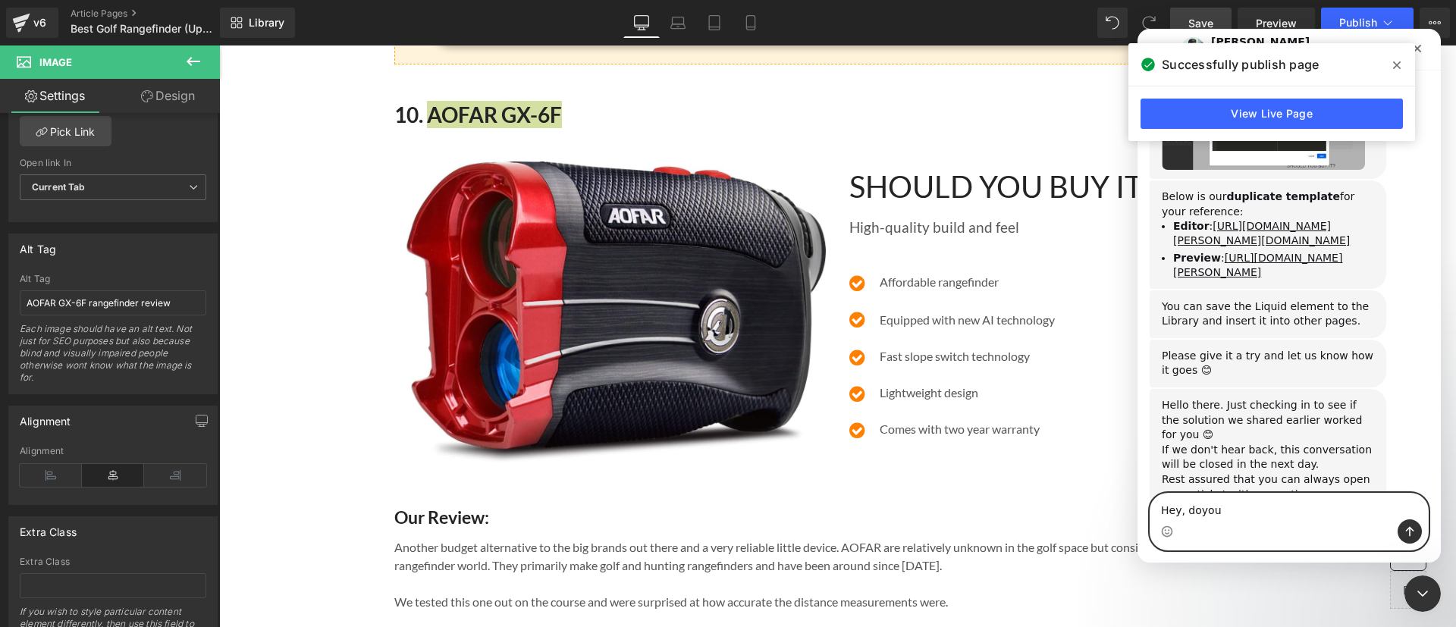
click at [1247, 507] on textarea "Hey, doyou" at bounding box center [1289, 507] width 278 height 26
click at [1185, 521] on div "Intercom messenger" at bounding box center [1289, 531] width 278 height 24
click at [1195, 509] on textarea "Hey, doyou" at bounding box center [1289, 507] width 278 height 26
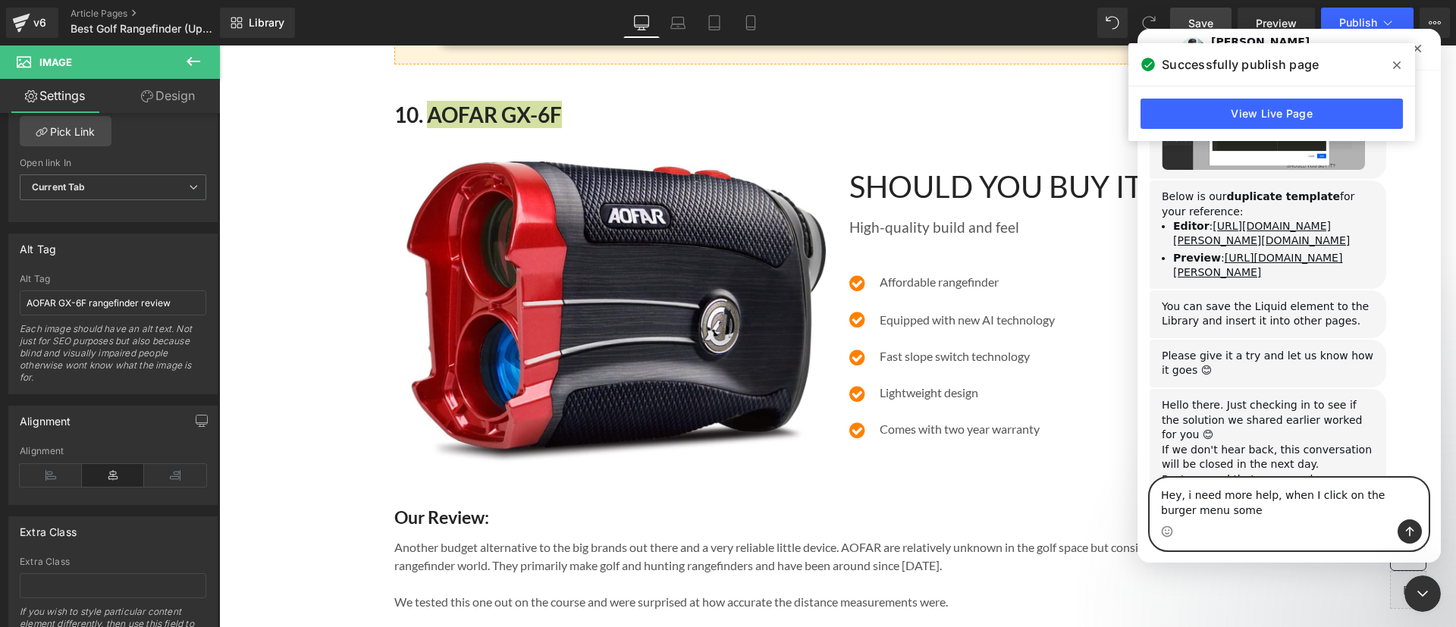
scroll to position [3852, 0]
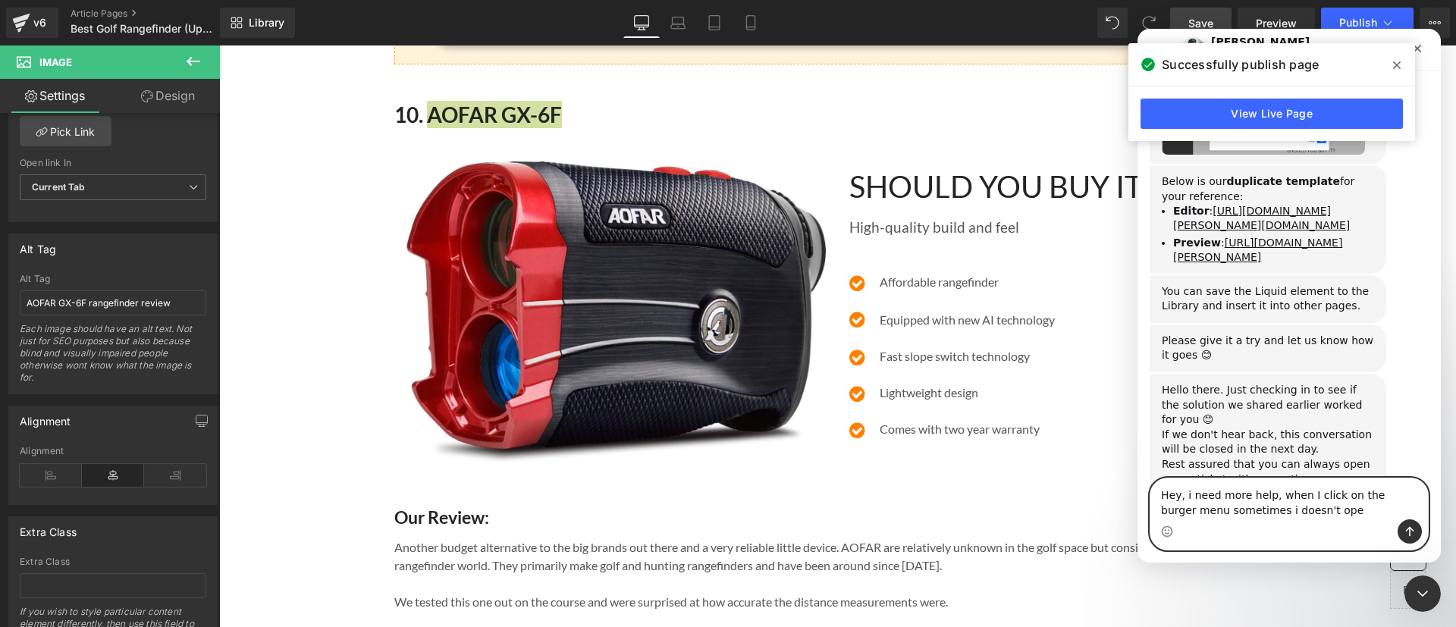
type textarea "Hey, i need more help, when I click on the burger menu sometimes i doesn't open"
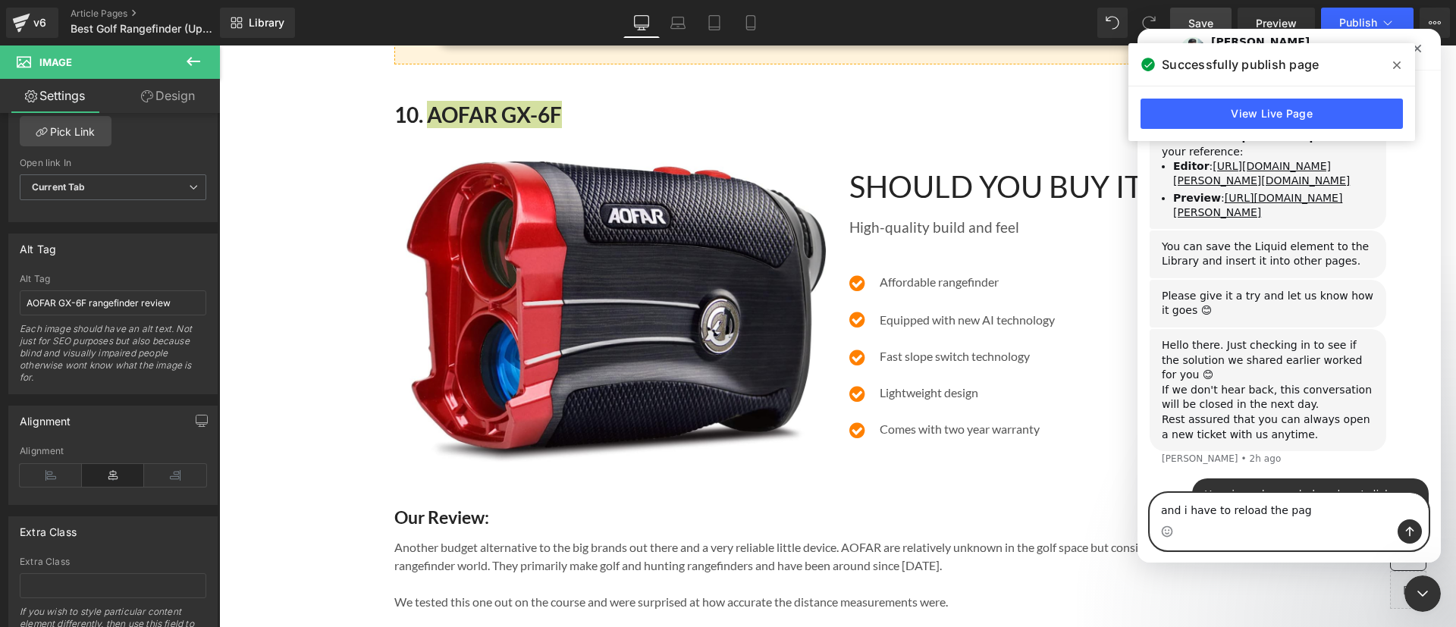
type textarea "and i have to reload the page"
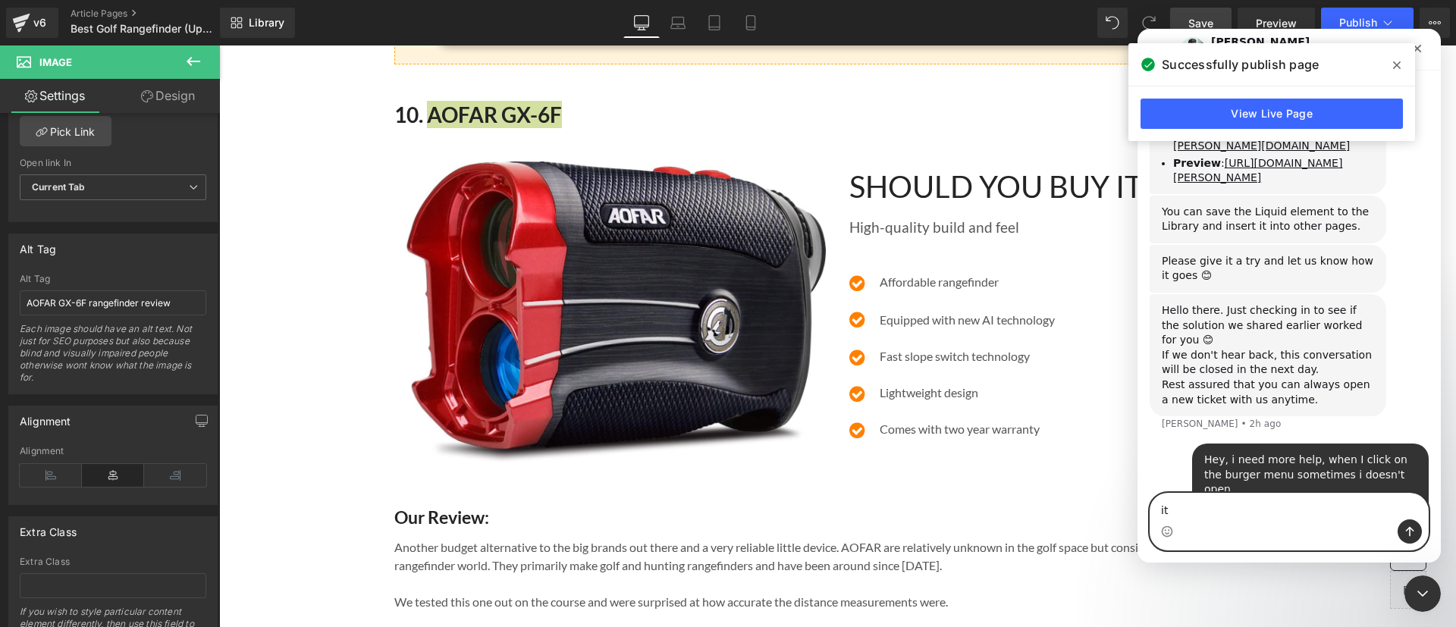
type textarea "i"
type textarea "can you take a look please"
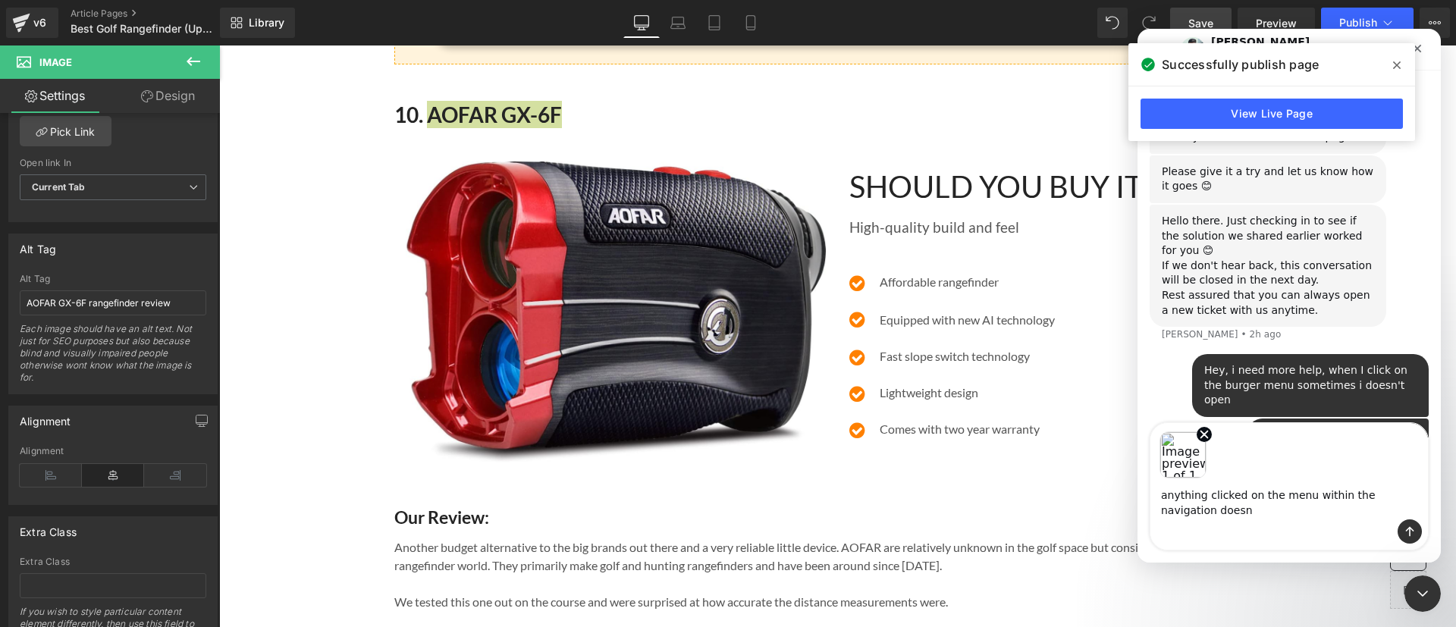
scroll to position [4036, 0]
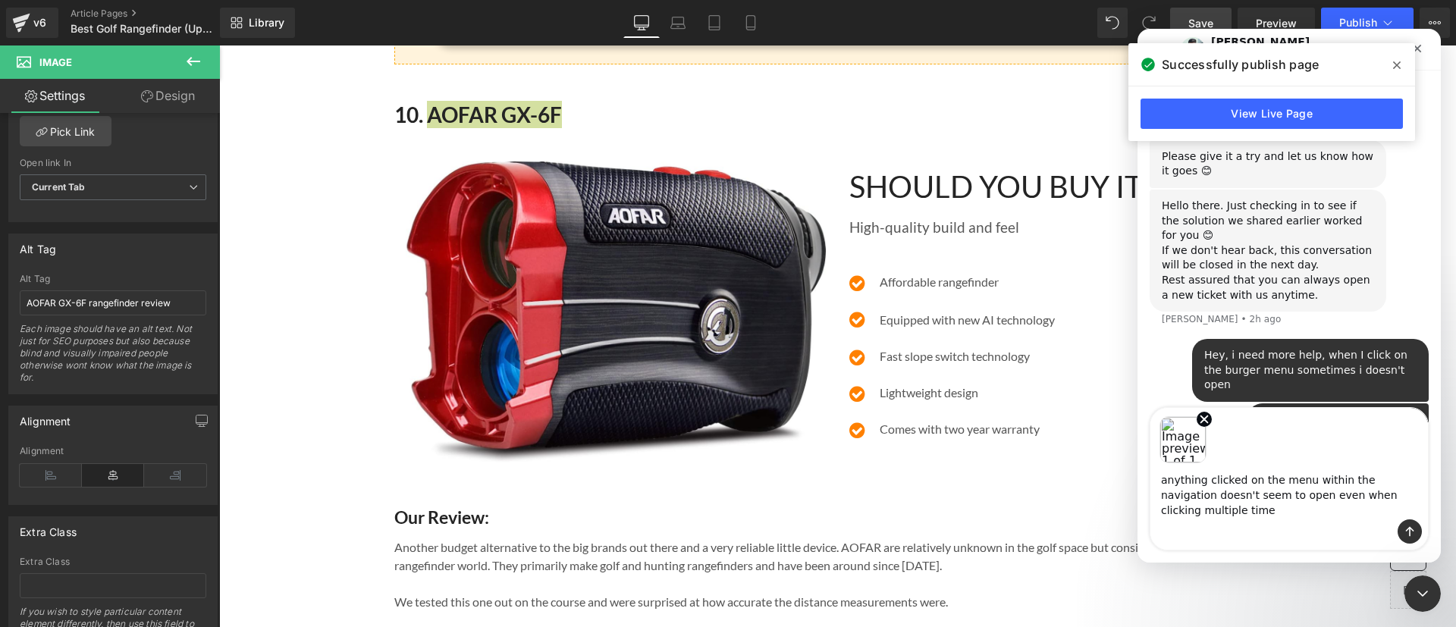
type textarea "anything clicked on the menu within the navigation doesn't seem to open even wh…"
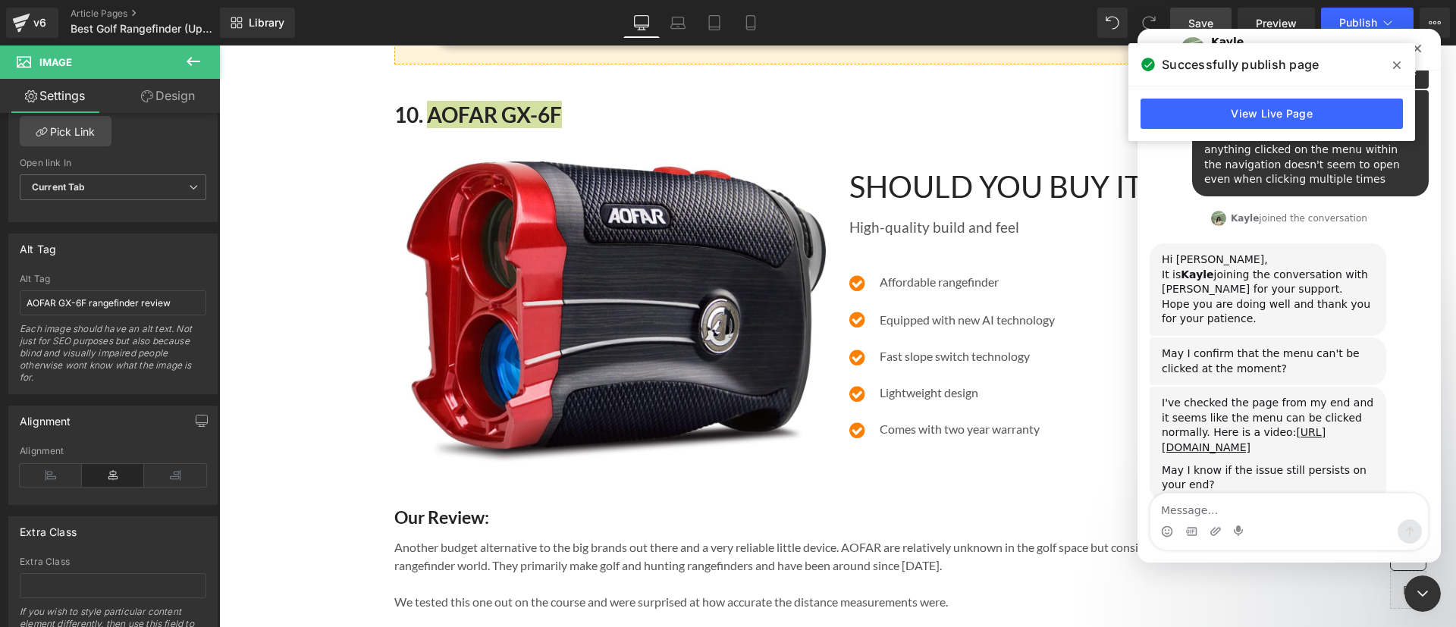
scroll to position [4408, 0]
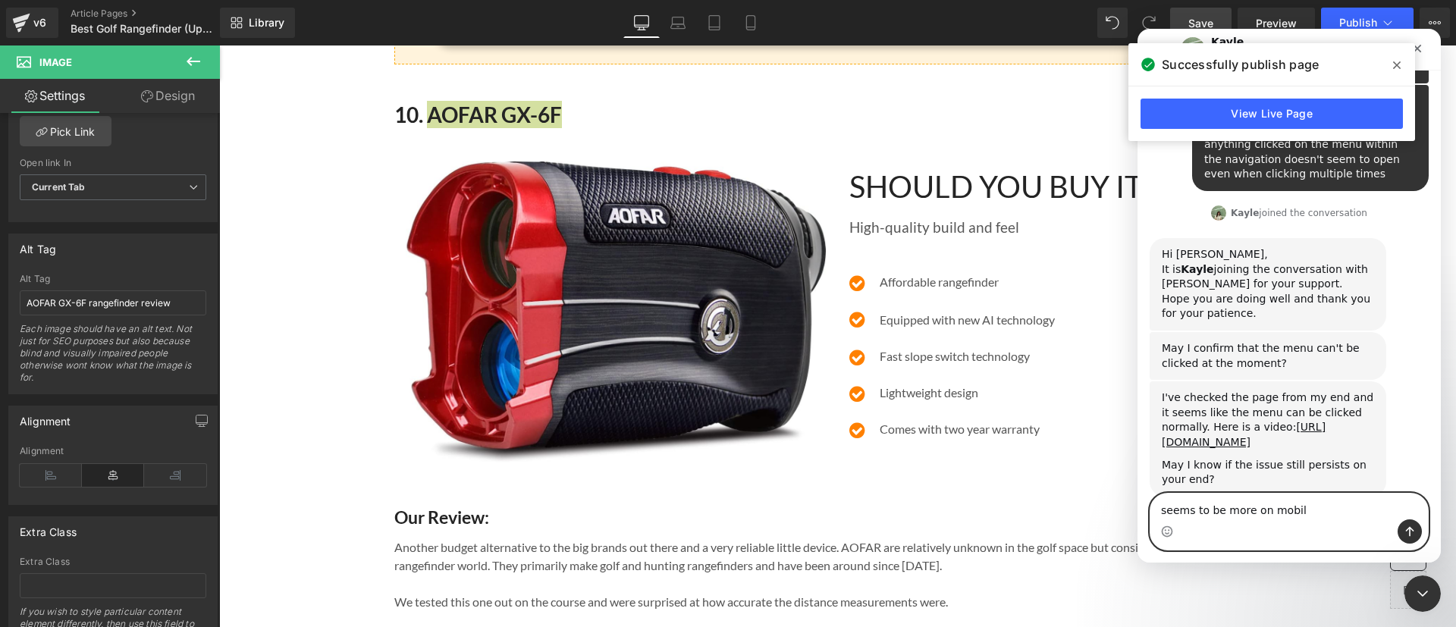
type textarea "seems to be more on mobile"
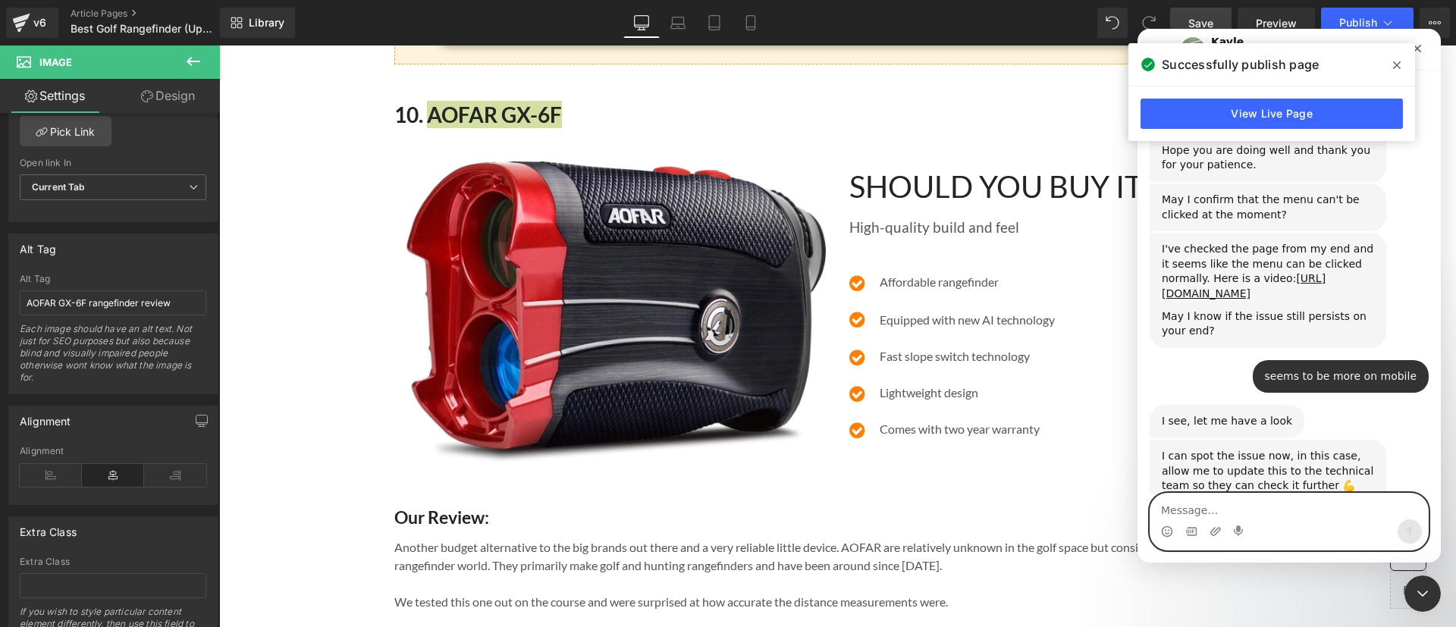
scroll to position [4563, 0]
